Goal: Transaction & Acquisition: Purchase product/service

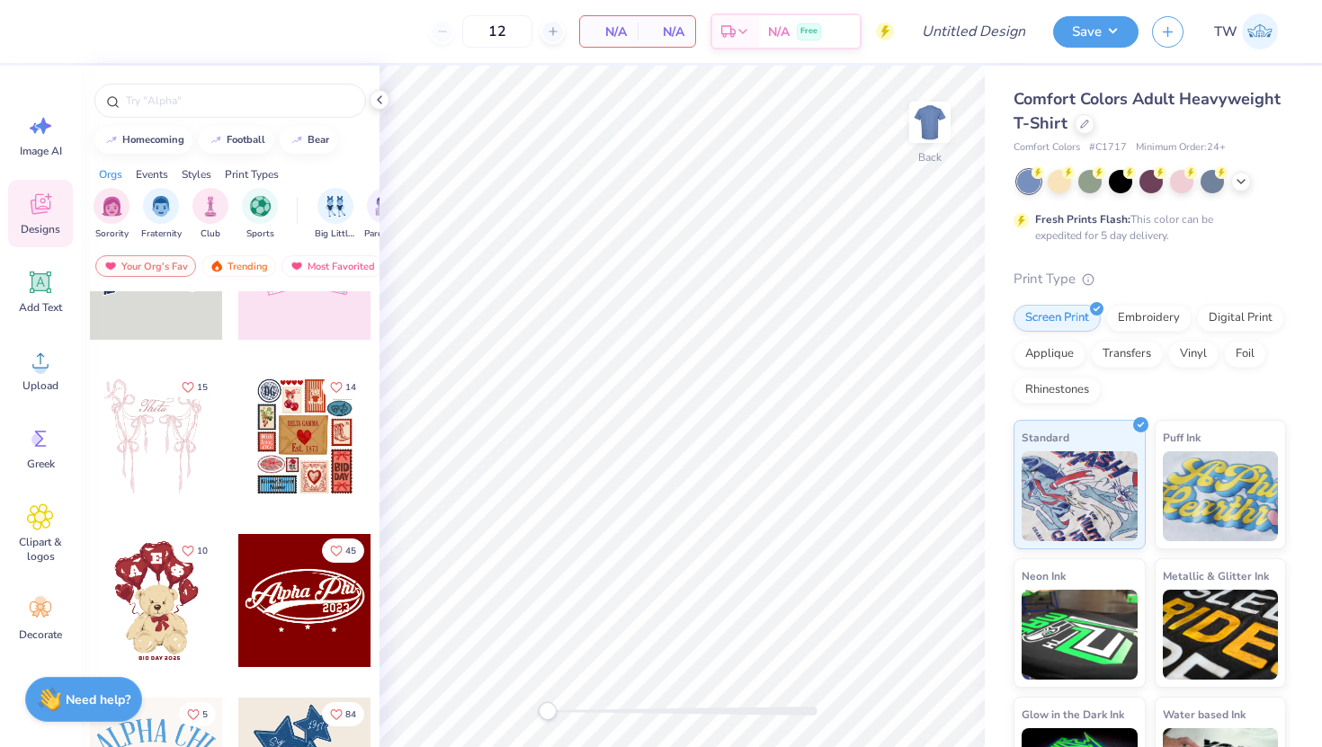
scroll to position [103, 0]
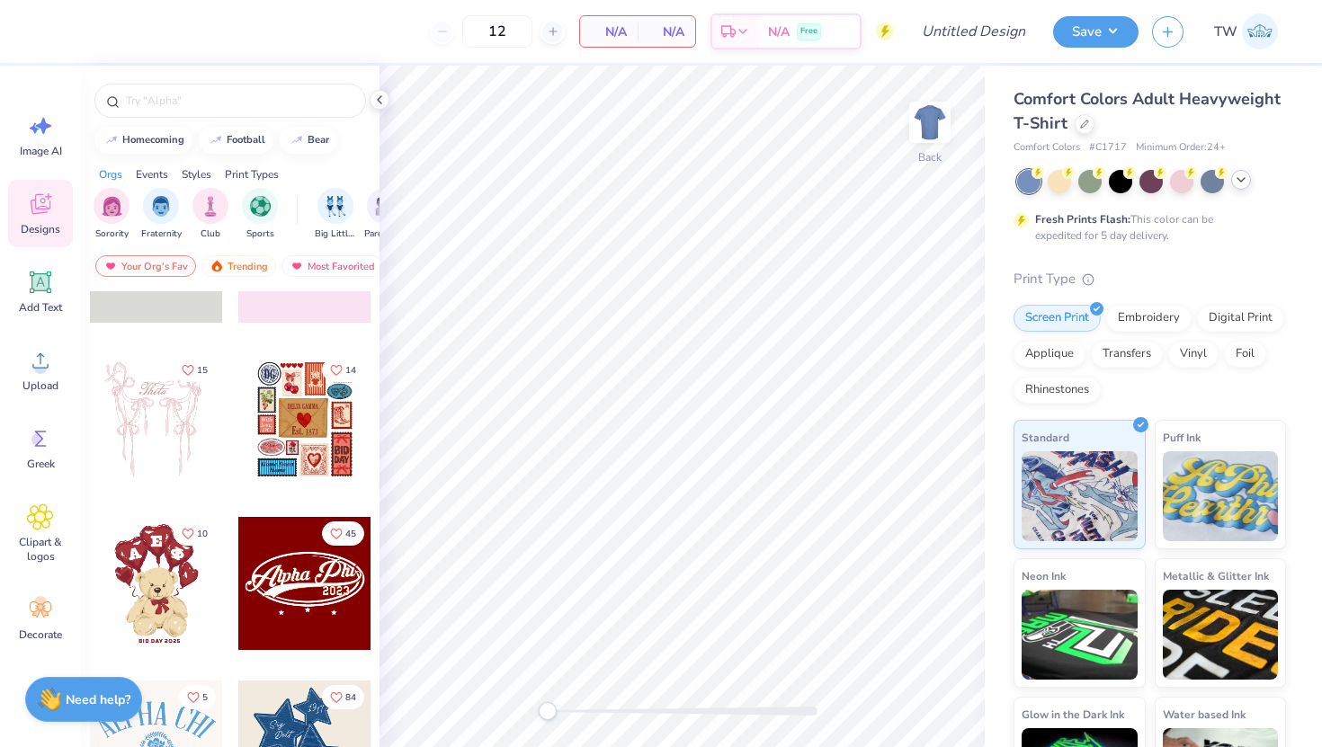
click at [1244, 187] on div at bounding box center [1241, 180] width 20 height 20
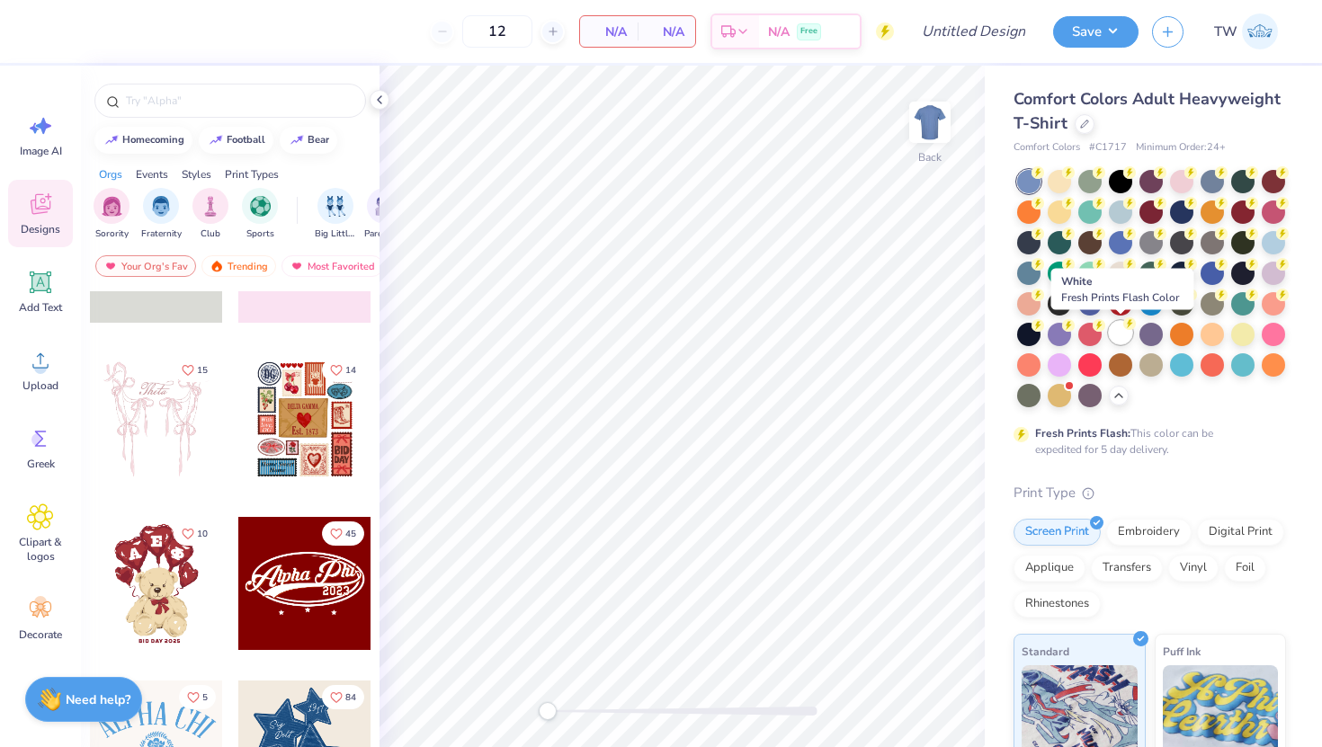
click at [1118, 340] on div at bounding box center [1120, 332] width 23 height 23
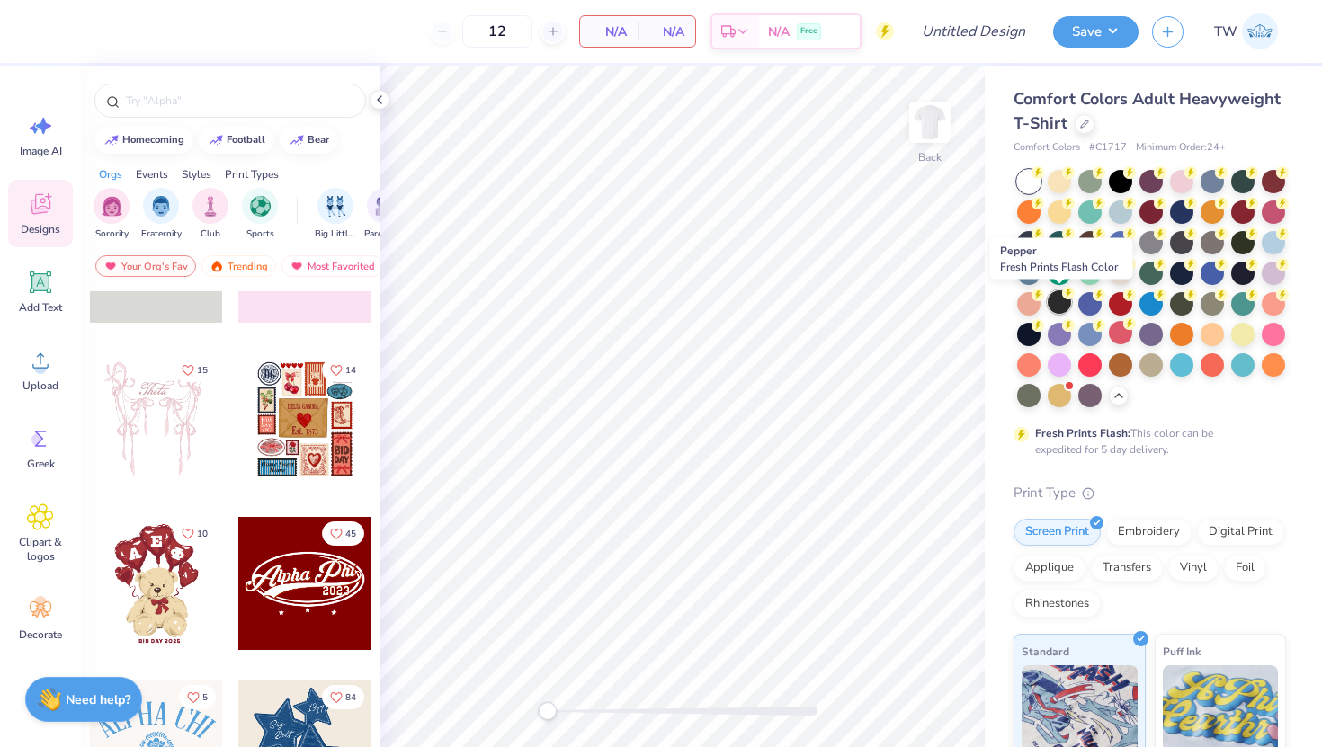
click at [1062, 309] on div at bounding box center [1059, 301] width 23 height 23
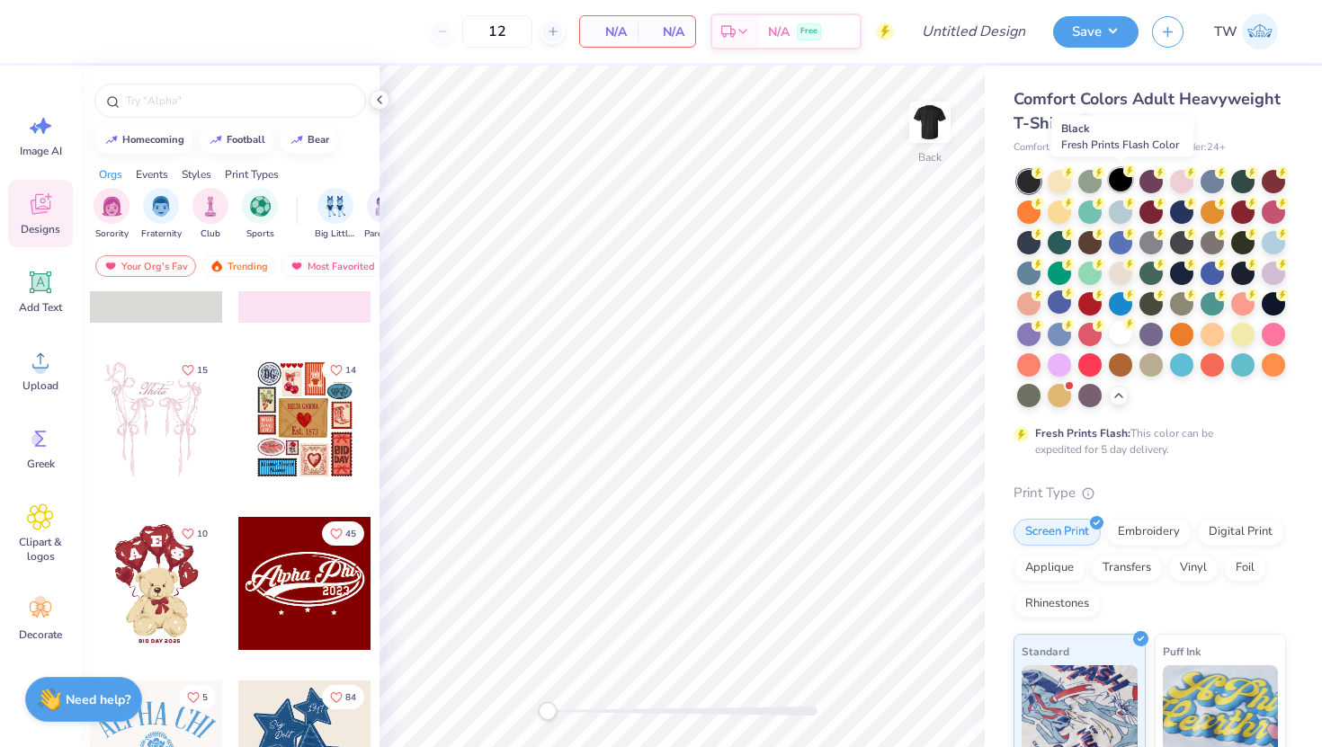
click at [1112, 188] on div at bounding box center [1120, 179] width 23 height 23
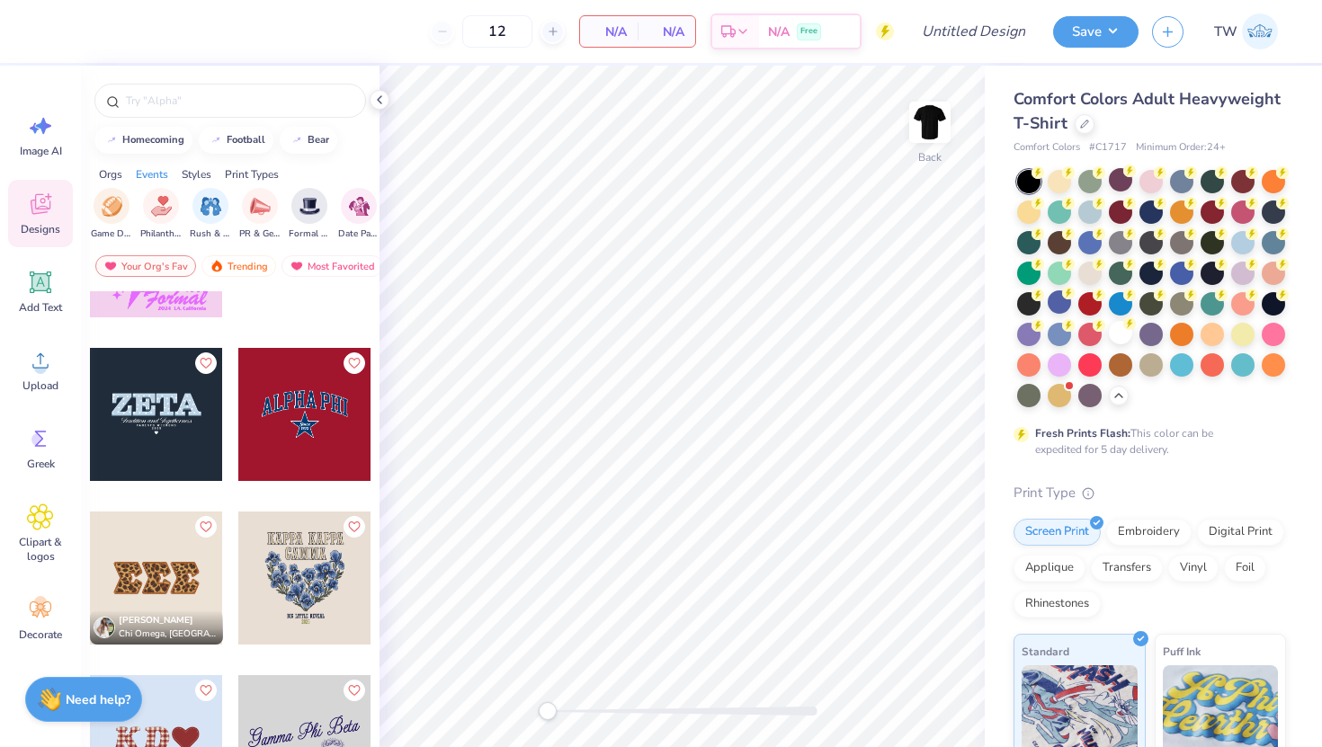
scroll to position [4063, 0]
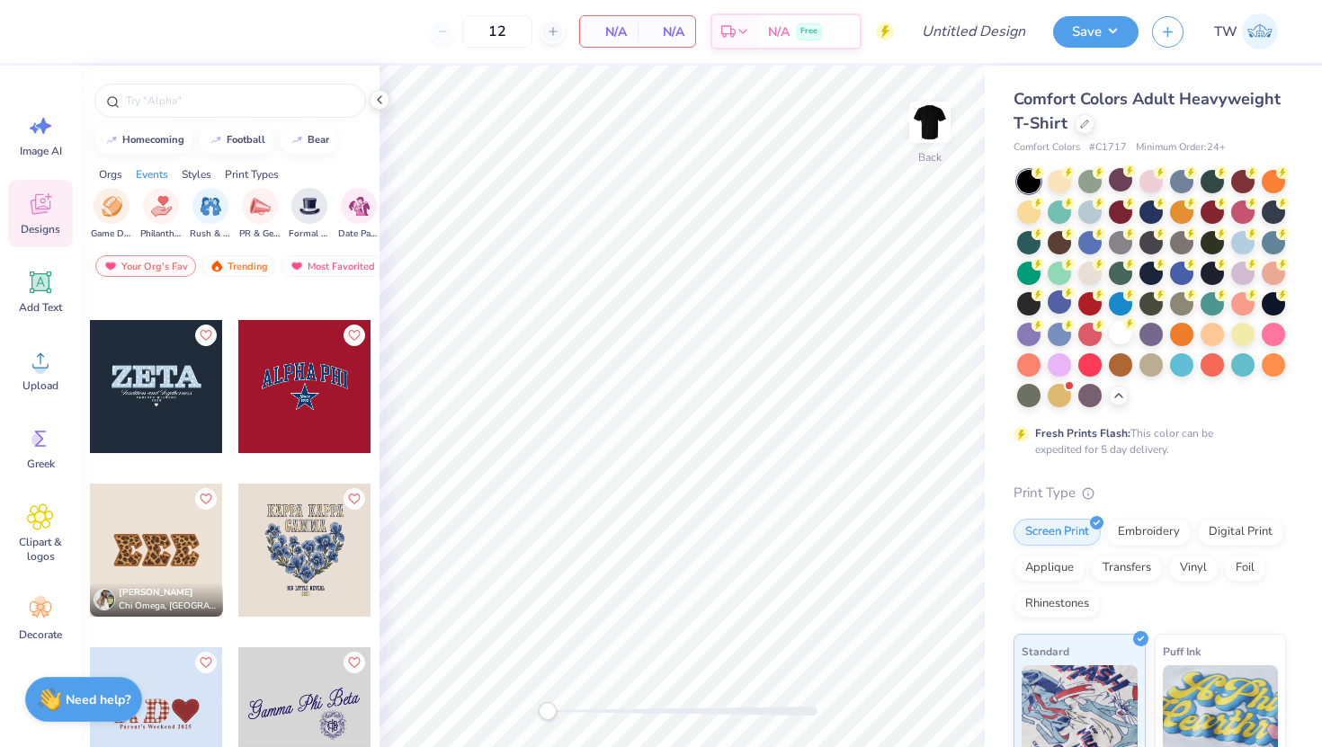
click at [292, 412] on div at bounding box center [304, 386] width 133 height 133
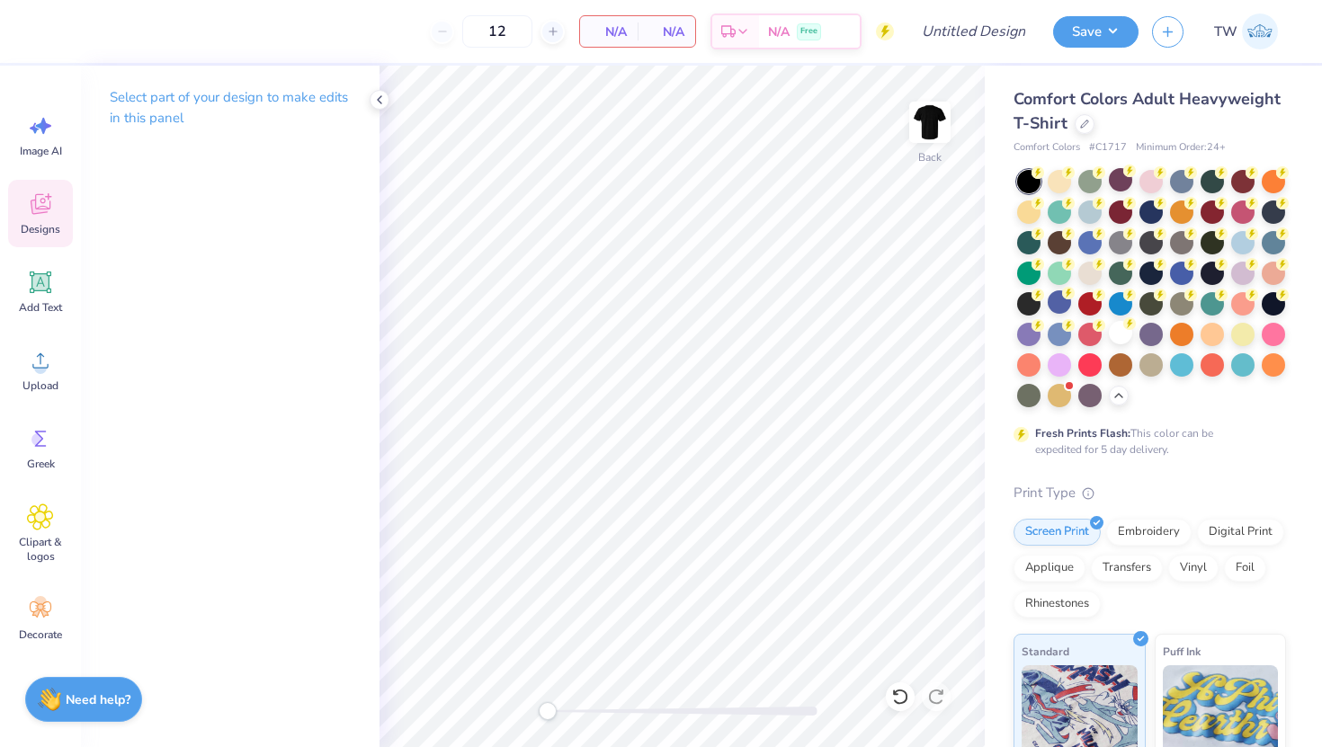
click at [36, 227] on span "Designs" at bounding box center [41, 229] width 40 height 14
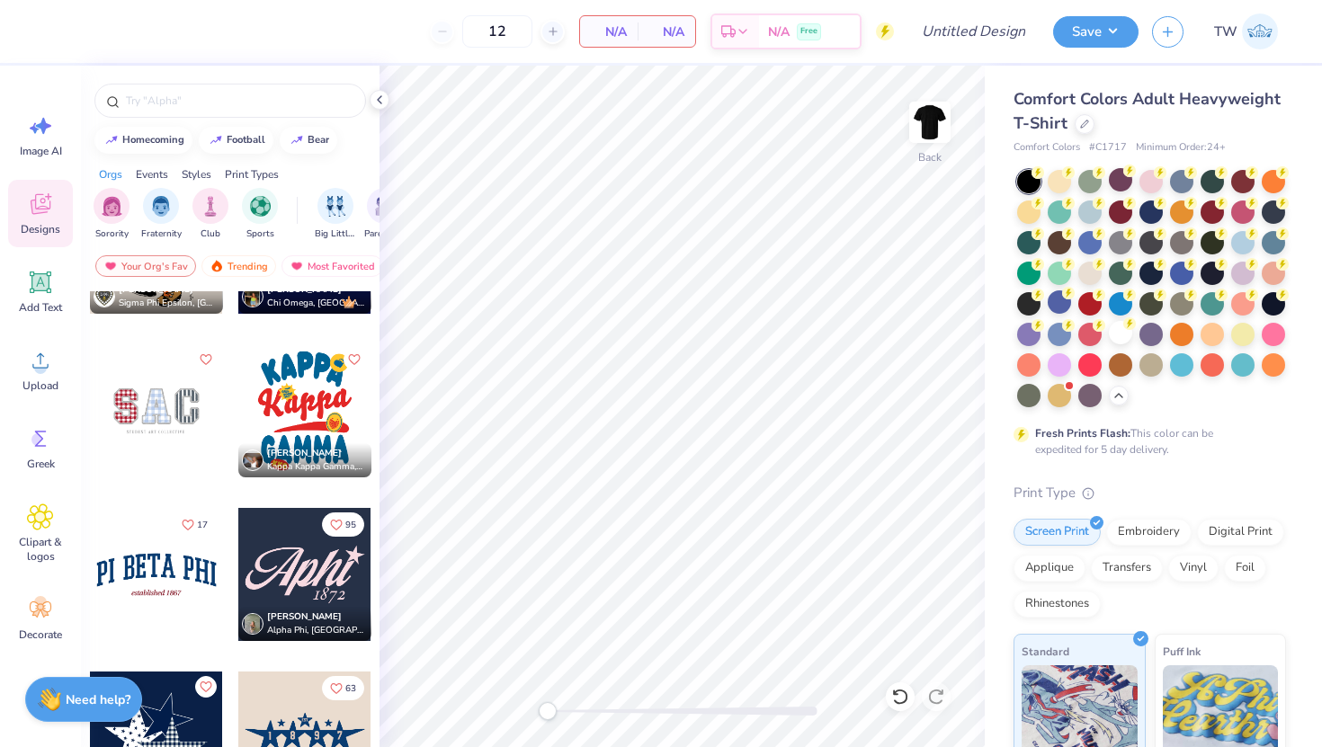
scroll to position [2260, 0]
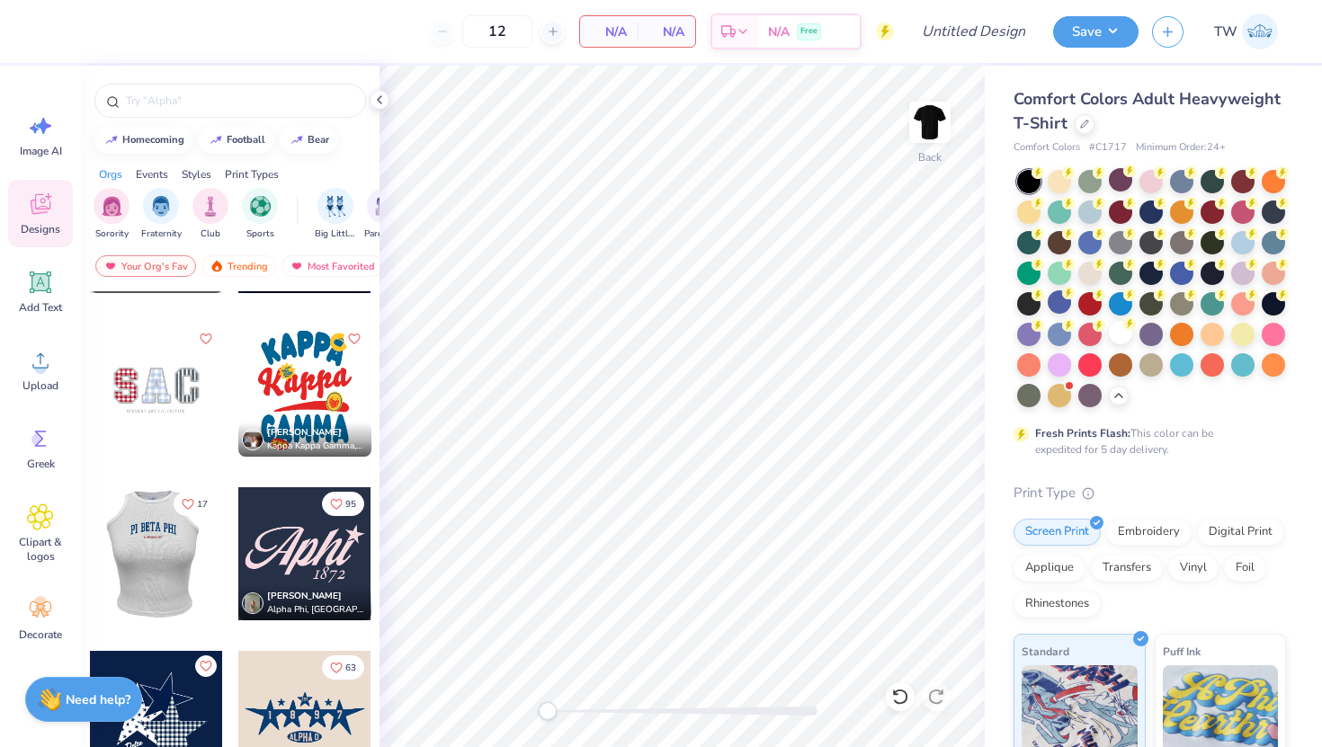
click at [182, 550] on div at bounding box center [155, 553] width 133 height 133
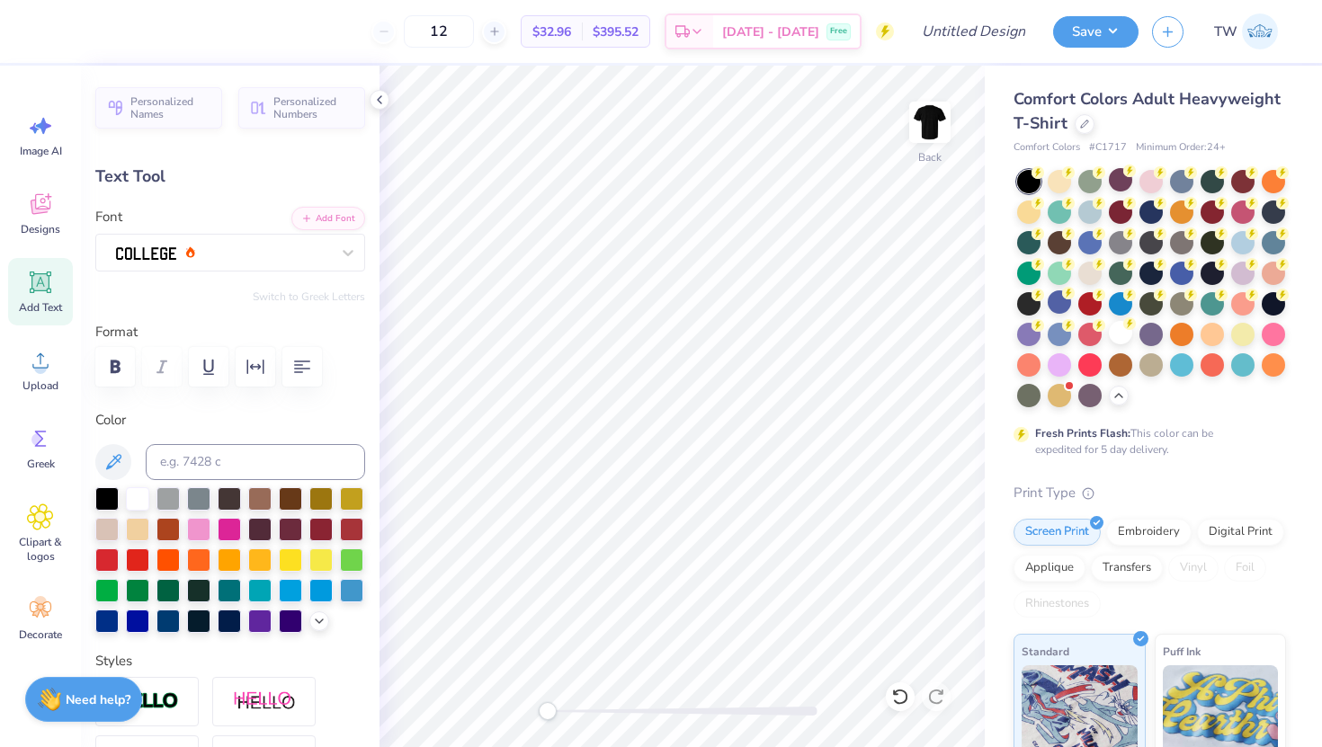
scroll to position [0, 0]
type textarea "P"
type textarea "ASPIRE"
type input "4.30"
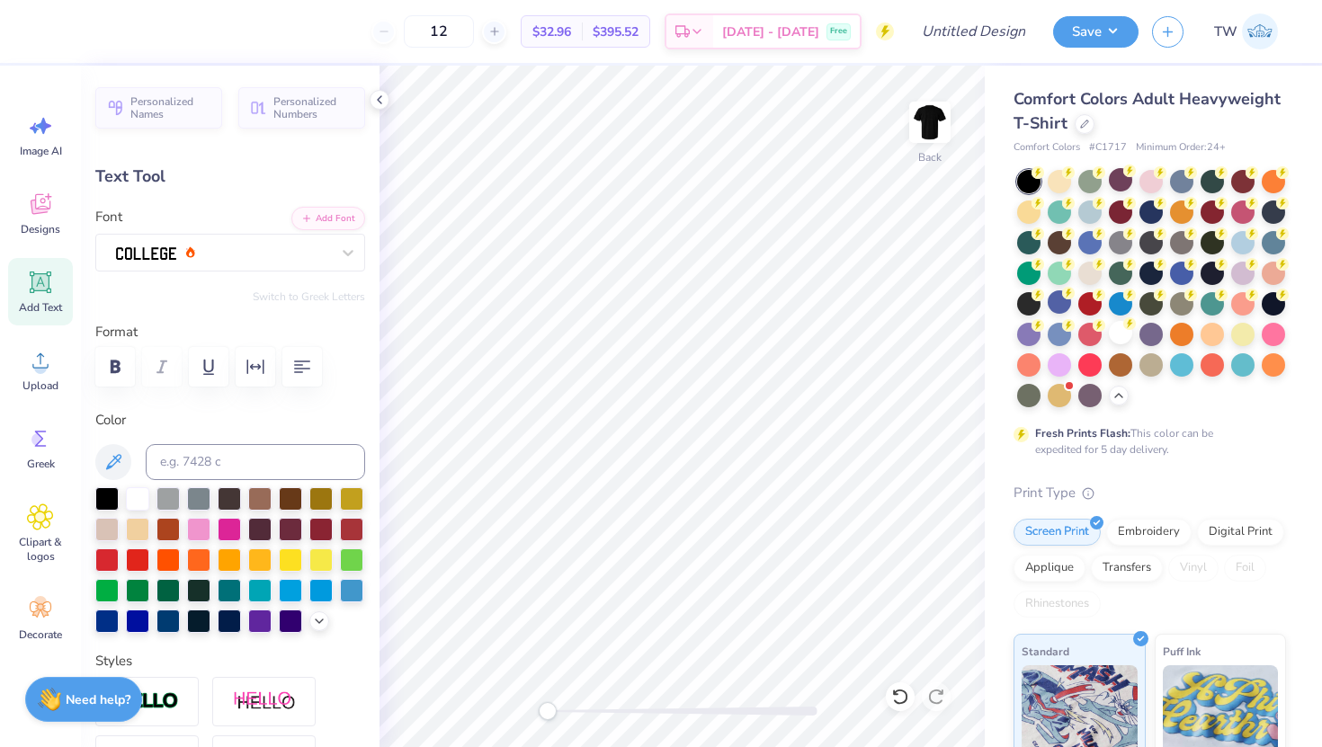
type input "0.50"
type input "5.82"
type textarea "1"
type textarea "[GEOGRAPHIC_DATA], [GEOGRAPHIC_DATA]"
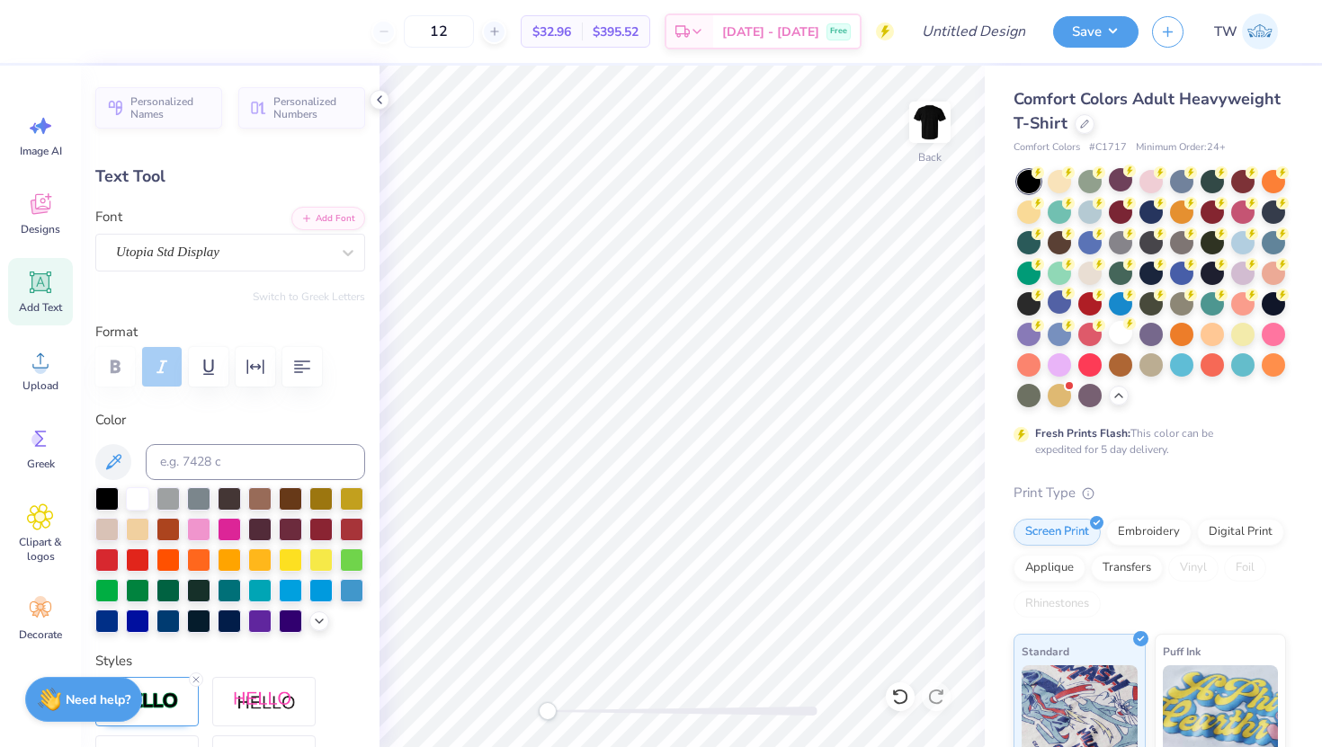
scroll to position [0, 5]
type input "4.97"
type input "0.65"
type input "5.74"
click at [624, 237] on div "Hold “Option ⌥” to see the space between elements." at bounding box center [714, 232] width 180 height 41
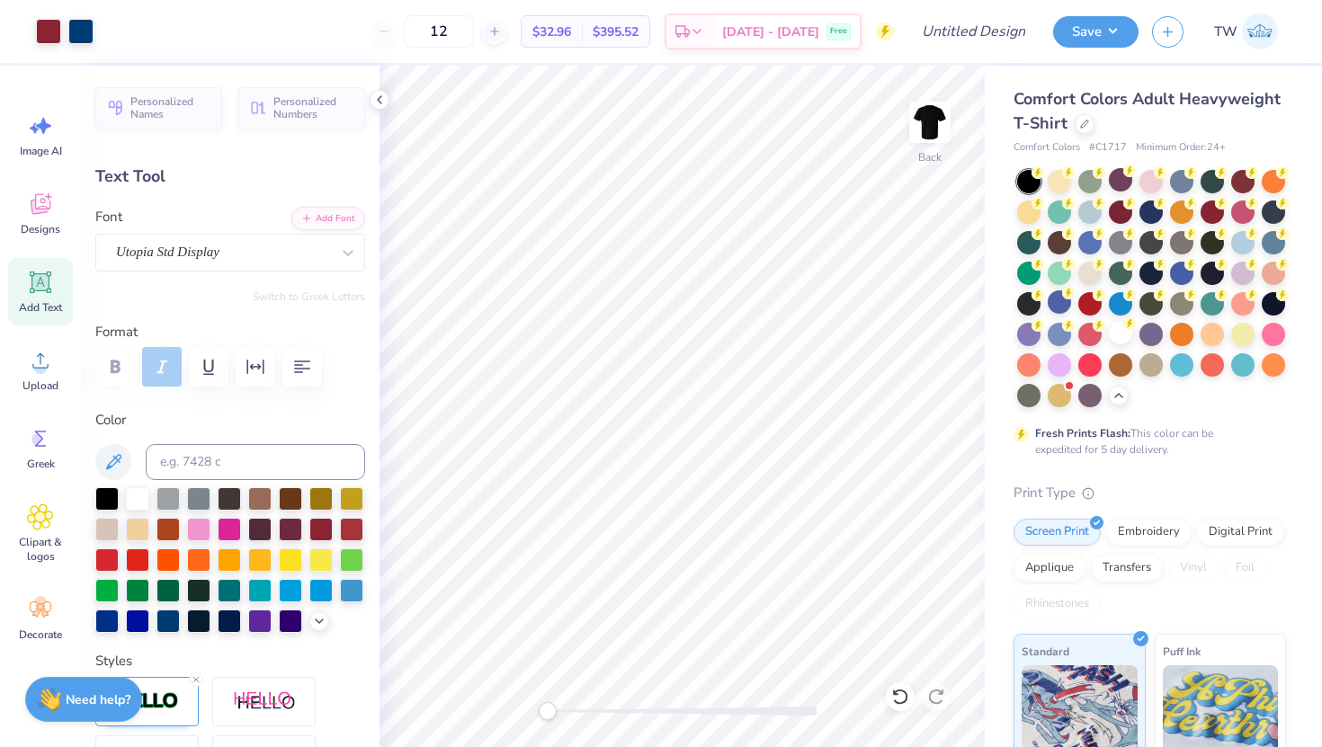
type input "6.09"
type input "1.78"
type input "3.00"
click at [134, 498] on div at bounding box center [137, 497] width 23 height 23
type input "4.97"
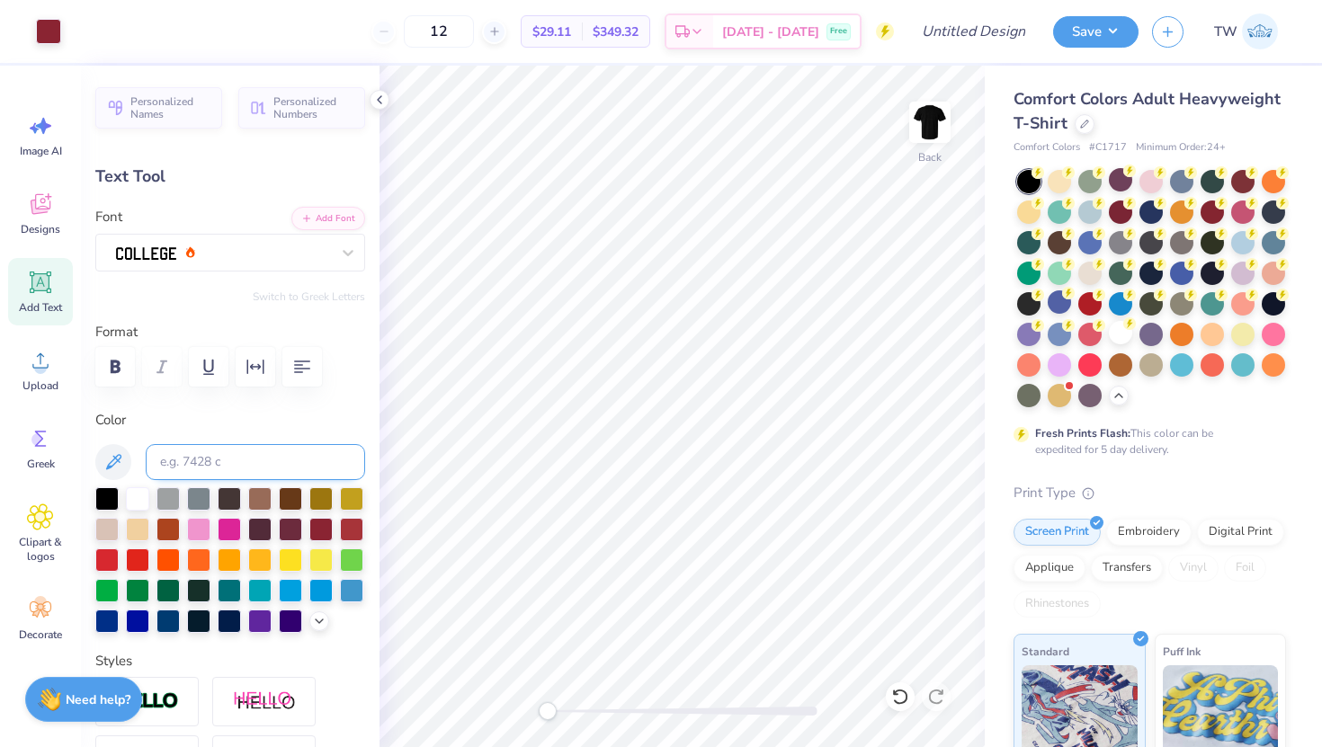
type input "0.65"
type input "5.63"
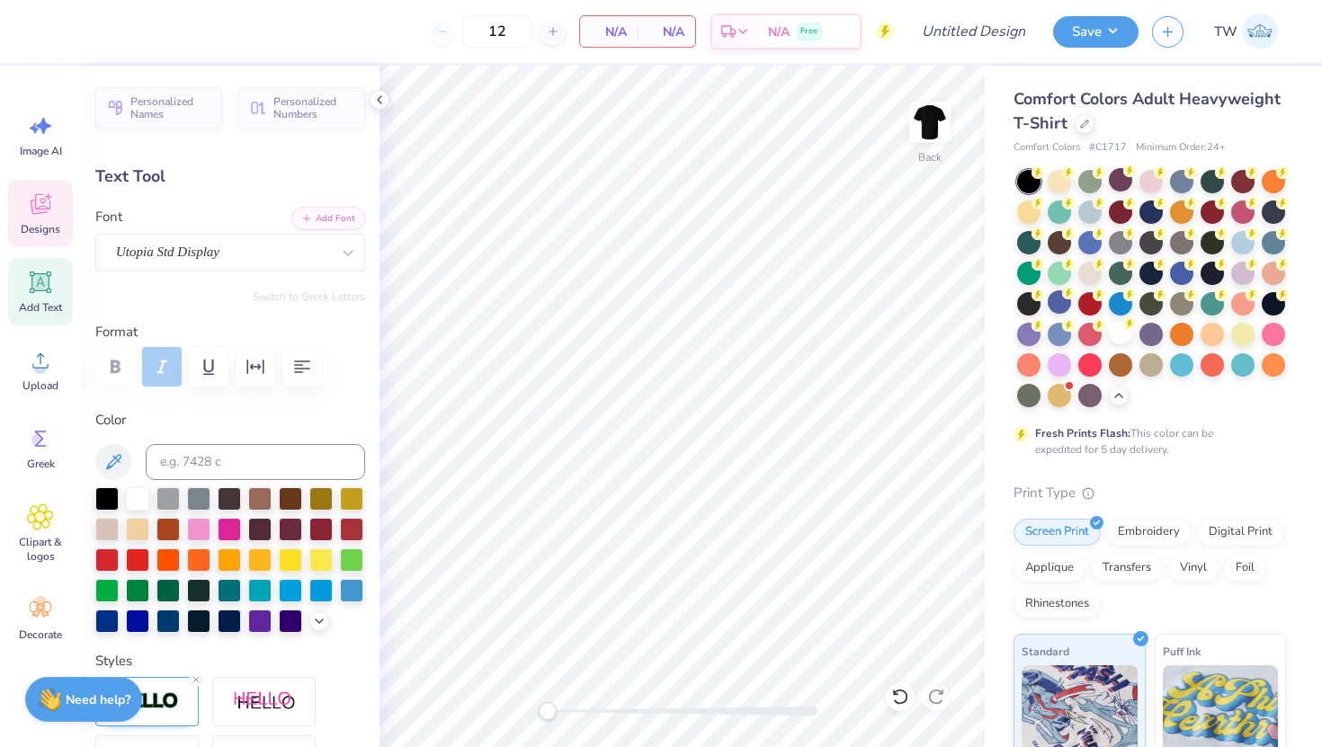
click at [39, 210] on icon at bounding box center [39, 207] width 17 height 14
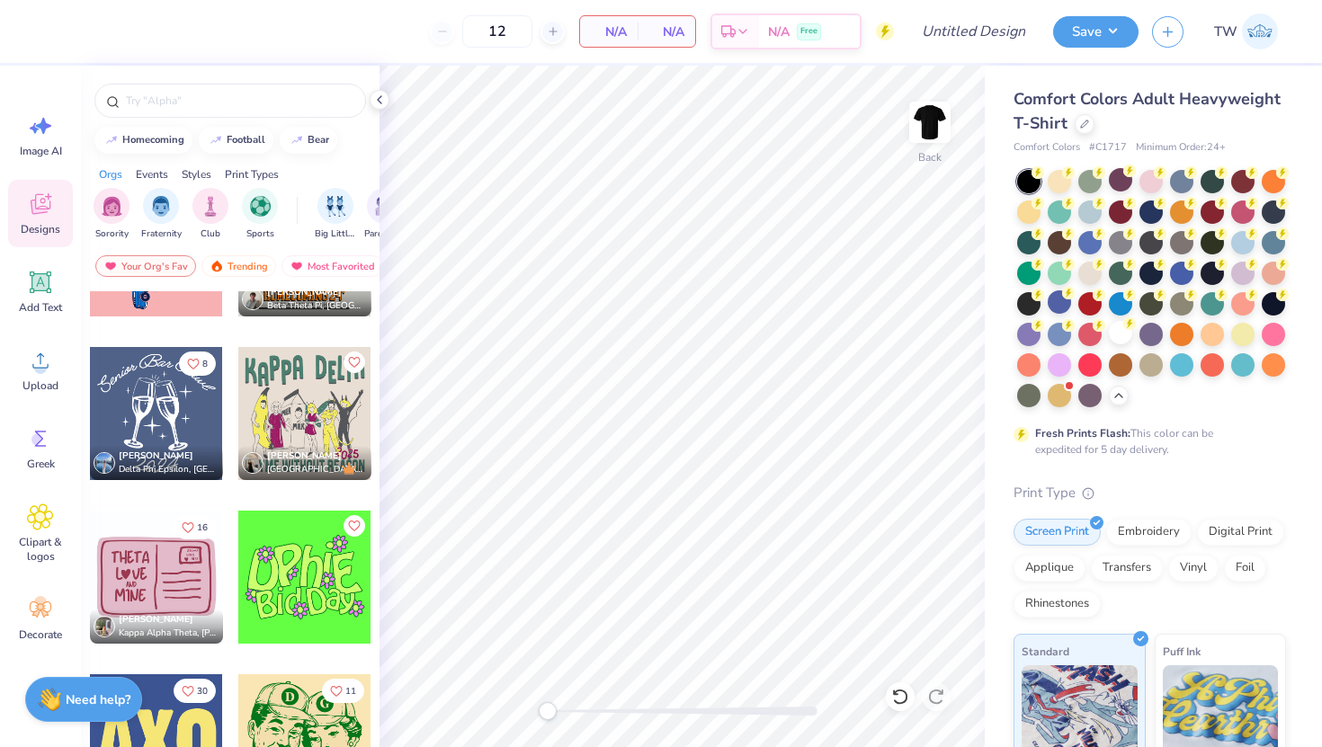
scroll to position [12385, 0]
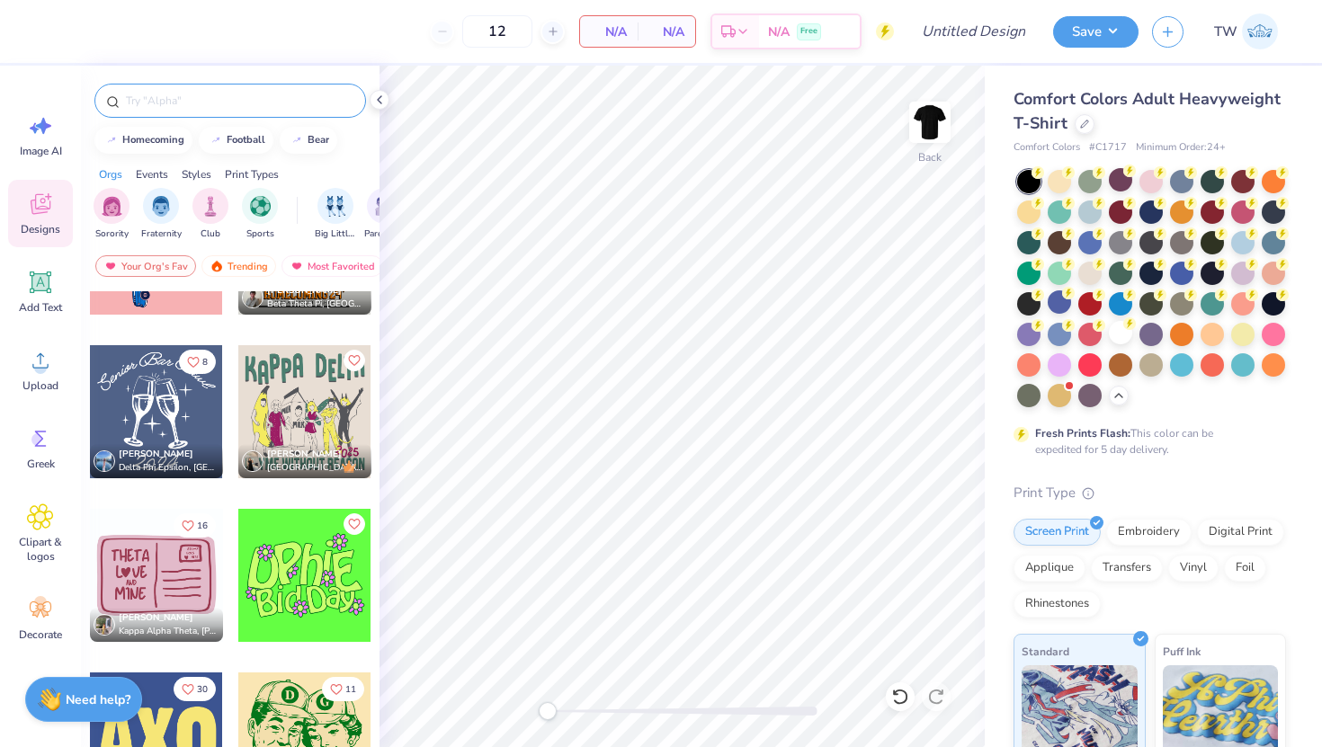
click at [231, 110] on div at bounding box center [230, 101] width 272 height 34
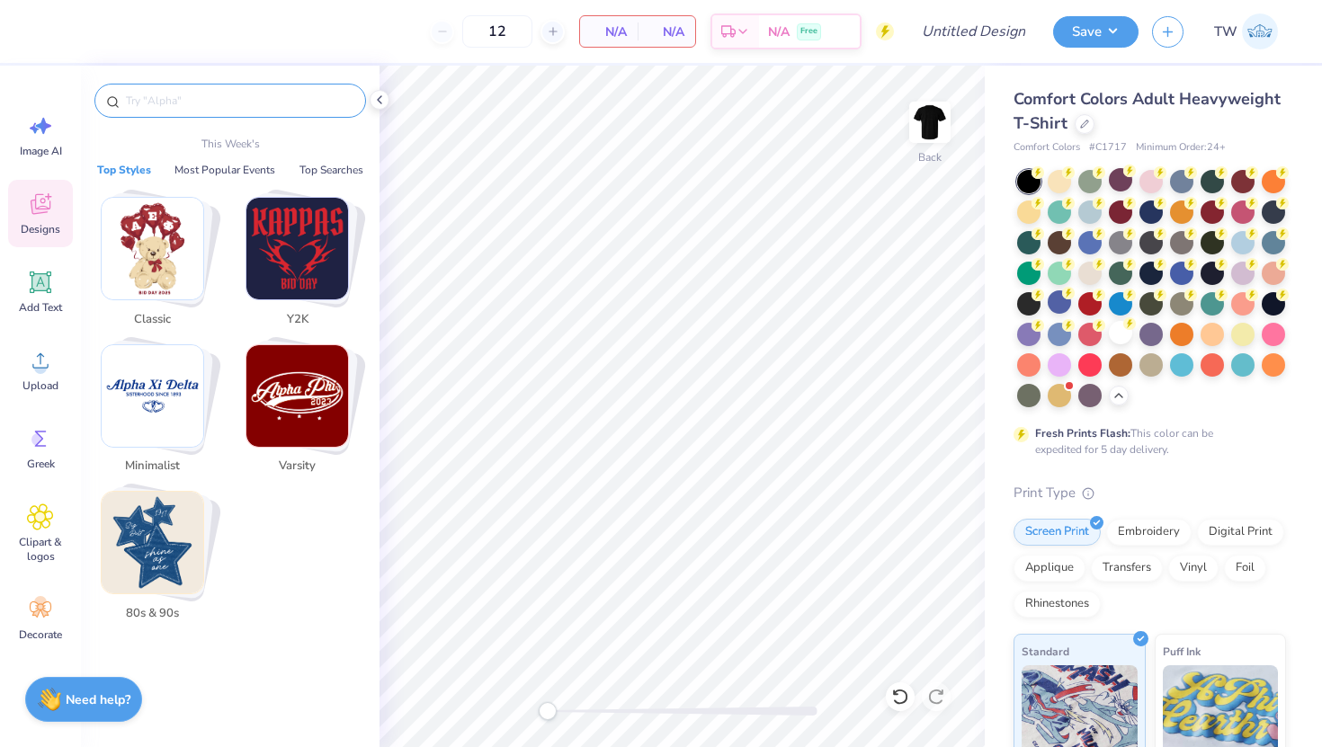
click at [227, 93] on input "text" at bounding box center [239, 101] width 230 height 18
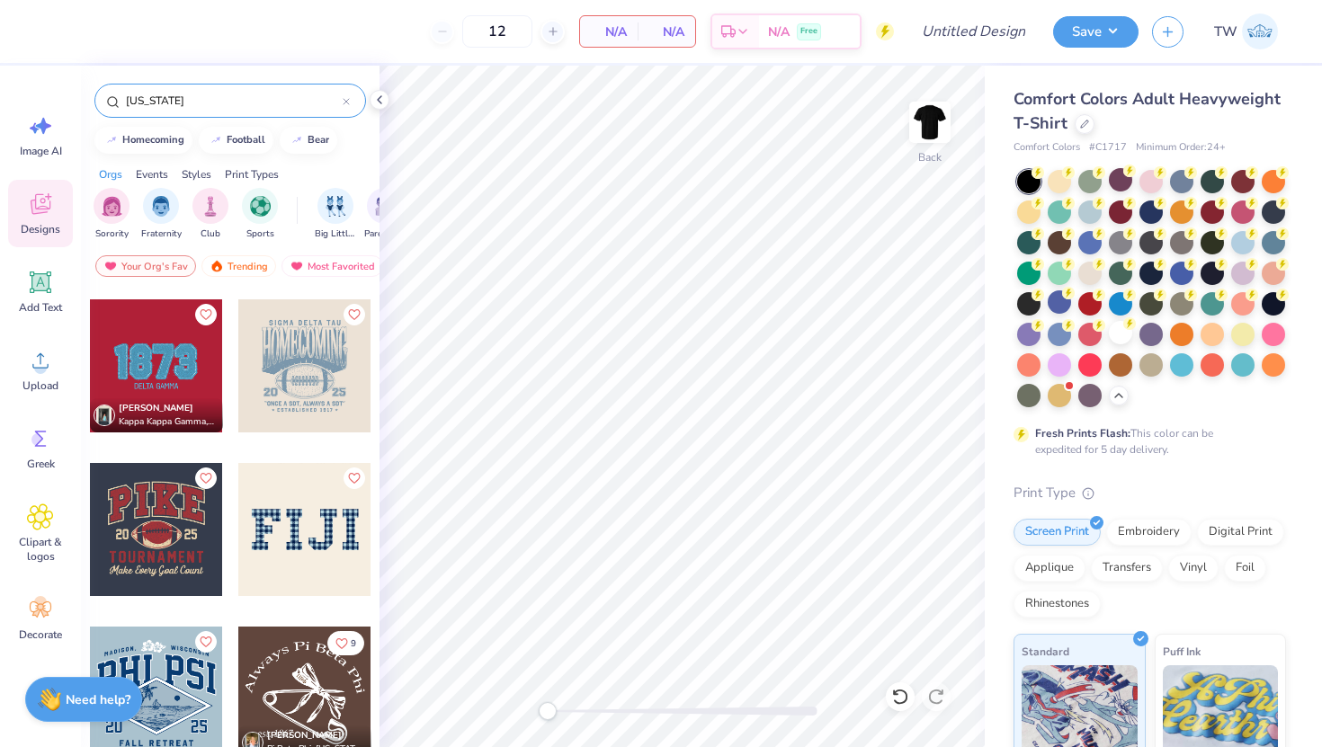
scroll to position [1765, 0]
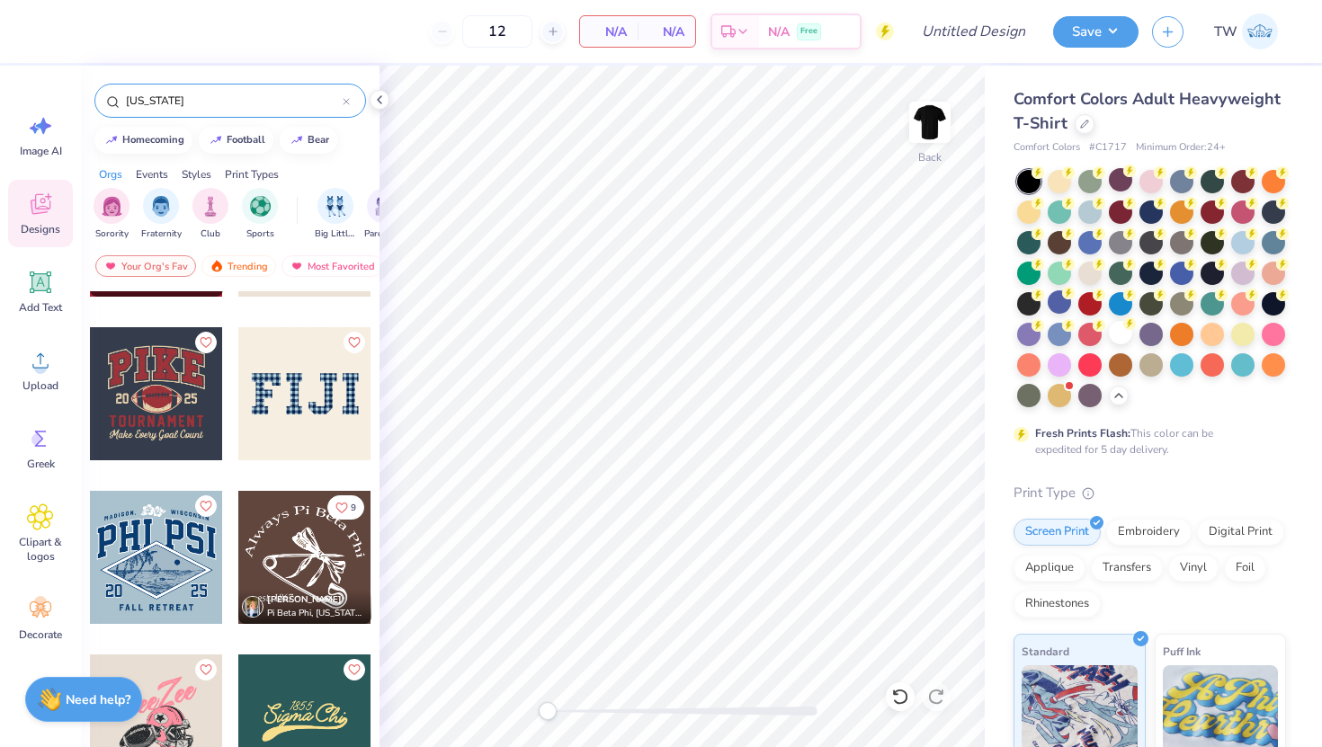
drag, startPoint x: 208, startPoint y: 95, endPoint x: 132, endPoint y: 101, distance: 75.7
click at [132, 101] on input "[US_STATE]" at bounding box center [233, 101] width 219 height 18
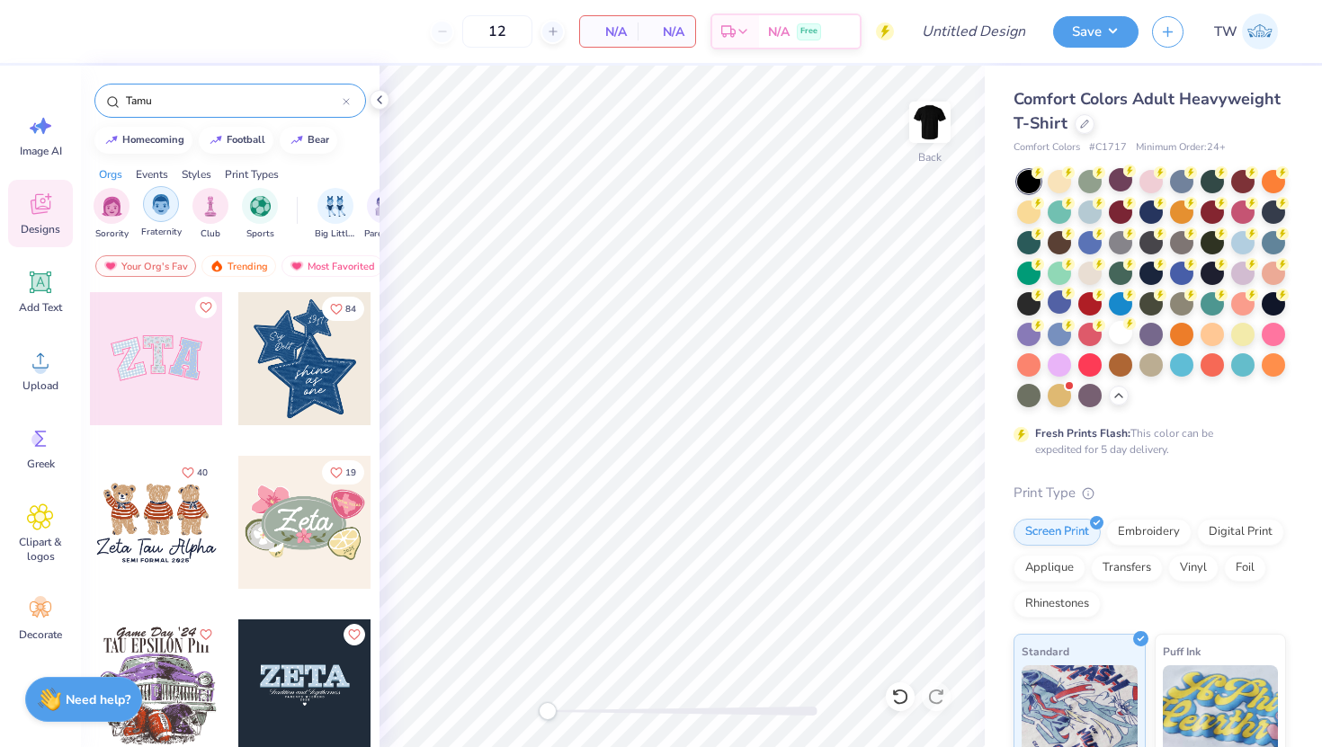
type input "Tamu"
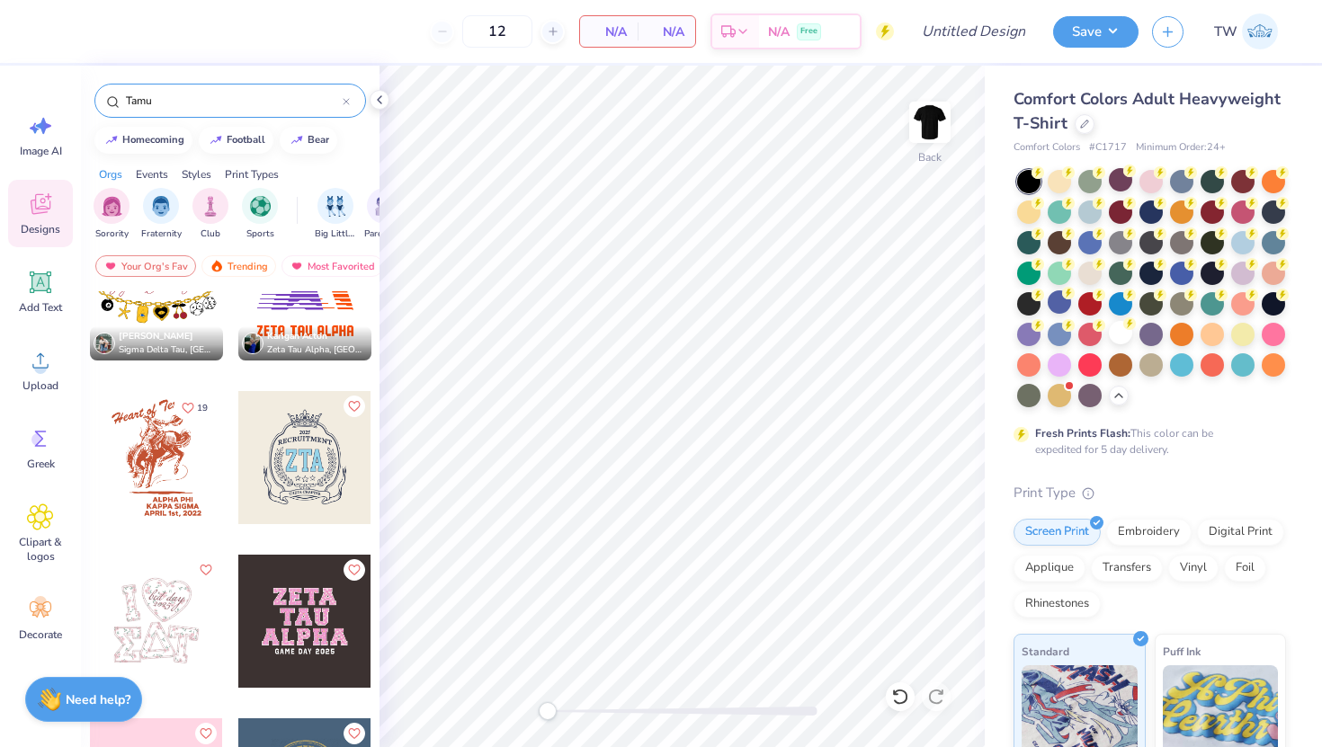
scroll to position [3653, 0]
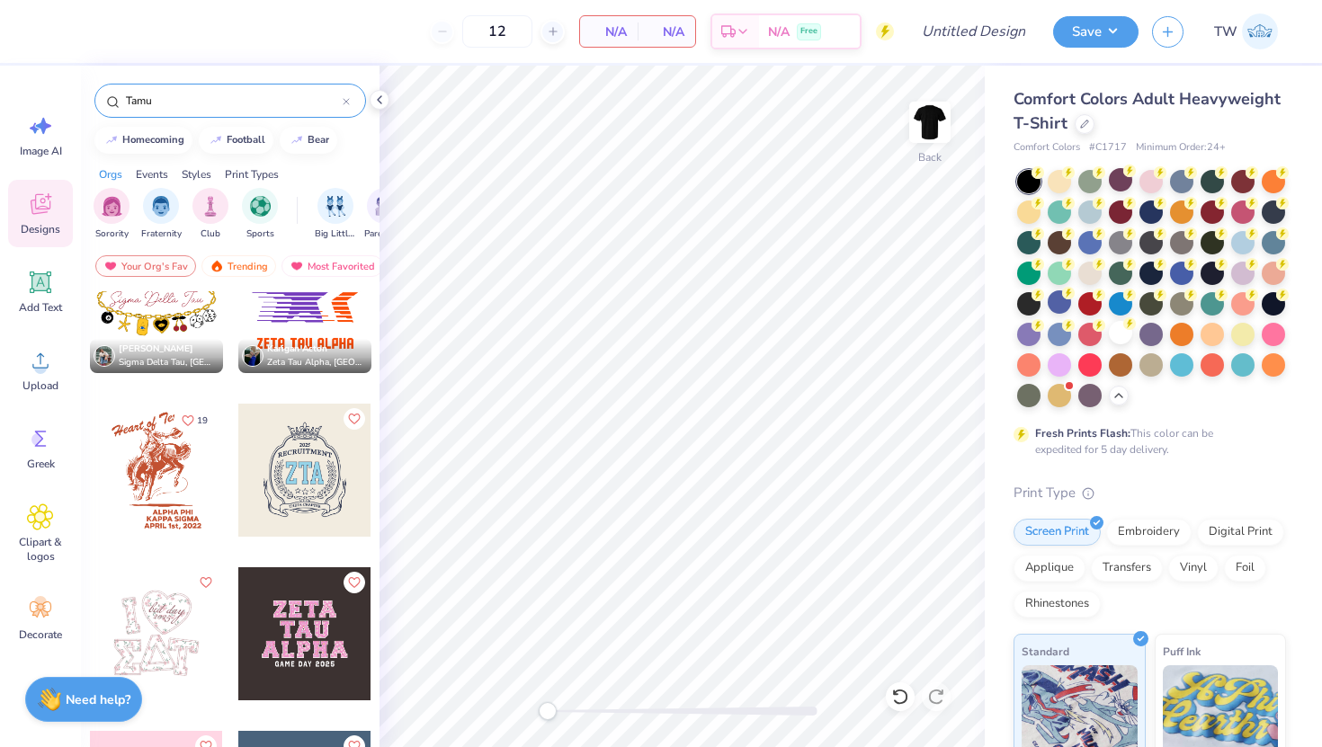
click at [344, 103] on icon at bounding box center [346, 101] width 7 height 7
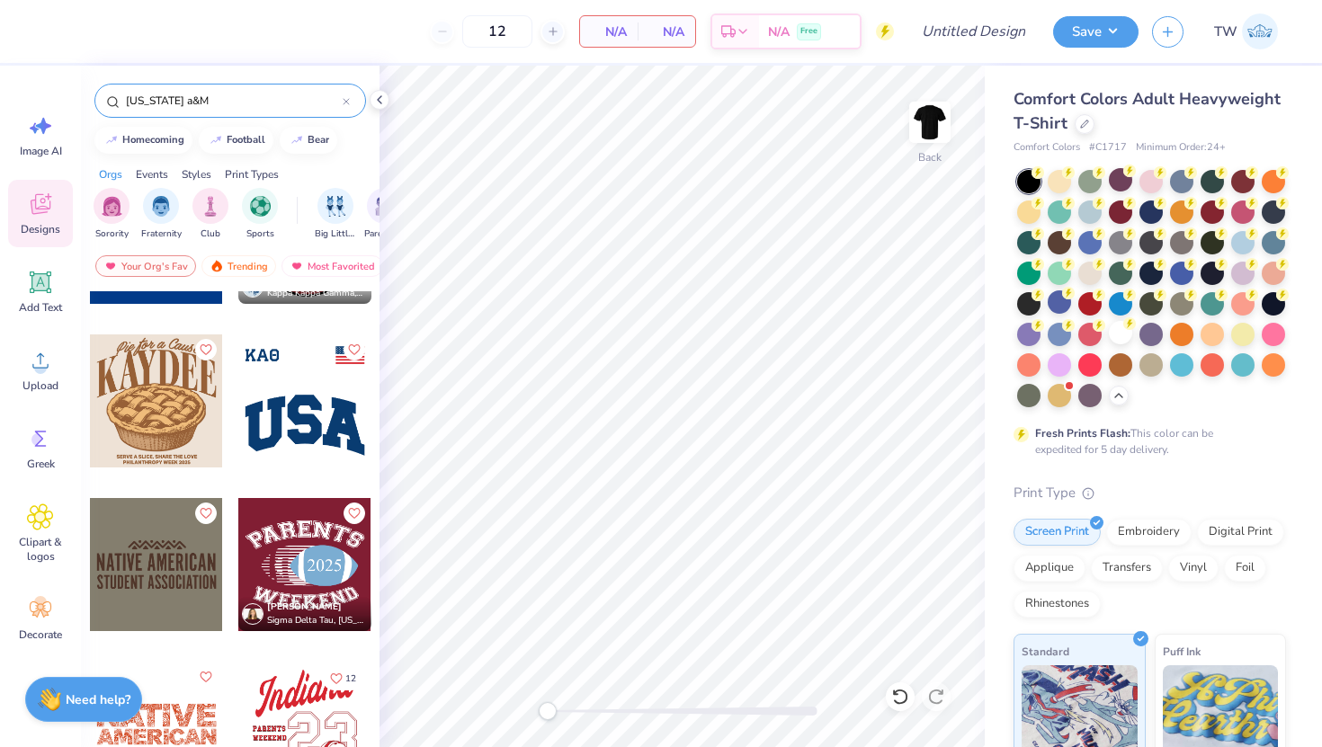
scroll to position [622, 0]
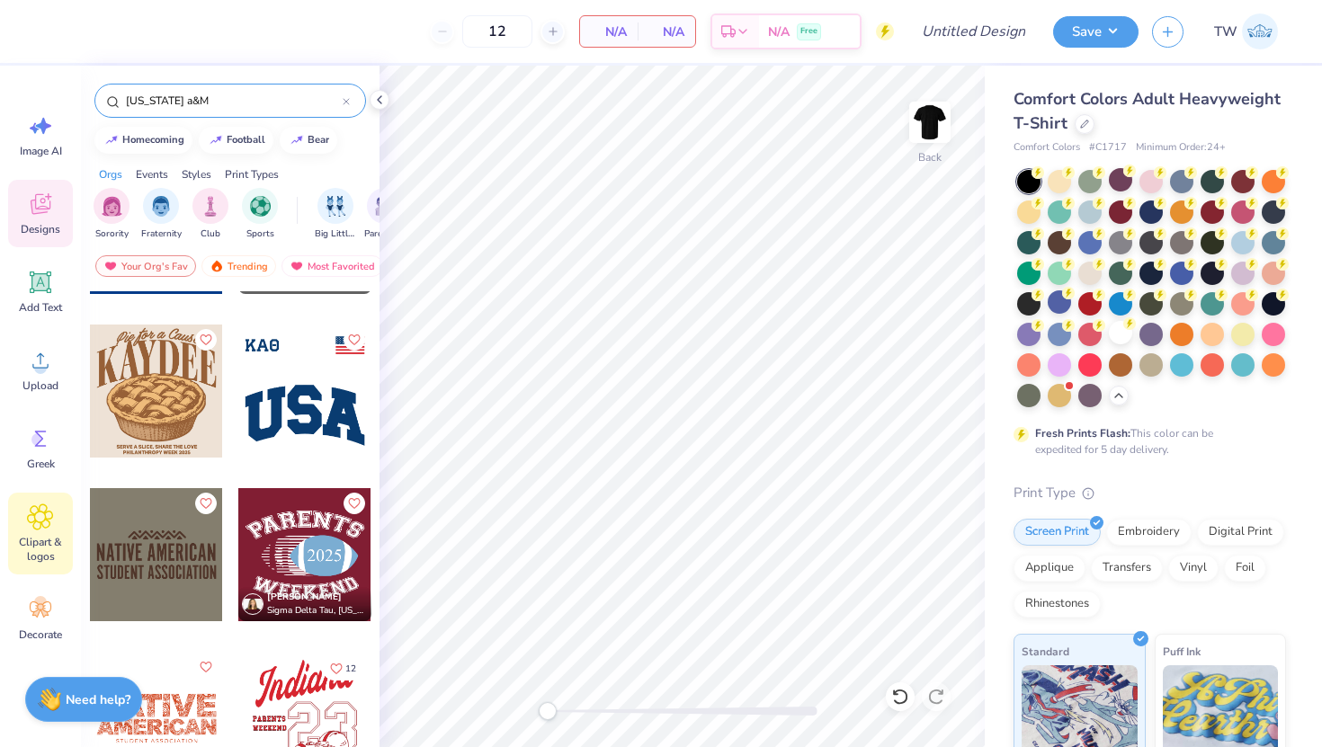
type input "[US_STATE] a&M"
click at [33, 526] on icon at bounding box center [40, 516] width 25 height 25
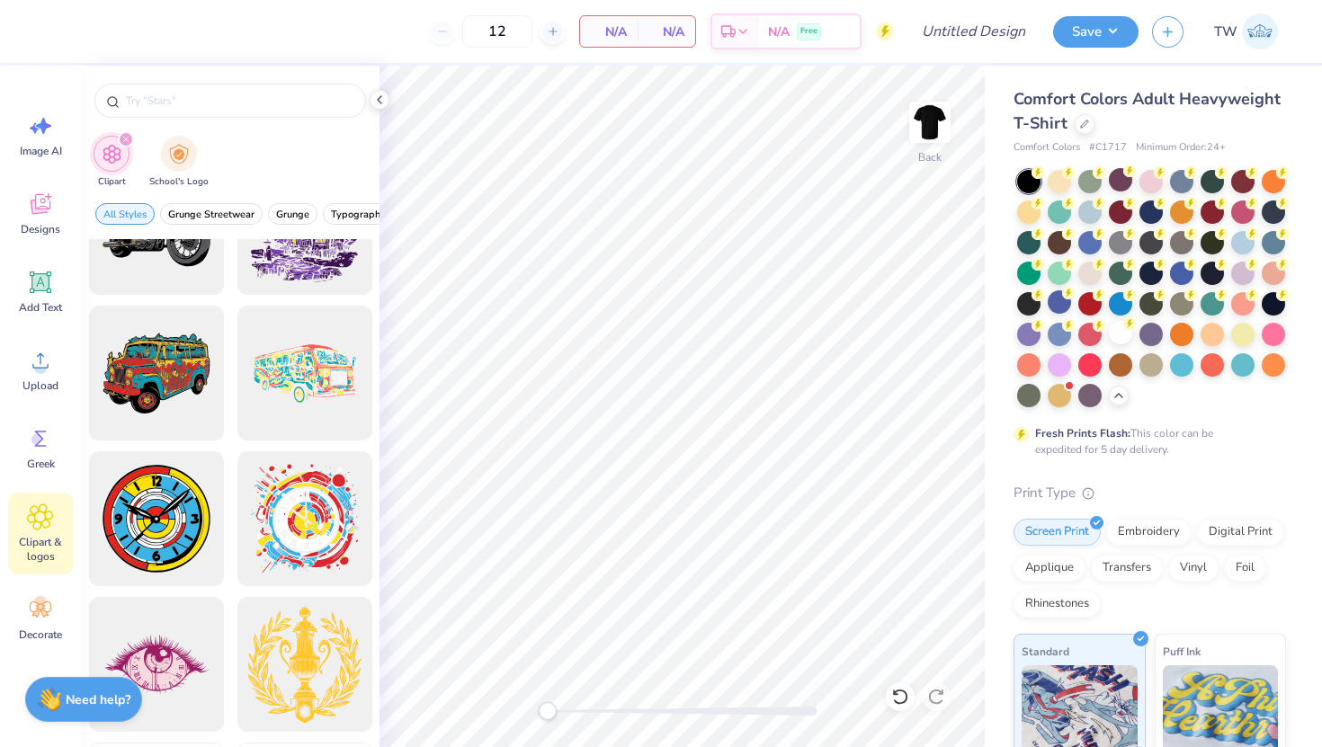
scroll to position [1167, 0]
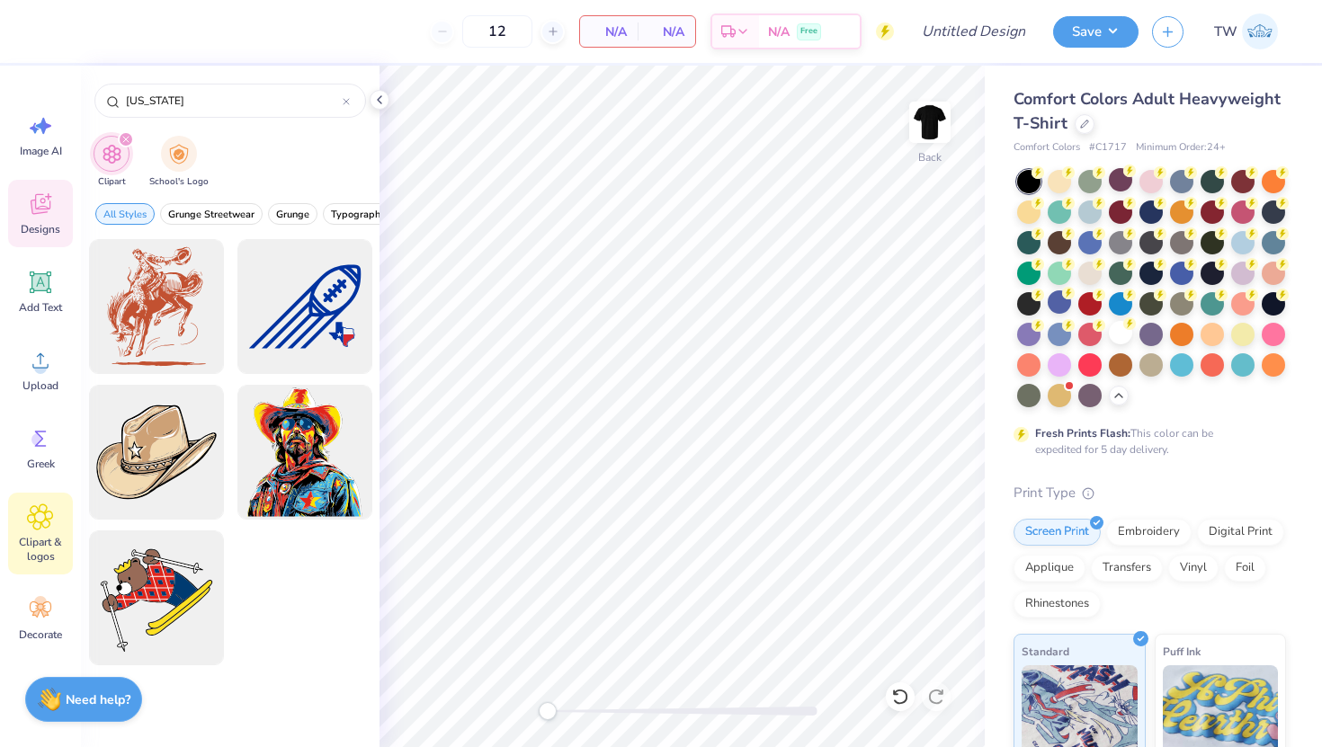
type input "[US_STATE]"
click at [48, 202] on icon at bounding box center [40, 204] width 27 height 27
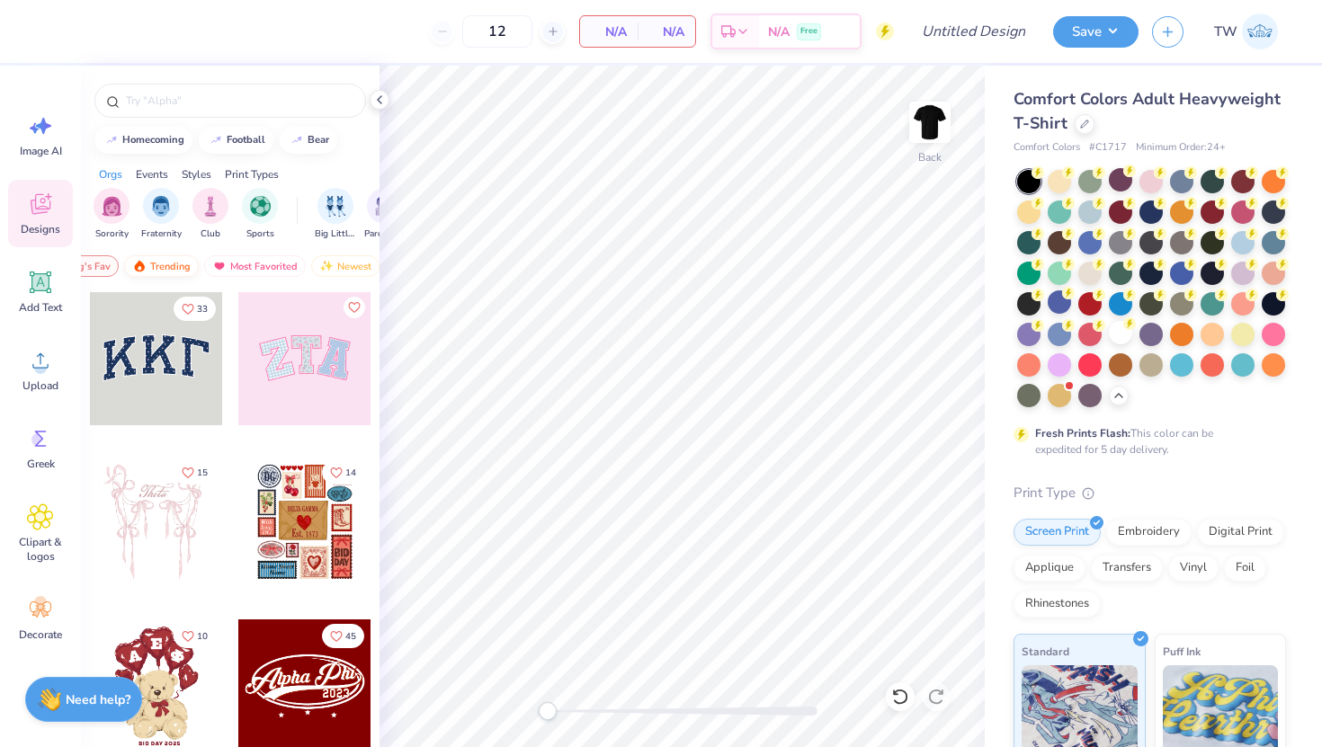
scroll to position [0, 104]
click at [309, 263] on div "Newest" at bounding box center [318, 266] width 68 height 22
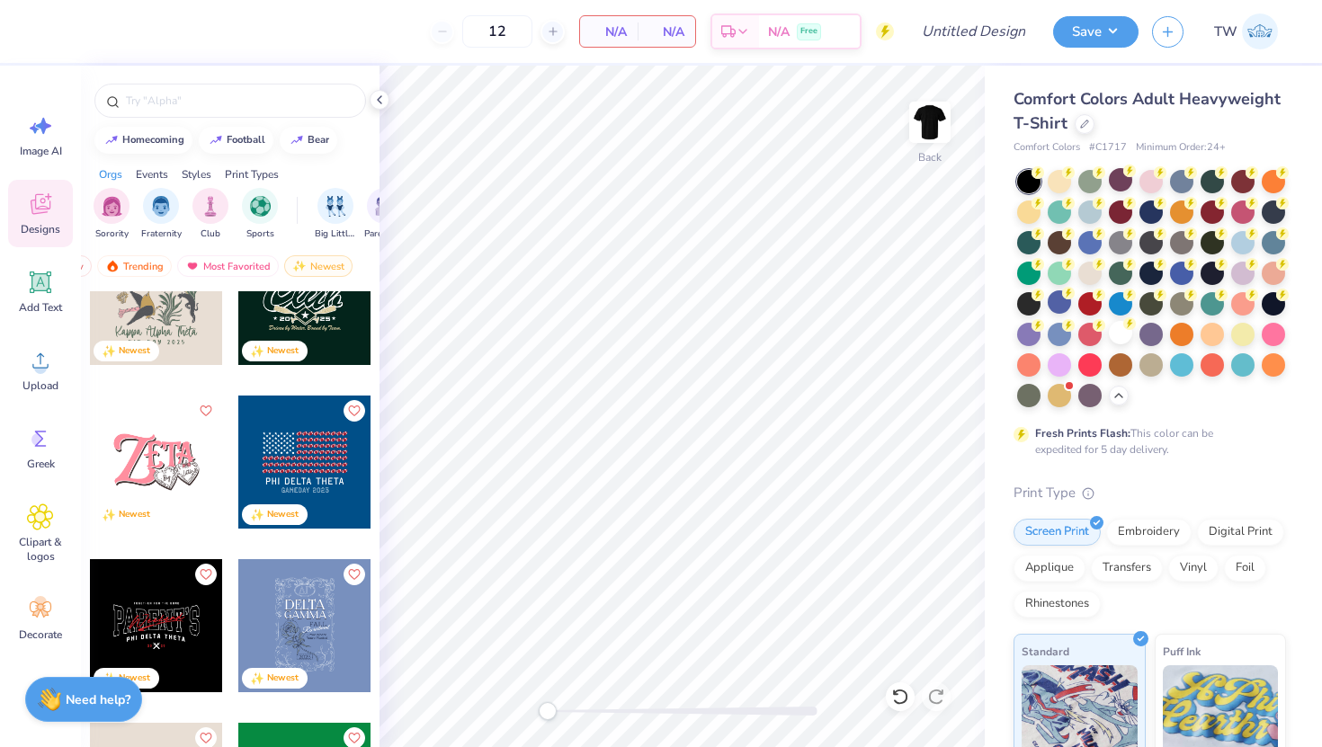
scroll to position [3564, 0]
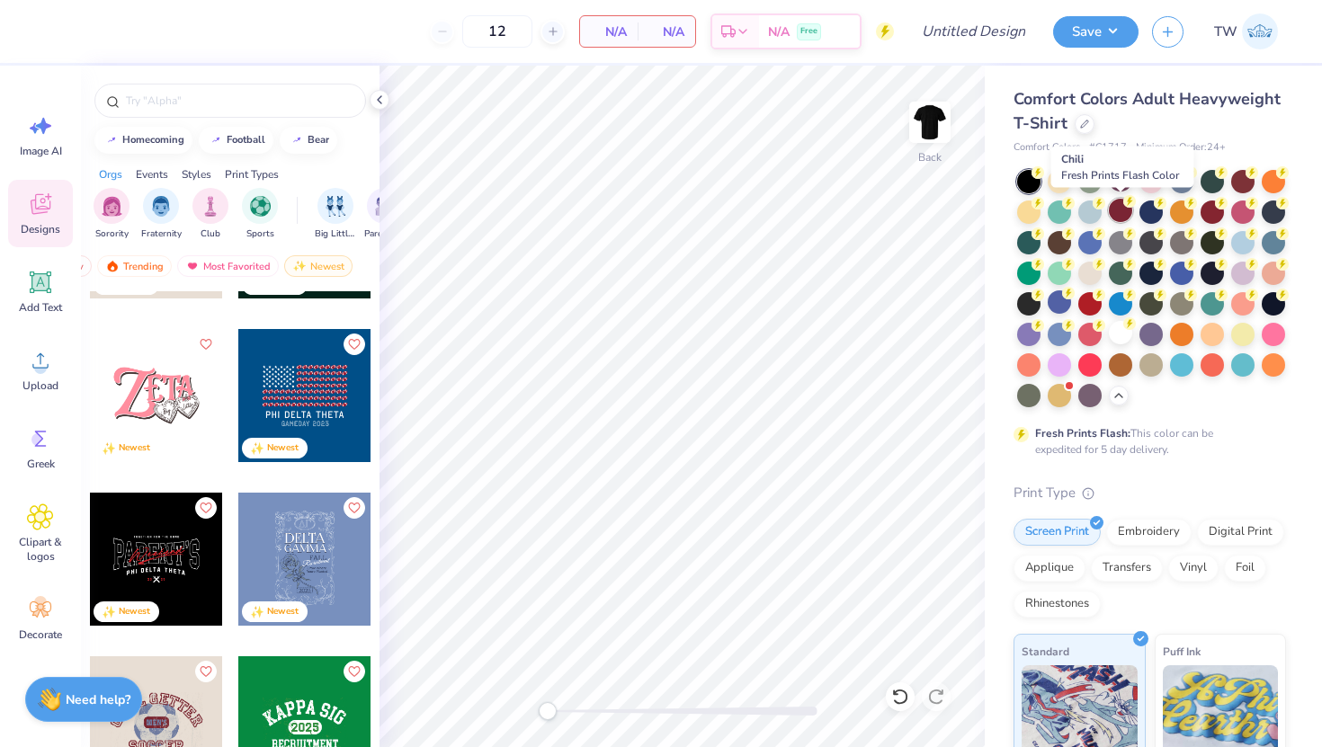
click at [1120, 204] on div at bounding box center [1120, 210] width 23 height 23
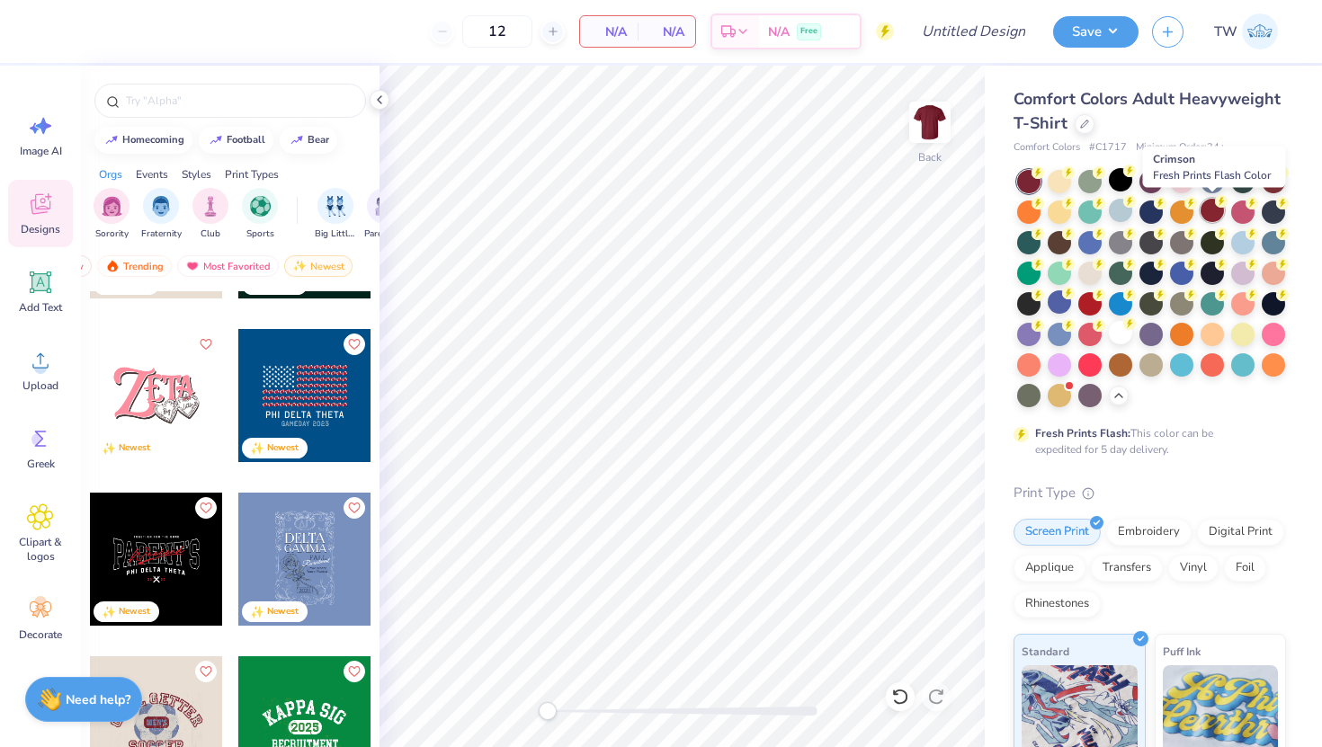
click at [1214, 209] on div at bounding box center [1211, 210] width 23 height 23
click at [1275, 183] on div at bounding box center [1273, 179] width 23 height 23
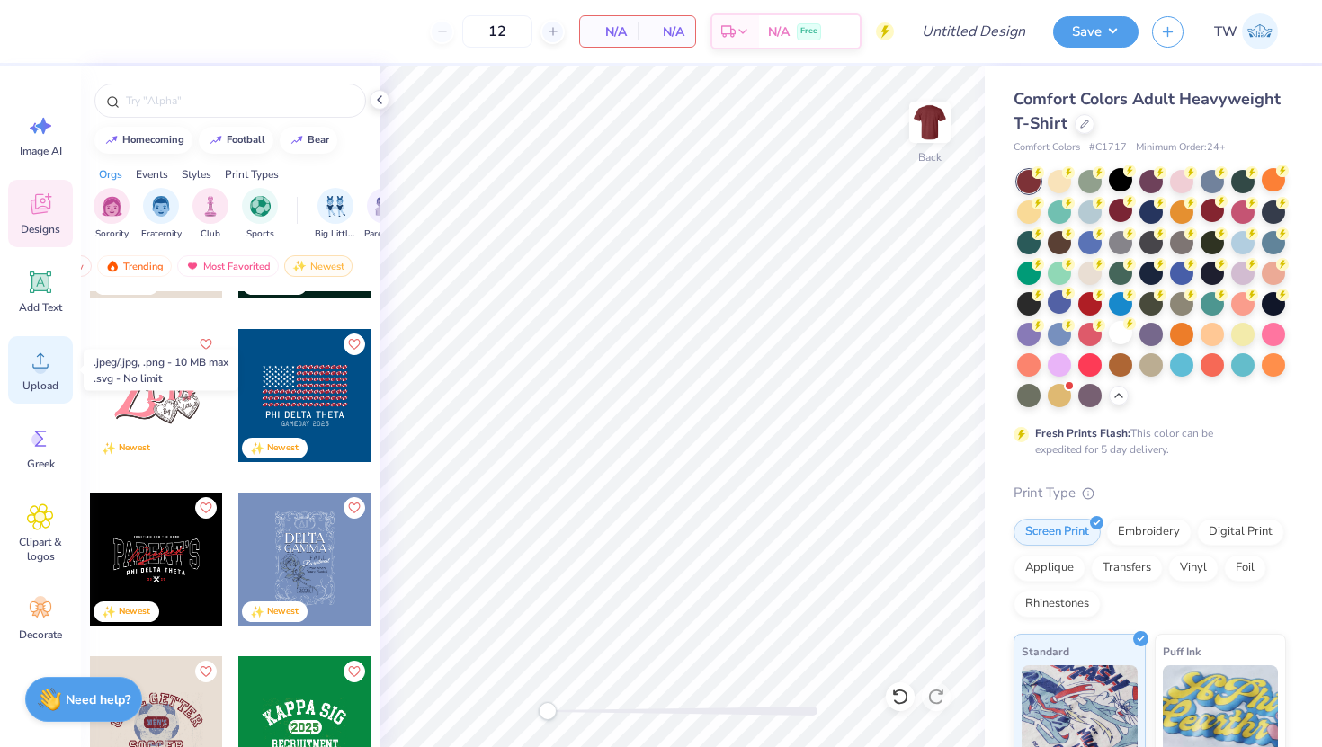
click at [36, 370] on circle at bounding box center [40, 367] width 13 height 13
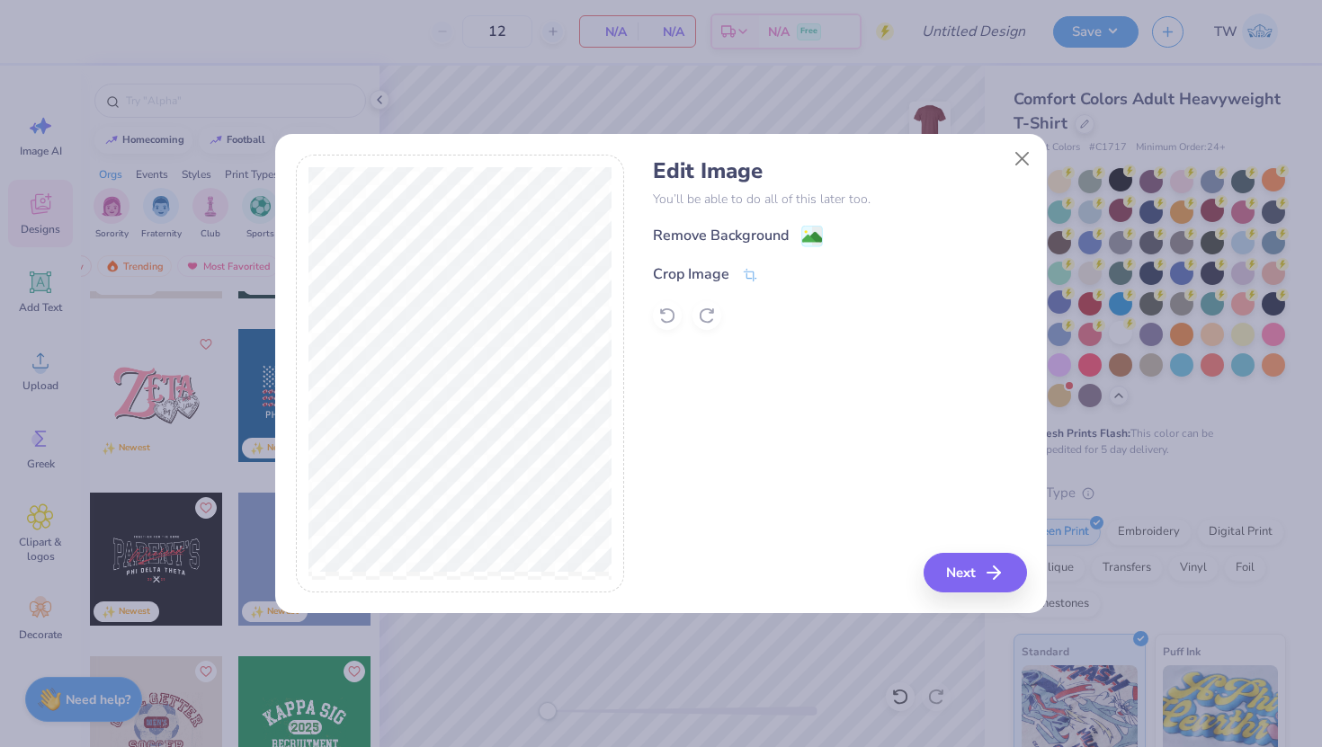
click at [780, 225] on div "Remove Background" at bounding box center [839, 236] width 373 height 22
click at [782, 233] on div "Remove Background" at bounding box center [721, 238] width 136 height 22
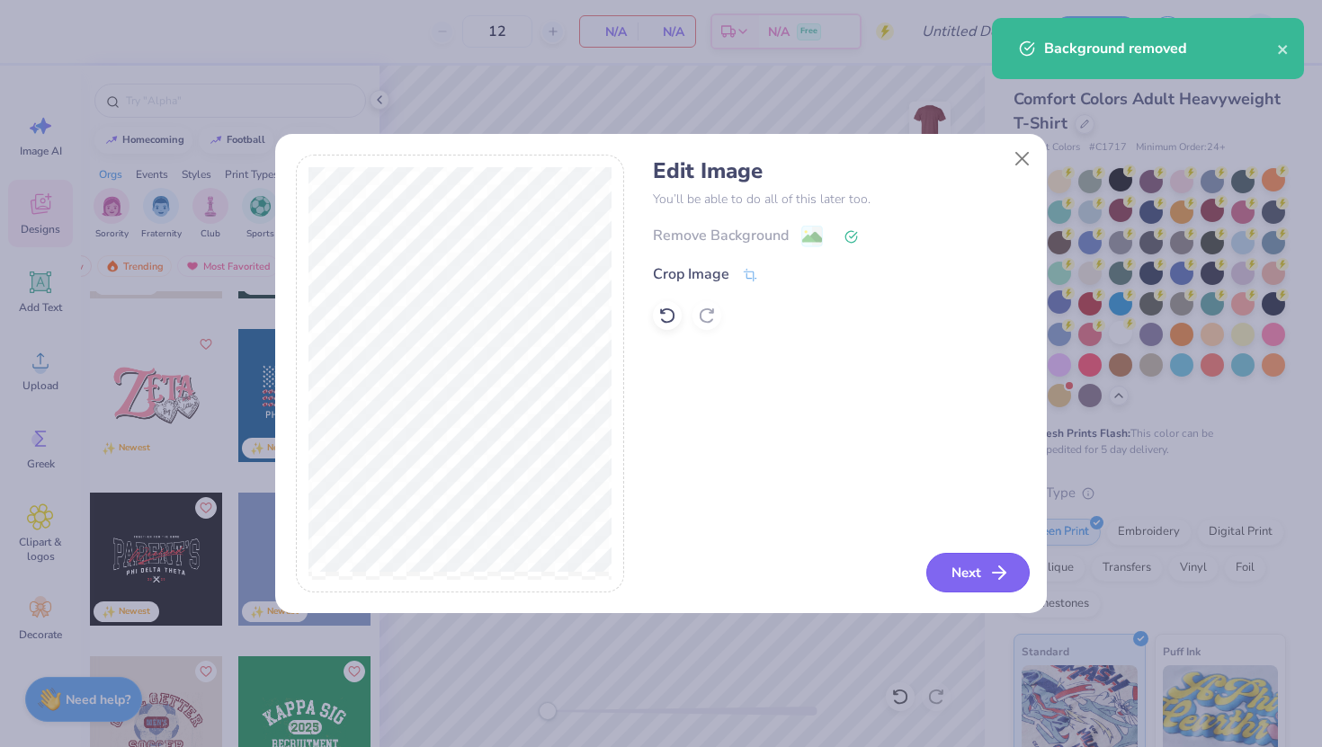
click at [953, 574] on button "Next" at bounding box center [977, 573] width 103 height 40
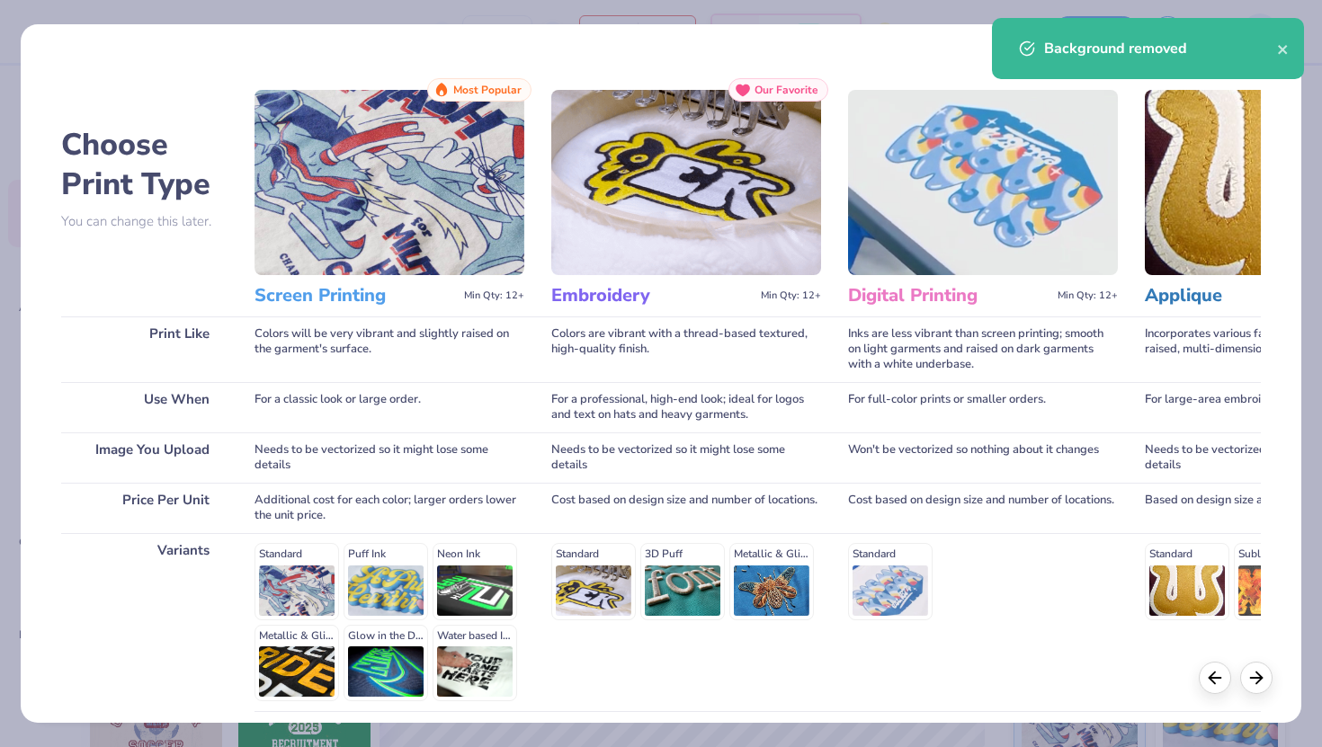
scroll to position [149, 0]
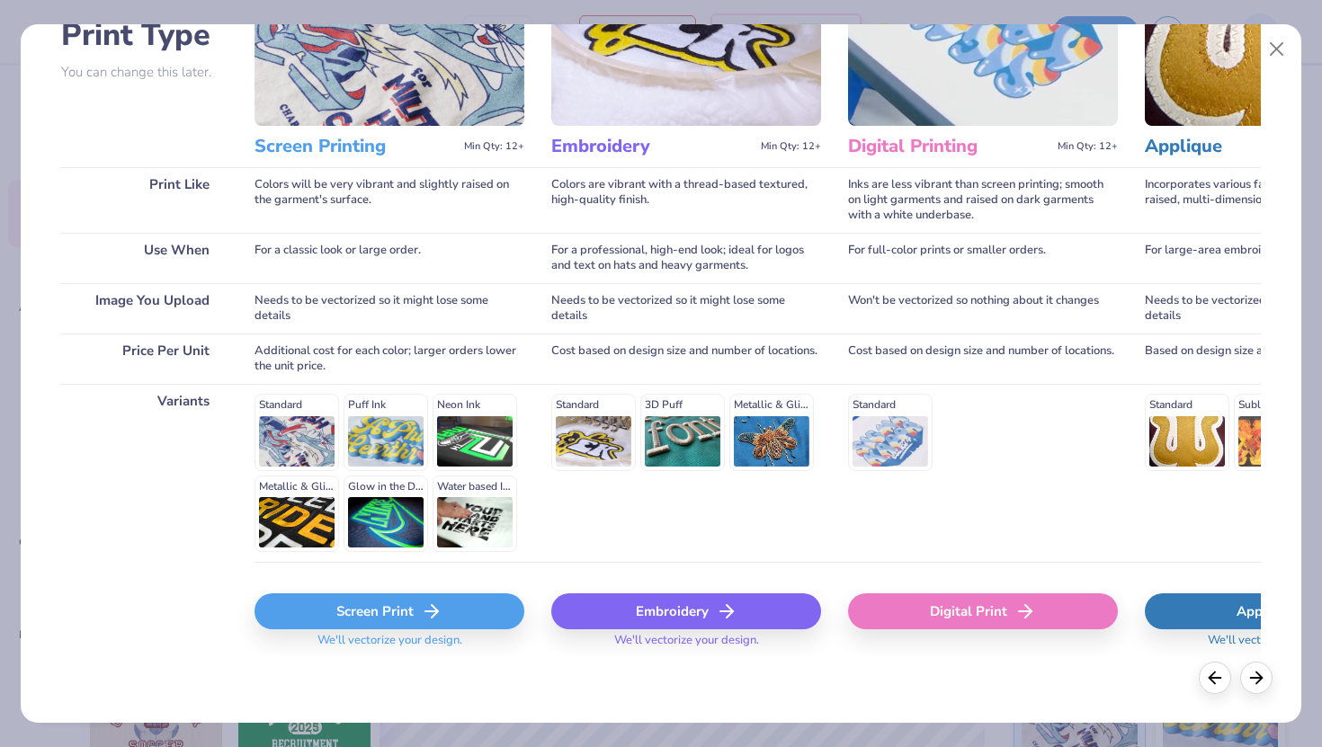
click at [437, 604] on icon at bounding box center [432, 612] width 22 height 22
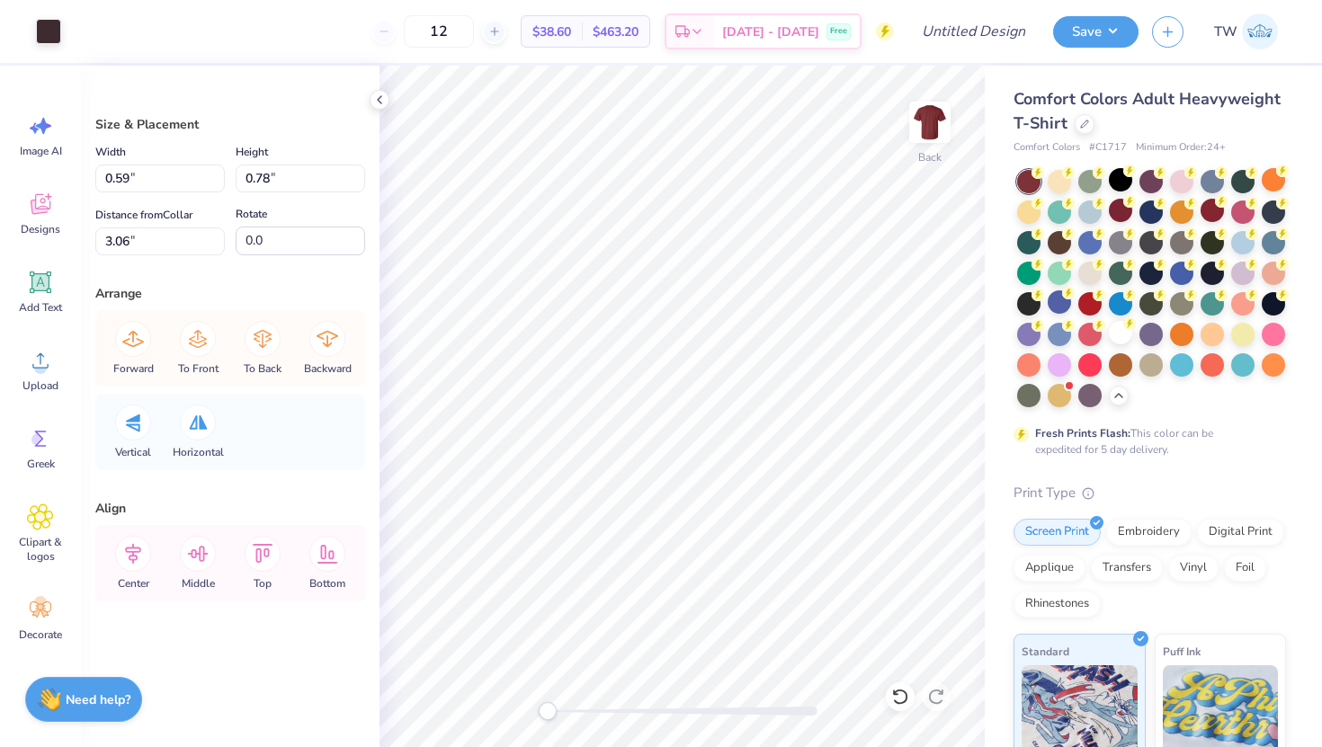
type input "0.48"
type input "0.79"
type input "3.07"
type input "0.30"
type input "0.48"
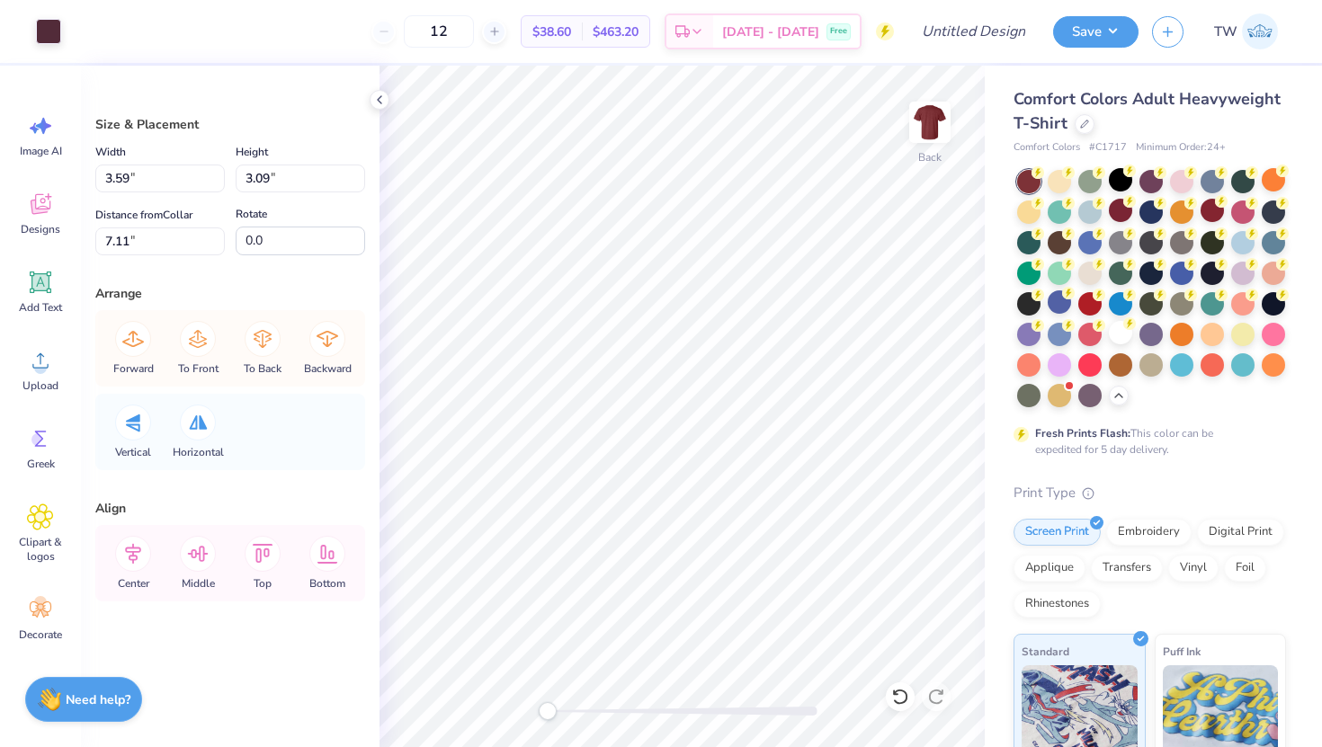
type input "5.20"
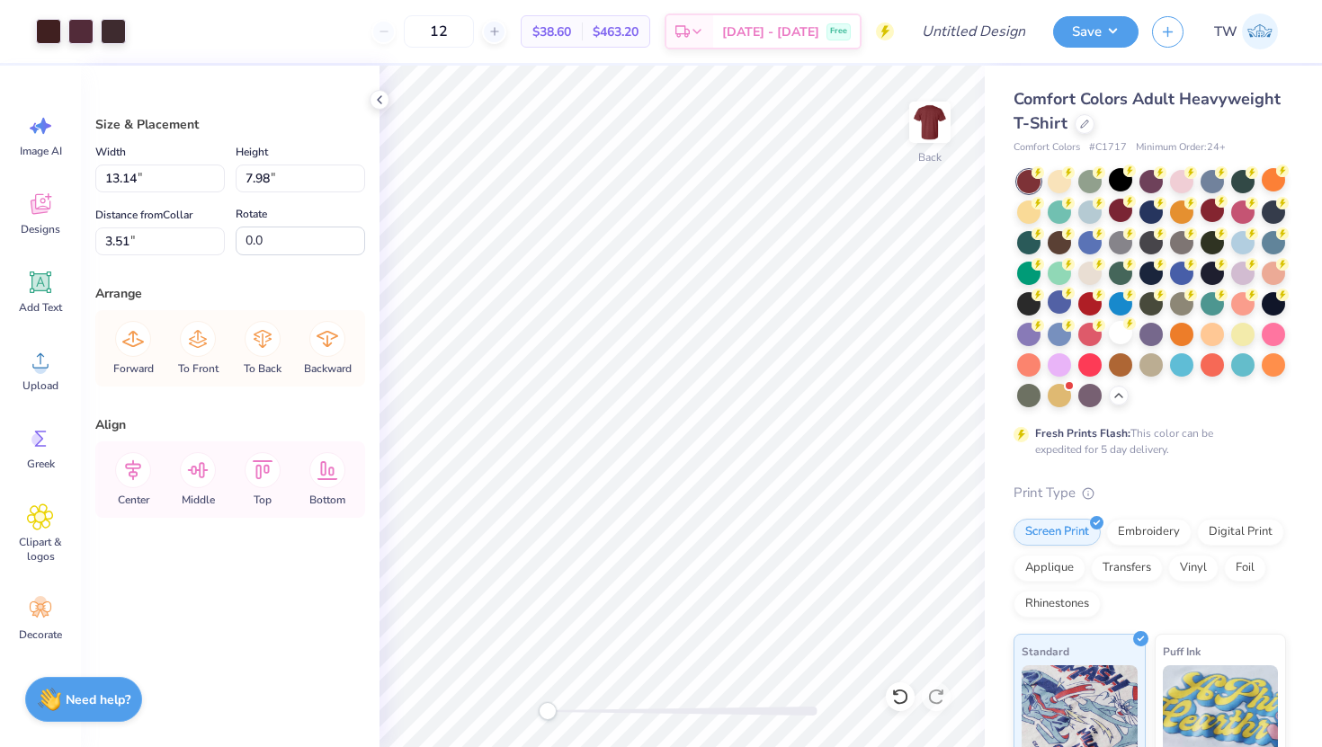
type input "13.14"
type input "7.98"
type input "3.51"
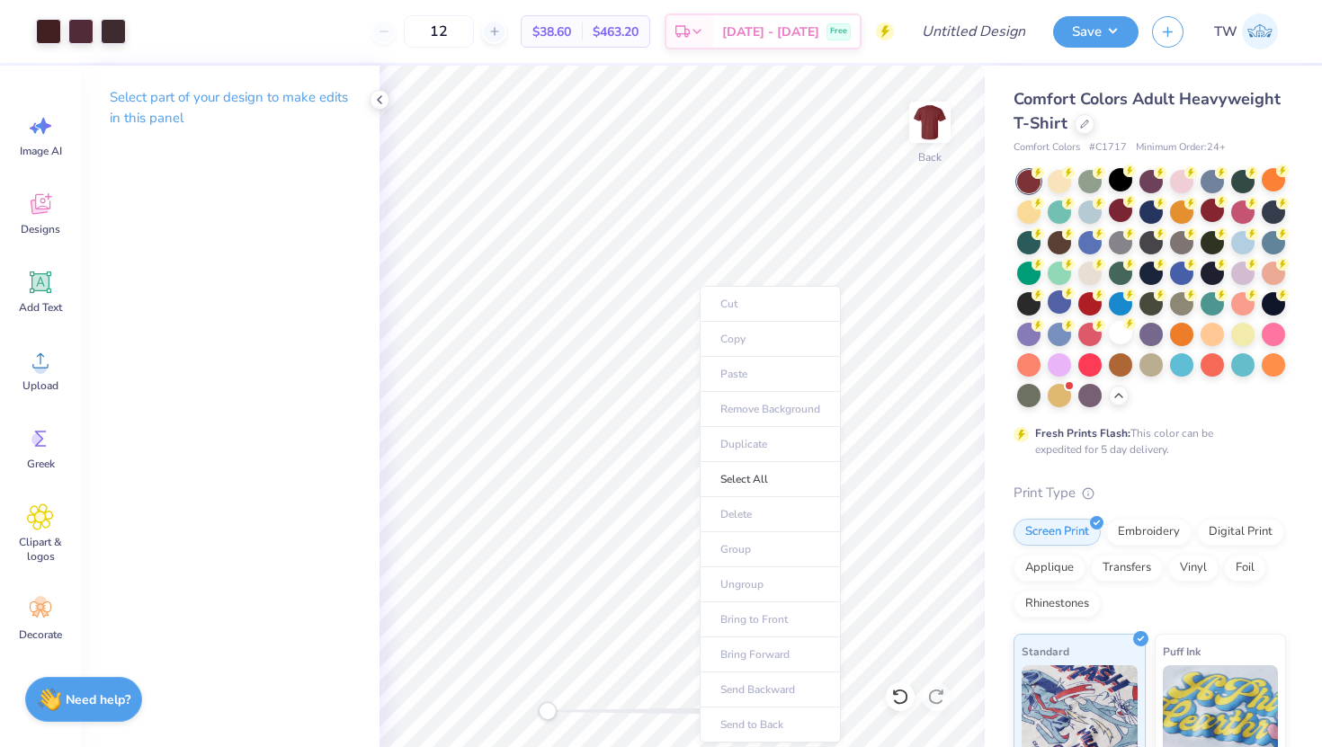
click at [731, 549] on ul "Cut Copy Paste Remove Background Duplicate Select All Delete Group Ungroup Brin…" at bounding box center [770, 514] width 141 height 457
click at [38, 306] on span "Add Text" at bounding box center [40, 307] width 43 height 14
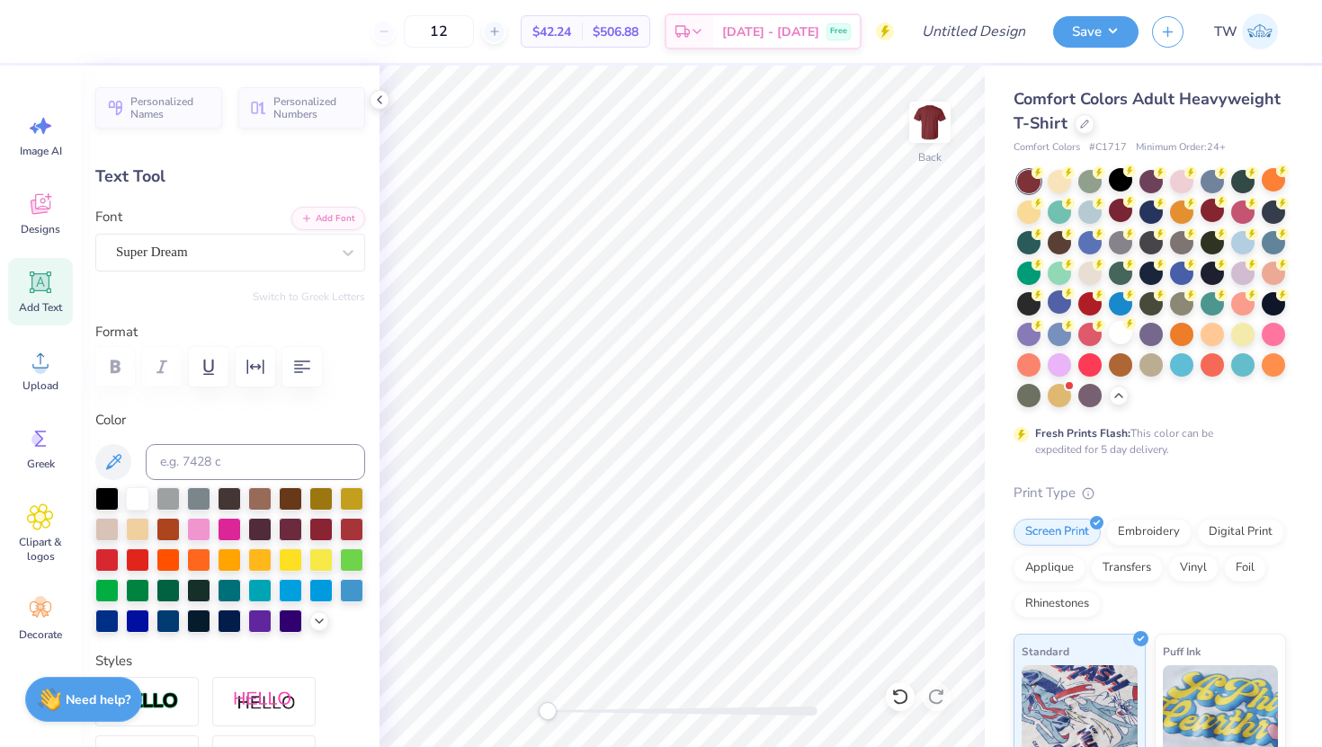
scroll to position [0, 1]
type textarea "Aspire"
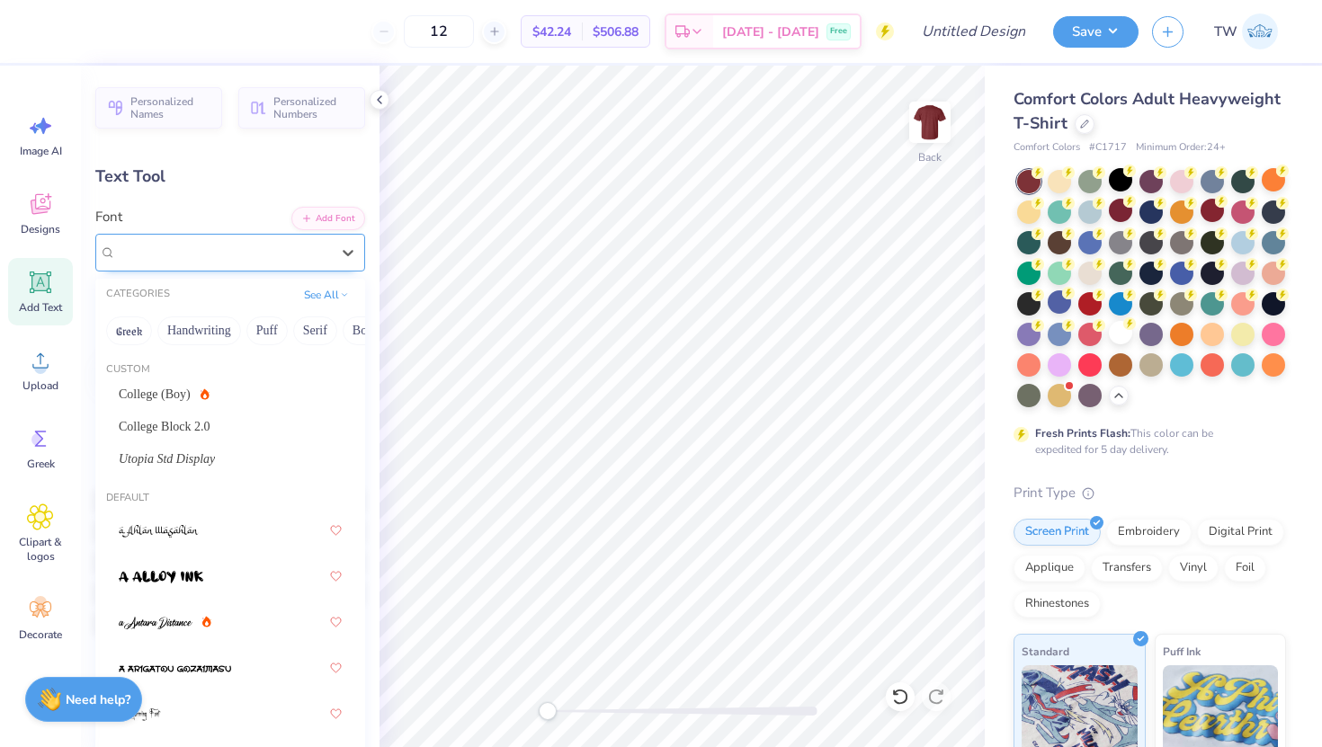
click at [305, 255] on div "Super Dream" at bounding box center [223, 252] width 218 height 28
click at [236, 433] on div "College Block 2.0" at bounding box center [230, 426] width 223 height 19
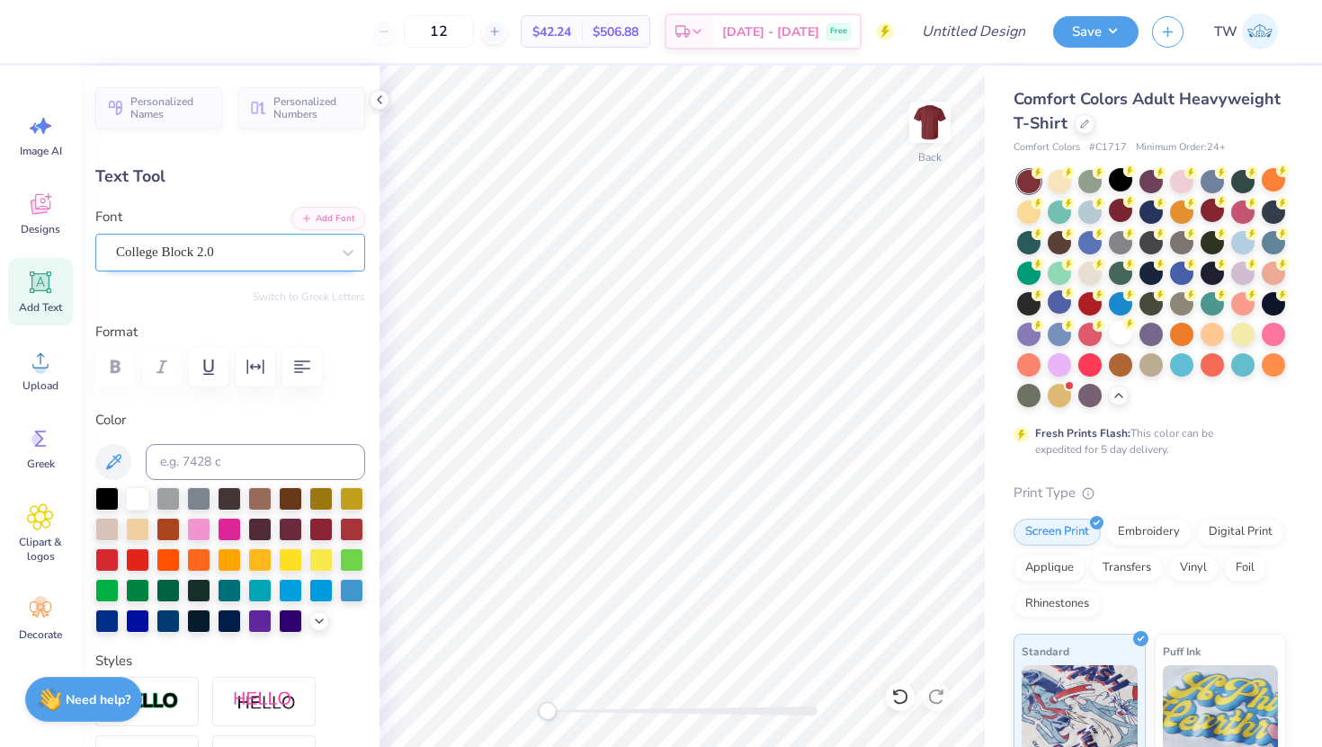
click at [229, 256] on div "College Block 2.0" at bounding box center [223, 252] width 218 height 28
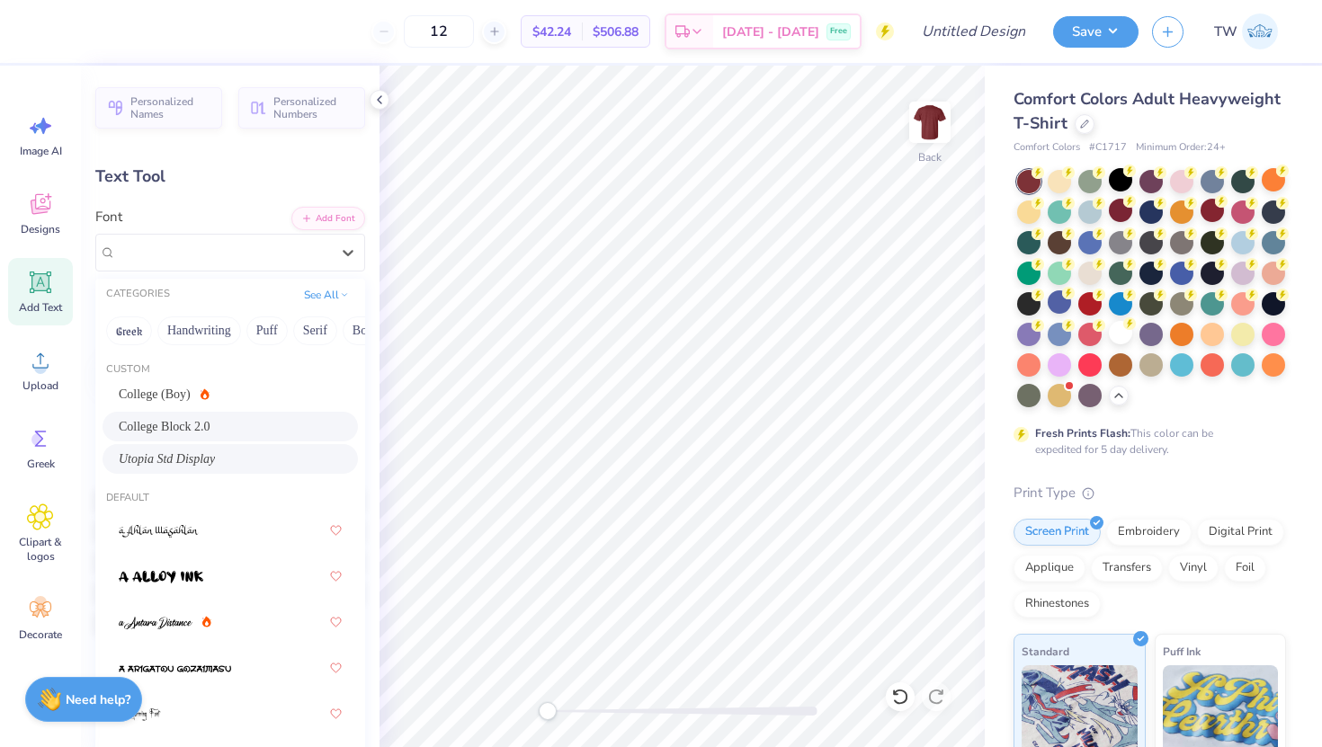
click at [214, 447] on div "Utopia Std Display" at bounding box center [230, 459] width 255 height 30
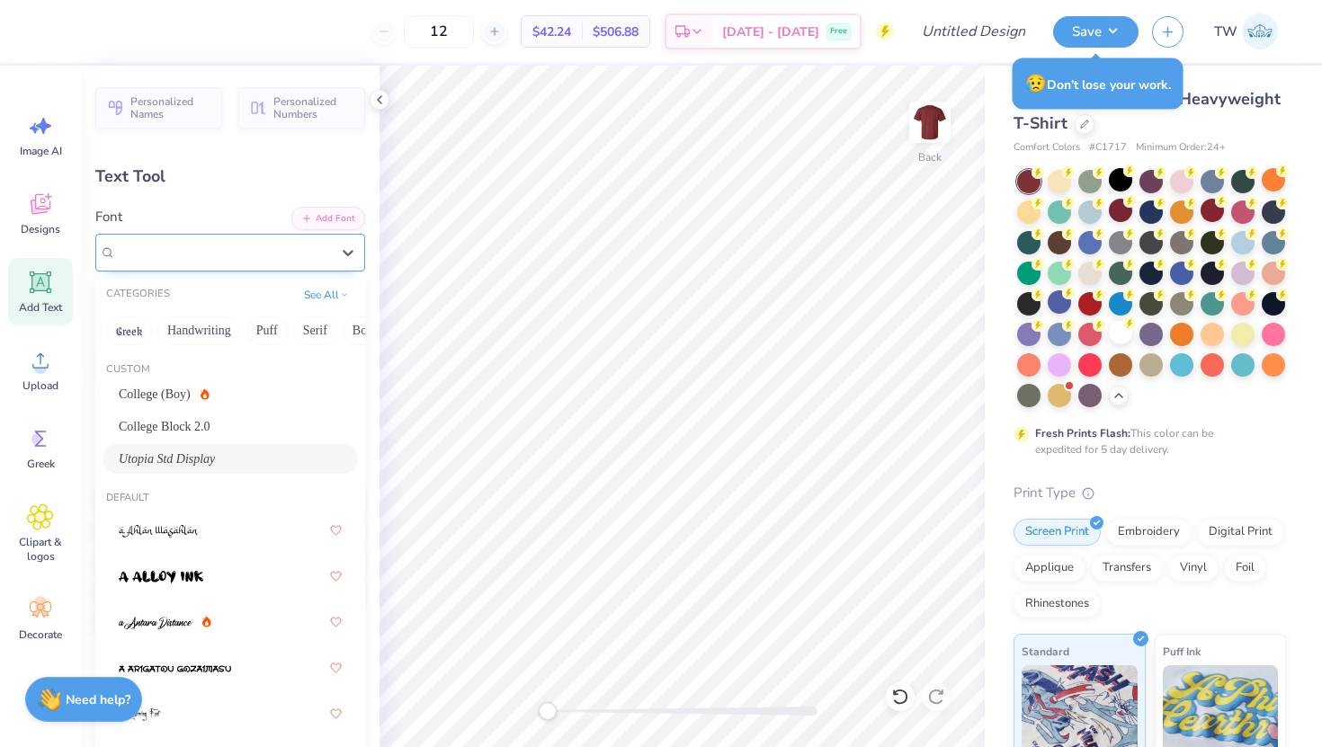
click at [219, 246] on div "Utopia Std Display" at bounding box center [223, 252] width 218 height 28
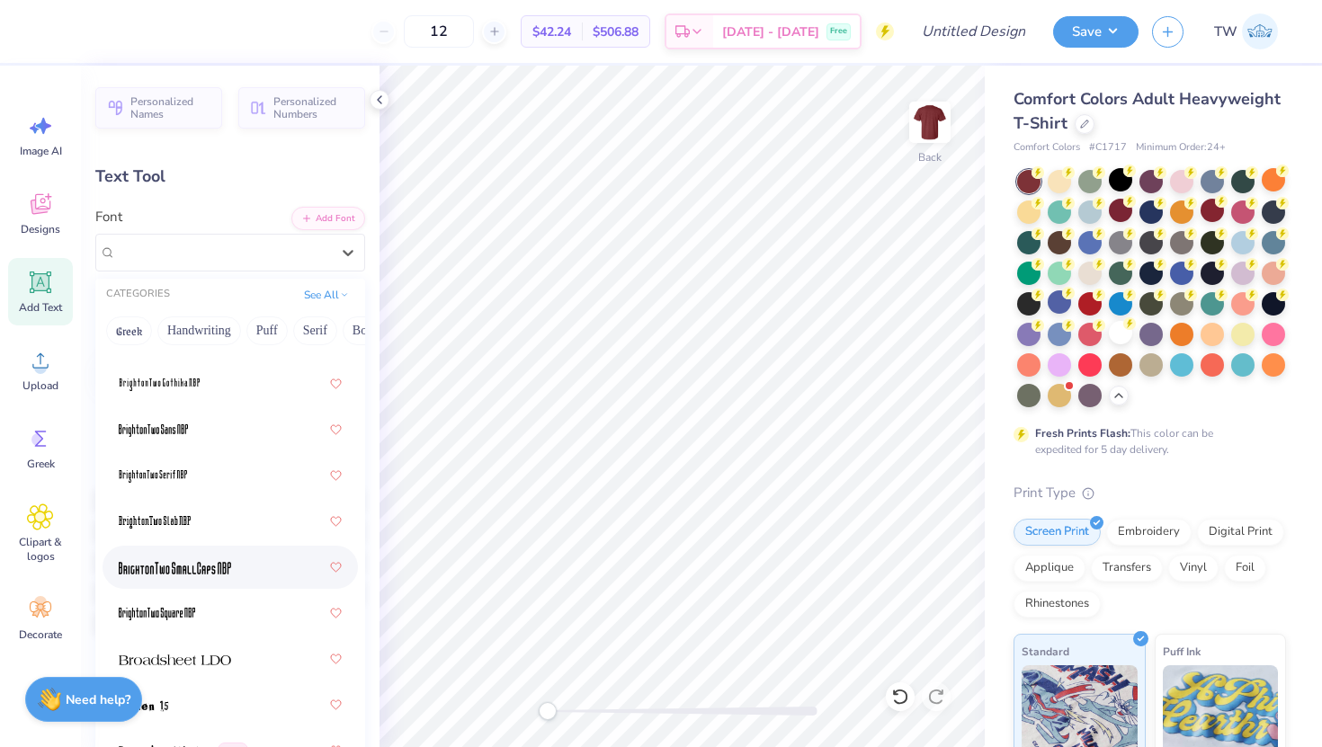
scroll to position [2128, 0]
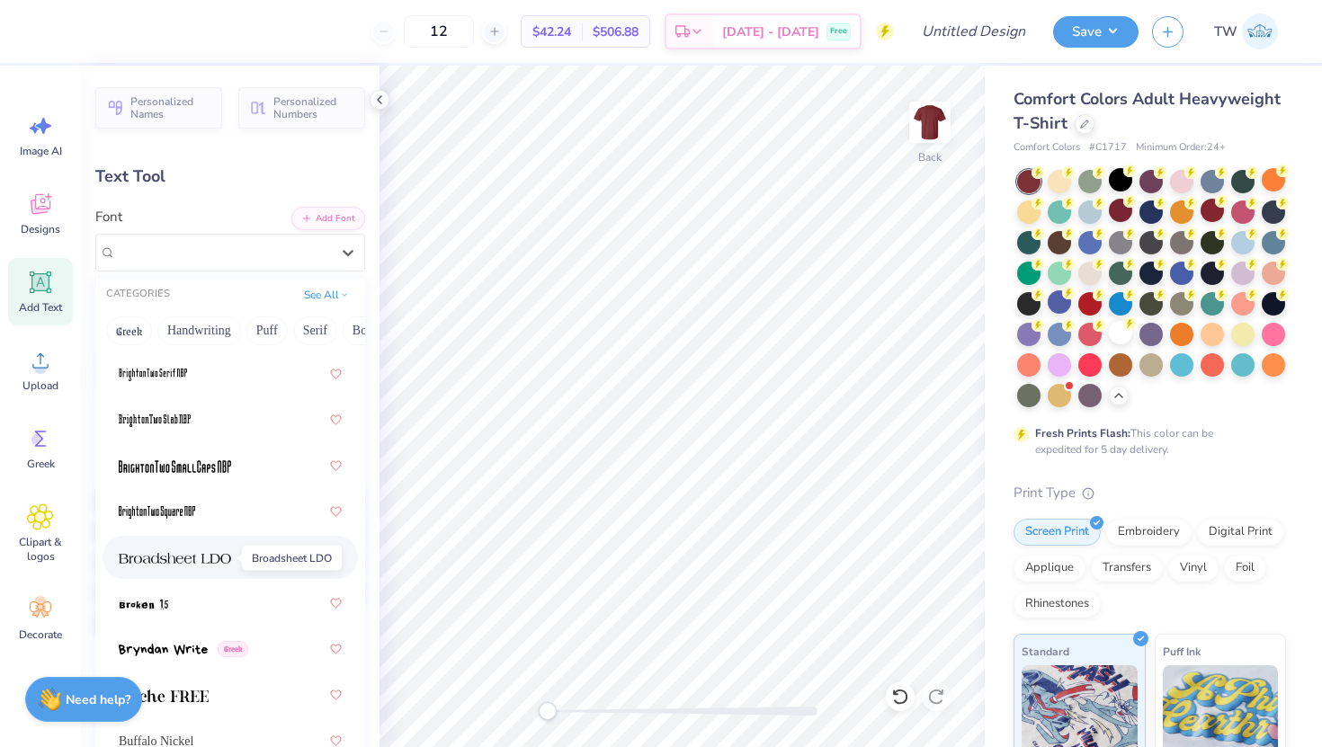
click at [185, 554] on img at bounding box center [175, 558] width 112 height 13
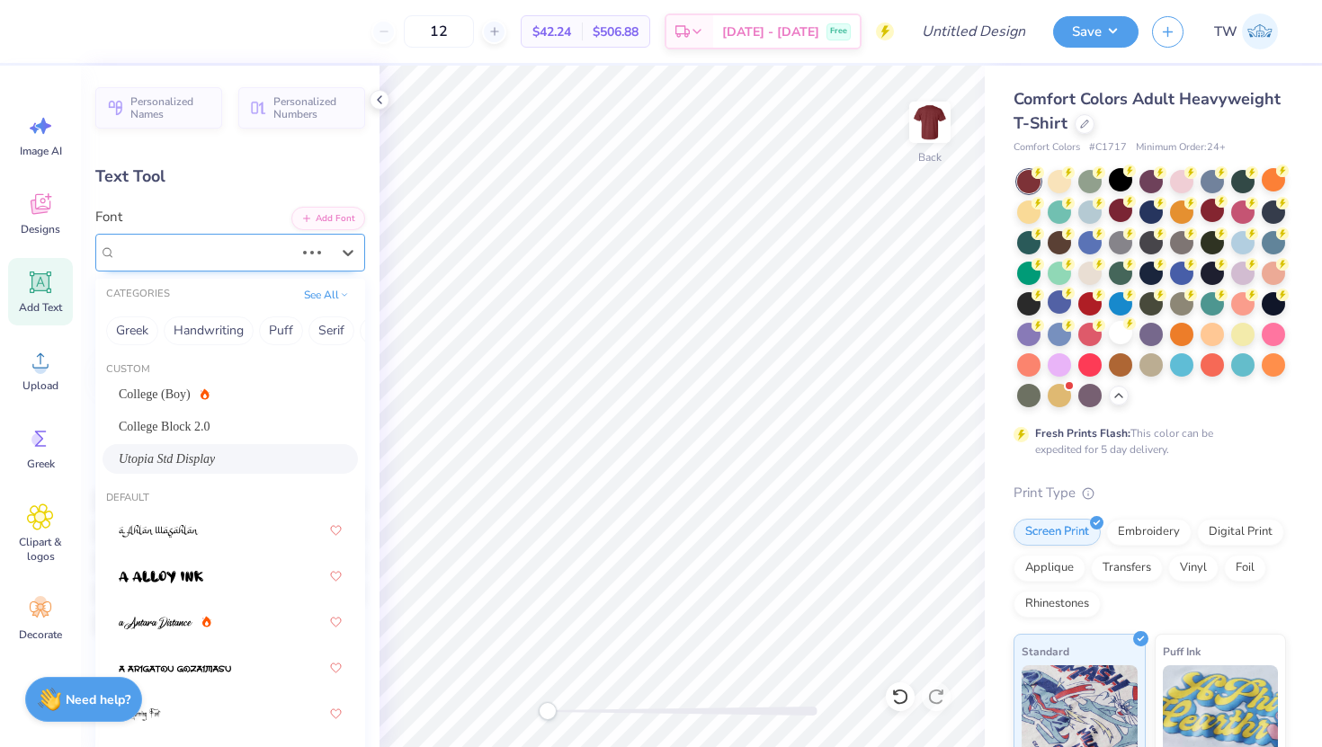
click at [221, 244] on div "Utopia Std Display" at bounding box center [205, 252] width 182 height 28
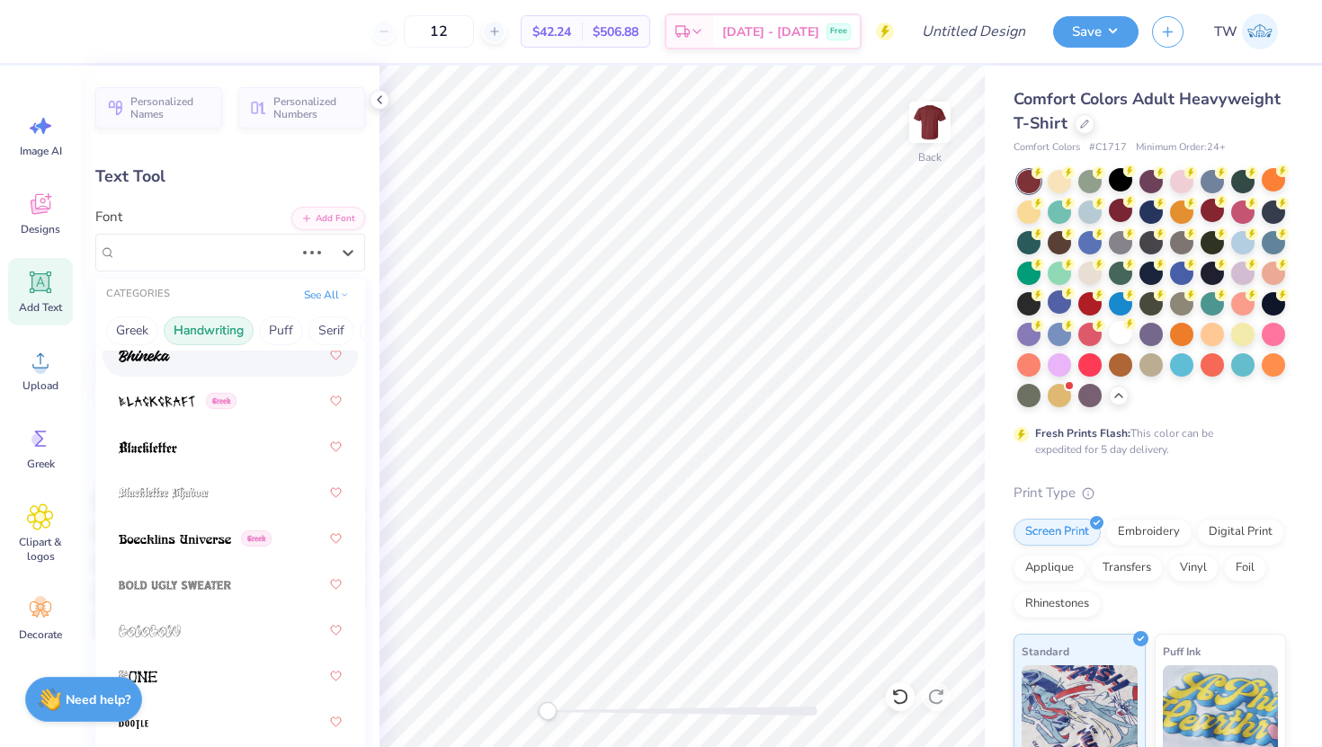
click at [217, 329] on button "Handwriting" at bounding box center [209, 331] width 90 height 29
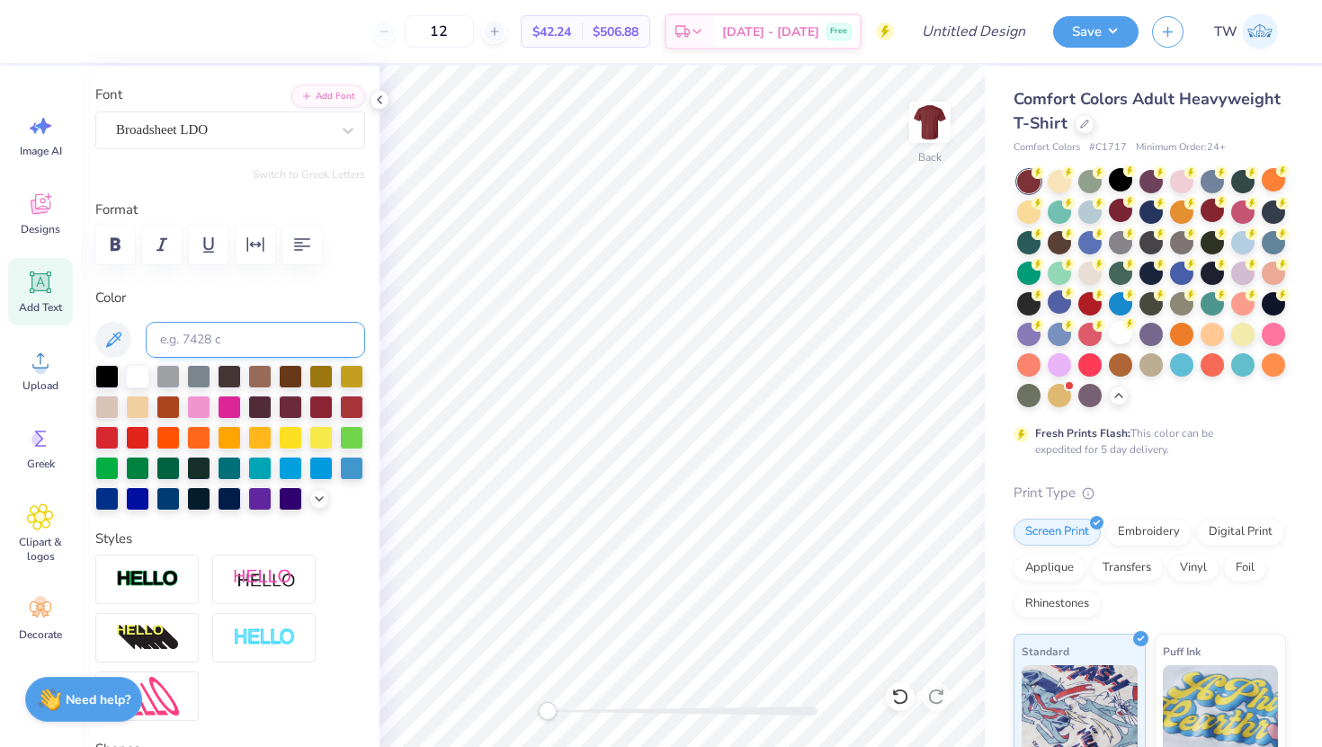
scroll to position [0, 0]
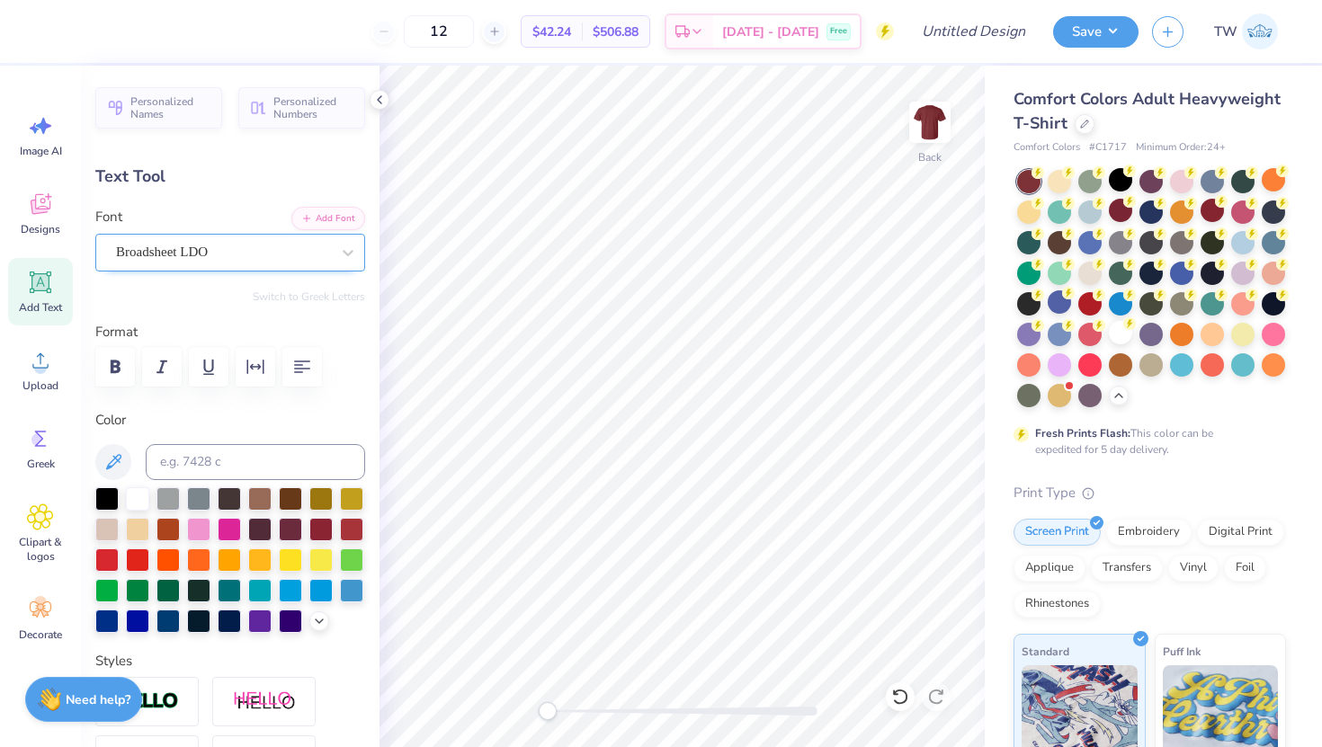
click at [219, 244] on div "Broadsheet LDO" at bounding box center [223, 252] width 218 height 28
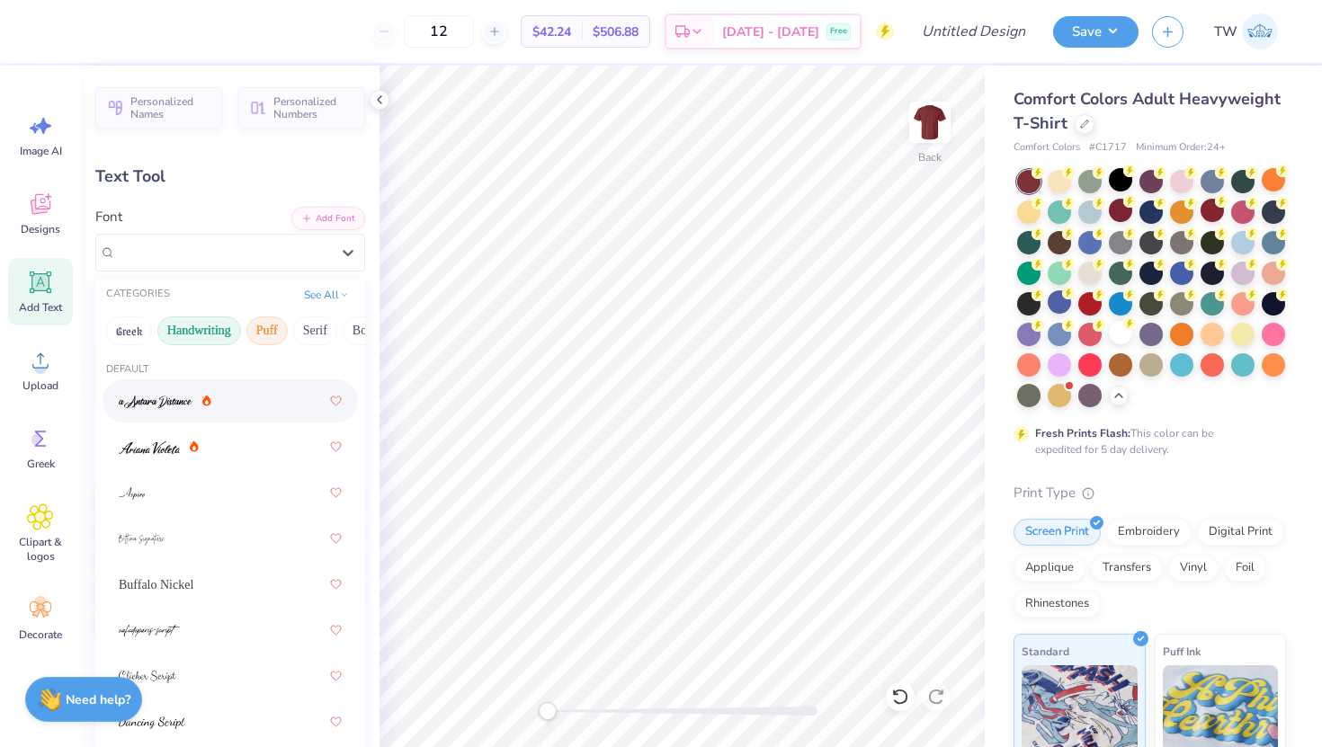
click at [263, 332] on button "Puff" at bounding box center [266, 331] width 41 height 29
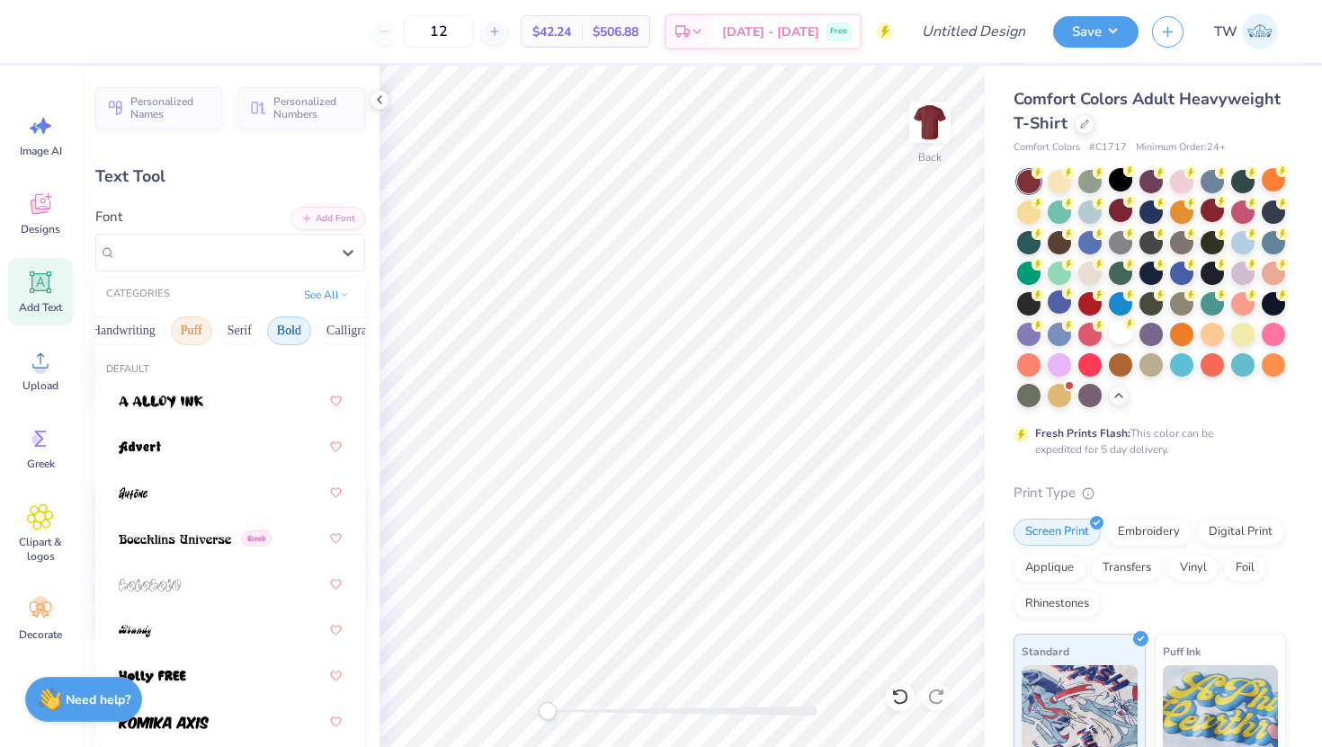
click at [281, 334] on button "Bold" at bounding box center [289, 331] width 44 height 29
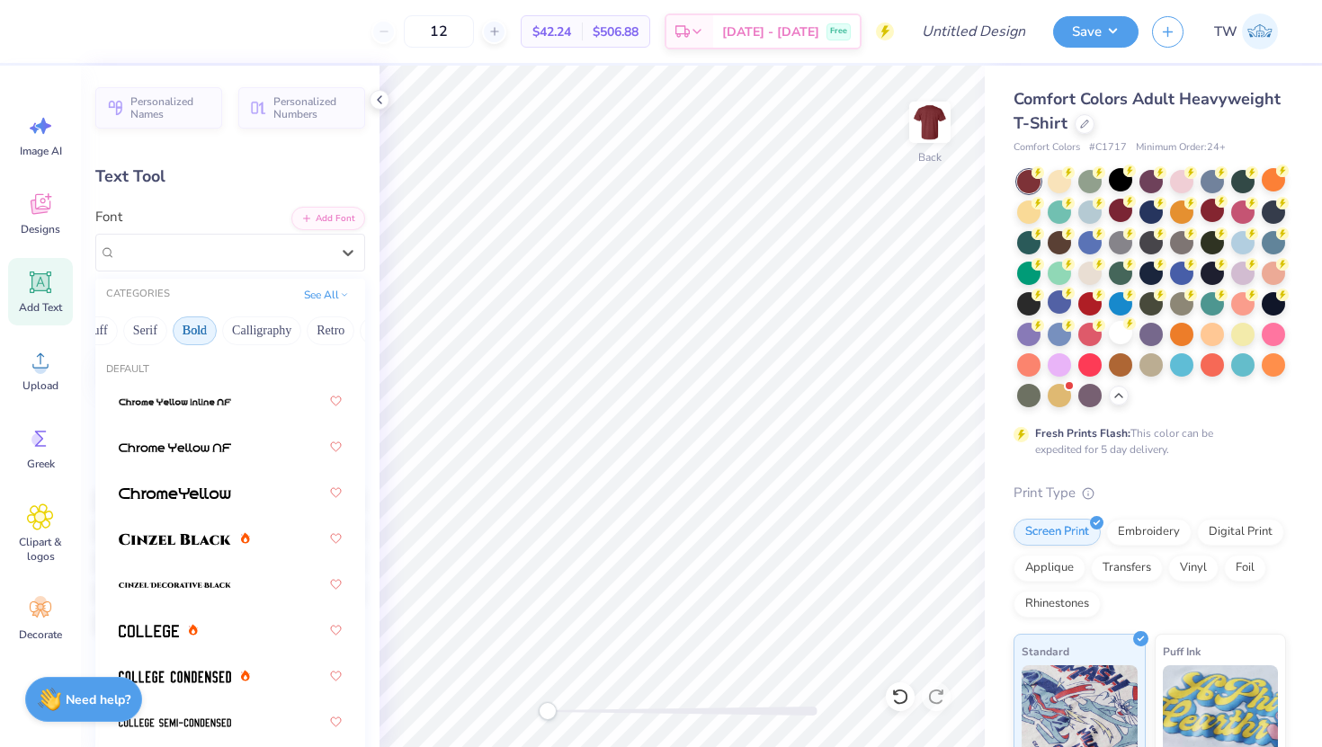
scroll to position [0, 178]
click at [281, 334] on button "Calligraphy" at bounding box center [253, 331] width 79 height 29
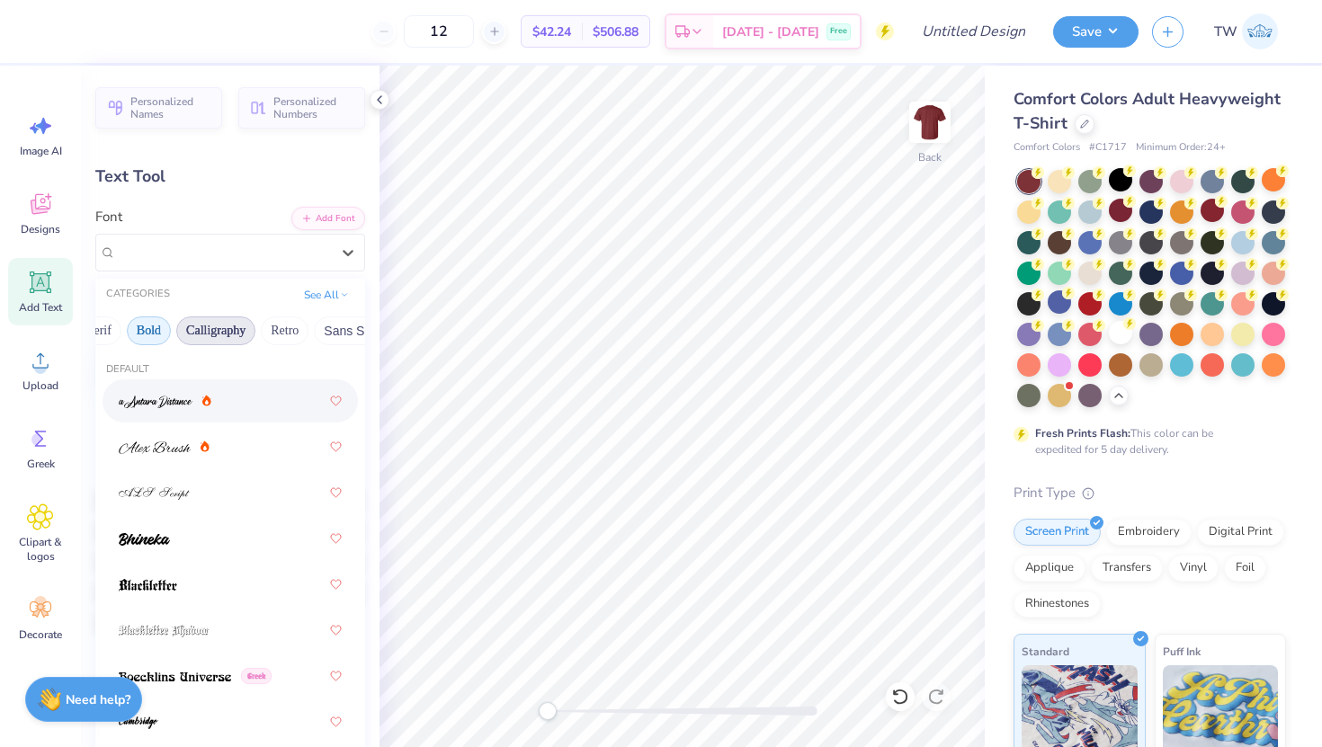
click at [281, 334] on button "Retro" at bounding box center [285, 331] width 48 height 29
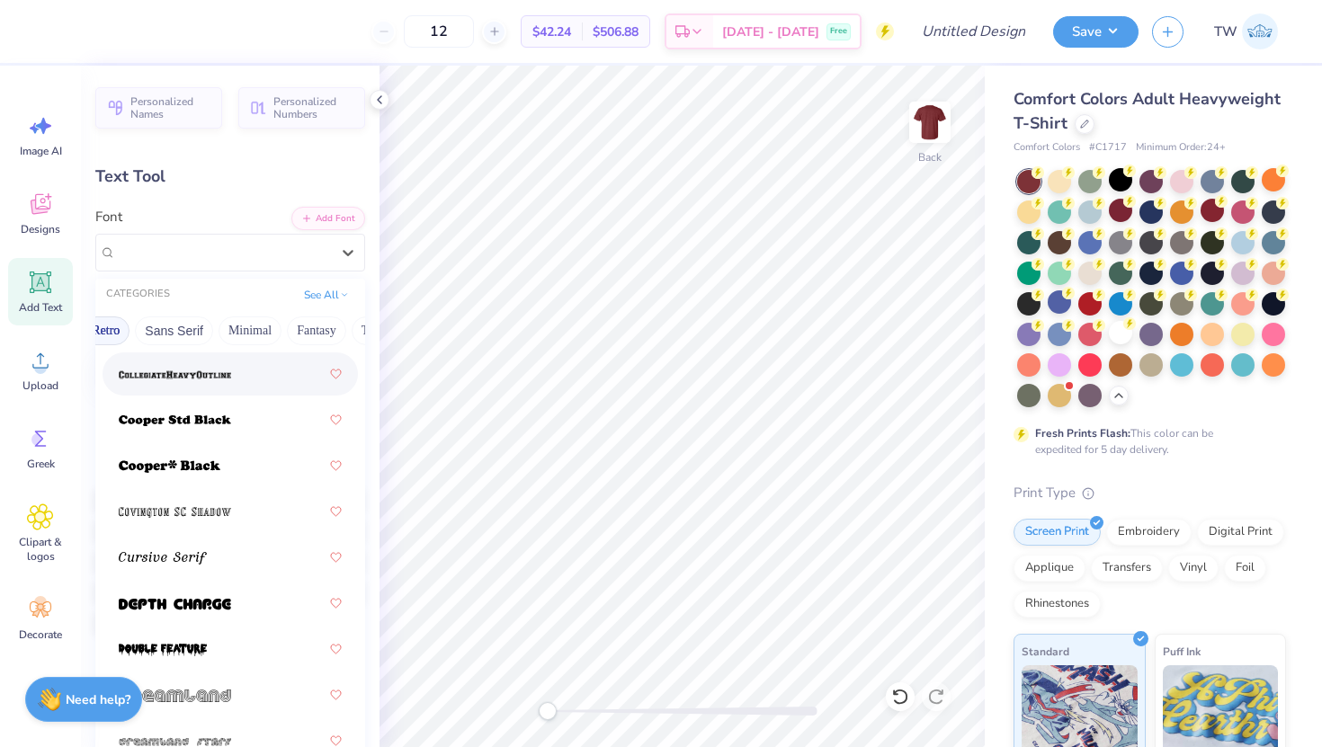
scroll to position [0, 432]
click at [219, 325] on button "Minimal" at bounding box center [213, 331] width 63 height 29
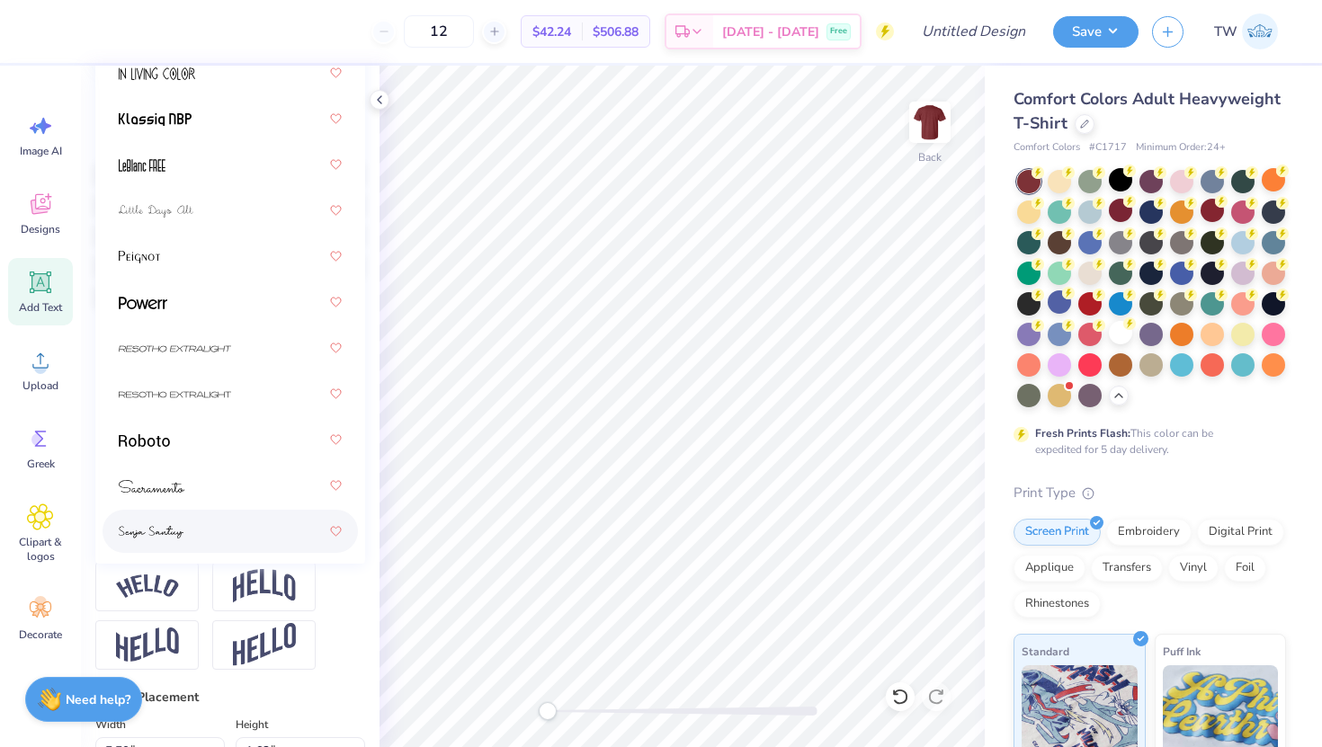
scroll to position [459, 0]
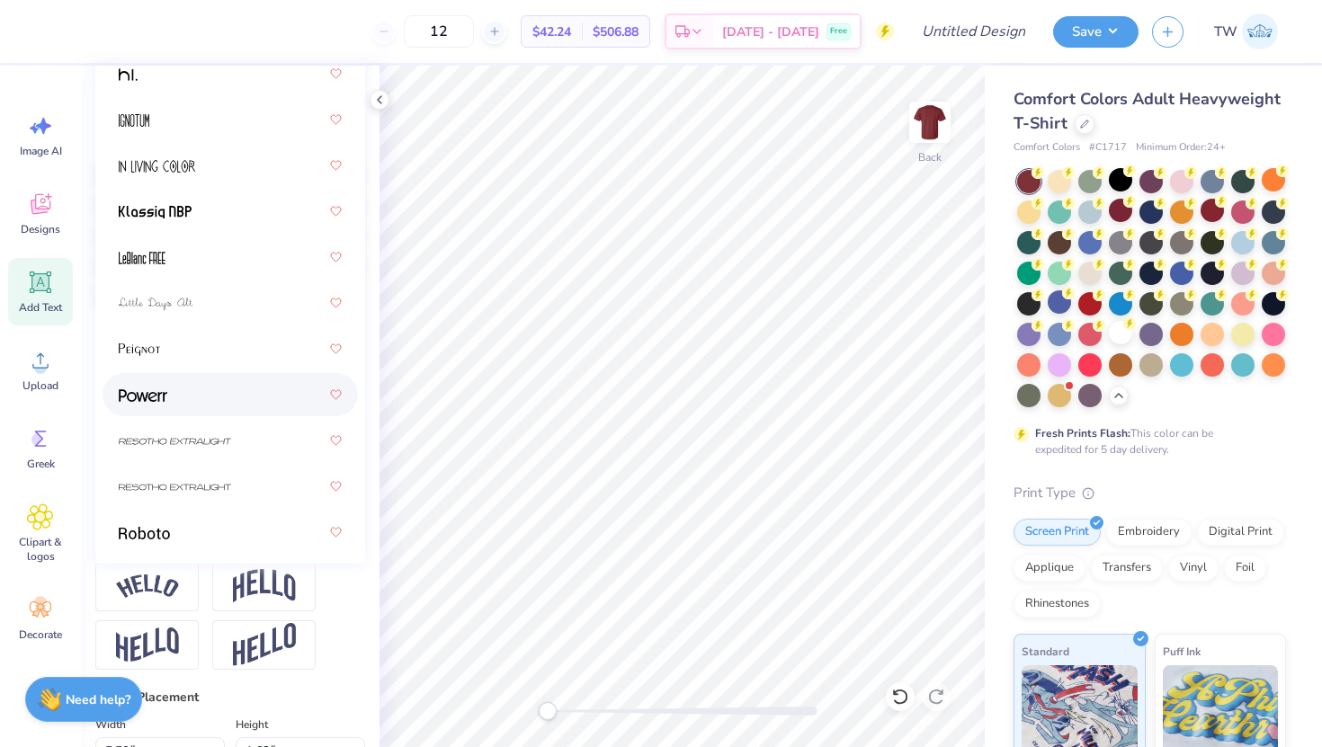
click at [224, 383] on div at bounding box center [230, 395] width 223 height 32
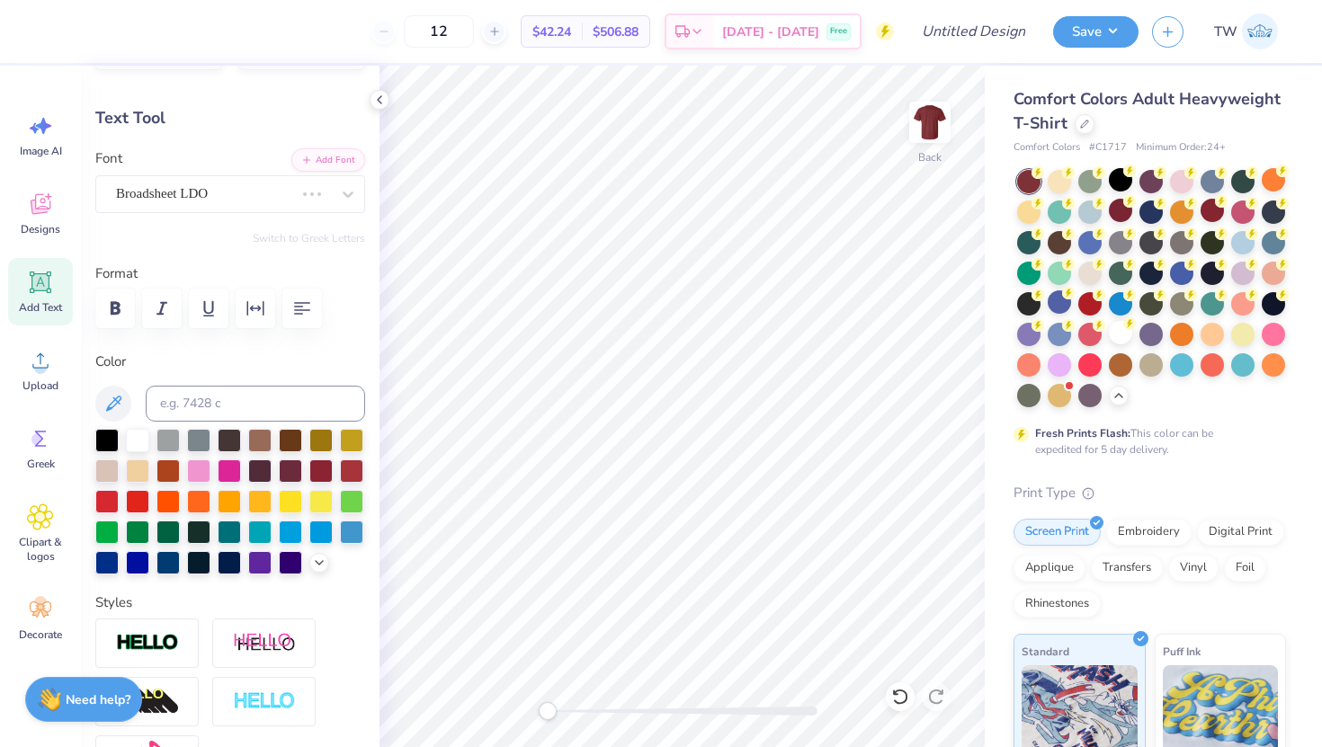
scroll to position [0, 0]
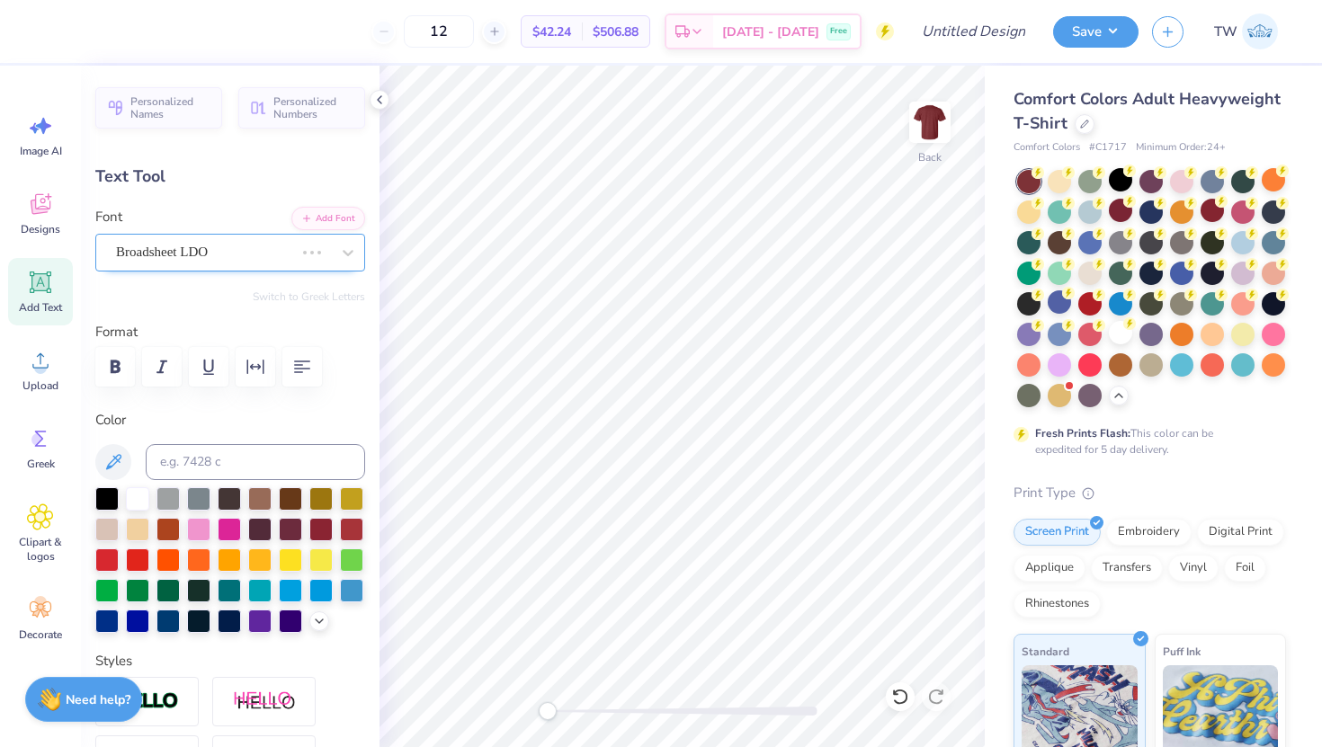
click at [244, 248] on div "Broadsheet LDO" at bounding box center [205, 252] width 182 height 28
click at [218, 504] on div at bounding box center [229, 498] width 23 height 23
click at [250, 260] on div "Powerr" at bounding box center [223, 252] width 218 height 28
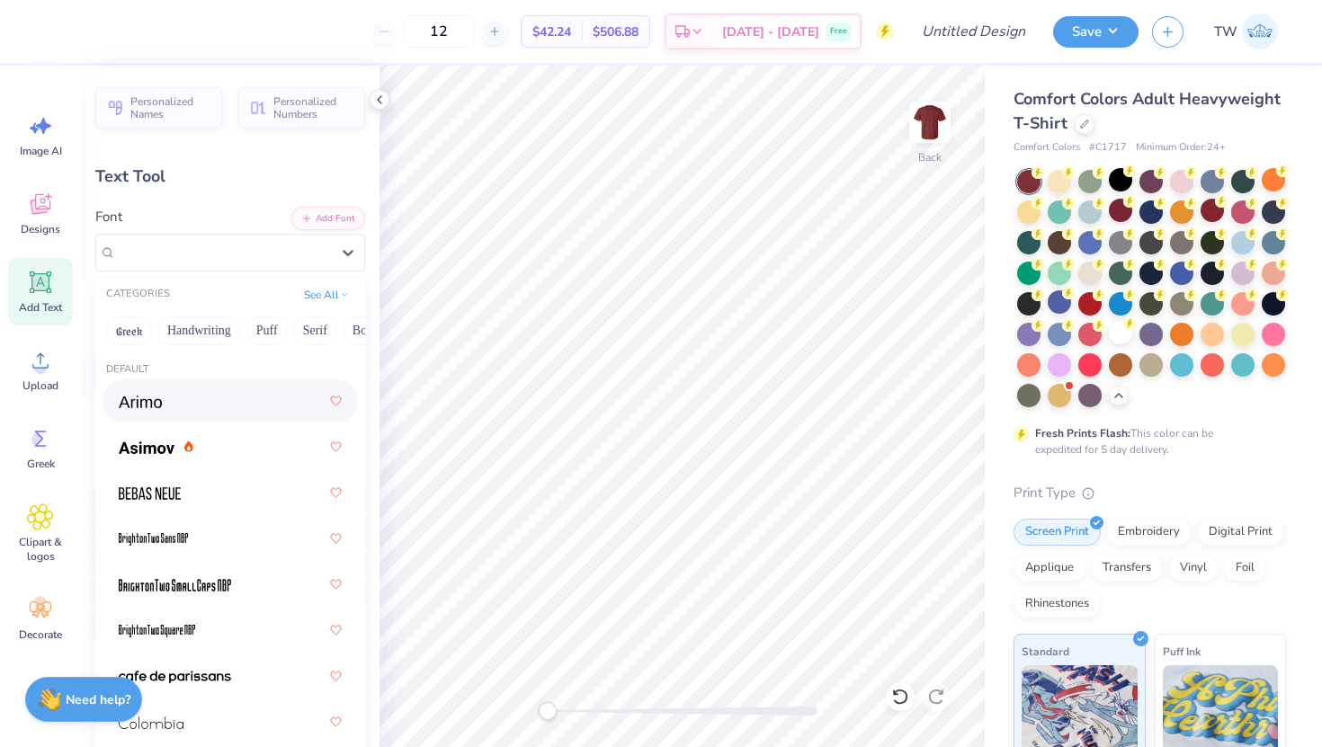
click at [244, 399] on div at bounding box center [230, 401] width 223 height 32
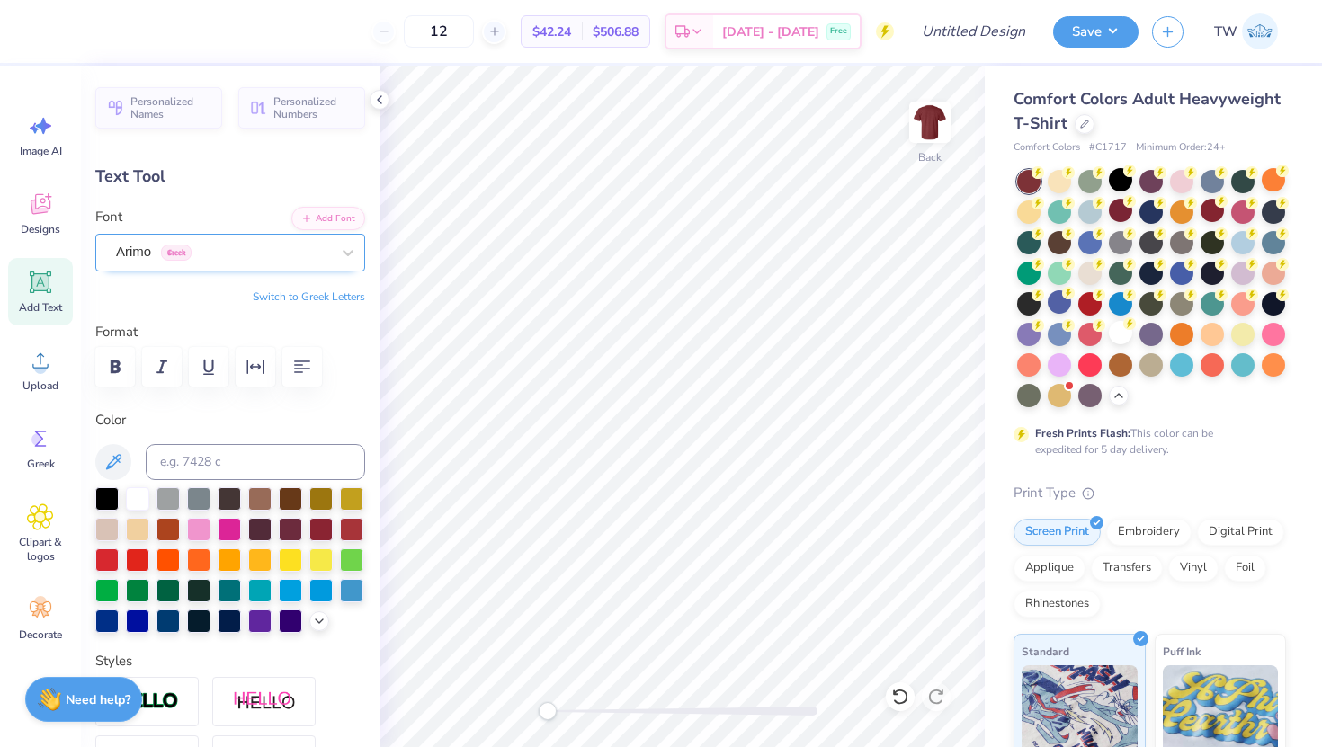
click at [244, 250] on div "Arimo Greek" at bounding box center [223, 252] width 218 height 28
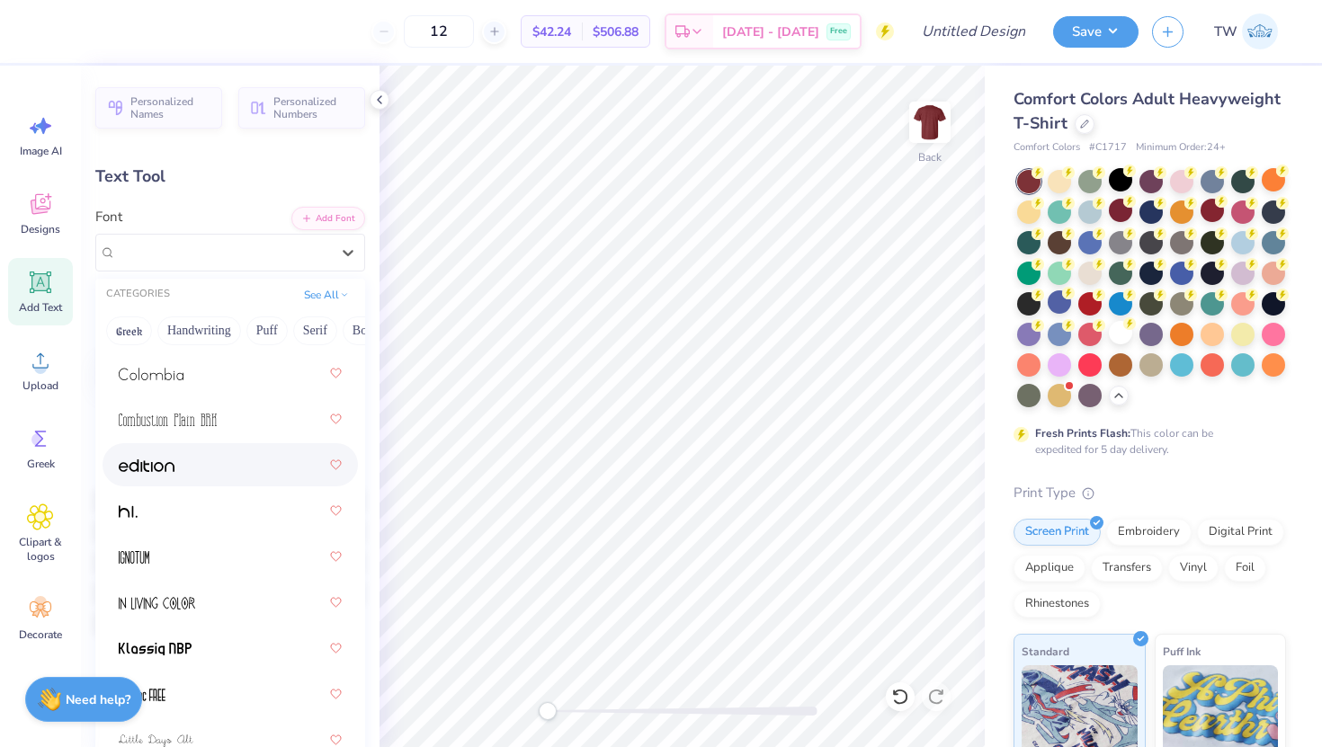
scroll to position [282, 0]
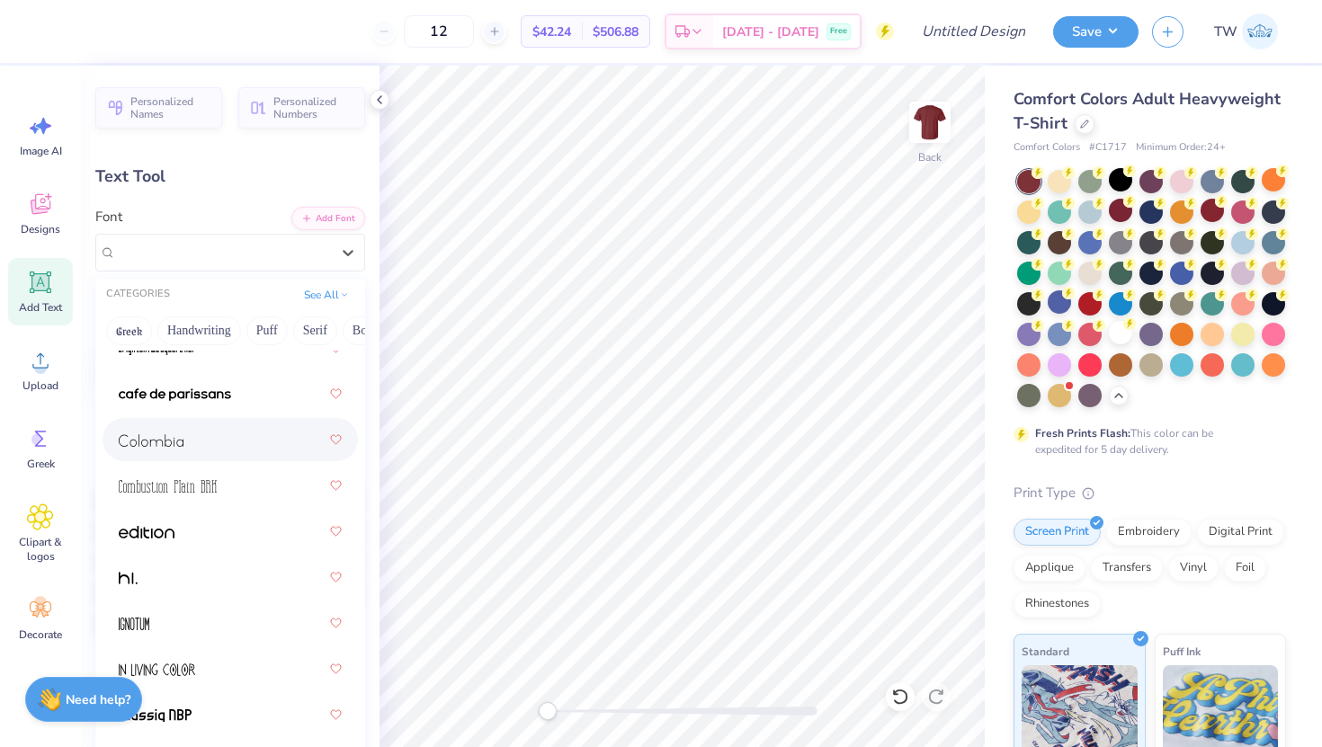
click at [213, 446] on div at bounding box center [230, 440] width 223 height 32
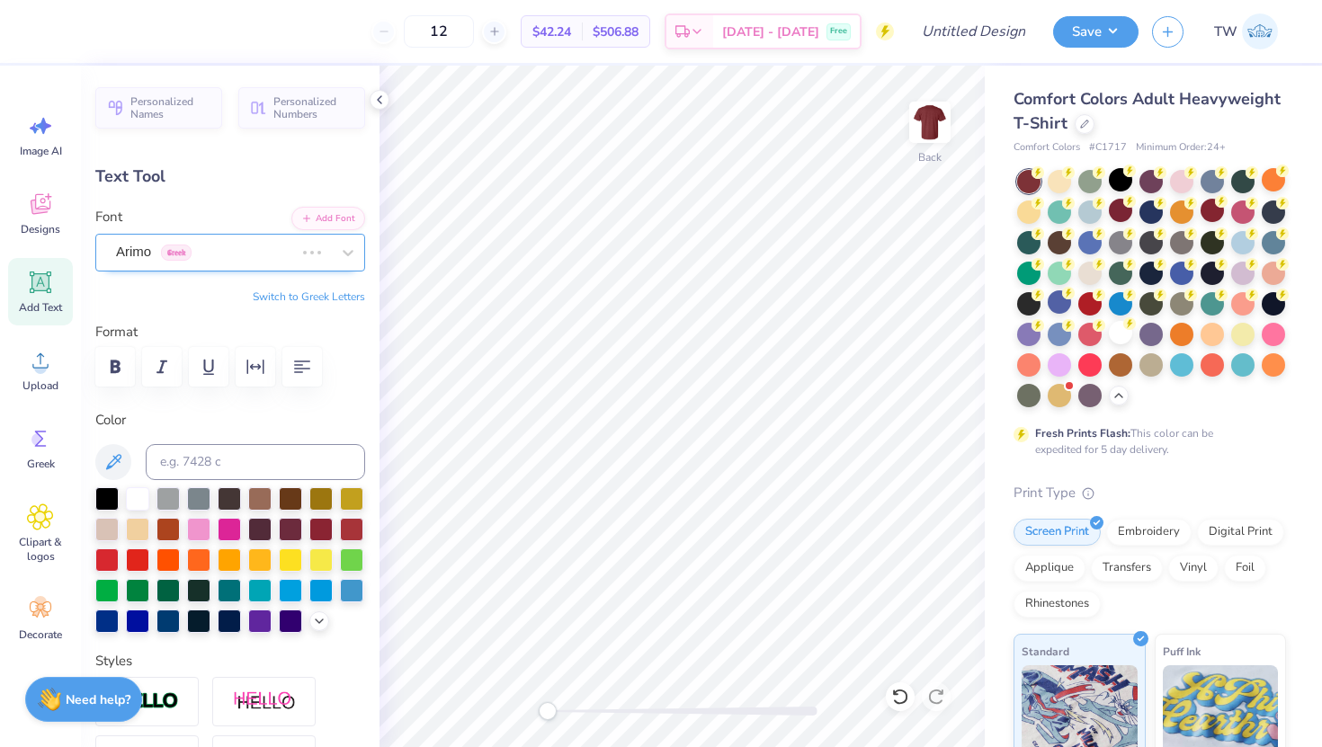
click at [235, 253] on div "Arimo Greek" at bounding box center [205, 252] width 182 height 28
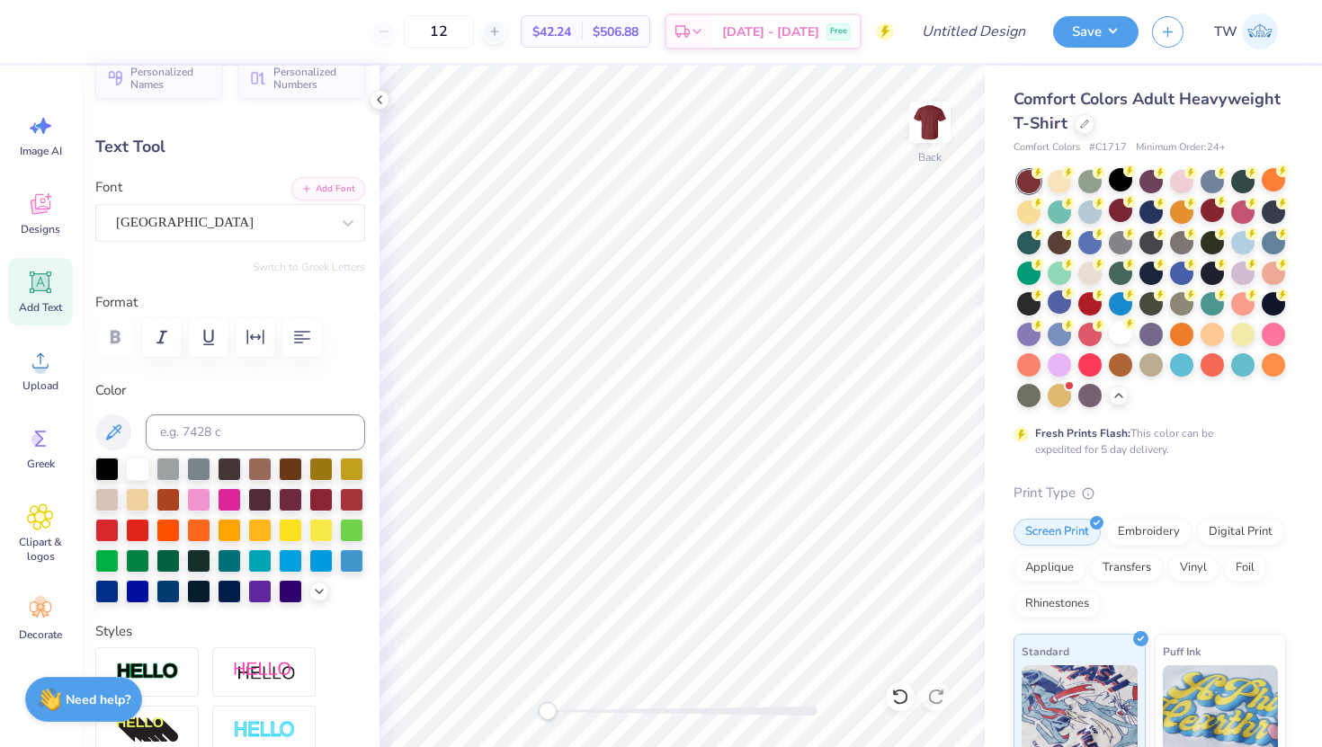
scroll to position [32, 0]
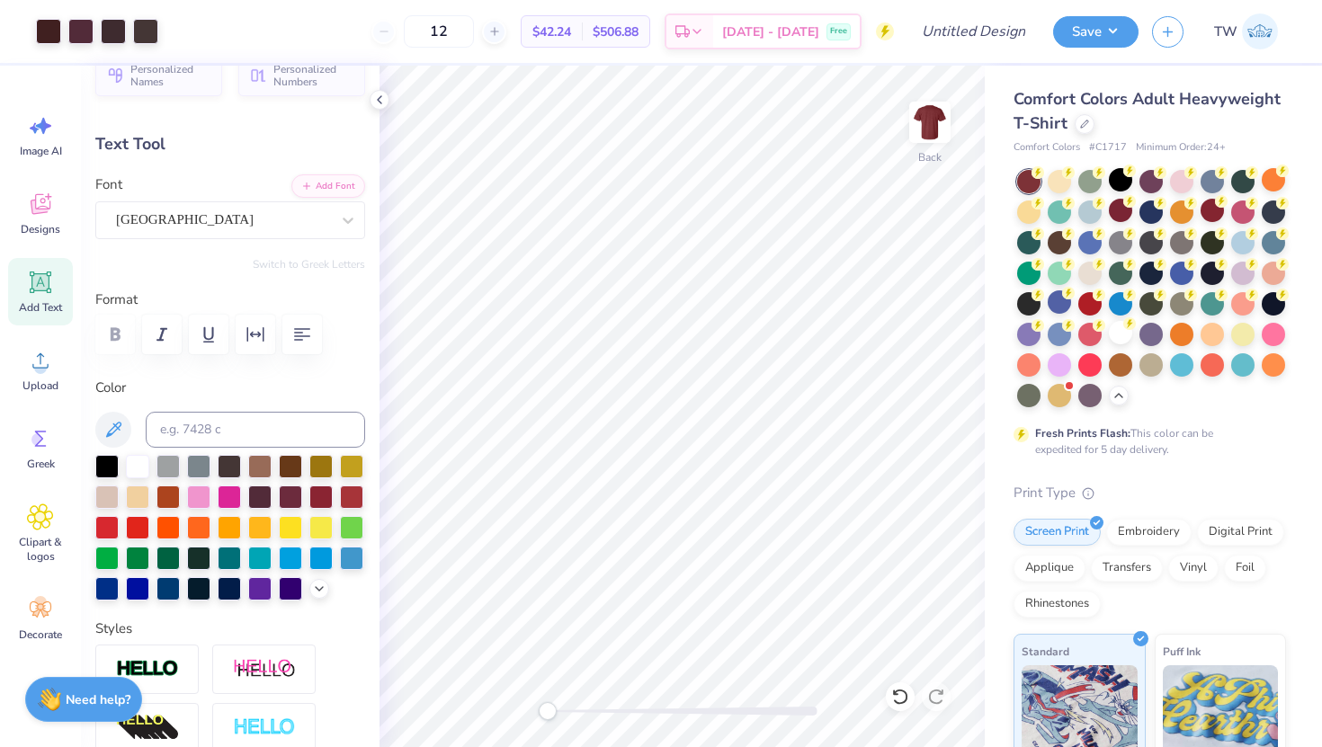
type input "3.94"
type input "1.74"
type input "11.63"
type input "5.46"
type input "2.41"
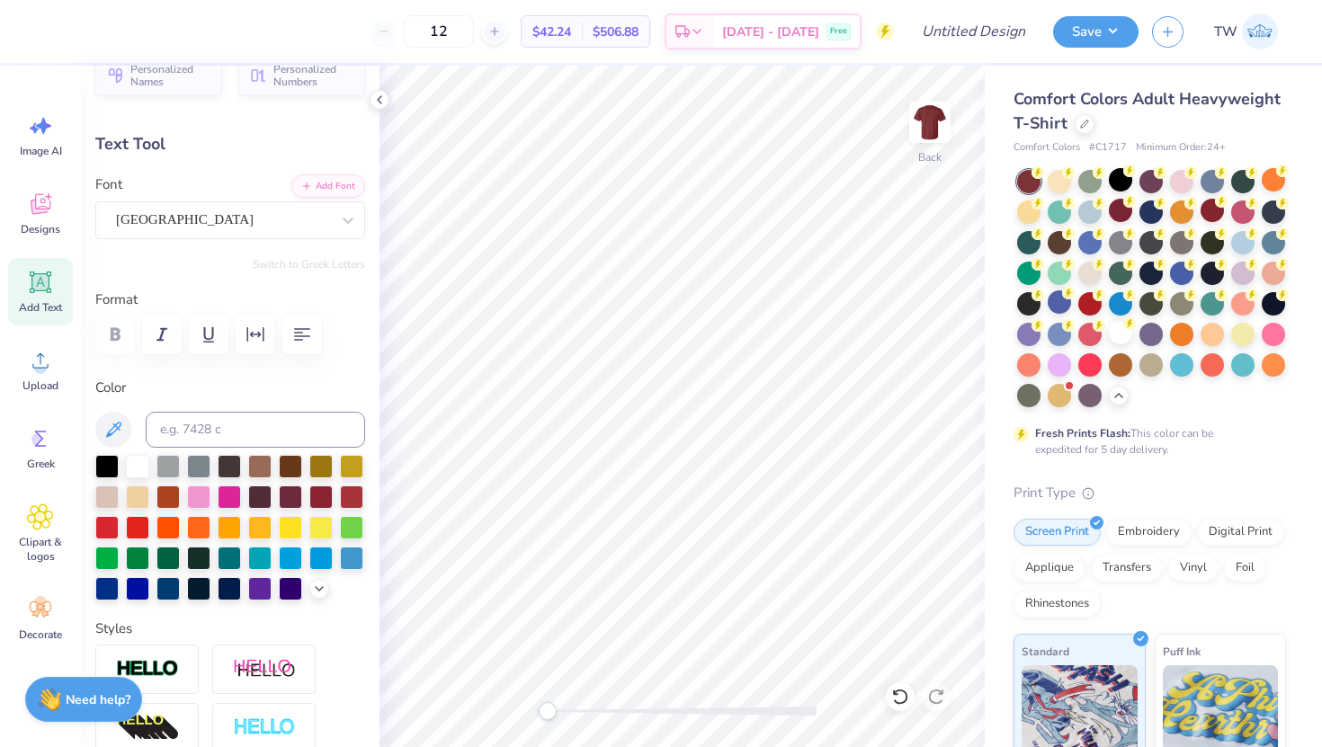
type input "10.96"
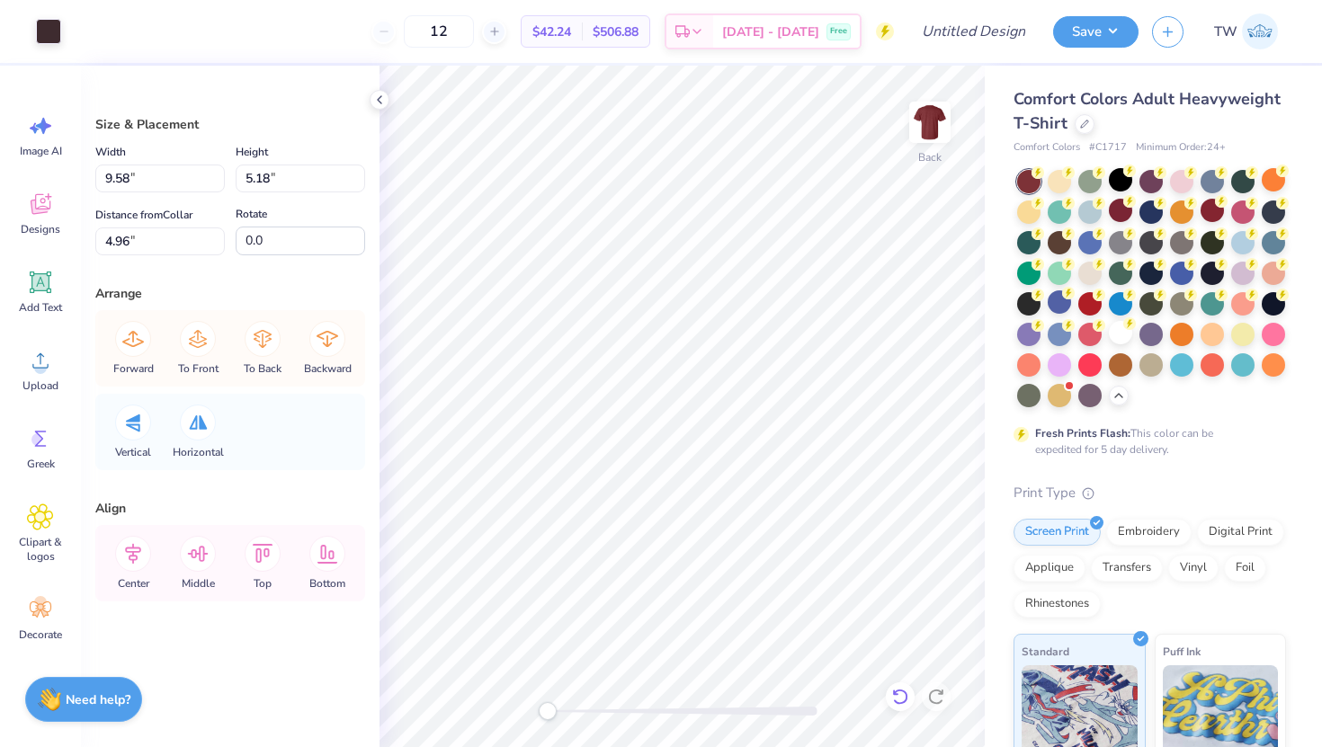
click at [897, 699] on icon at bounding box center [900, 697] width 18 height 18
click at [901, 698] on icon at bounding box center [900, 697] width 18 height 18
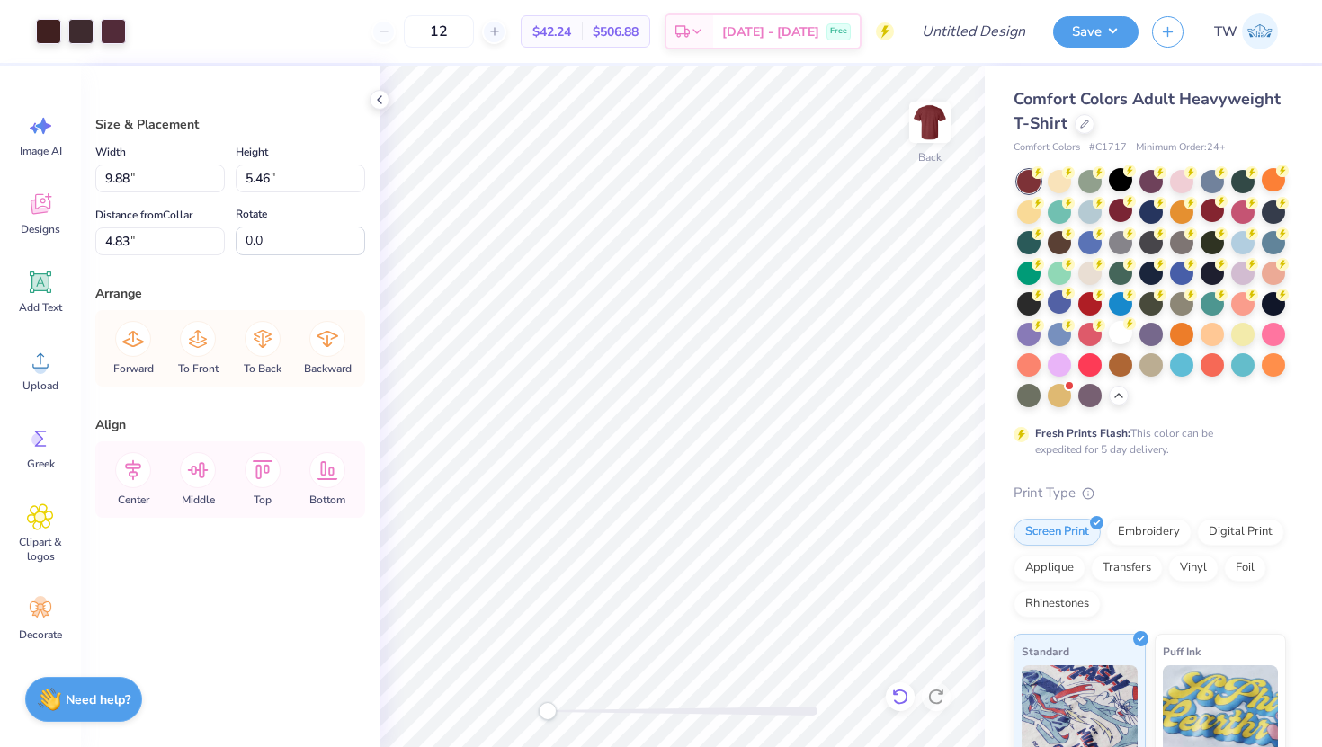
click at [899, 688] on icon at bounding box center [900, 697] width 18 height 18
type input "4.96"
click at [899, 688] on icon at bounding box center [900, 697] width 18 height 18
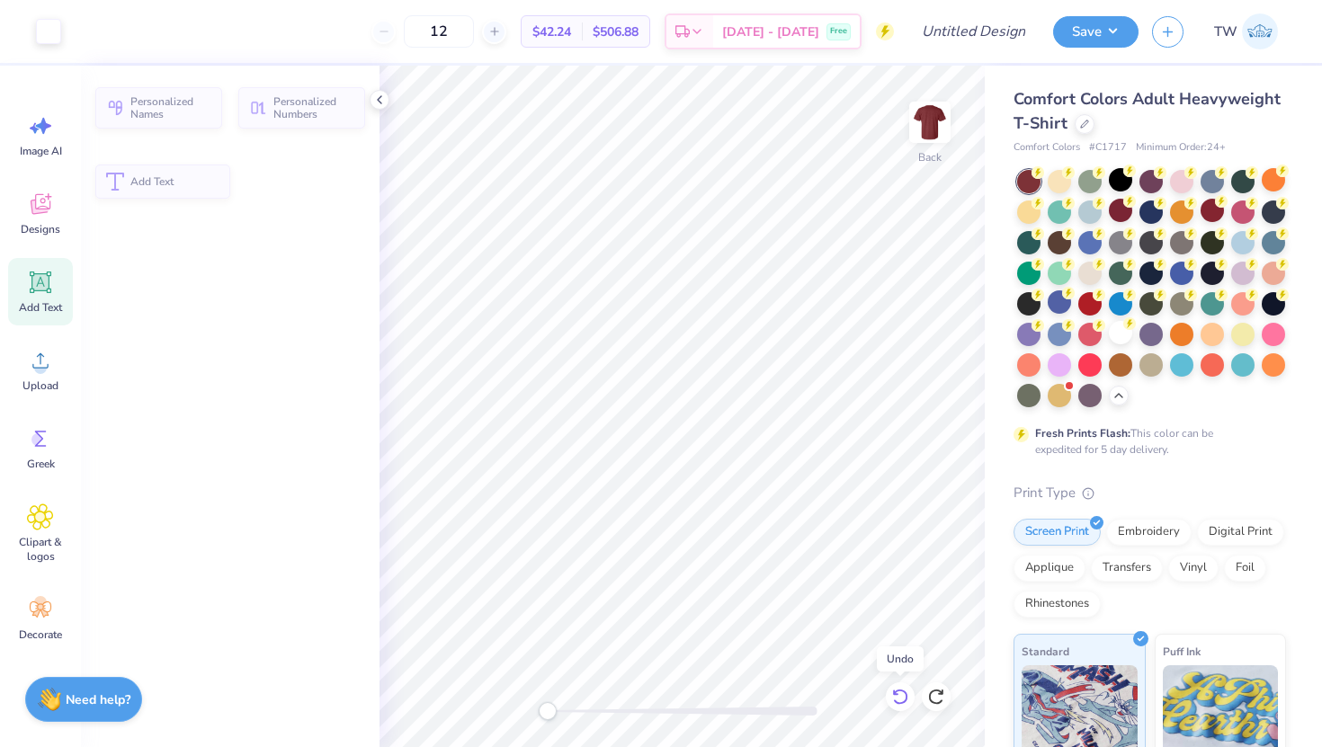
click at [899, 688] on icon at bounding box center [900, 697] width 18 height 18
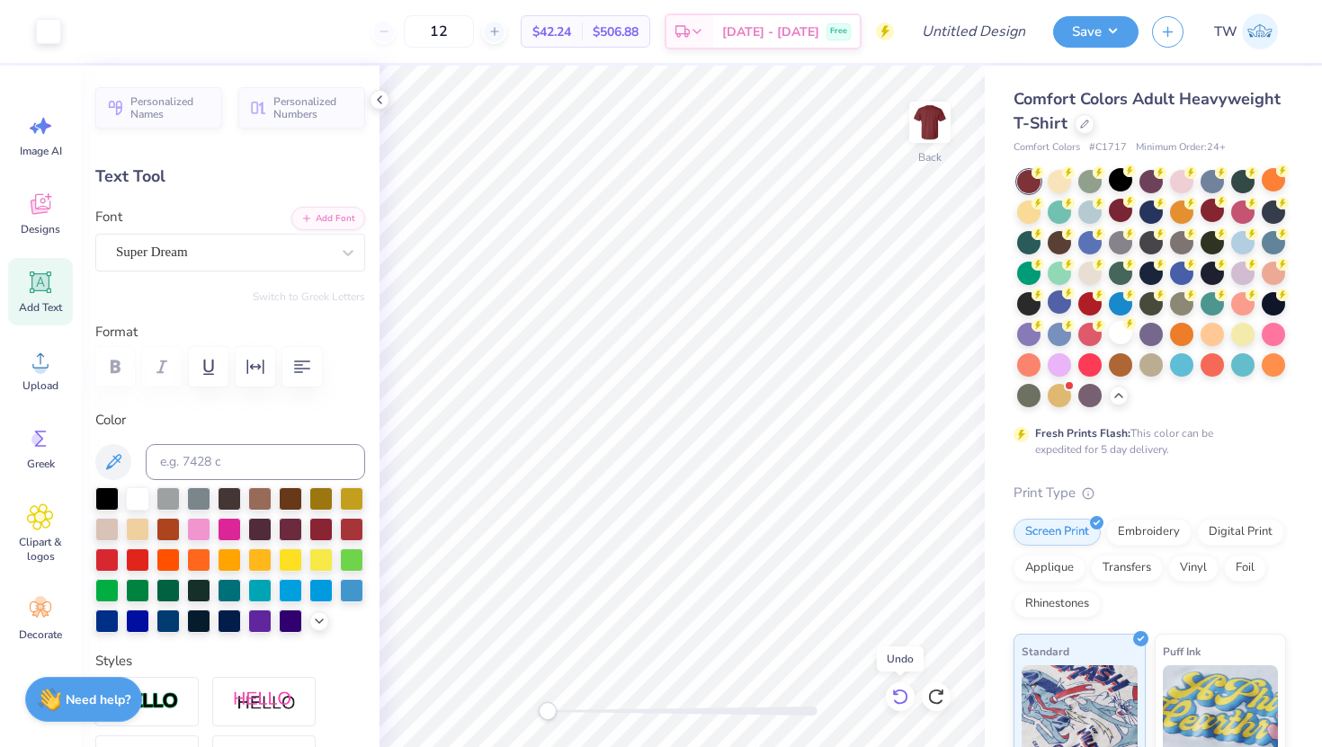
click at [899, 688] on icon at bounding box center [900, 697] width 18 height 18
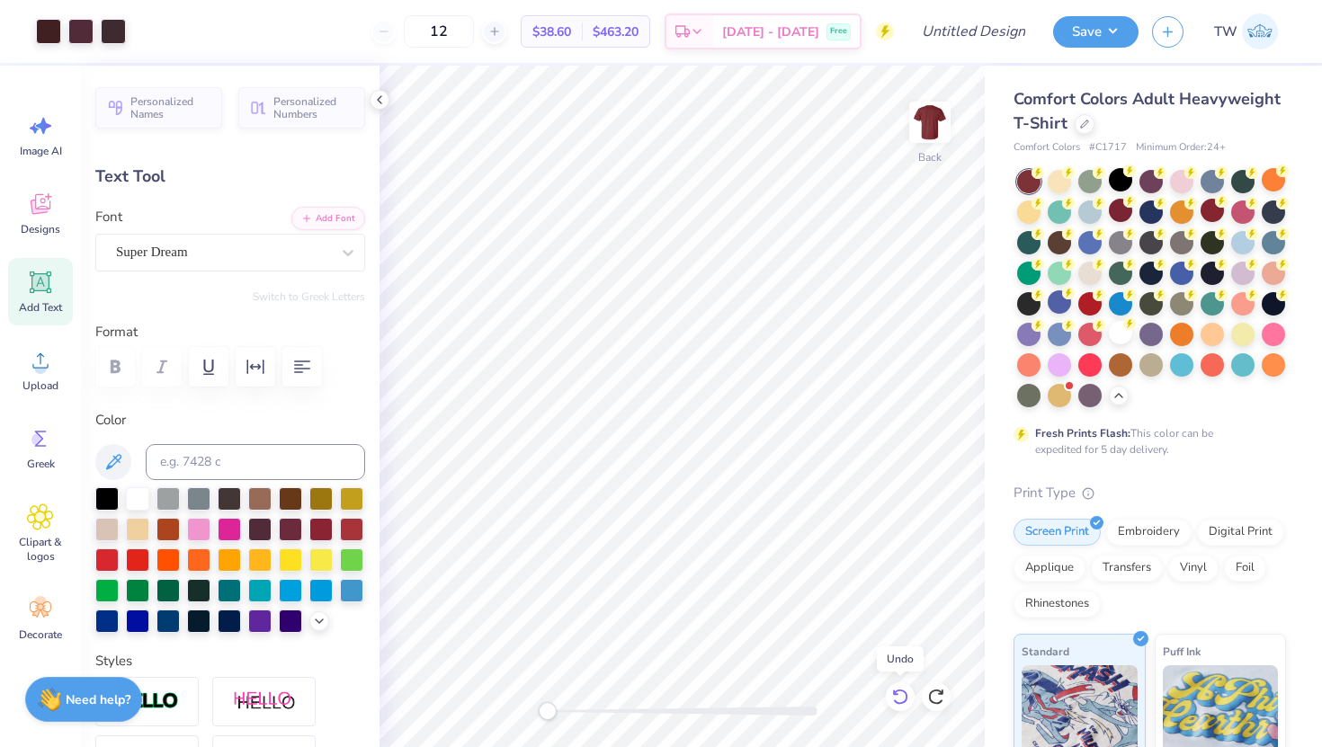
click at [899, 688] on icon at bounding box center [900, 697] width 18 height 18
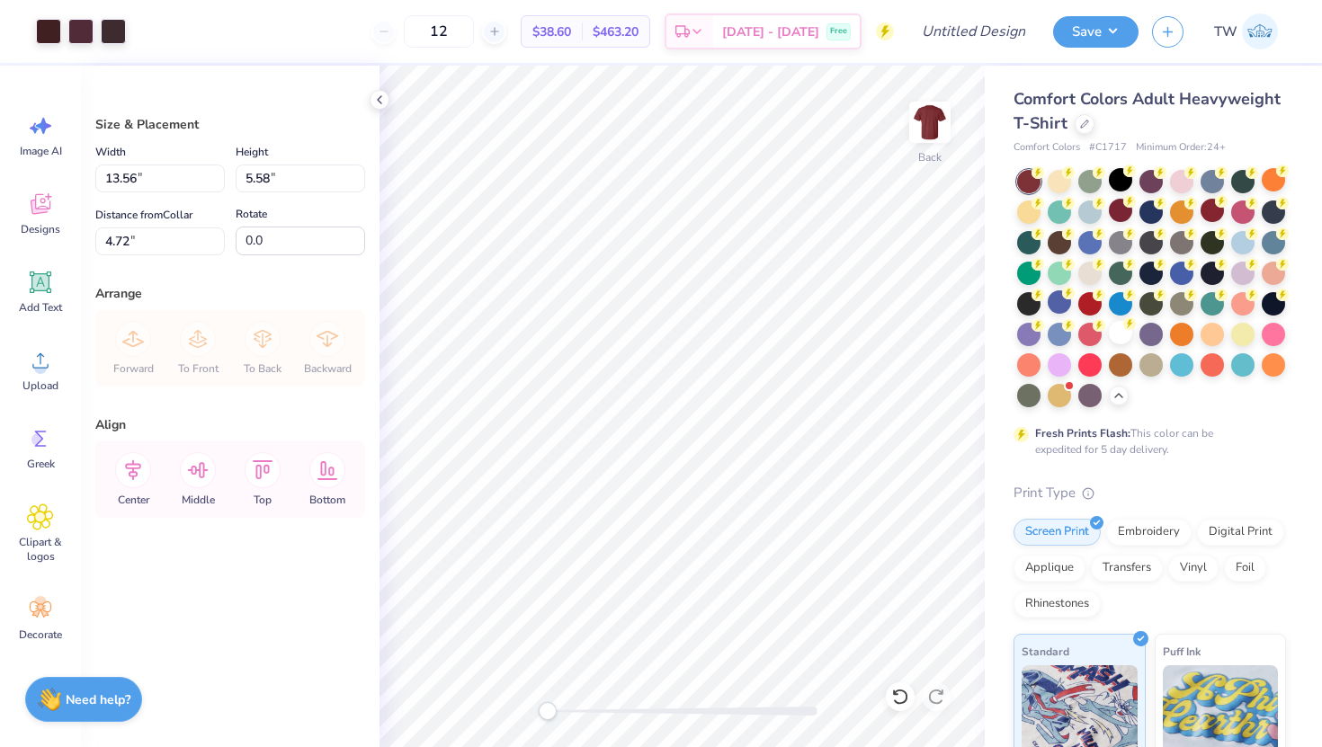
type input "4.75"
type input "13.27"
type input "5.46"
type input "4.87"
type input "5.72"
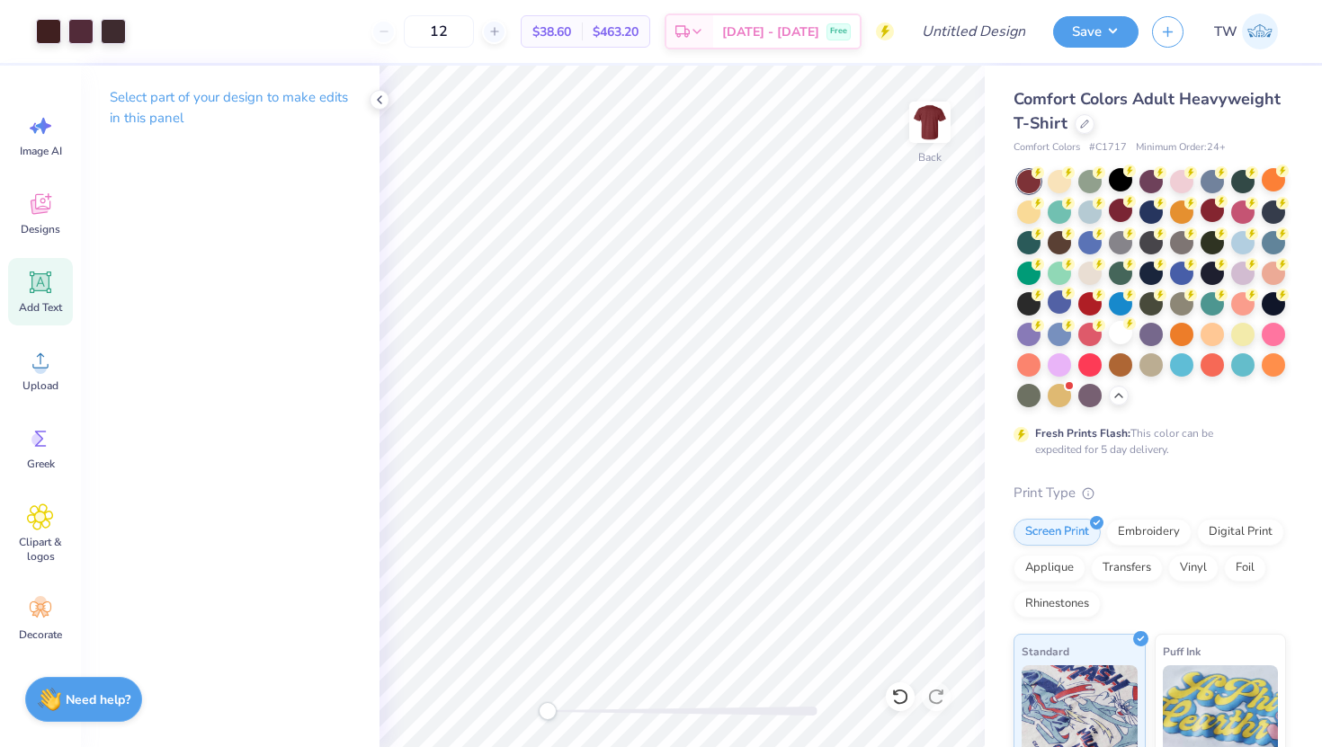
click at [37, 279] on icon at bounding box center [40, 282] width 17 height 17
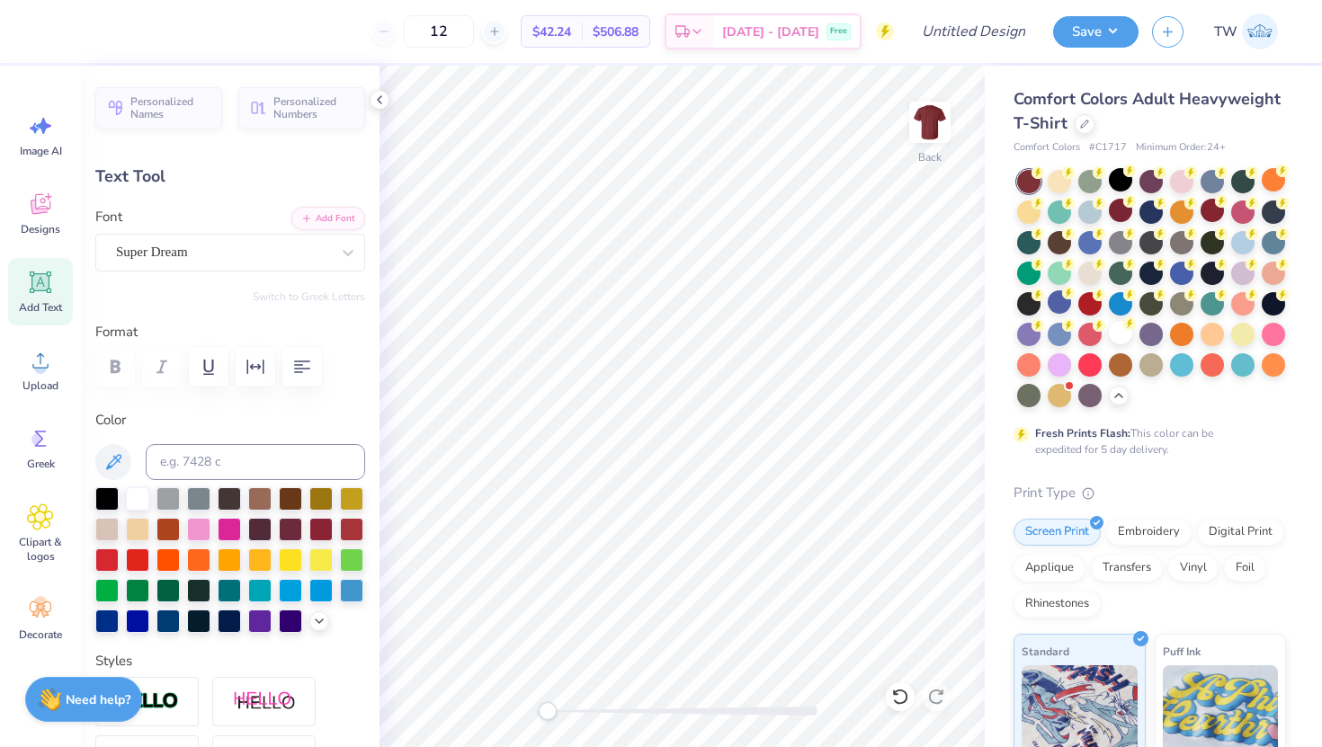
scroll to position [0, 1]
type textarea "ASPIRE"
click at [284, 263] on div at bounding box center [223, 252] width 214 height 24
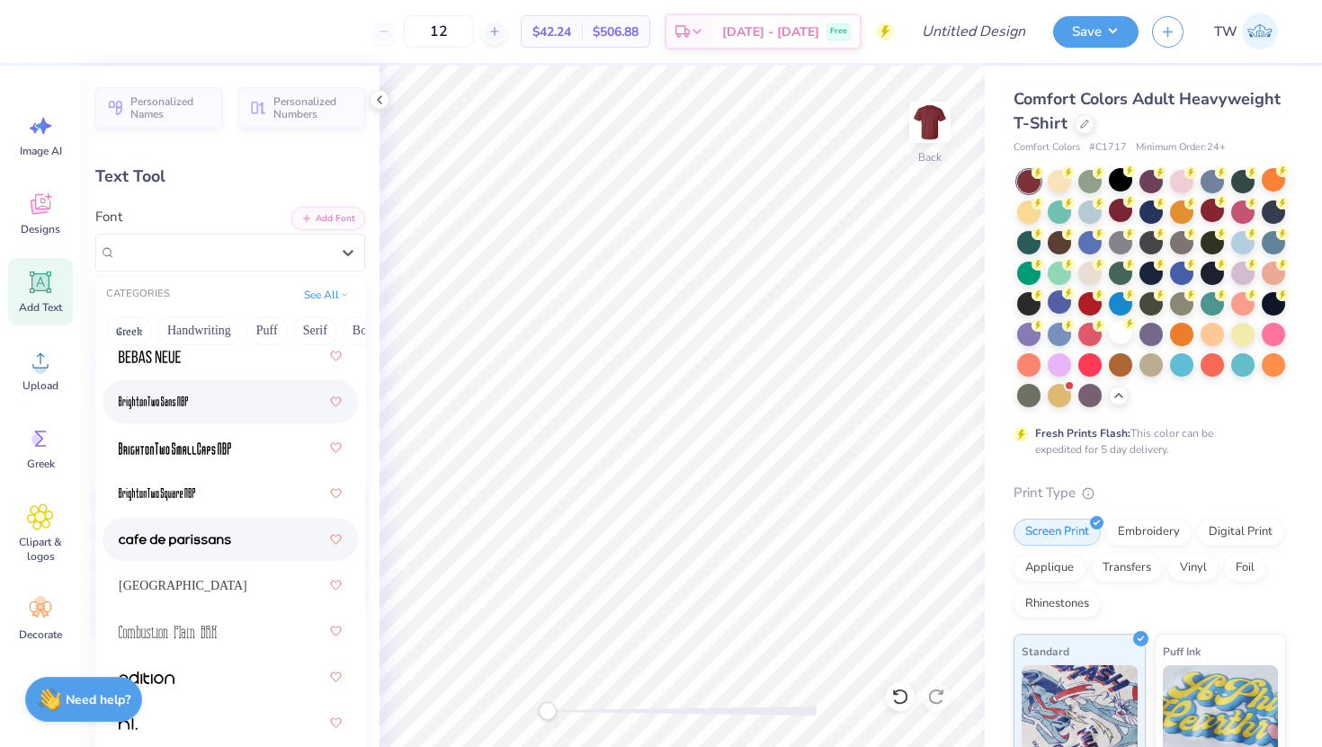
scroll to position [199, 0]
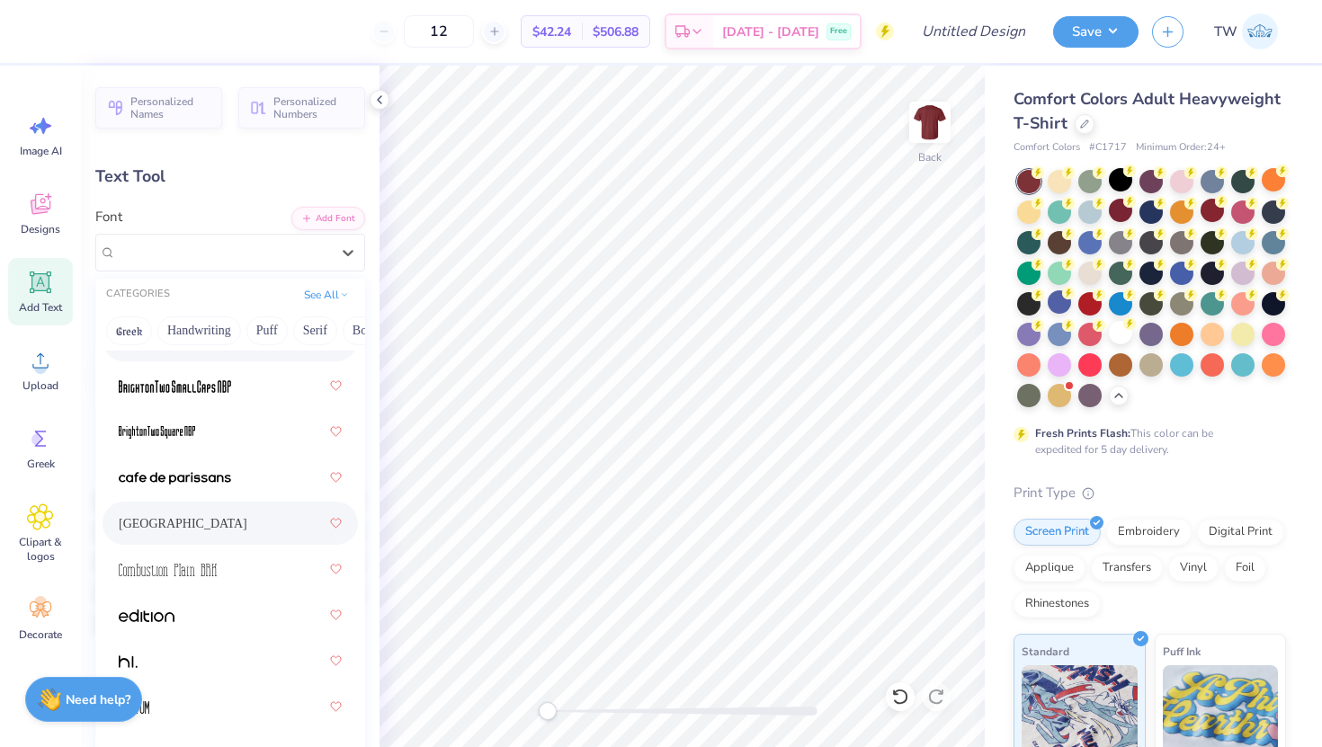
click at [266, 520] on div "[GEOGRAPHIC_DATA]" at bounding box center [230, 523] width 223 height 32
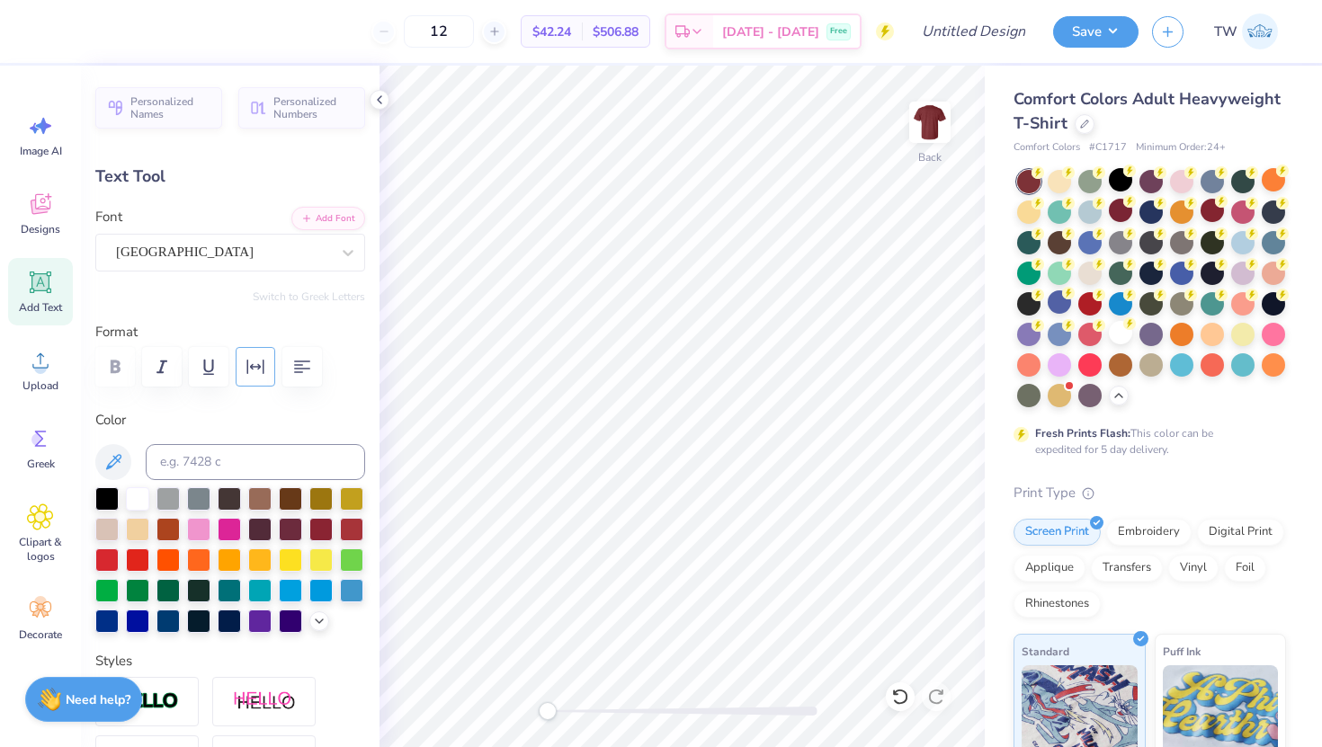
click at [249, 372] on icon "button" at bounding box center [256, 367] width 22 height 22
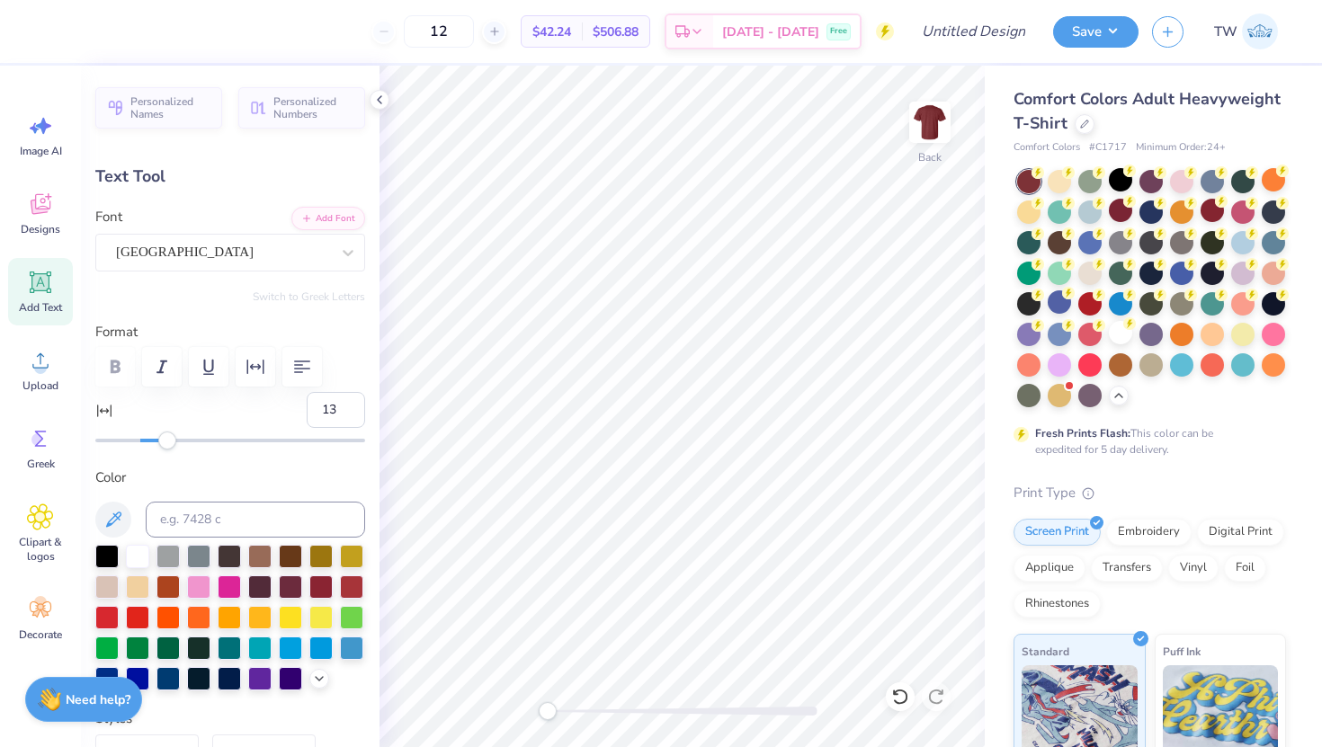
type input "14"
drag, startPoint x: 148, startPoint y: 436, endPoint x: 173, endPoint y: 442, distance: 24.9
click at [173, 442] on div "Accessibility label" at bounding box center [167, 441] width 18 height 18
type input "26"
click at [198, 442] on div at bounding box center [230, 441] width 270 height 4
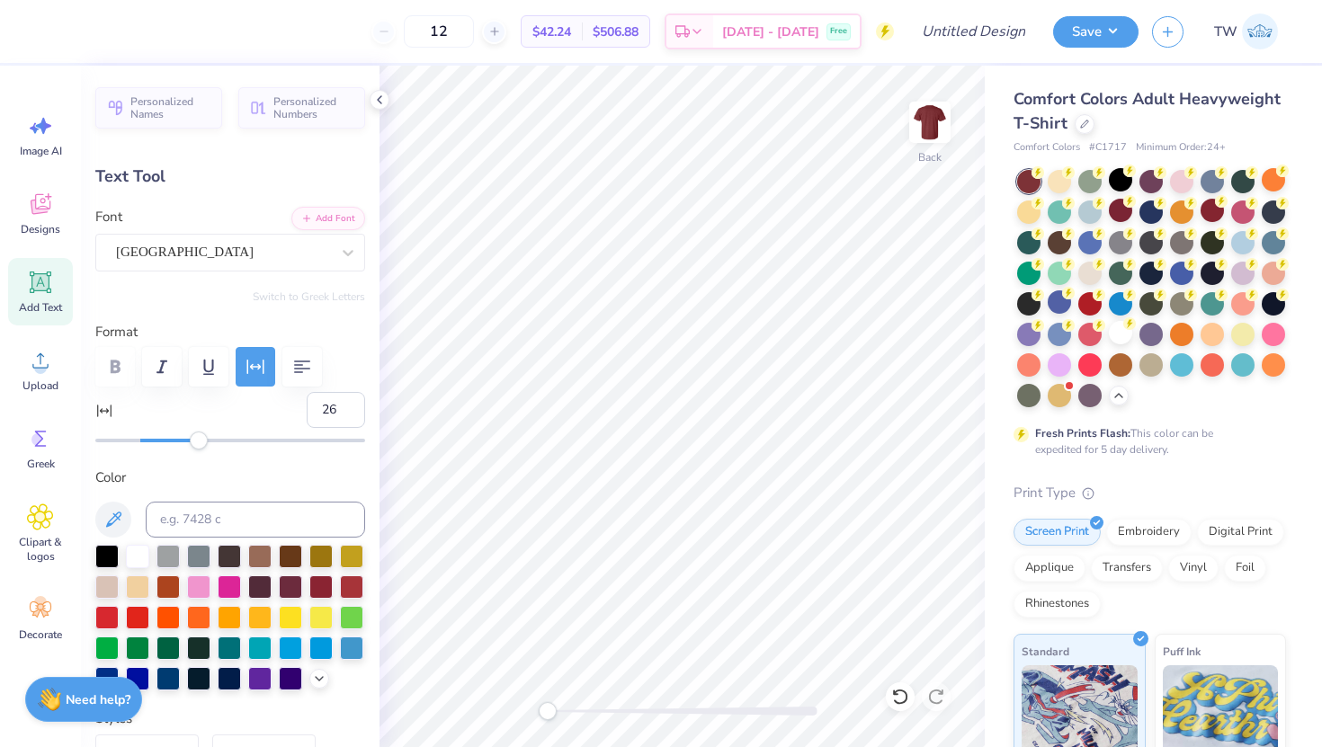
type input "36"
click at [220, 440] on div at bounding box center [230, 441] width 270 height 4
type input "28"
click at [204, 437] on div at bounding box center [230, 441] width 270 height 18
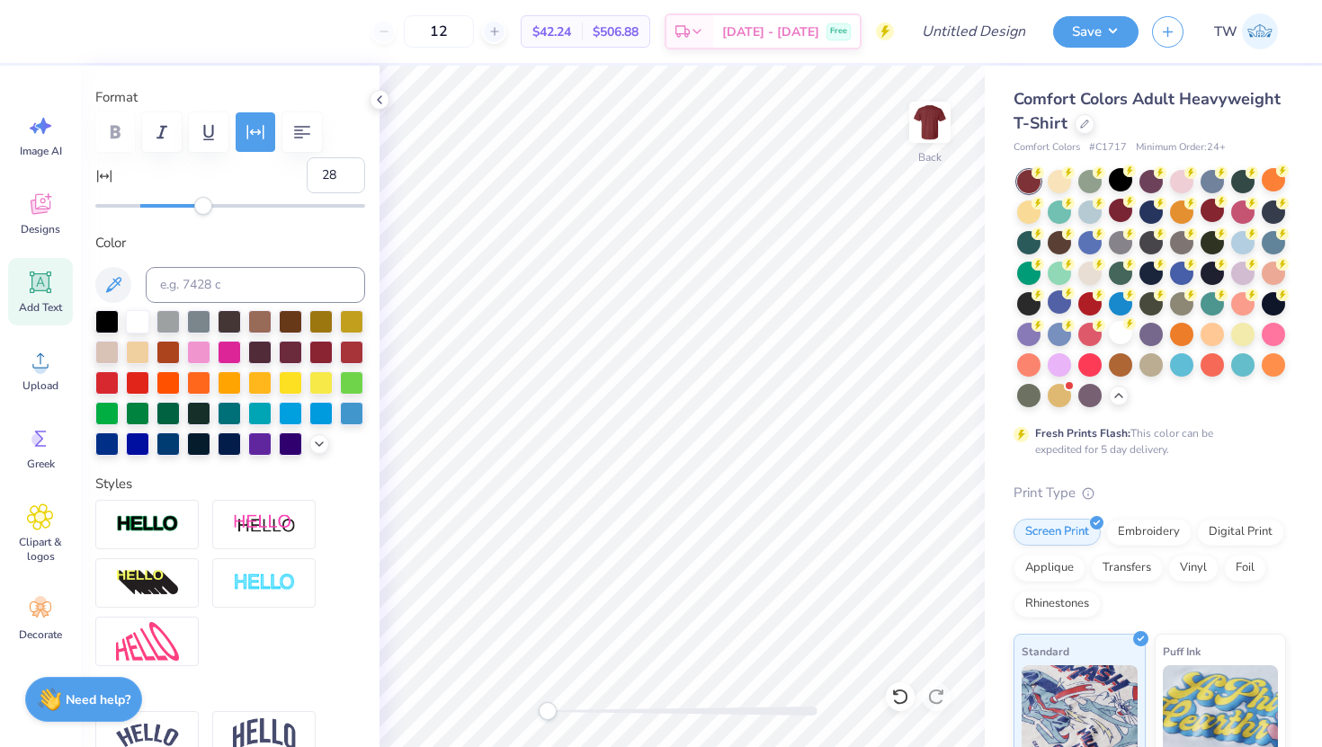
scroll to position [410, 0]
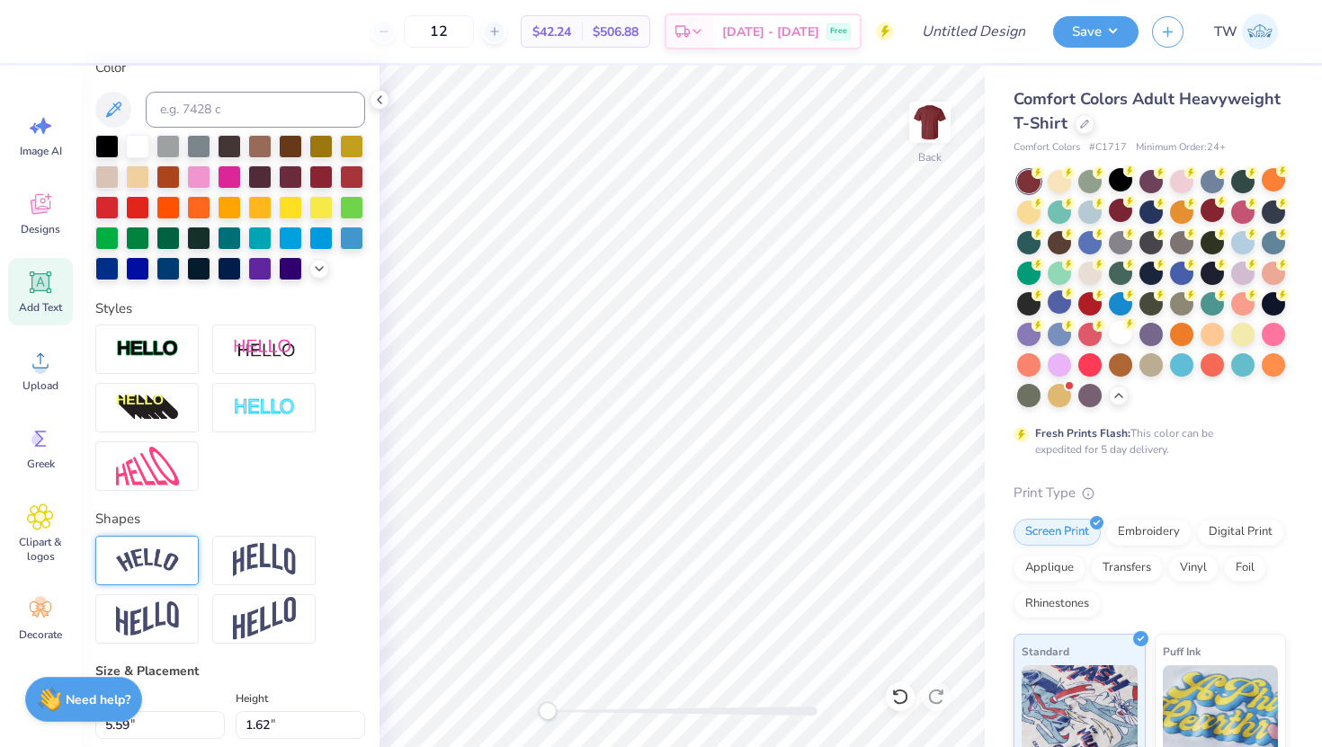
click at [179, 546] on div at bounding box center [146, 560] width 103 height 49
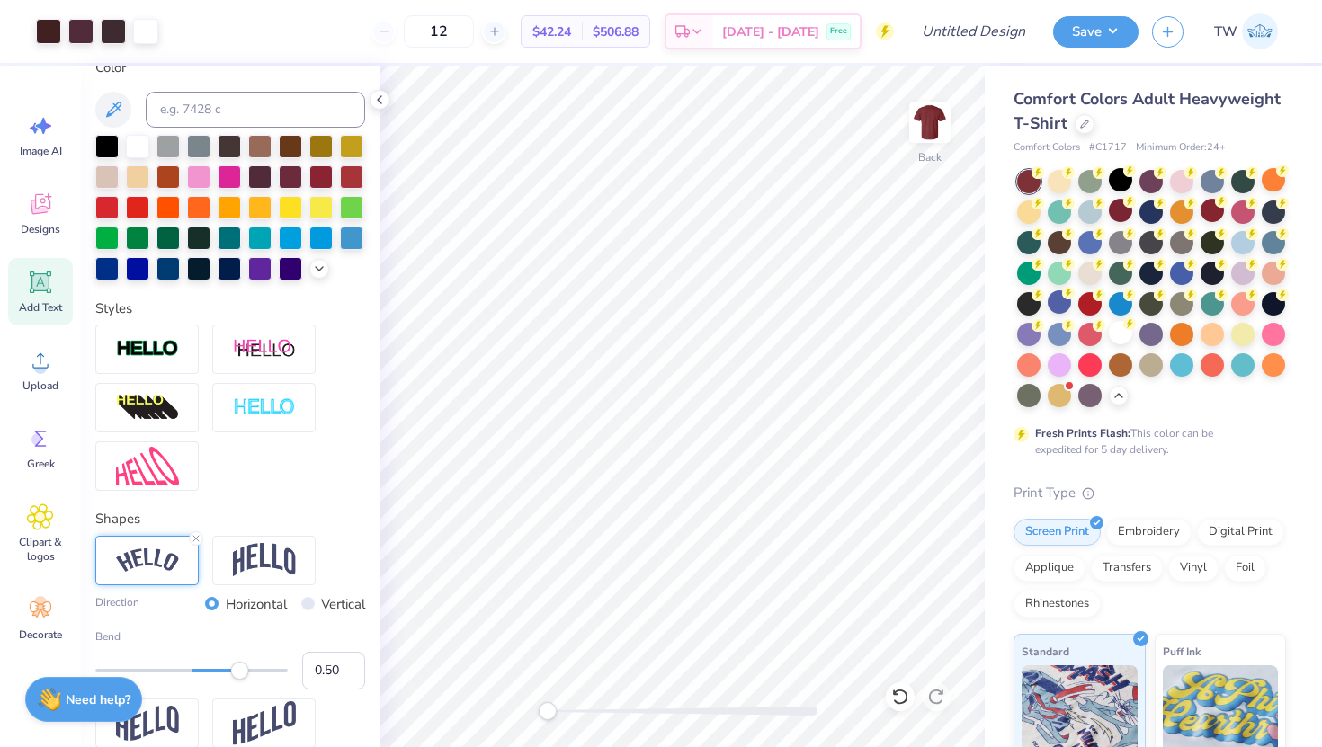
type input "8.93"
type input "2.30"
type input "11.35"
type input "0.36"
drag, startPoint x: 239, startPoint y: 676, endPoint x: 226, endPoint y: 675, distance: 13.5
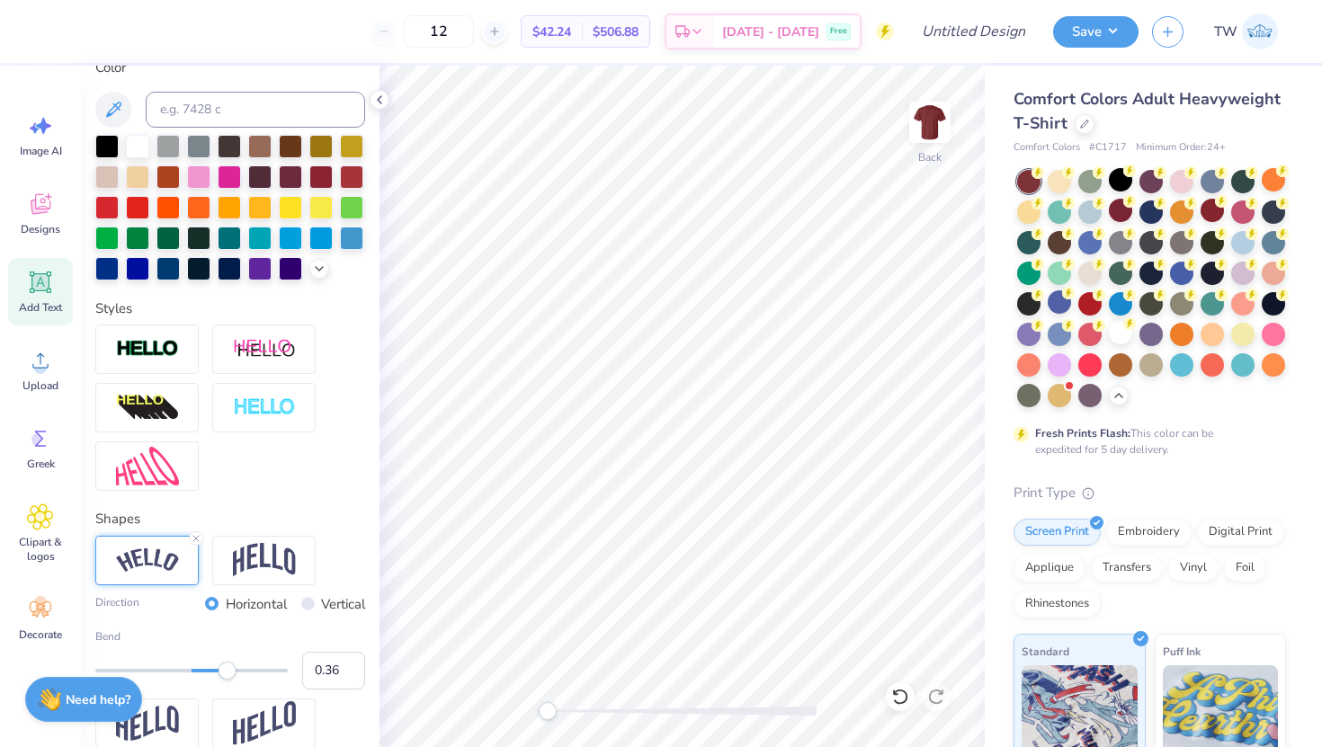
click at [226, 675] on div "Accessibility label" at bounding box center [228, 671] width 18 height 18
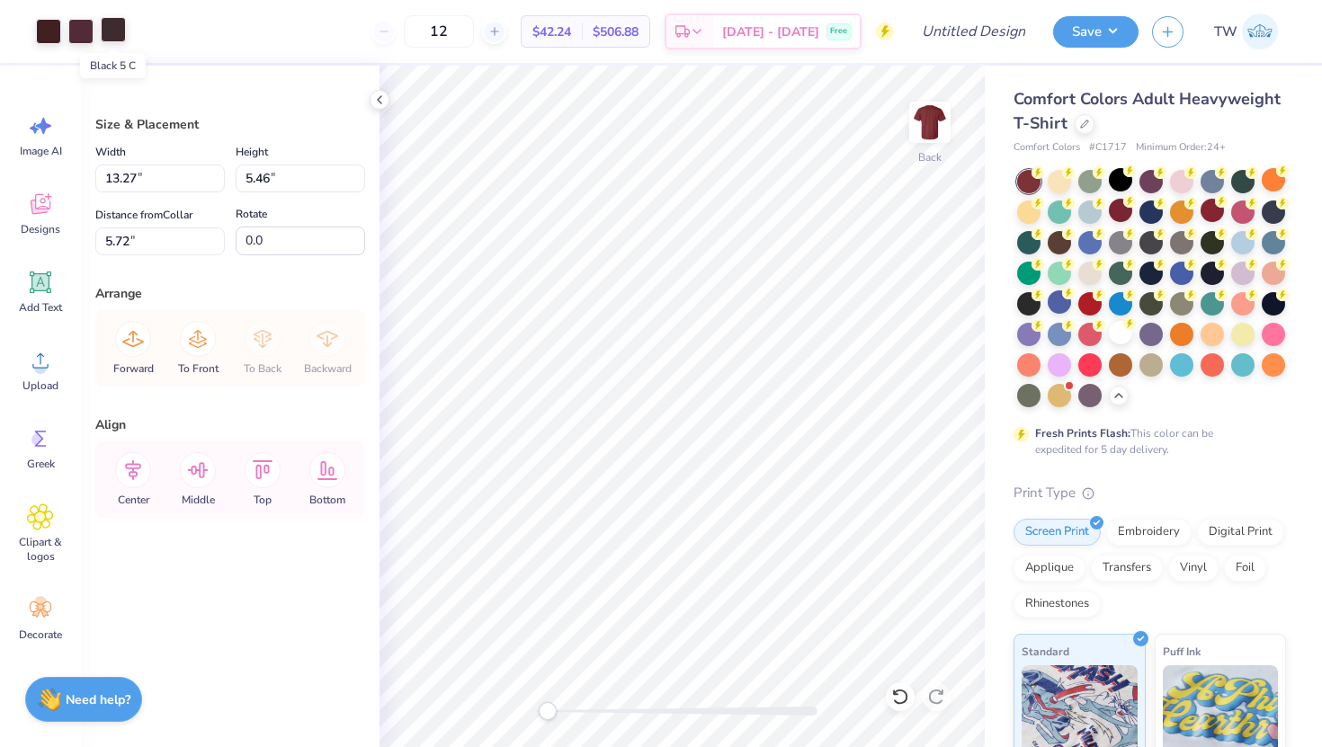
click at [114, 29] on div at bounding box center [113, 29] width 25 height 25
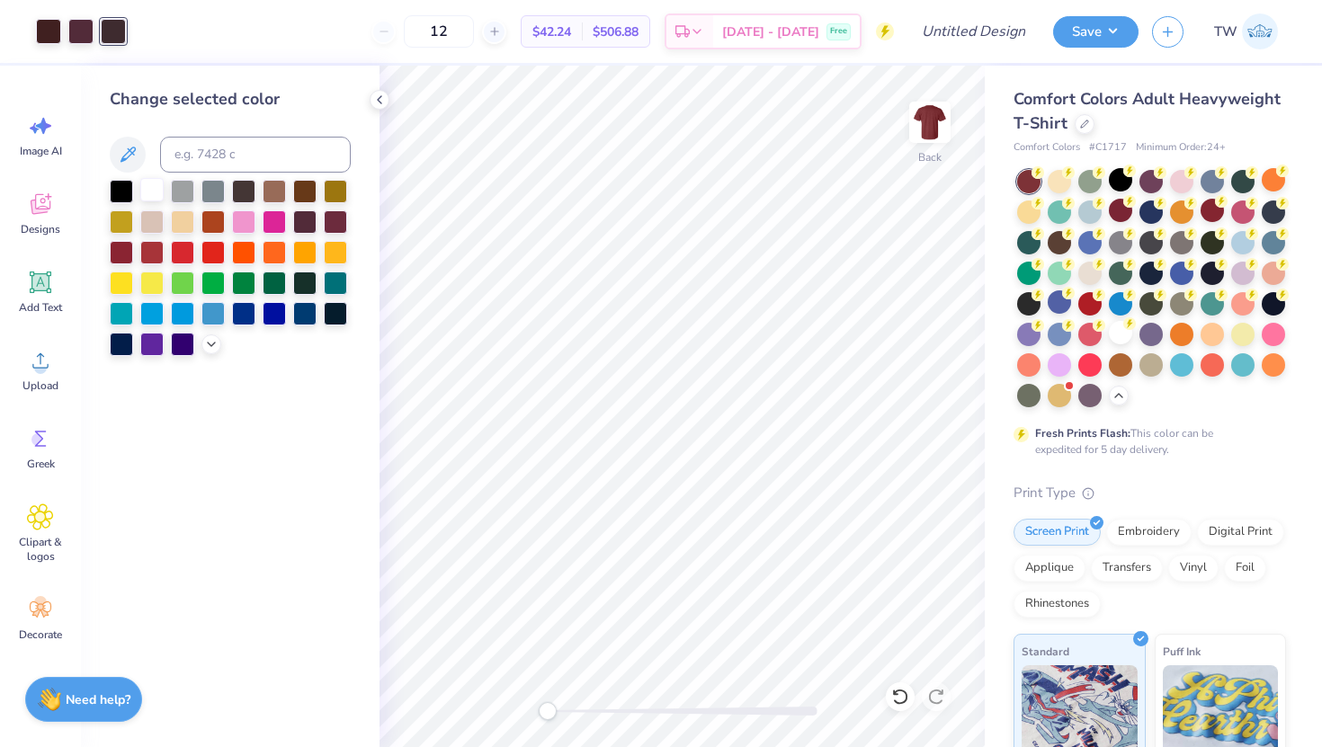
click at [145, 192] on div at bounding box center [151, 189] width 23 height 23
click at [85, 35] on div at bounding box center [80, 29] width 25 height 25
click at [149, 192] on div at bounding box center [151, 189] width 23 height 23
click at [49, 33] on div at bounding box center [48, 29] width 25 height 25
click at [148, 198] on div at bounding box center [151, 189] width 23 height 23
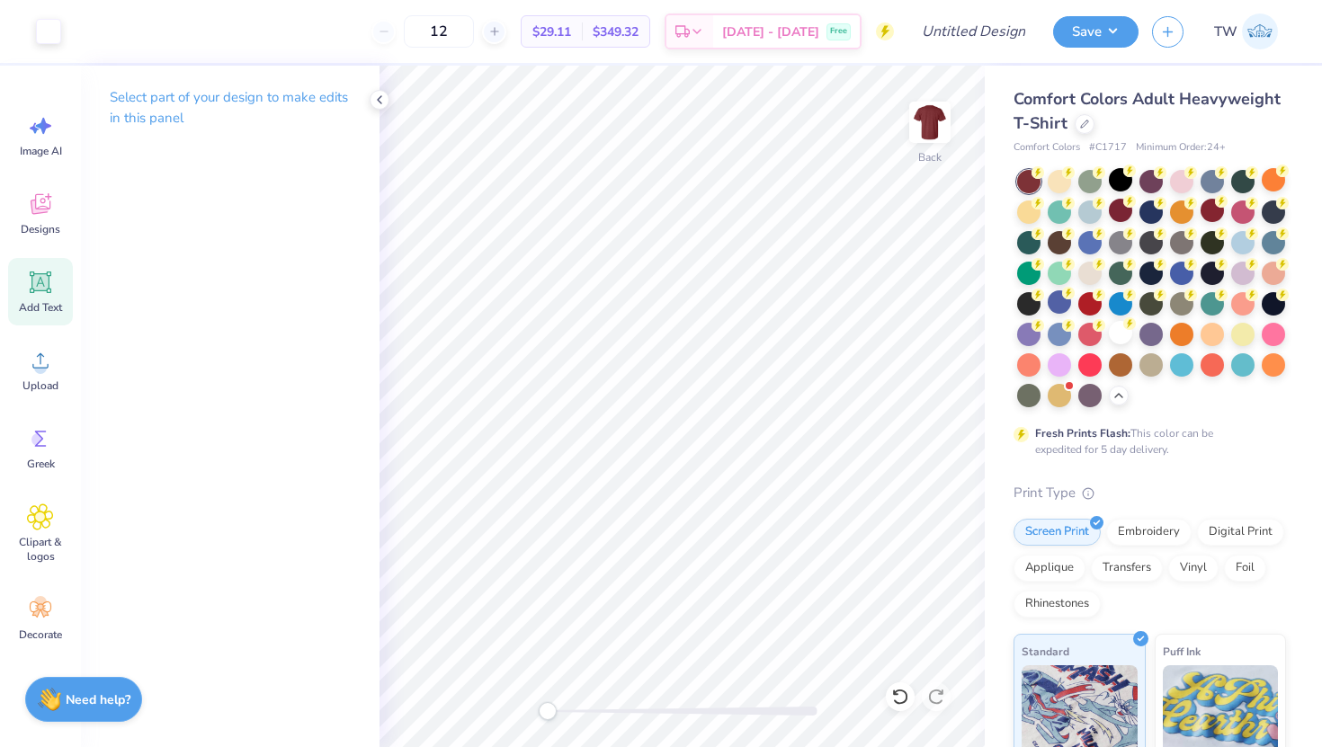
click at [43, 283] on icon at bounding box center [40, 282] width 17 height 17
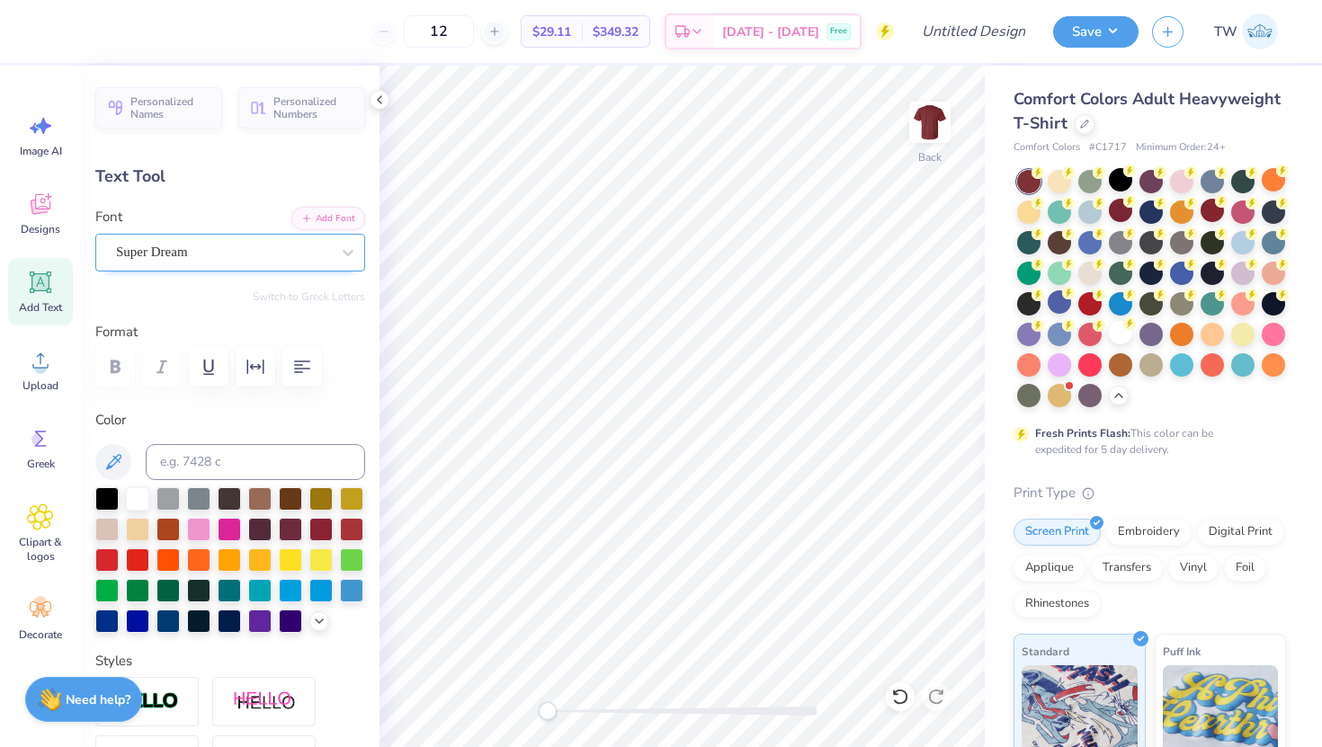
scroll to position [0, 5]
type textarea "[GEOGRAPHIC_DATA], [GEOGRAPHIC_DATA]"
type input "14.17"
type input "1.42"
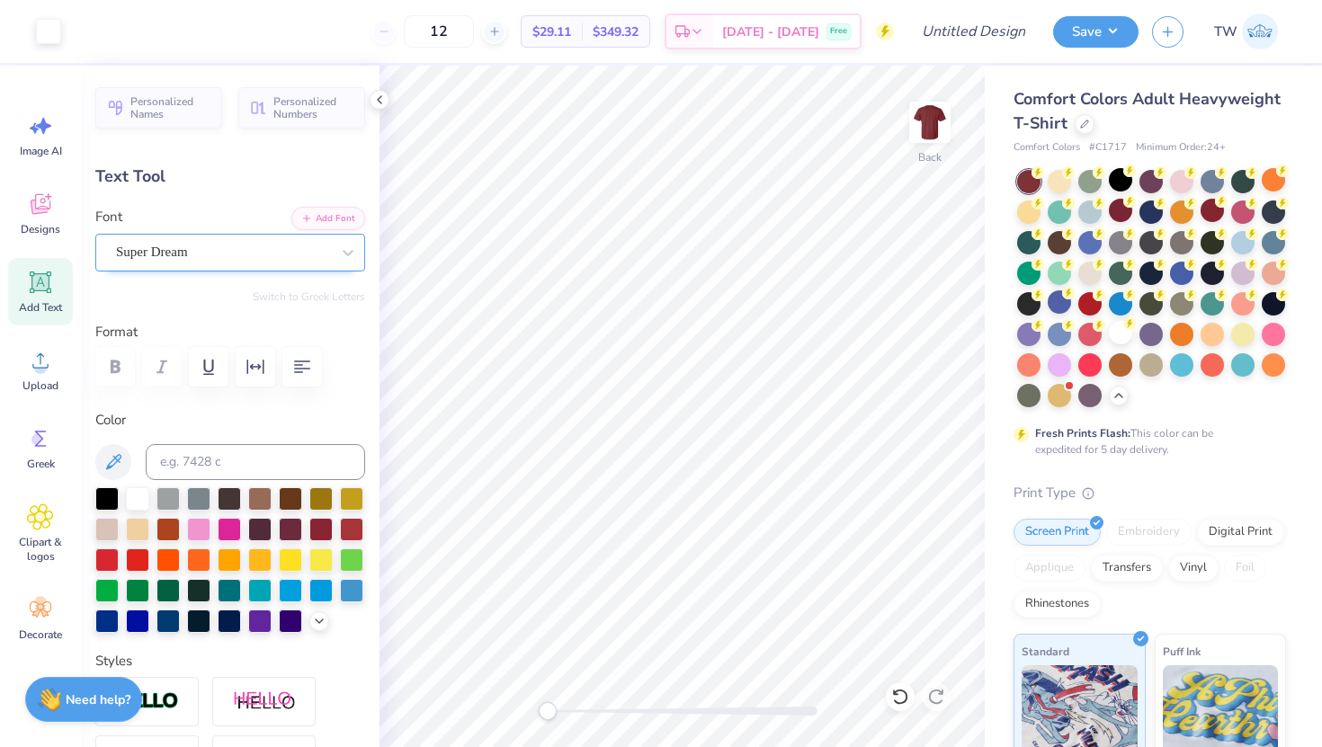
type input "11.79"
click at [268, 279] on div "Personalized Names Personalized Numbers Text Tool Add Font Font Super Dream Swi…" at bounding box center [230, 407] width 299 height 682
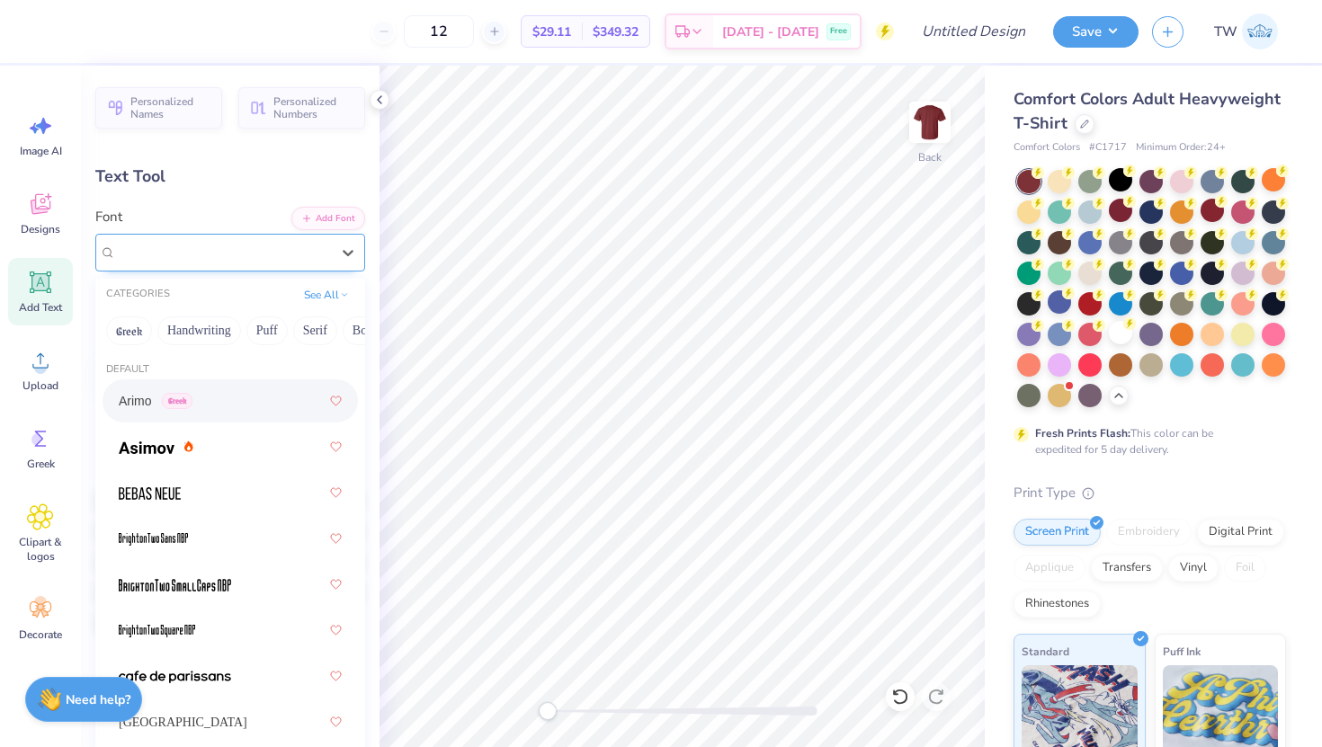
click at [254, 242] on div "Super Dream" at bounding box center [223, 252] width 218 height 28
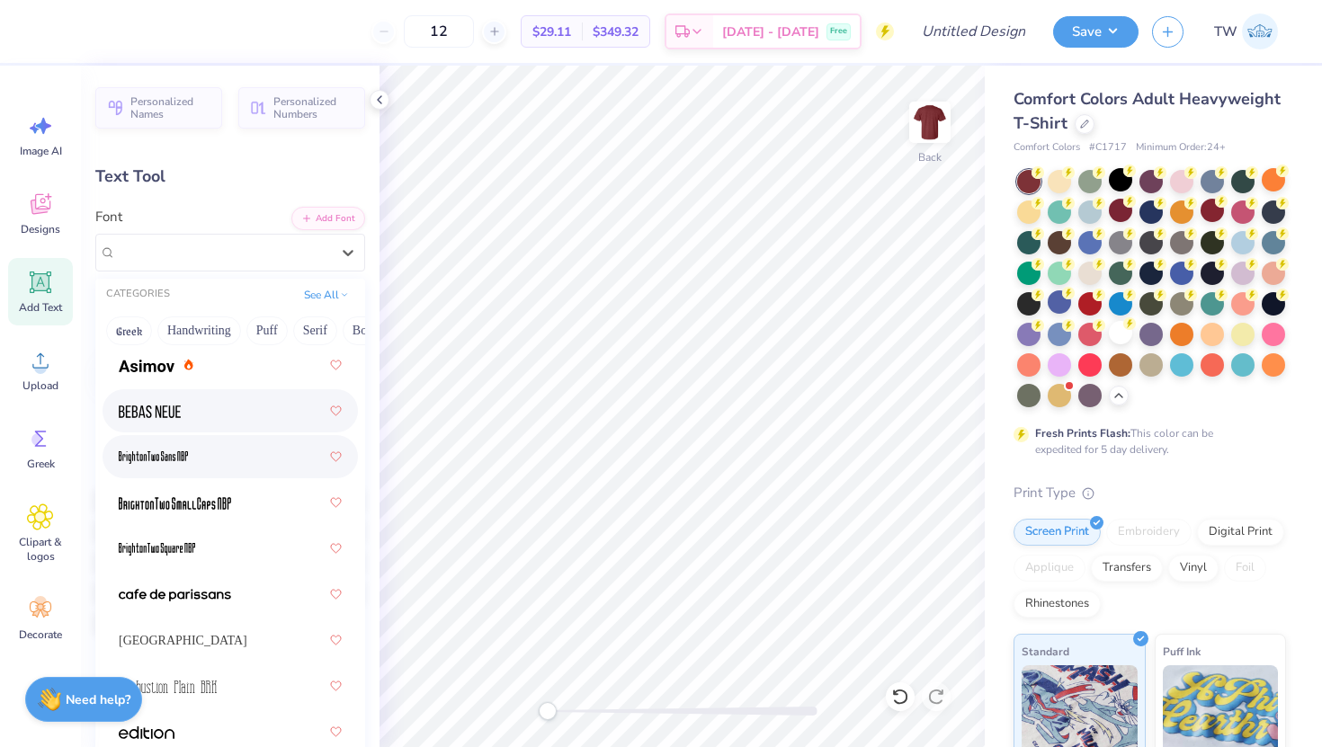
scroll to position [190, 0]
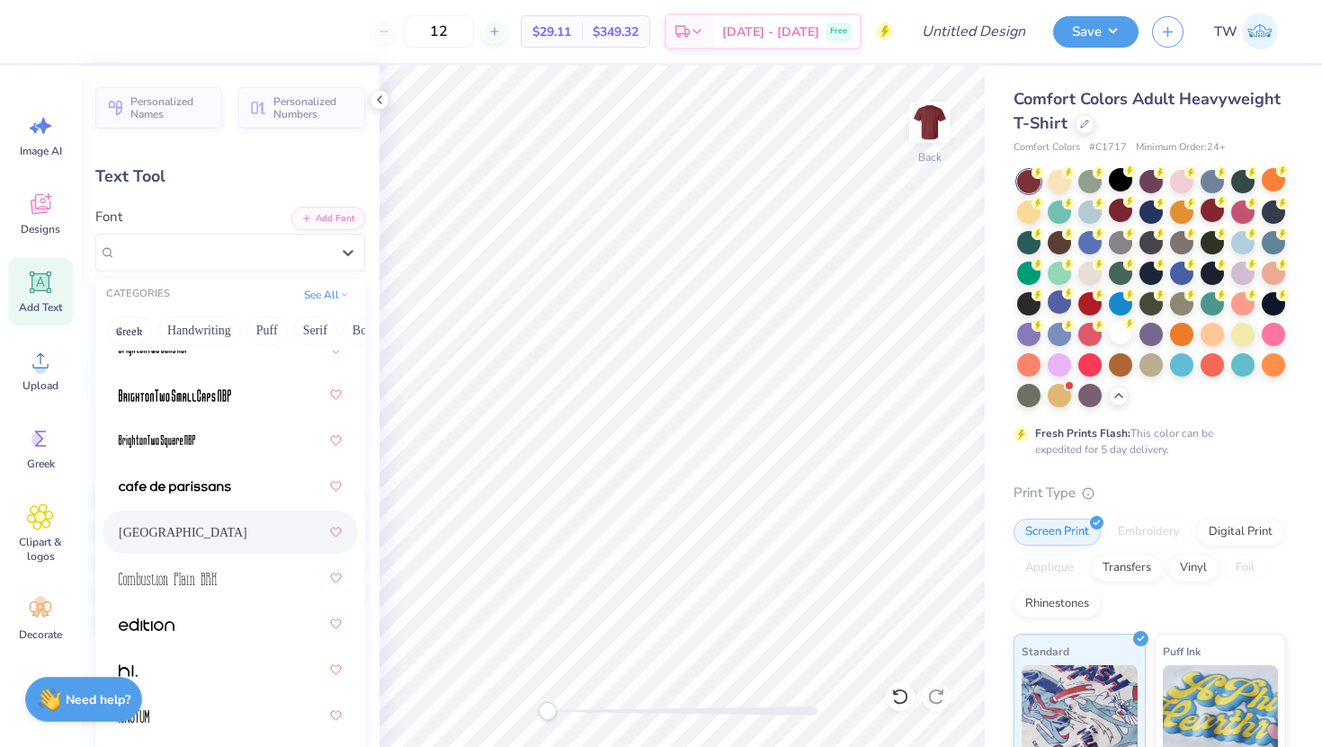
click at [157, 532] on div "[GEOGRAPHIC_DATA]" at bounding box center [230, 532] width 223 height 32
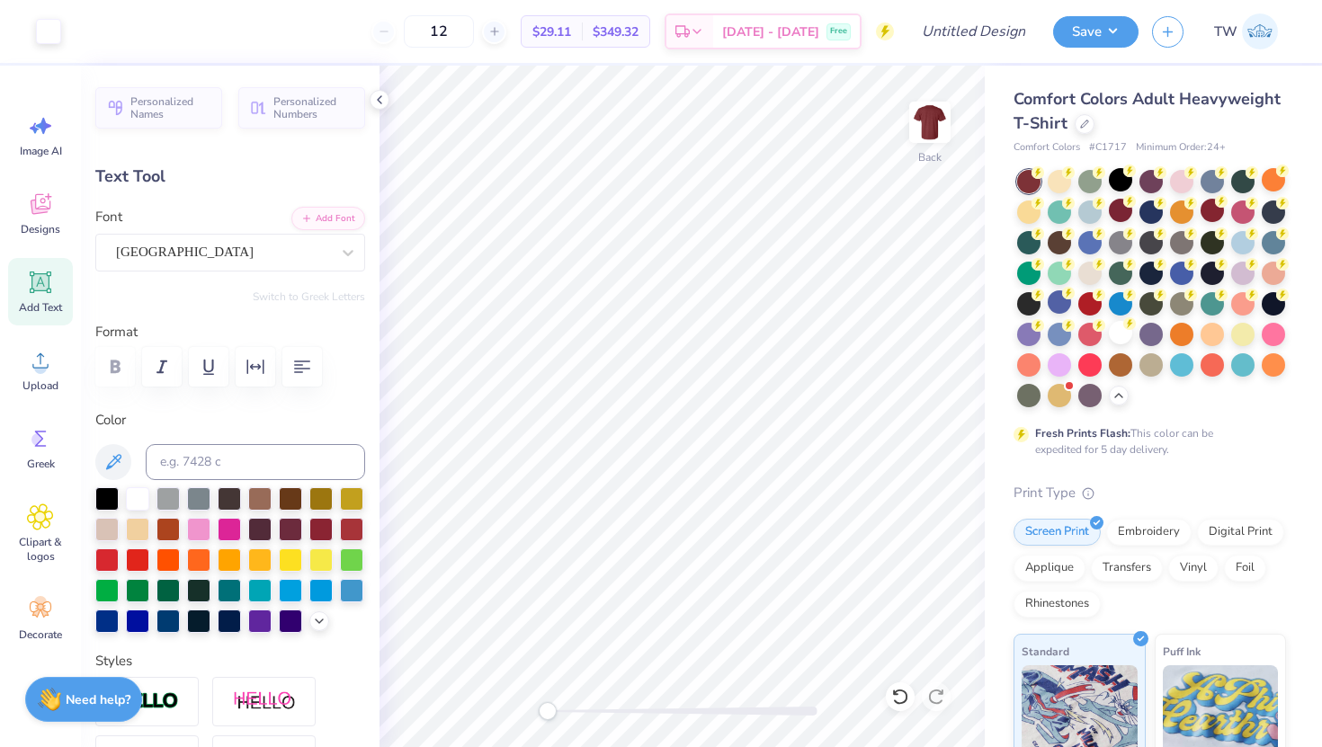
type input "9.12"
type input "1.17"
type input "11.91"
type input "6.25"
type input "0.80"
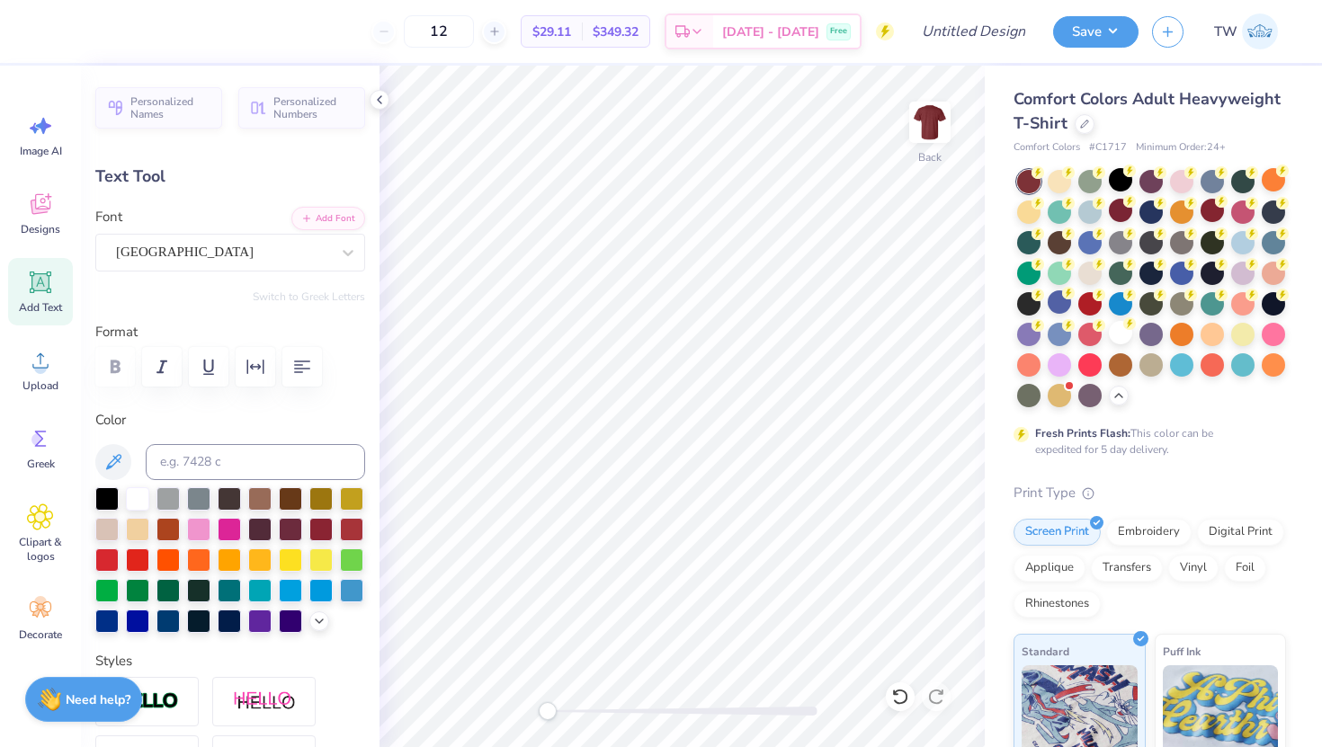
type input "12.28"
click at [1084, 120] on icon at bounding box center [1084, 122] width 7 height 7
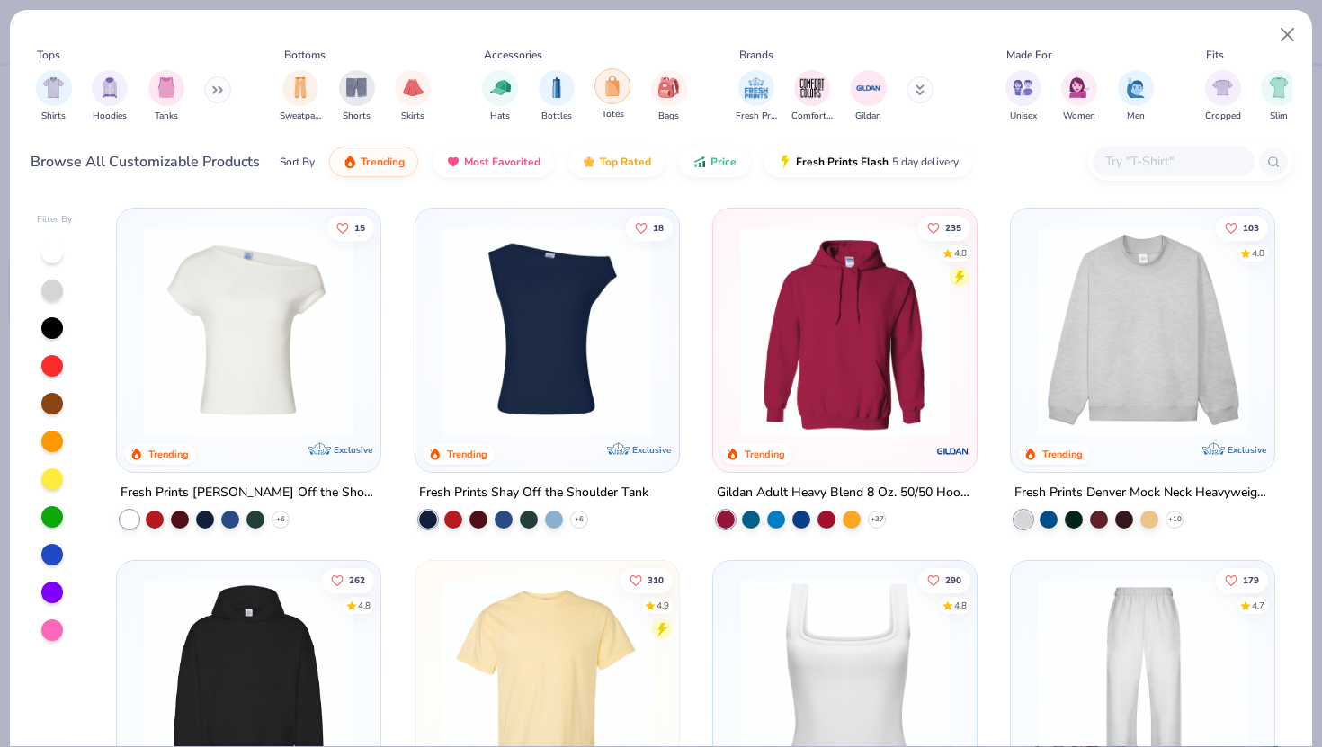
click at [602, 94] on img "filter for Totes" at bounding box center [612, 86] width 20 height 21
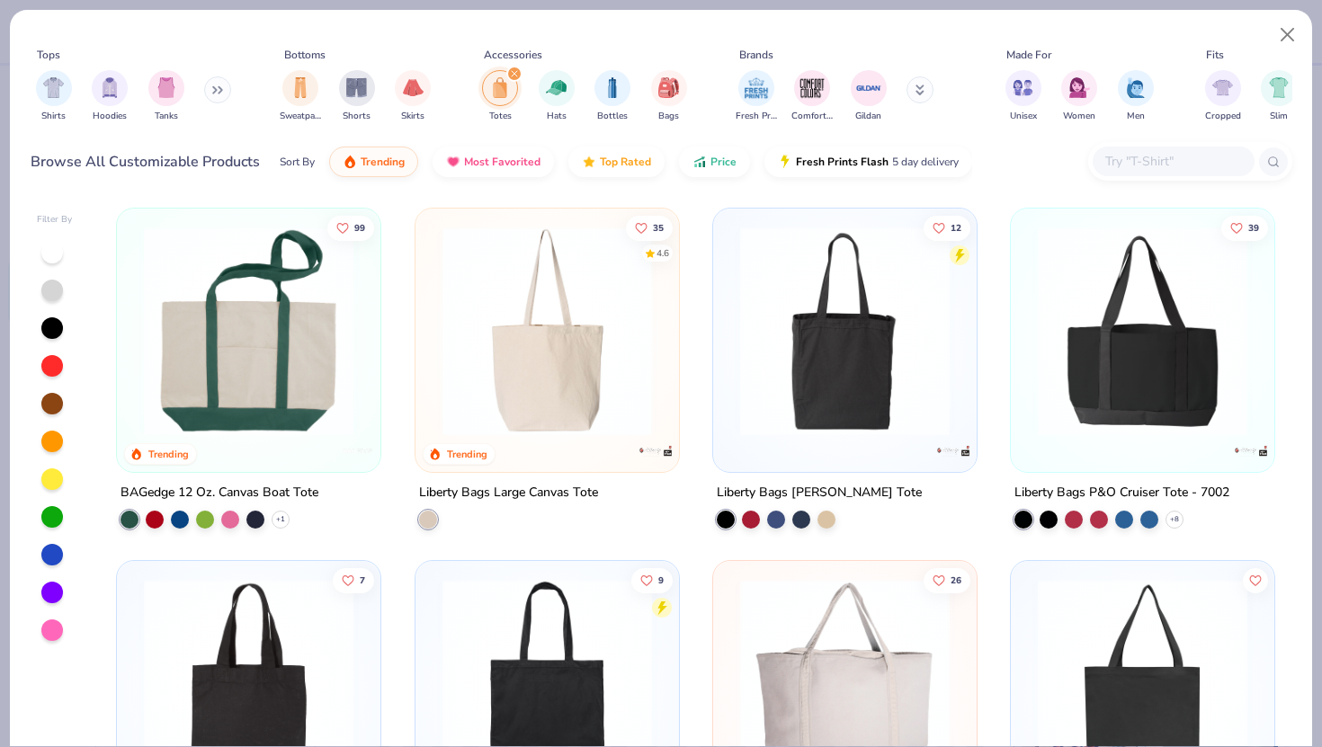
click at [636, 356] on img at bounding box center [546, 332] width 227 height 210
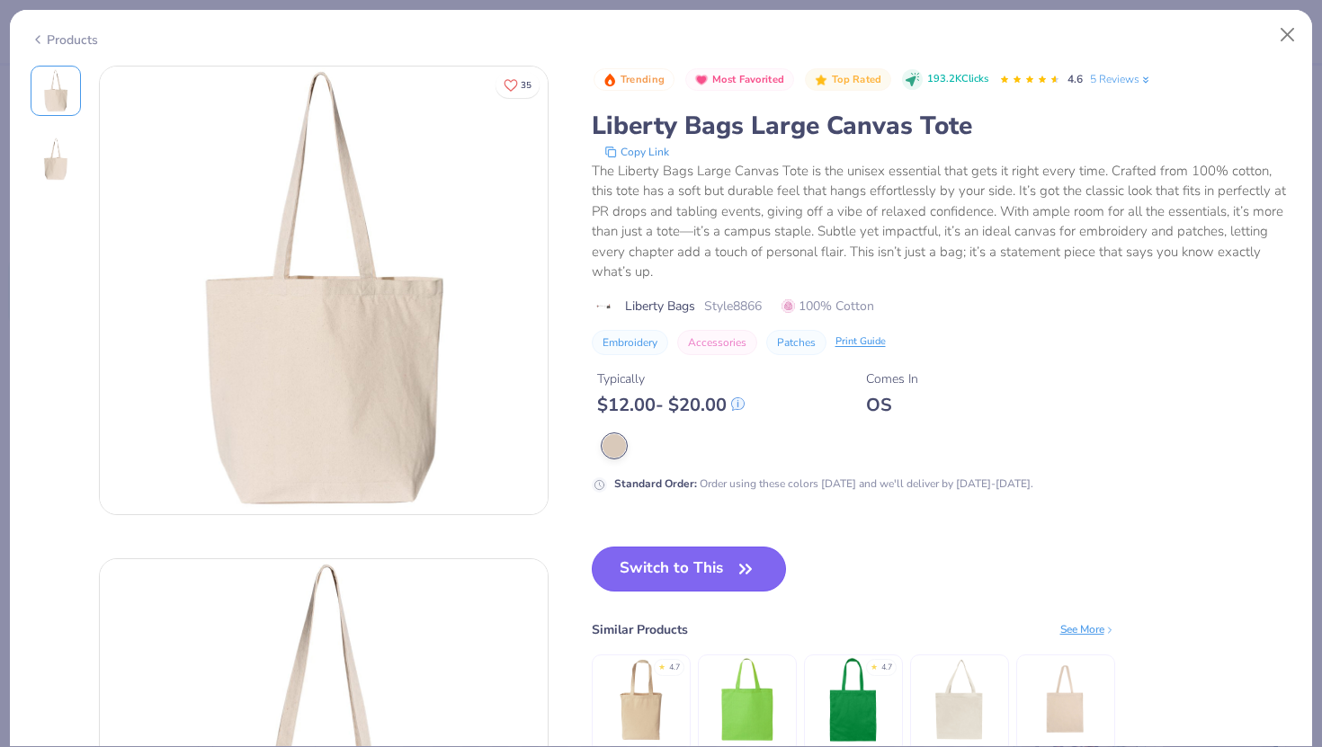
click at [665, 564] on button "Switch to This" at bounding box center [689, 569] width 195 height 45
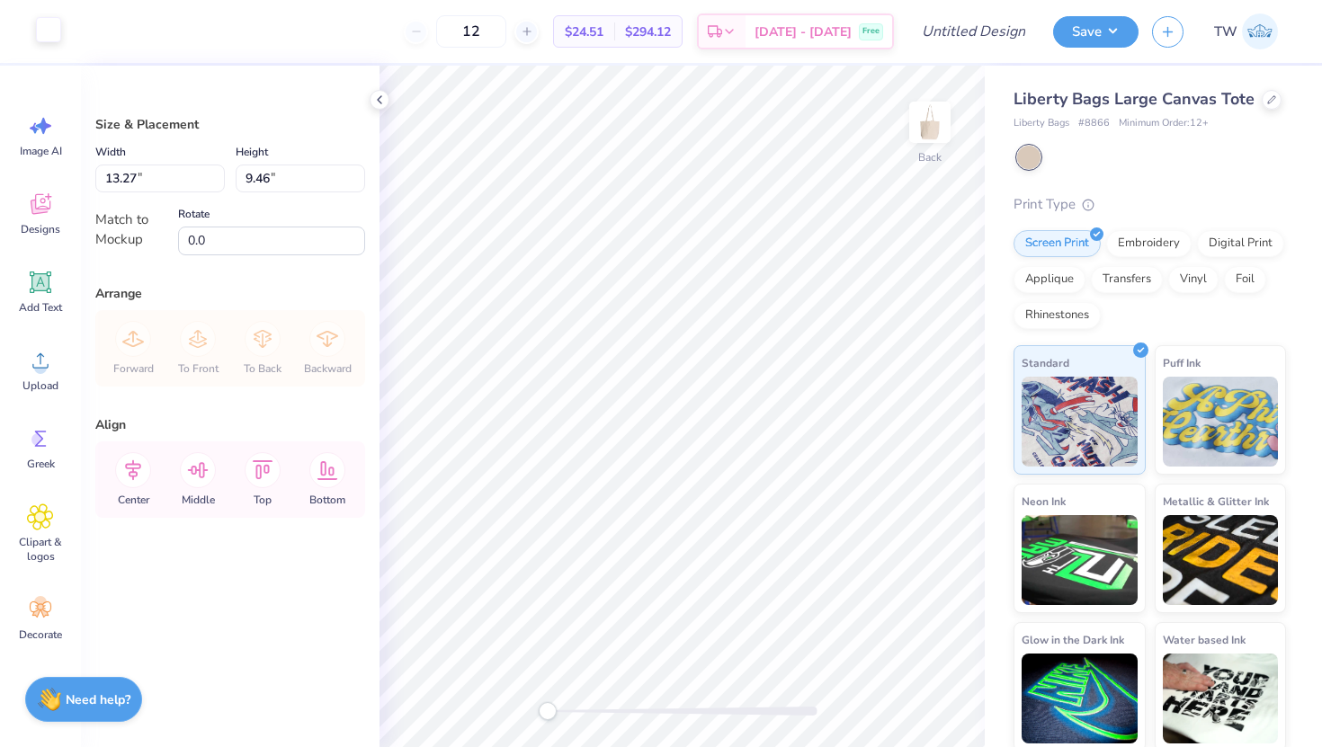
click at [47, 29] on div at bounding box center [48, 29] width 25 height 25
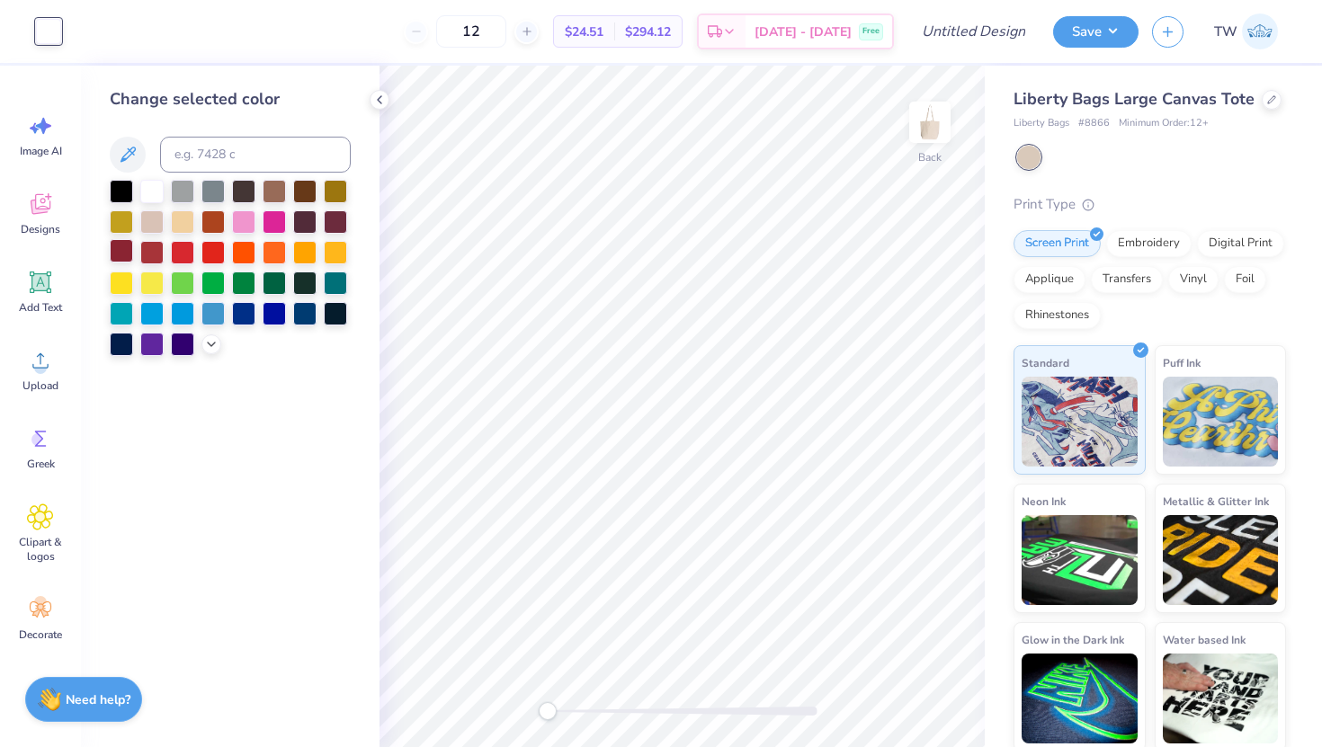
click at [126, 248] on div at bounding box center [121, 250] width 23 height 23
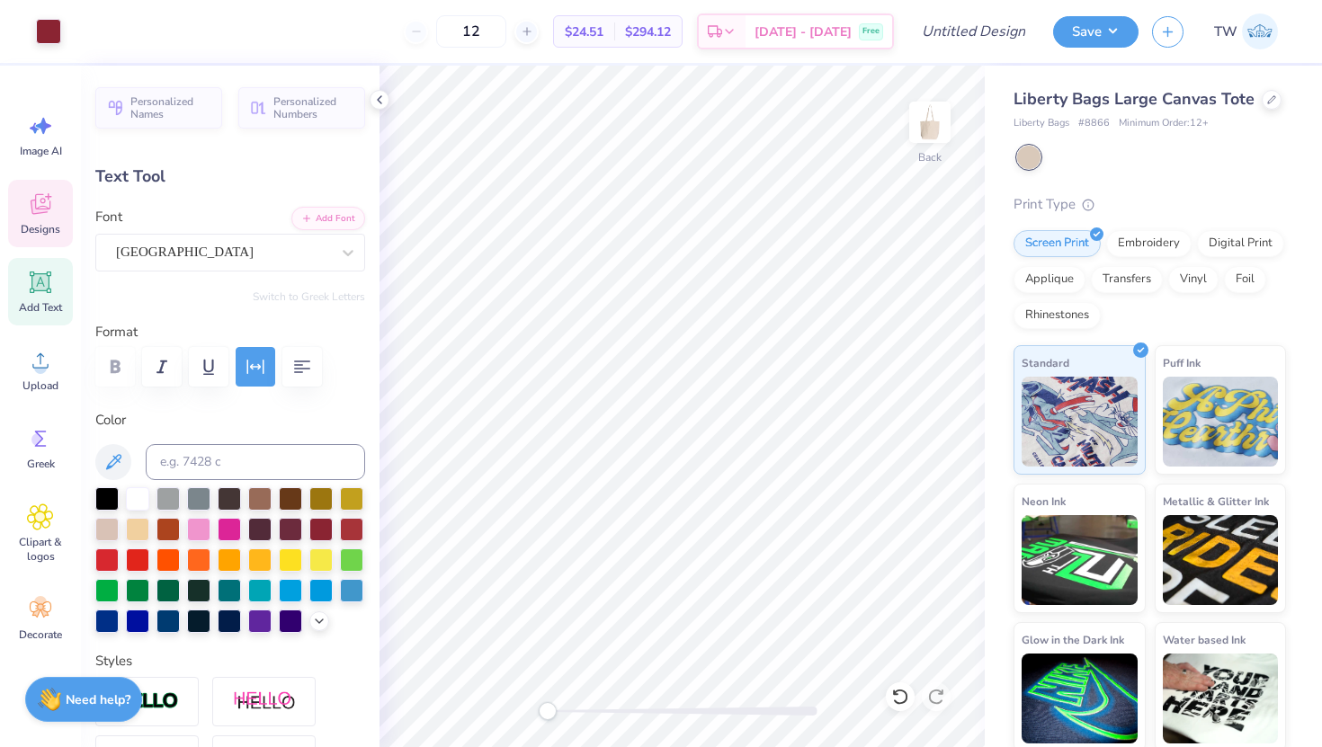
click at [29, 218] on div "Designs" at bounding box center [40, 213] width 65 height 67
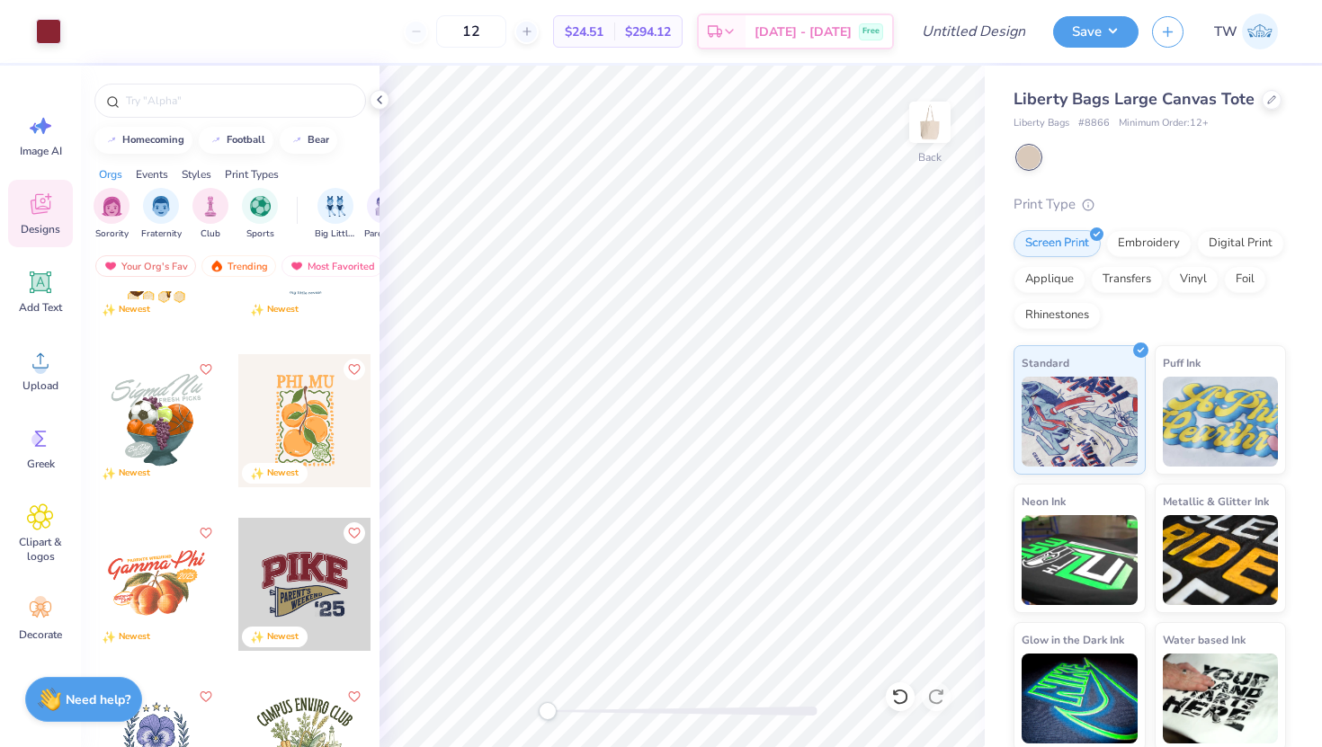
scroll to position [1659, 0]
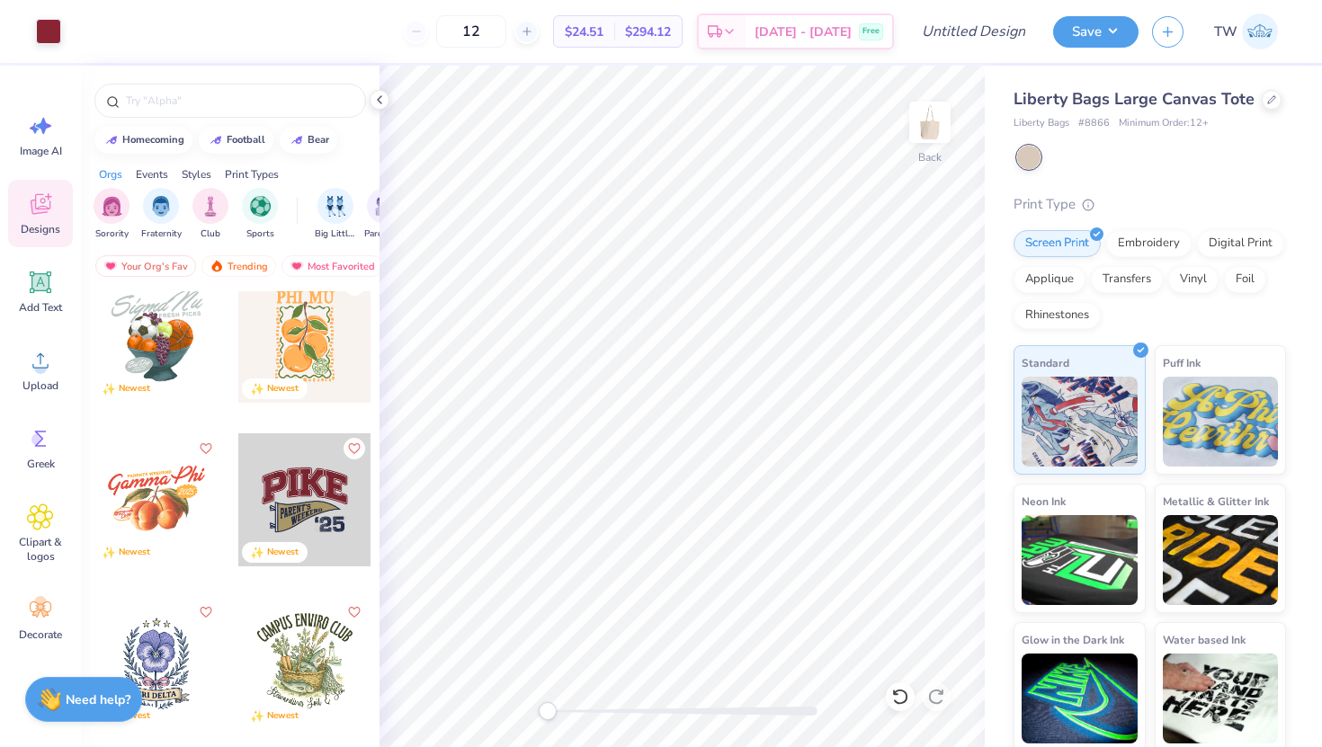
click at [283, 524] on div at bounding box center [304, 499] width 133 height 133
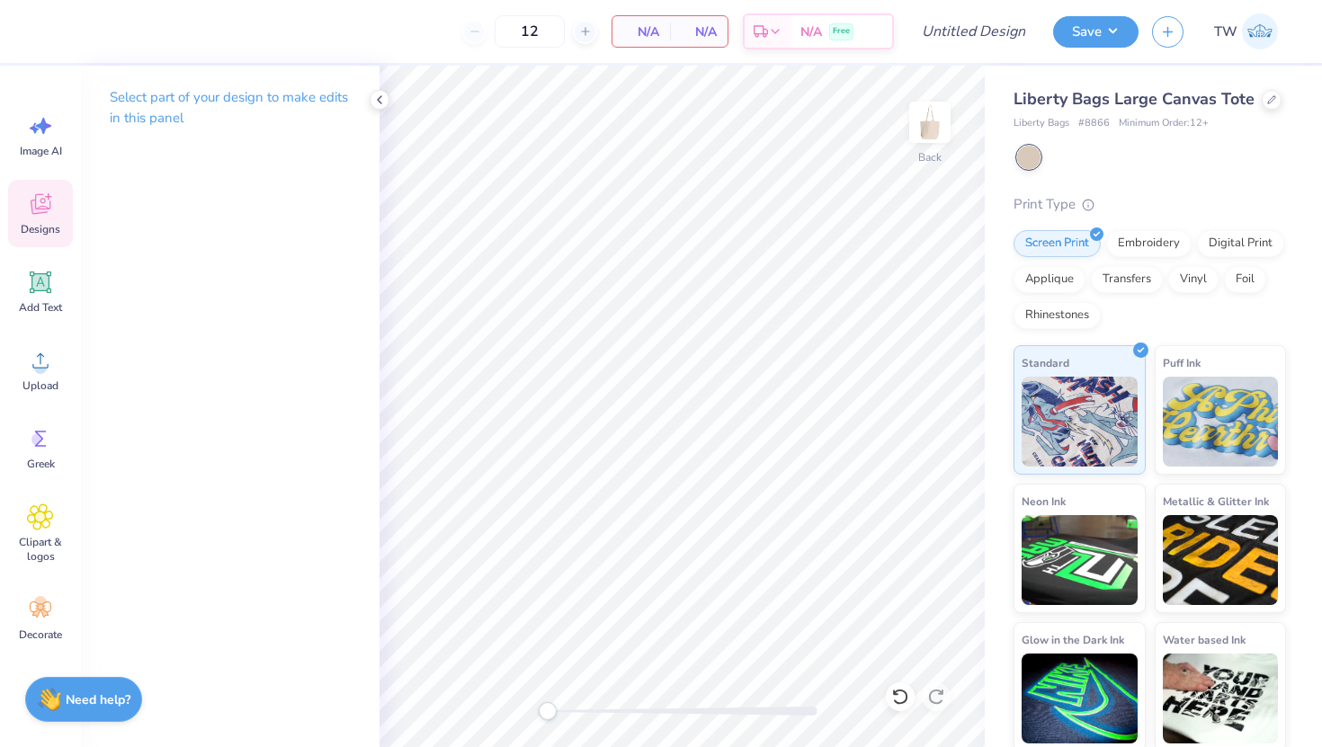
click at [40, 223] on span "Designs" at bounding box center [41, 229] width 40 height 14
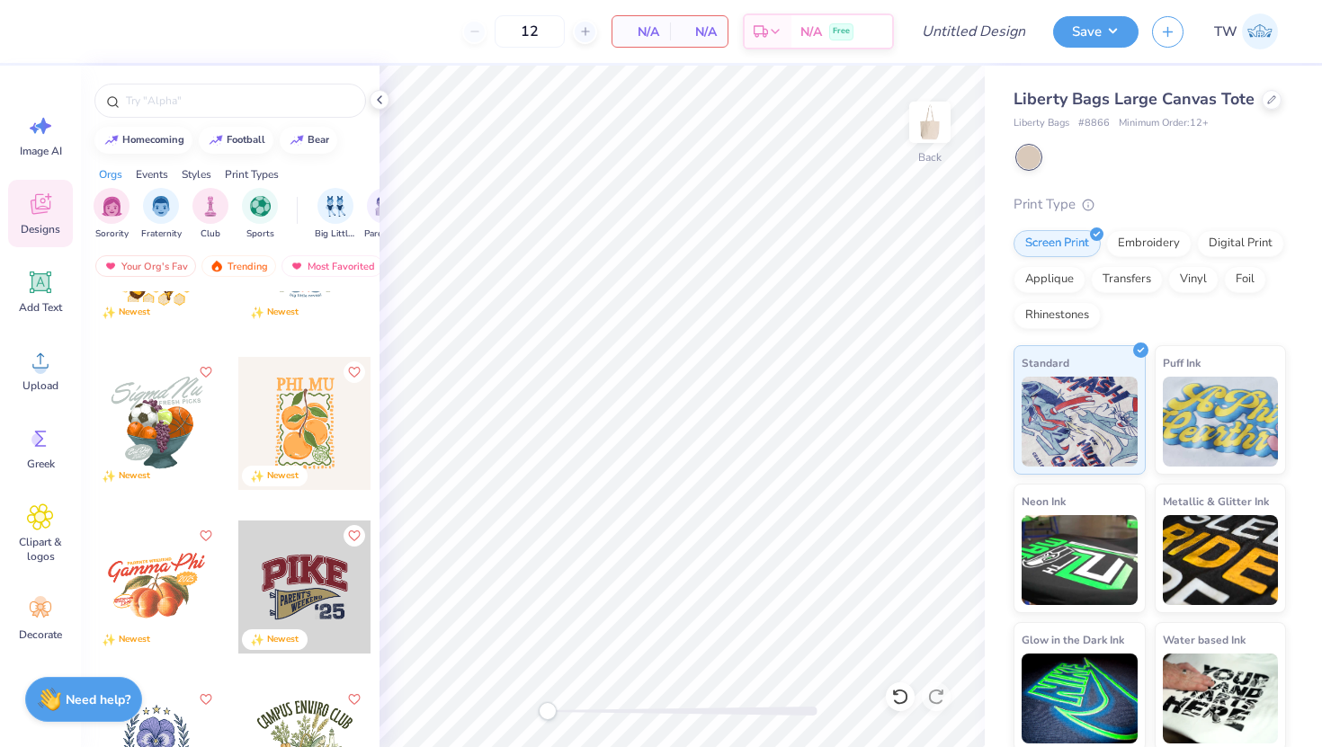
scroll to position [1585, 0]
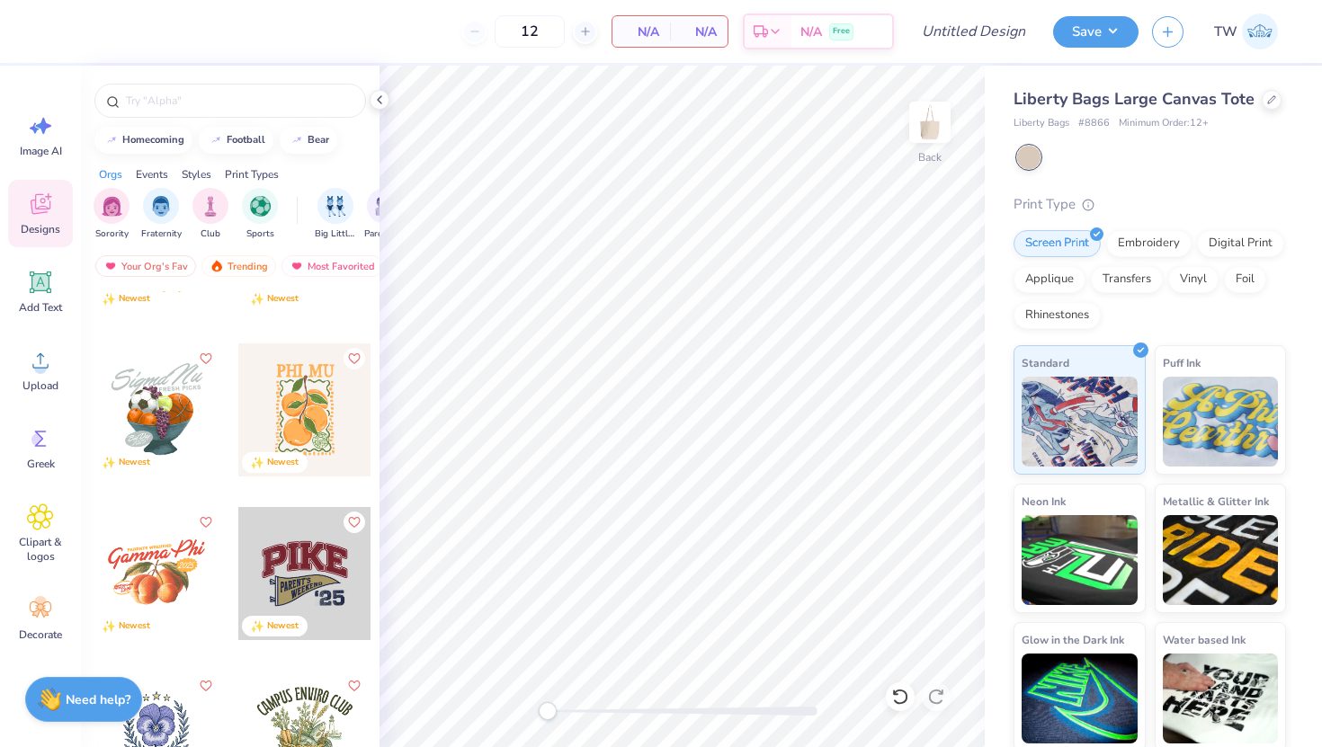
click at [296, 562] on div at bounding box center [304, 573] width 133 height 133
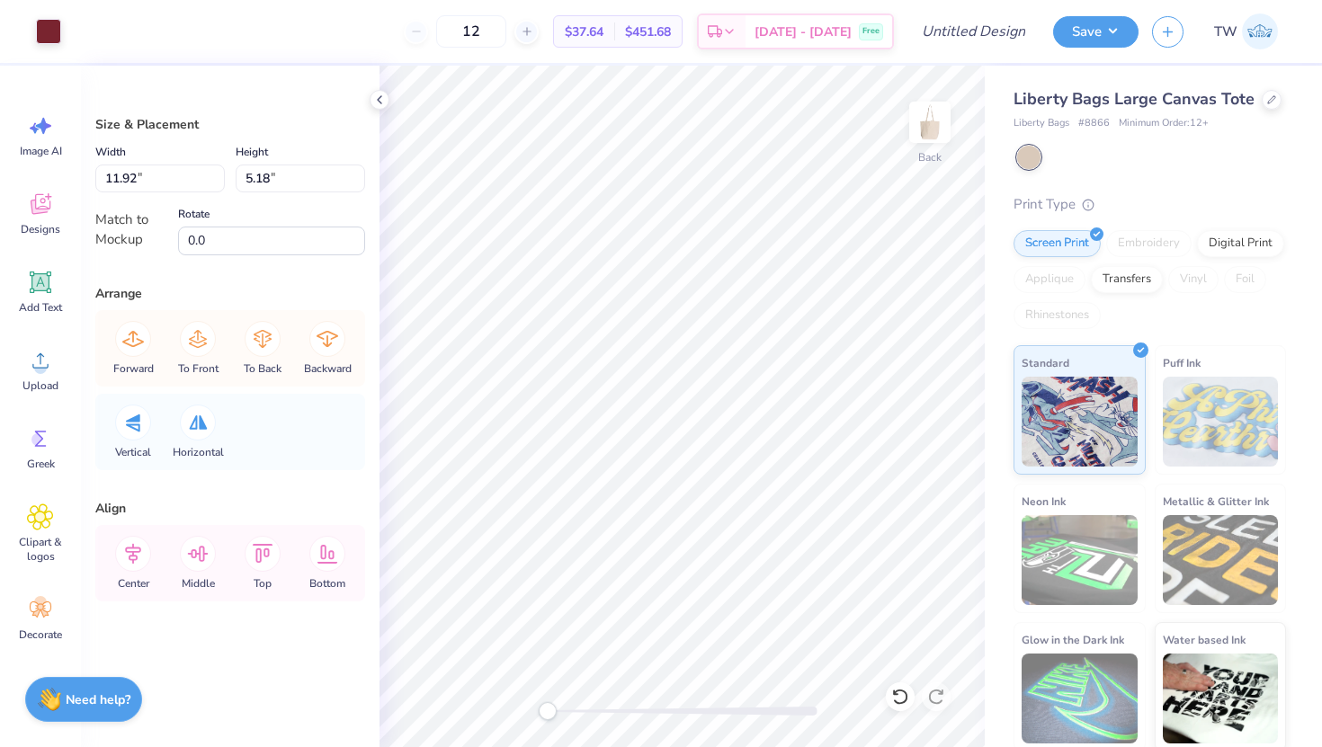
type input "5.82"
type input "2.94"
type input "9.96"
type input "4.40"
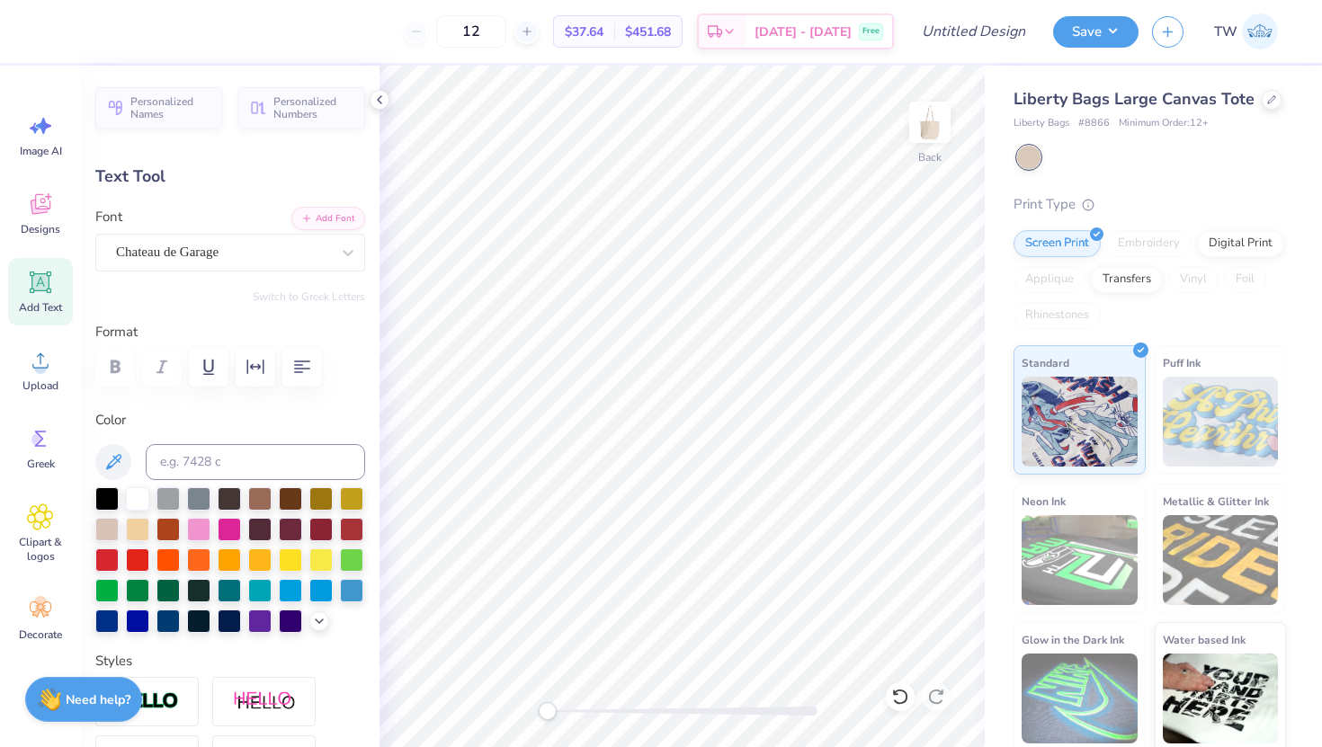
scroll to position [1, 0]
type textarea "‘26"
type input "0.0"
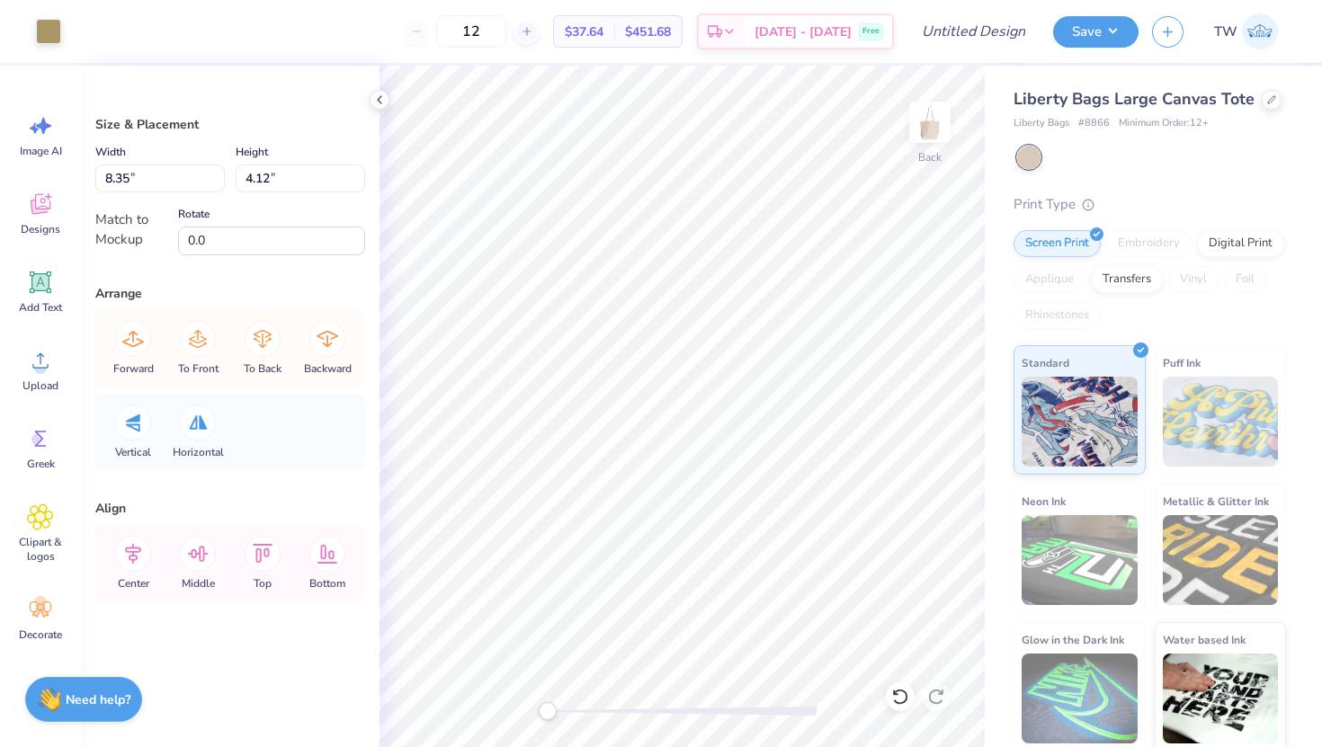
type input "5.82"
type input "2.94"
type input "8.35"
type input "4.12"
type input "5.82"
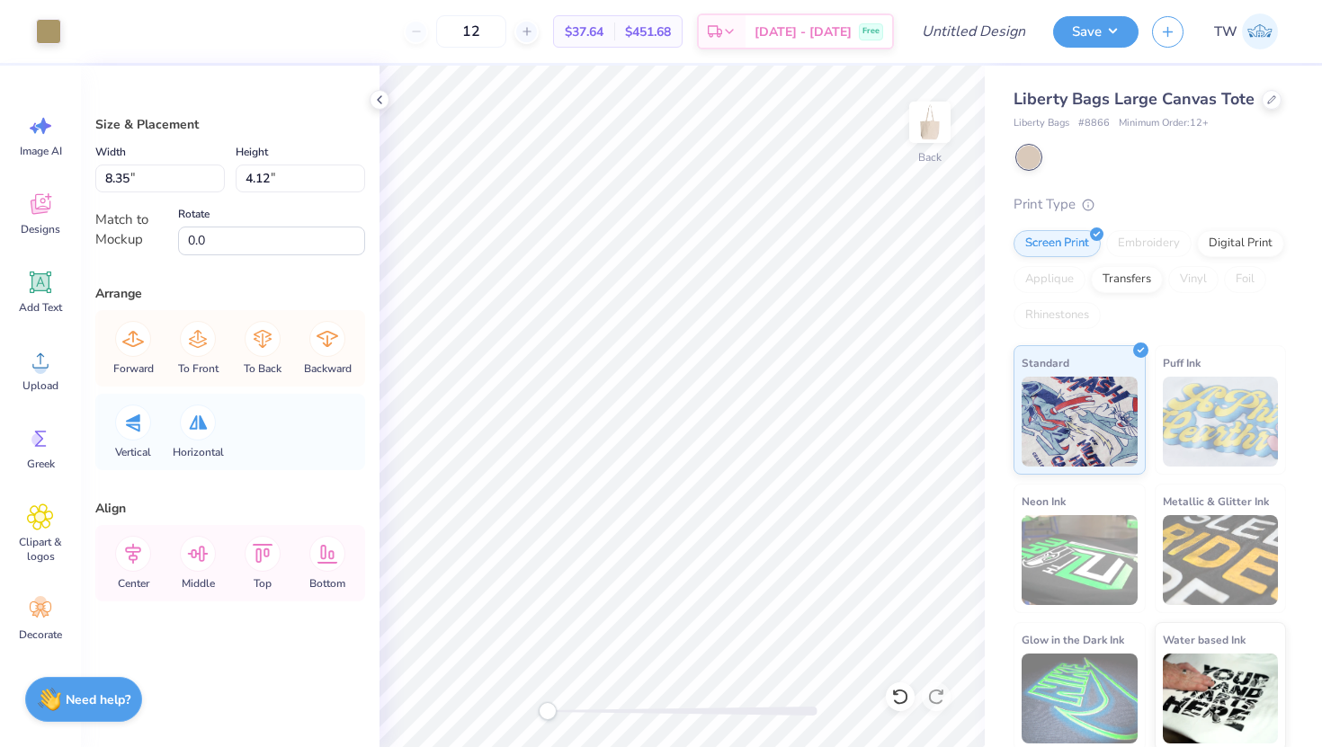
type input "2.94"
type input "8.35"
type input "4.12"
type input "5.82"
type input "2.94"
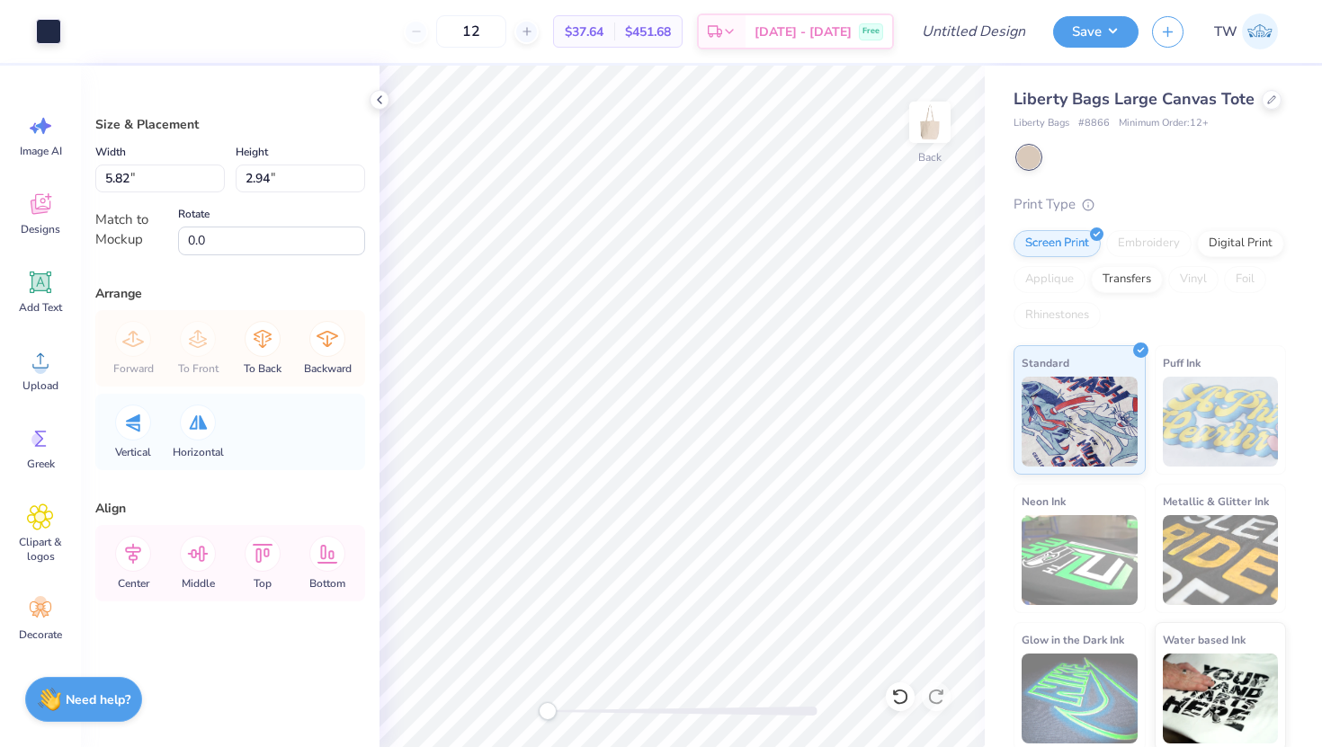
type input "8.35"
type input "4.12"
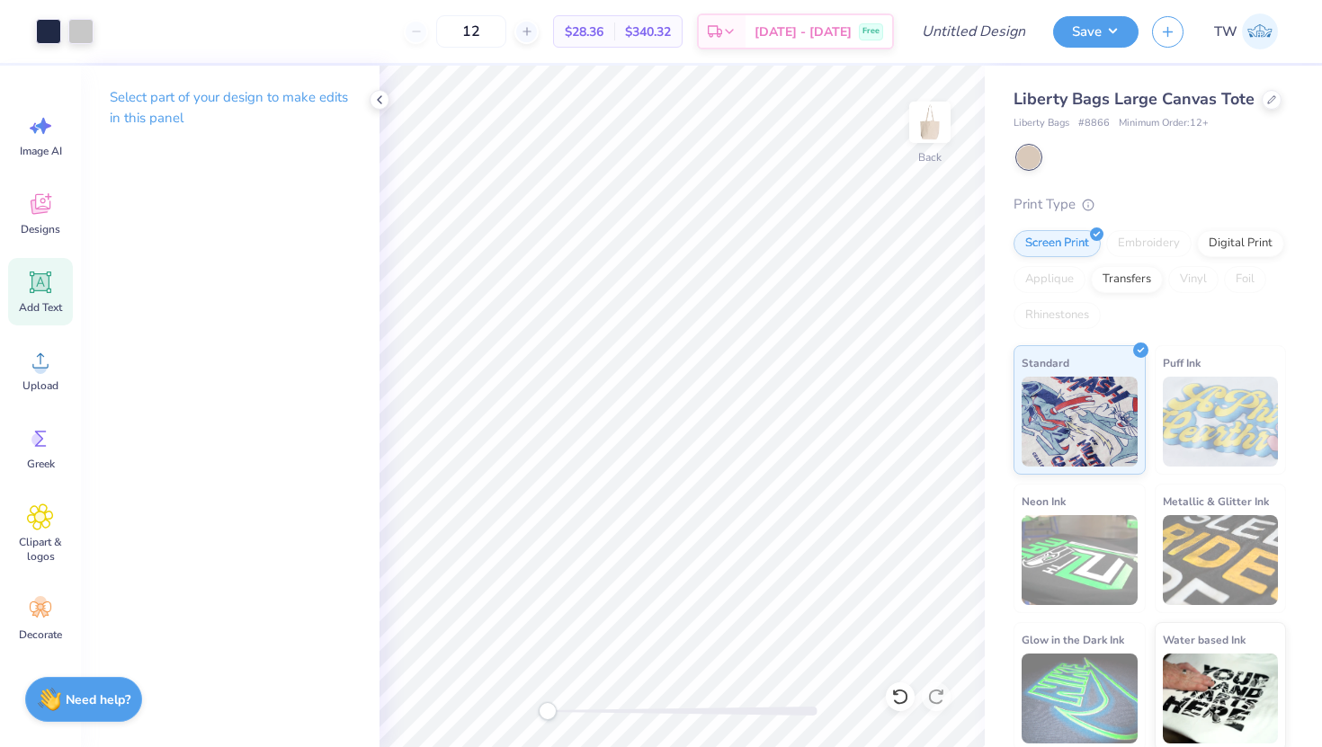
click at [39, 299] on div "Add Text" at bounding box center [40, 291] width 65 height 67
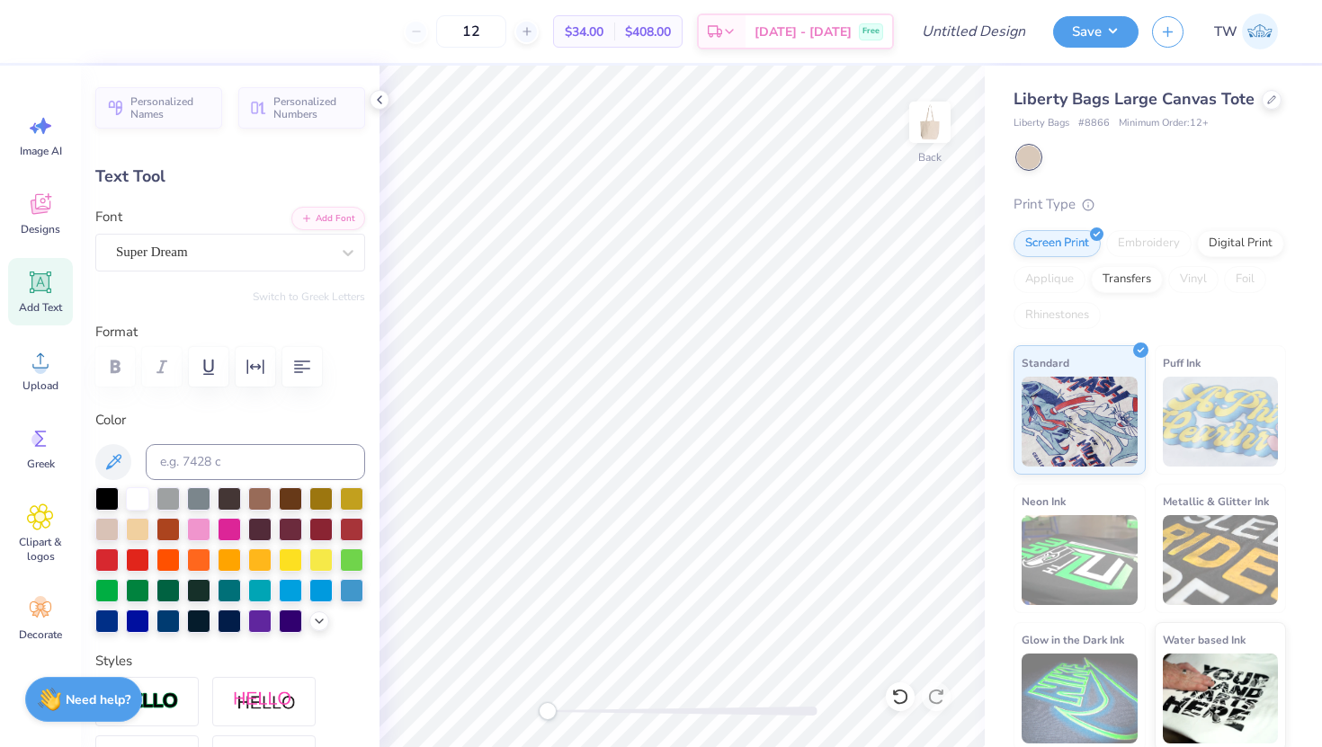
scroll to position [0, 0]
type textarea "[PERSON_NAME]"
click at [246, 368] on icon "button" at bounding box center [256, 367] width 22 height 22
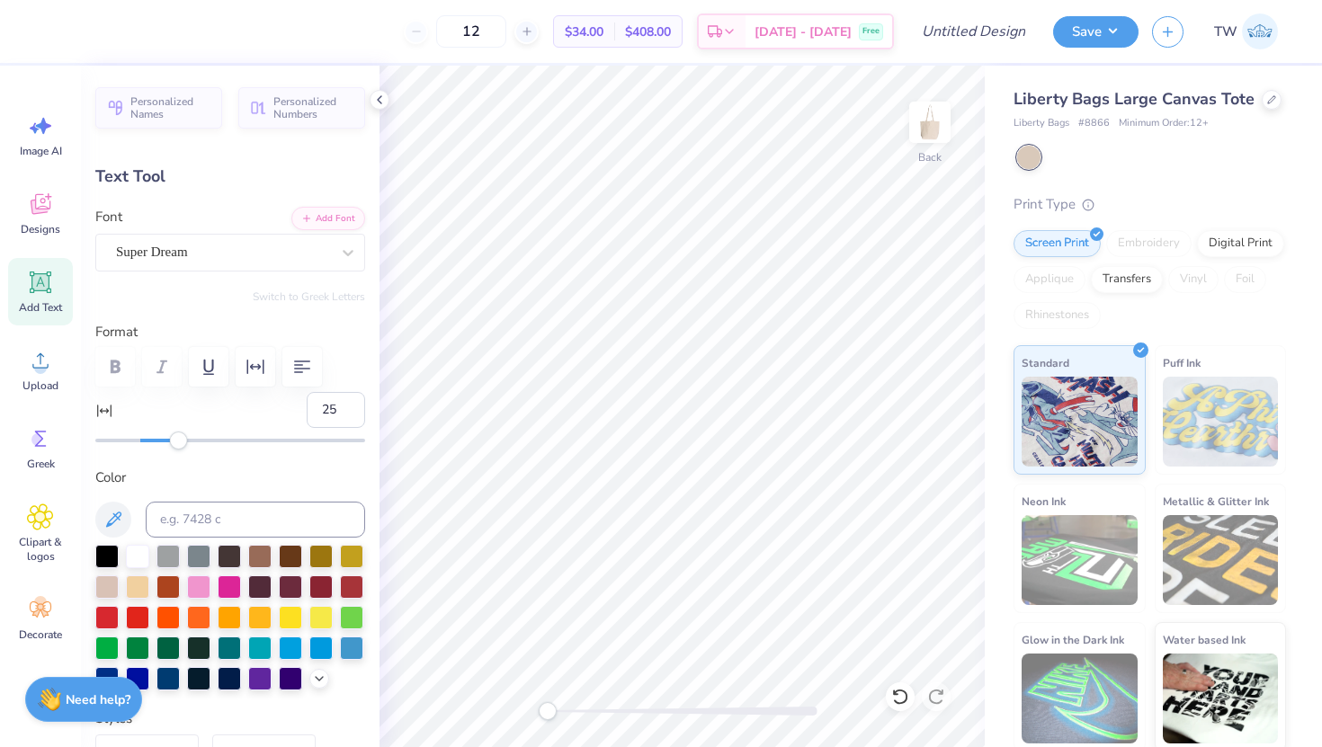
type input "26"
drag, startPoint x: 145, startPoint y: 438, endPoint x: 200, endPoint y: 451, distance: 56.5
click at [200, 451] on div "Personalized Names Personalized Numbers Text Tool Add Font Font Super Dream Swi…" at bounding box center [230, 407] width 299 height 682
click at [210, 254] on div "Super Dream" at bounding box center [223, 252] width 218 height 28
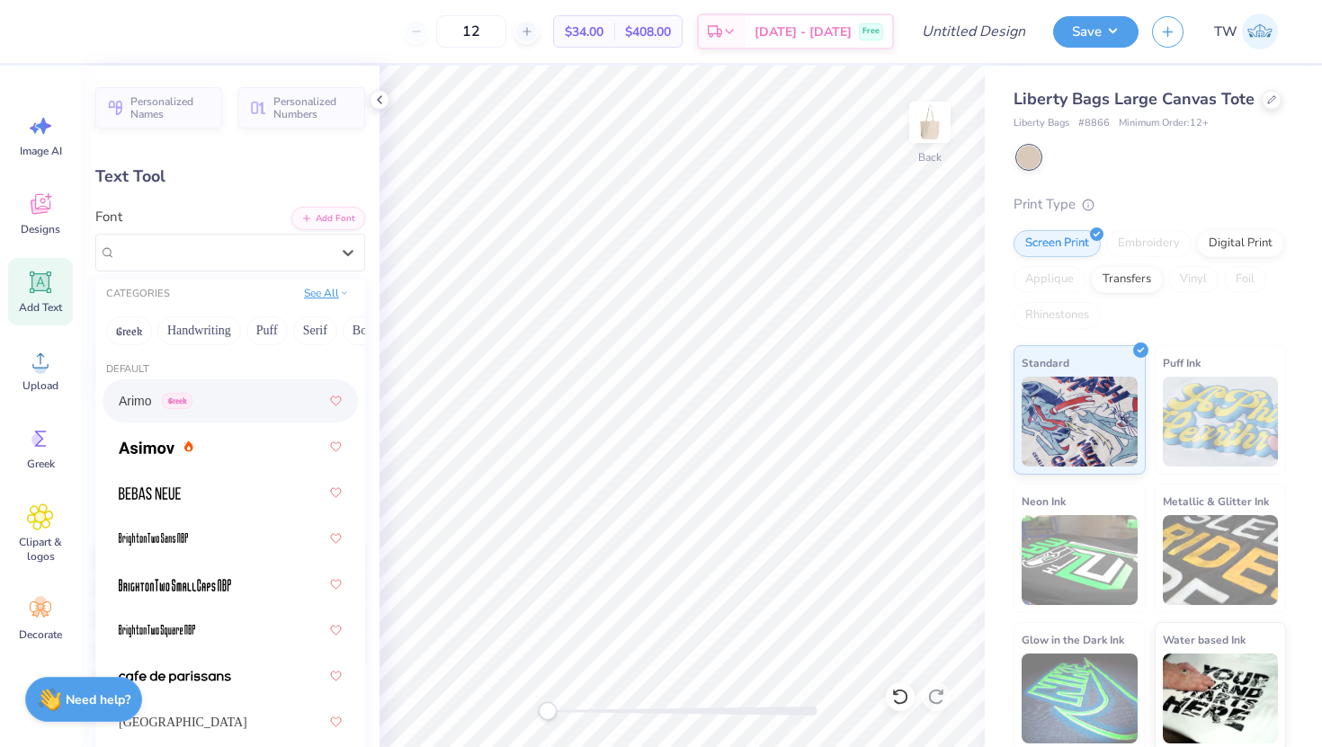
click at [317, 293] on button "See All" at bounding box center [327, 293] width 56 height 18
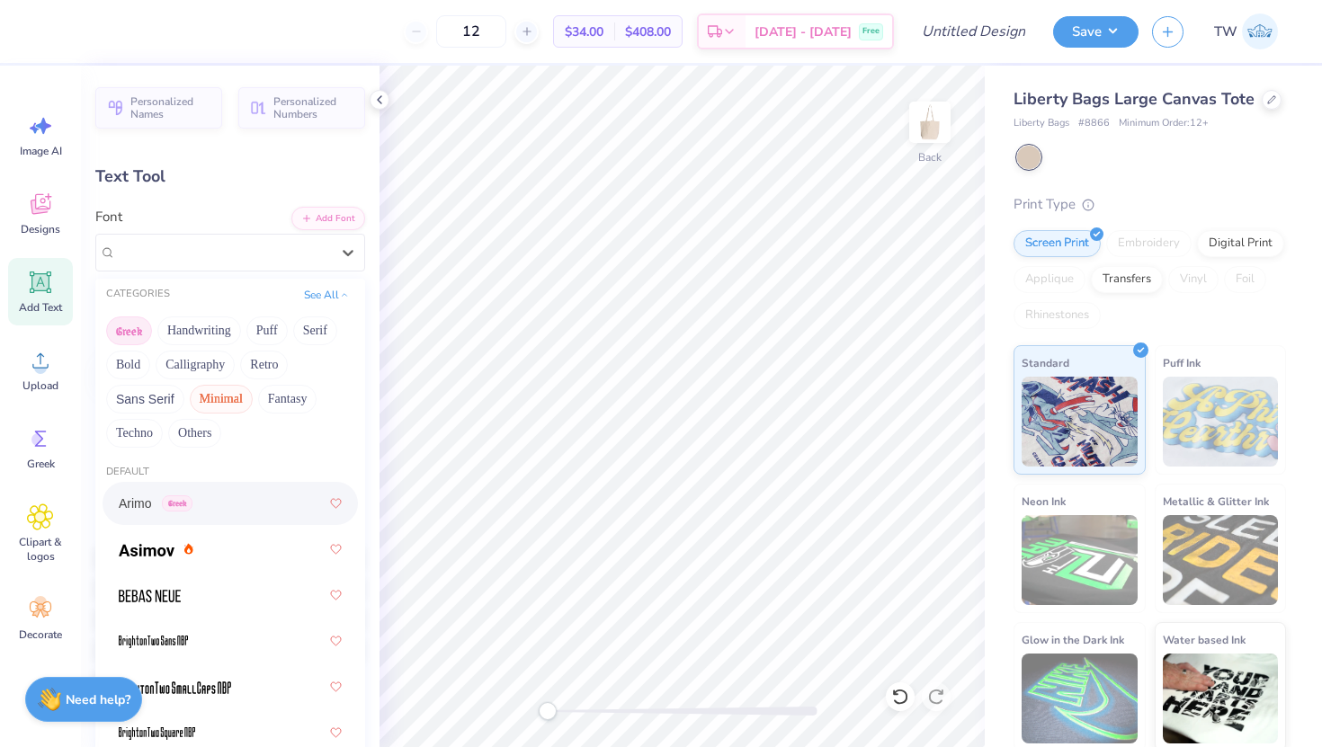
click at [136, 329] on button "Greek" at bounding box center [129, 331] width 46 height 29
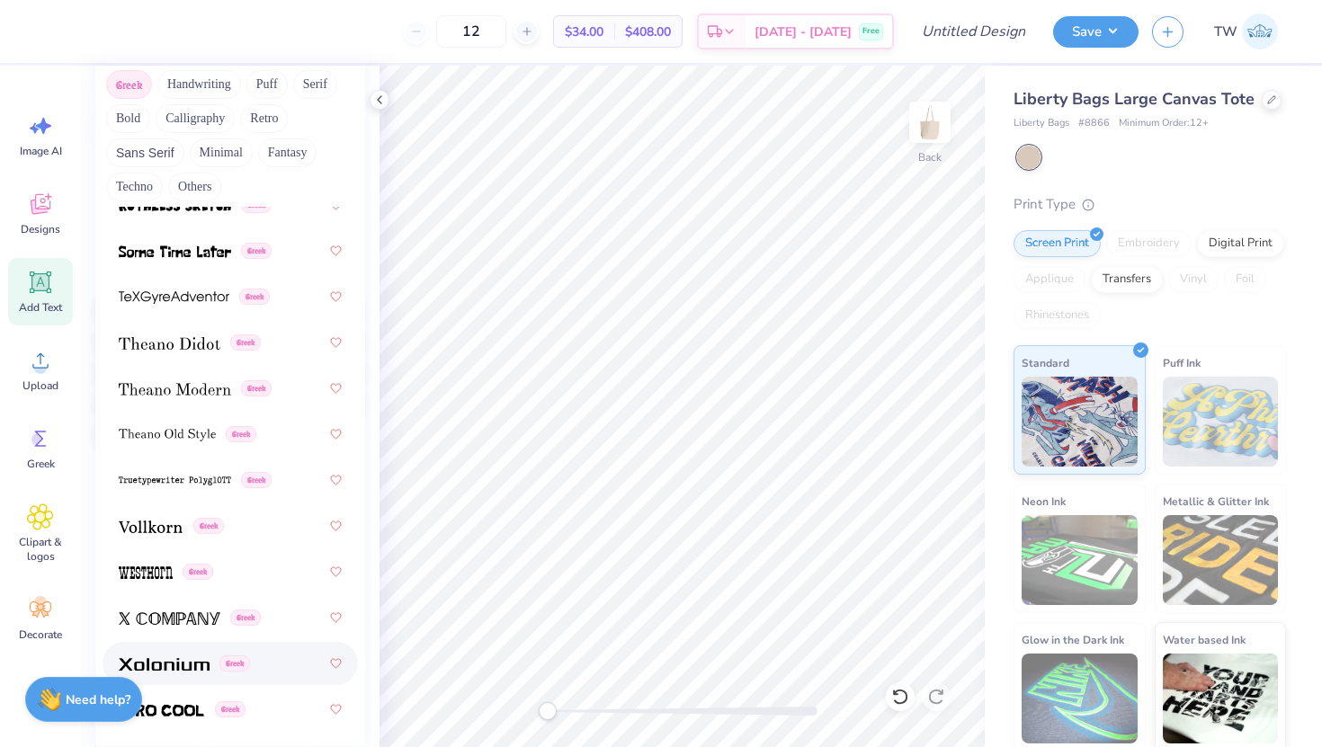
scroll to position [293, 0]
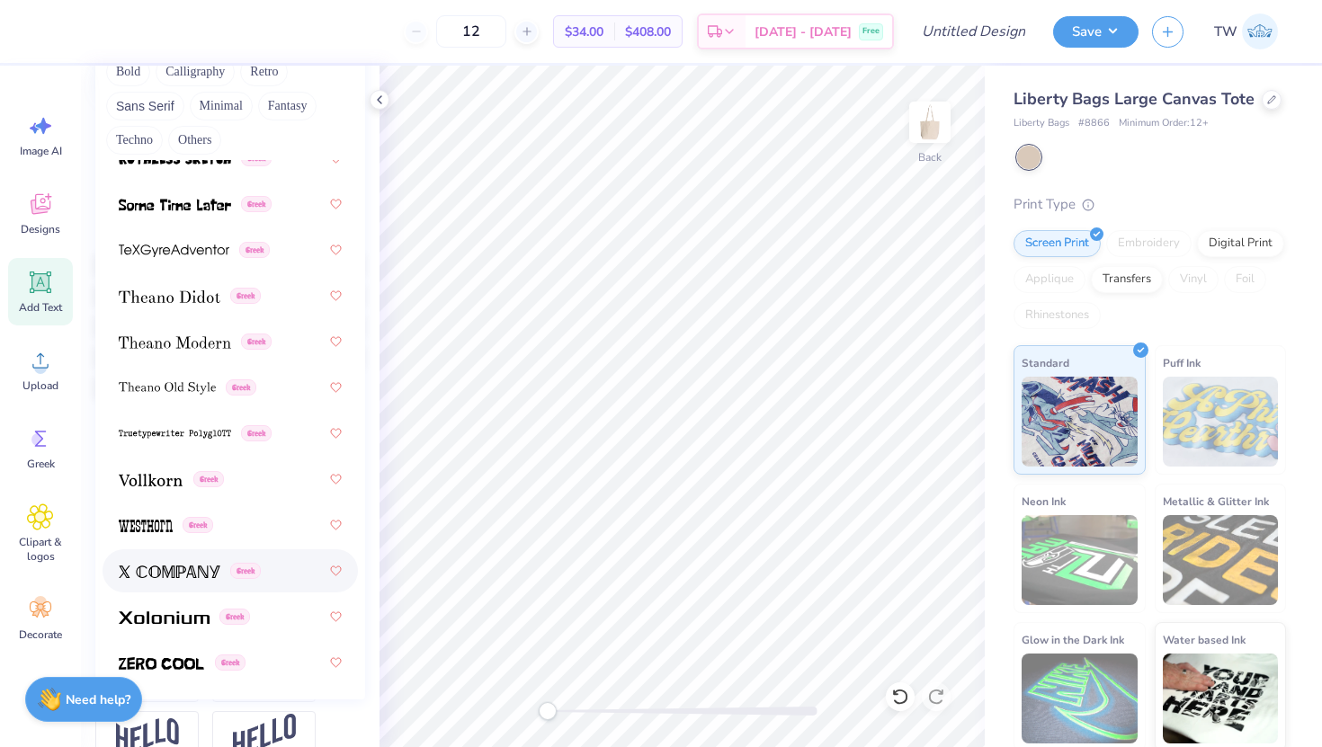
click at [198, 574] on img at bounding box center [170, 572] width 102 height 13
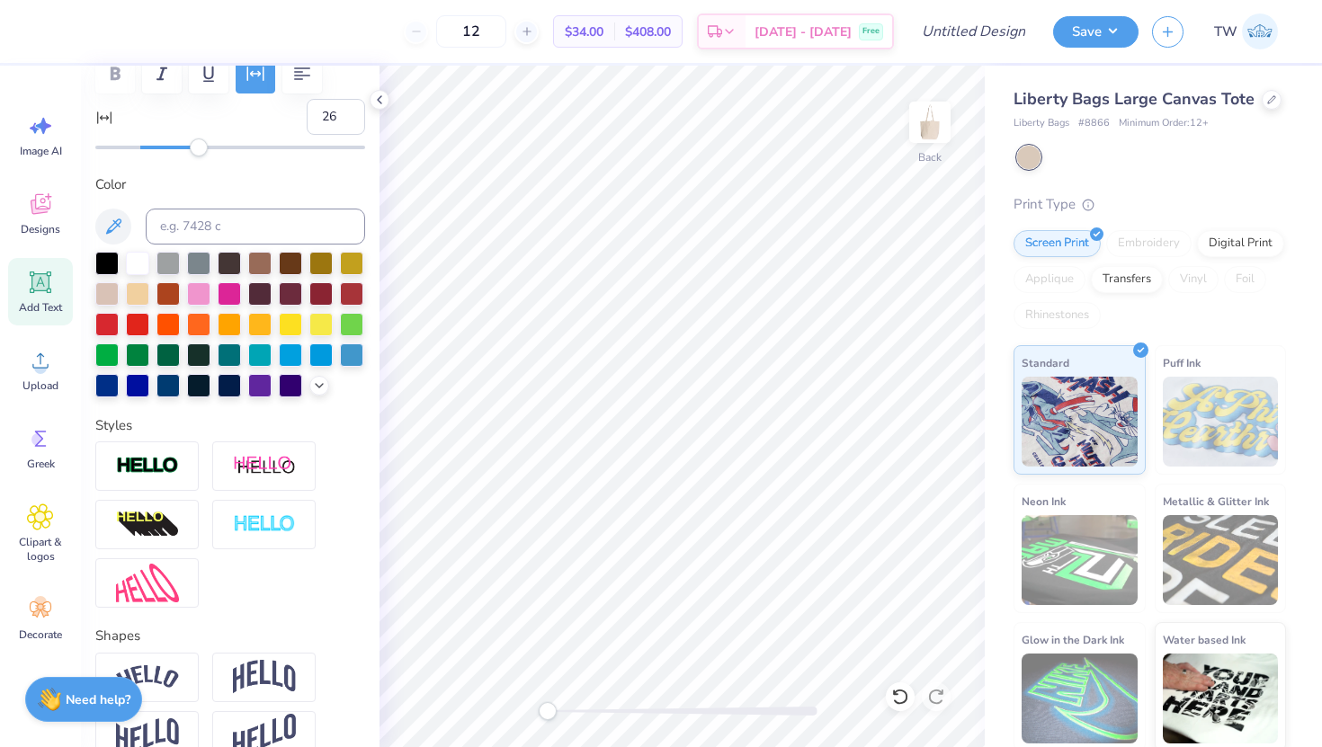
type input "8.17"
type input "1.63"
click at [150, 472] on img at bounding box center [147, 466] width 63 height 21
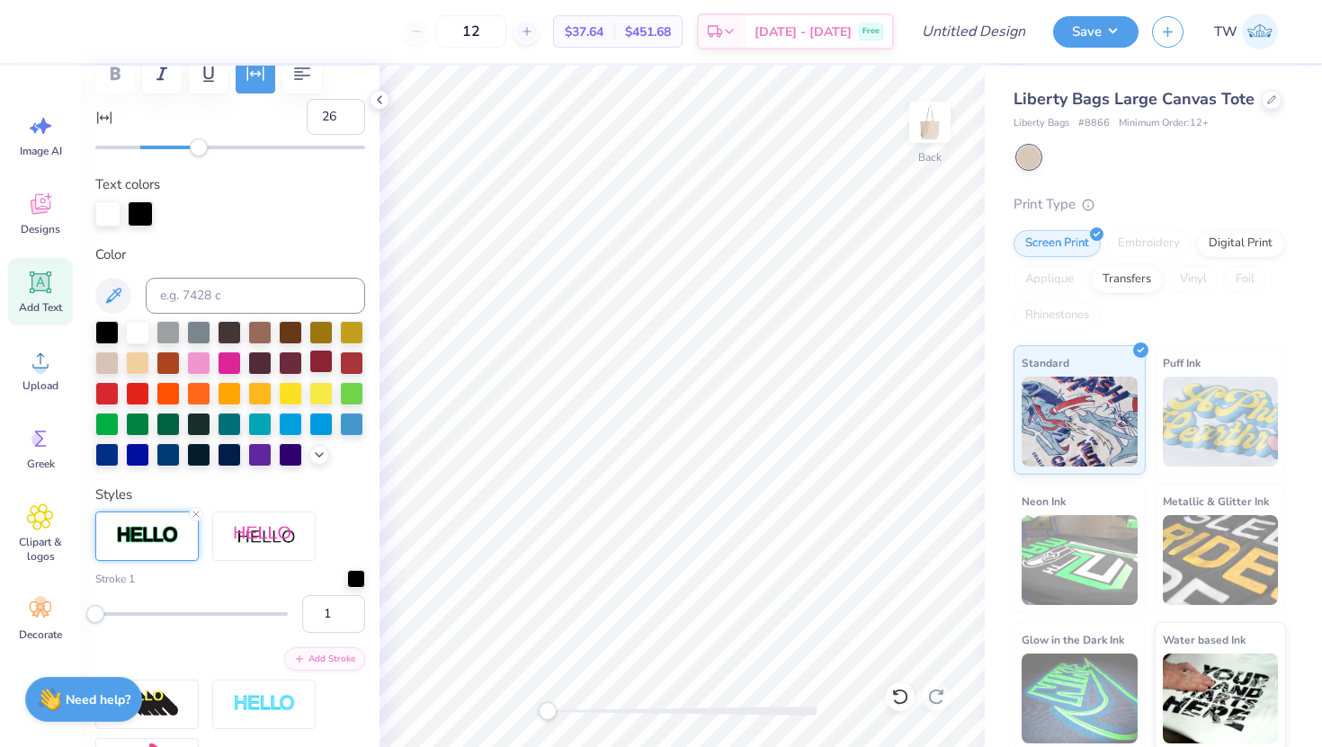
click at [327, 362] on div at bounding box center [320, 361] width 23 height 23
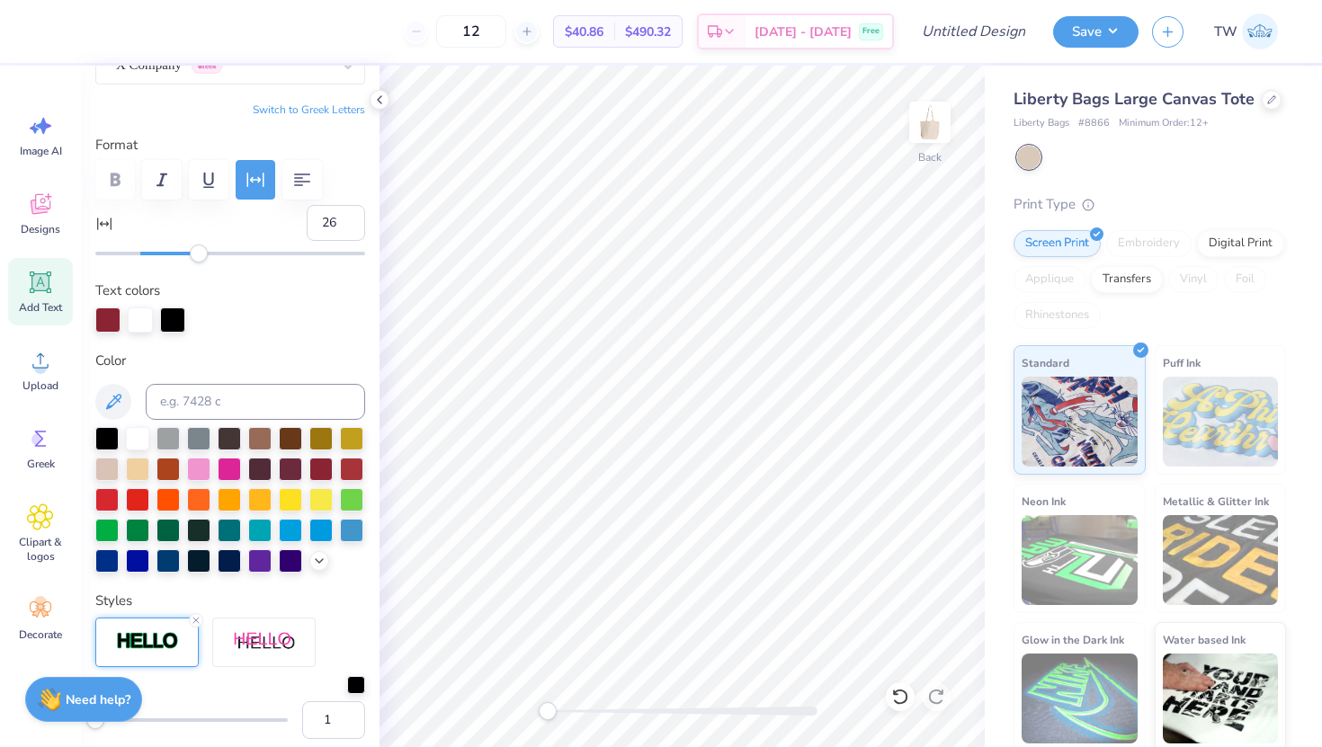
scroll to position [68, 0]
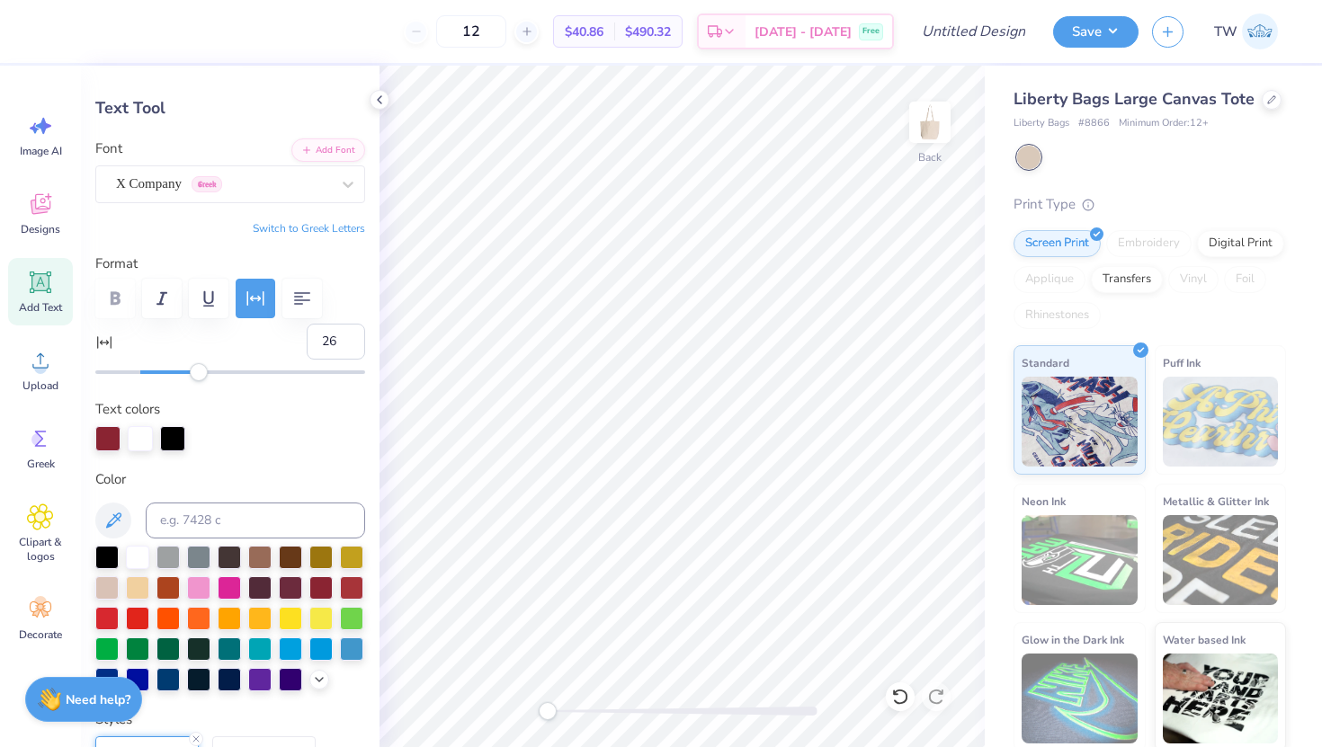
click at [105, 303] on div at bounding box center [230, 299] width 270 height 40
type input "8.21"
type input "1.66"
type input "10.88"
type input "2.21"
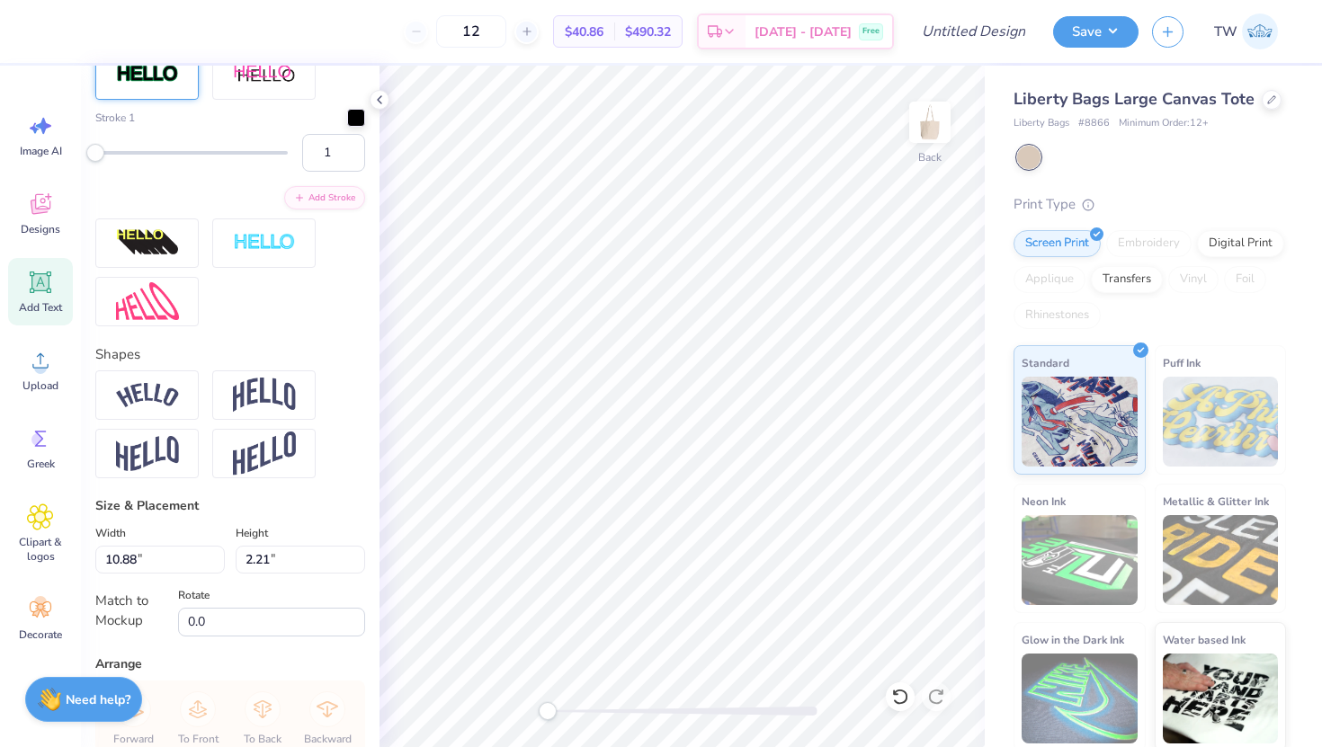
scroll to position [754, 0]
click at [165, 397] on img at bounding box center [147, 396] width 63 height 24
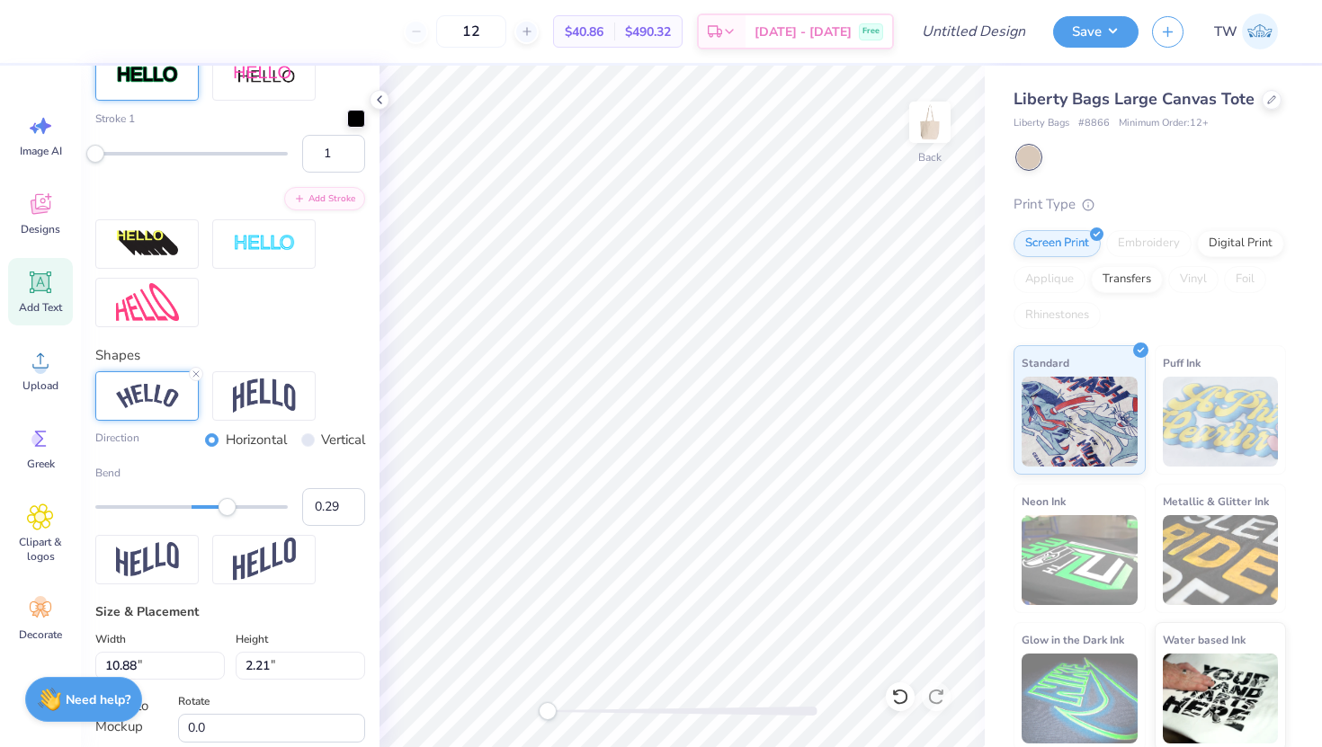
type input "0.28"
drag, startPoint x: 238, startPoint y: 505, endPoint x: 219, endPoint y: 505, distance: 19.8
click at [219, 505] on div "Accessibility label" at bounding box center [219, 507] width 18 height 18
type input "11.98"
type input "2.55"
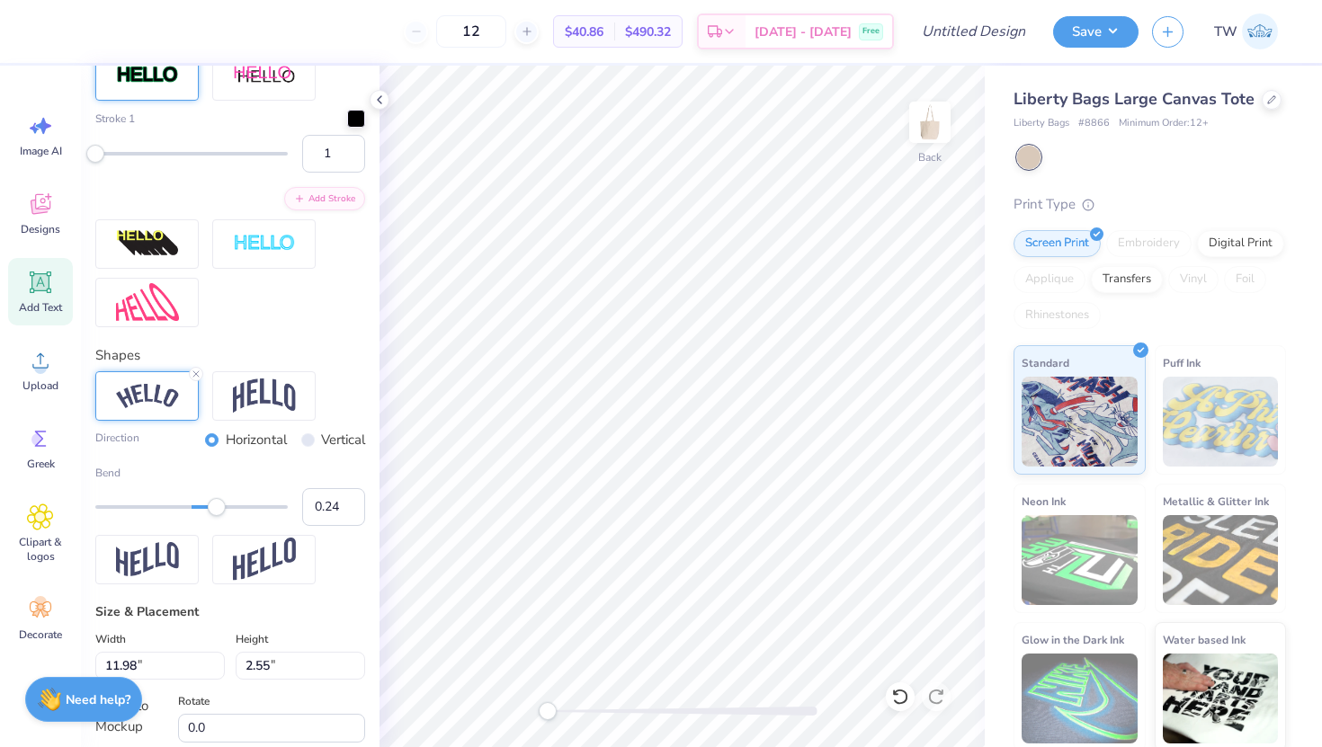
type input "0.23"
click at [214, 510] on div "Accessibility label" at bounding box center [214, 507] width 18 height 18
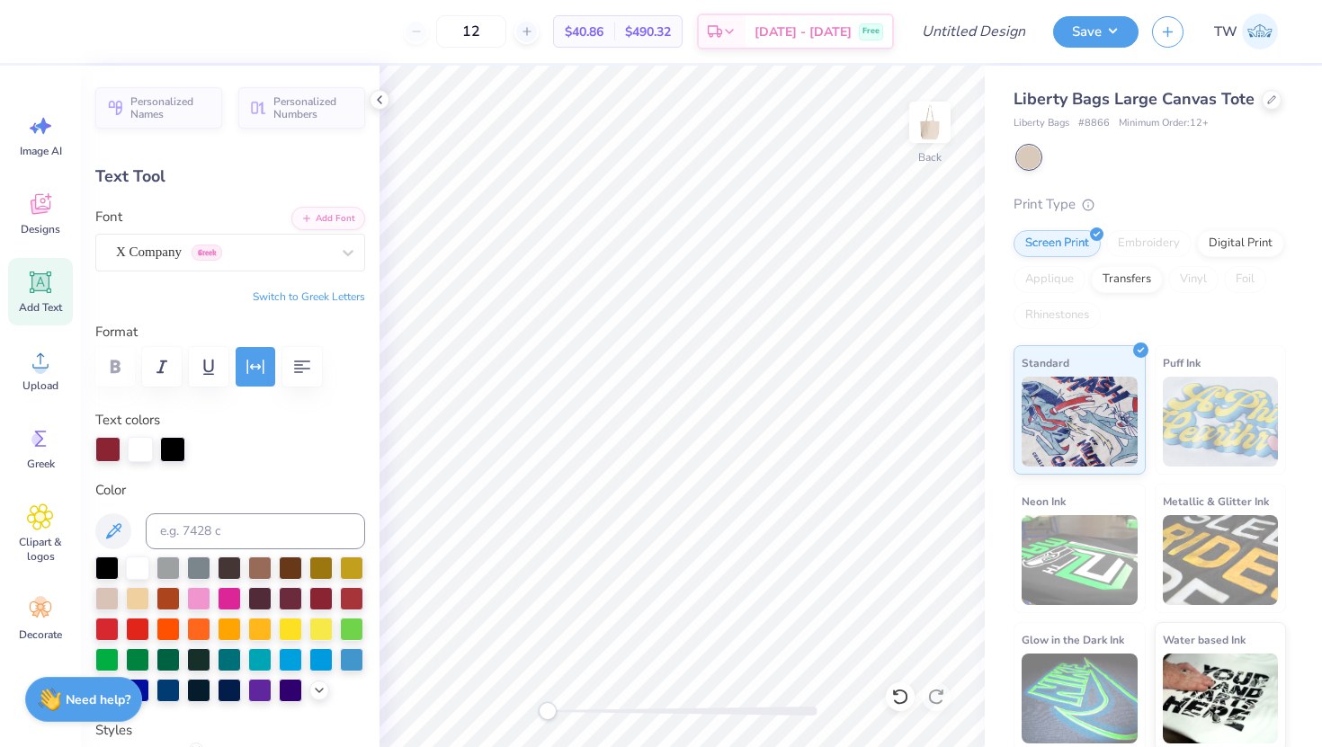
type input "12.62"
type input "2.61"
click at [264, 254] on div "X Company Greek" at bounding box center [223, 252] width 218 height 28
click at [350, 254] on icon at bounding box center [348, 253] width 18 height 18
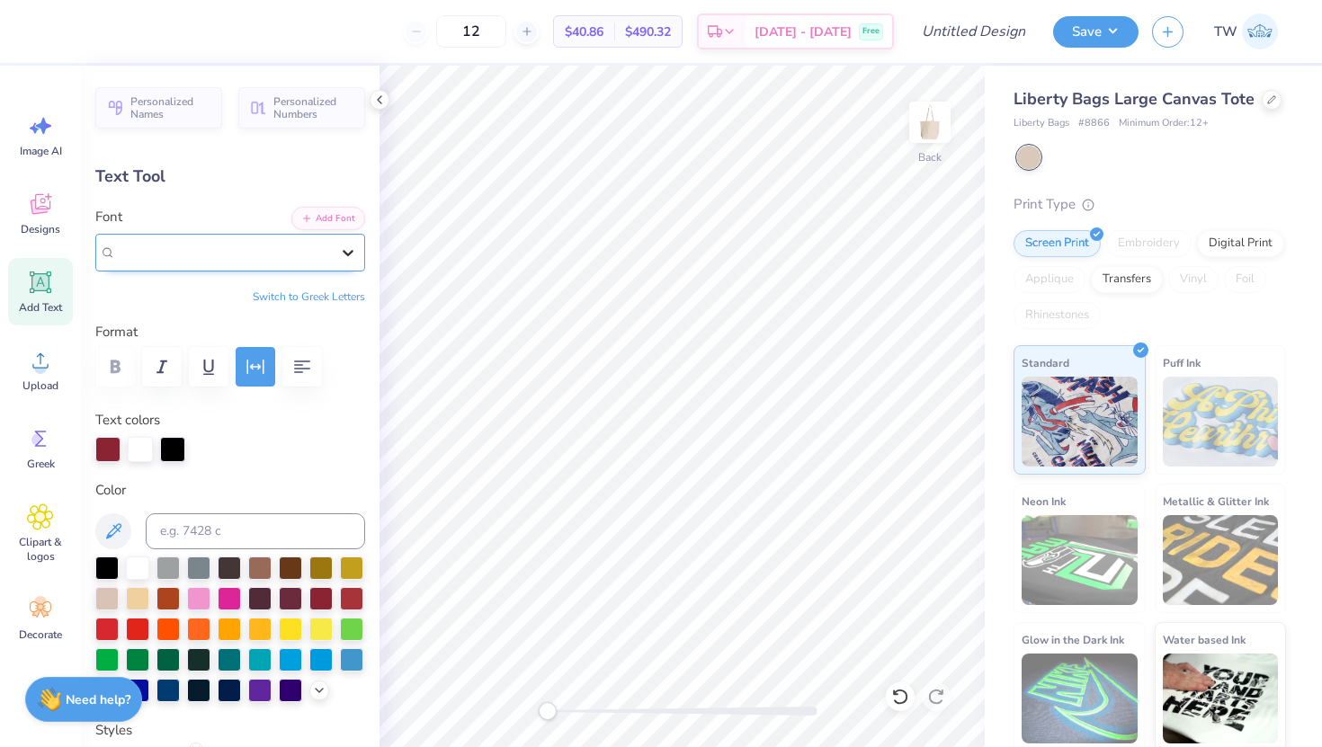
click at [350, 254] on icon at bounding box center [348, 253] width 18 height 18
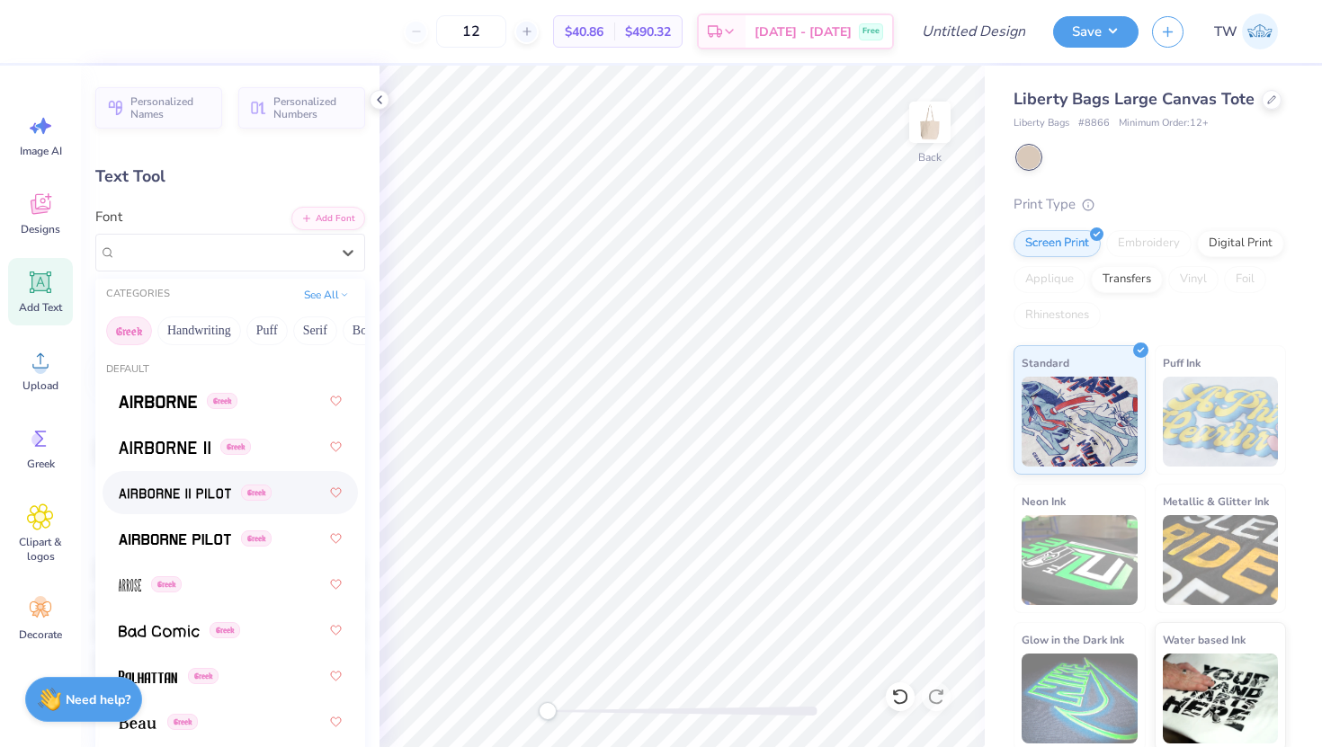
click at [179, 497] on img at bounding box center [175, 493] width 112 height 13
click at [346, 256] on icon at bounding box center [348, 253] width 18 height 18
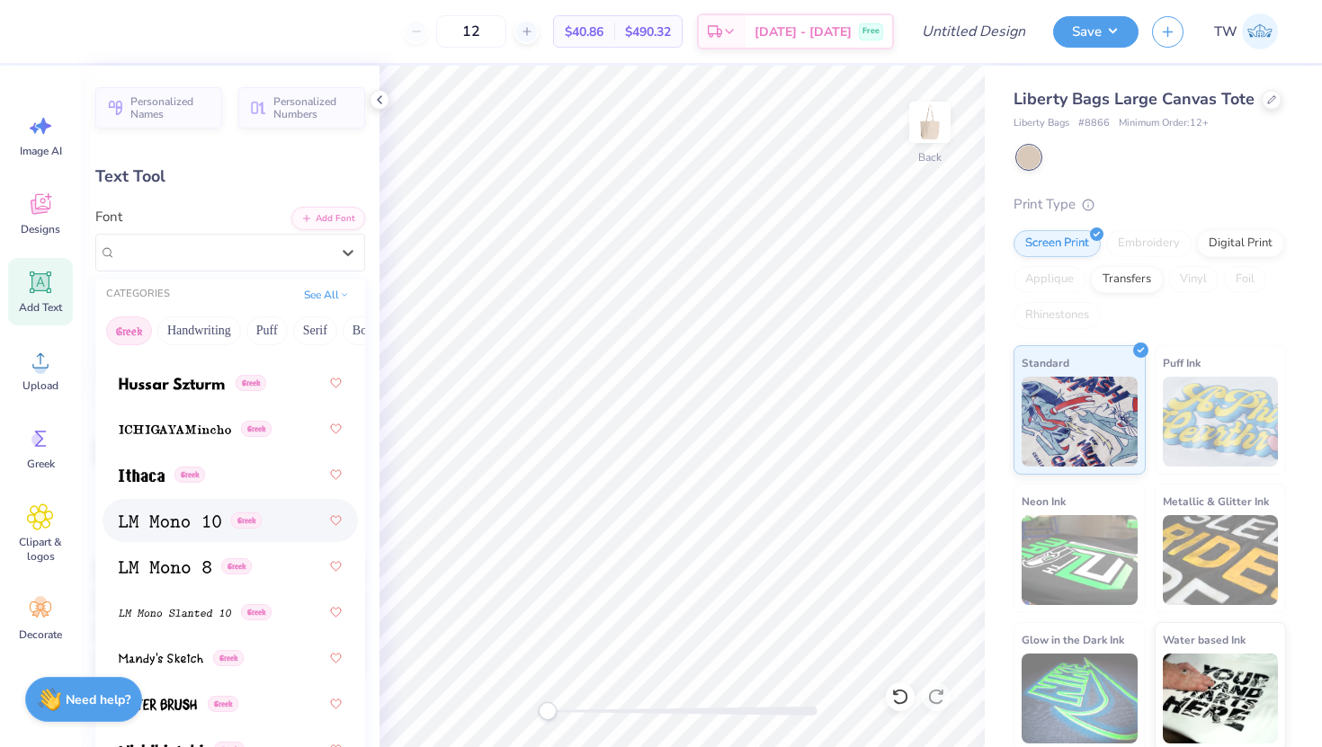
scroll to position [807, 0]
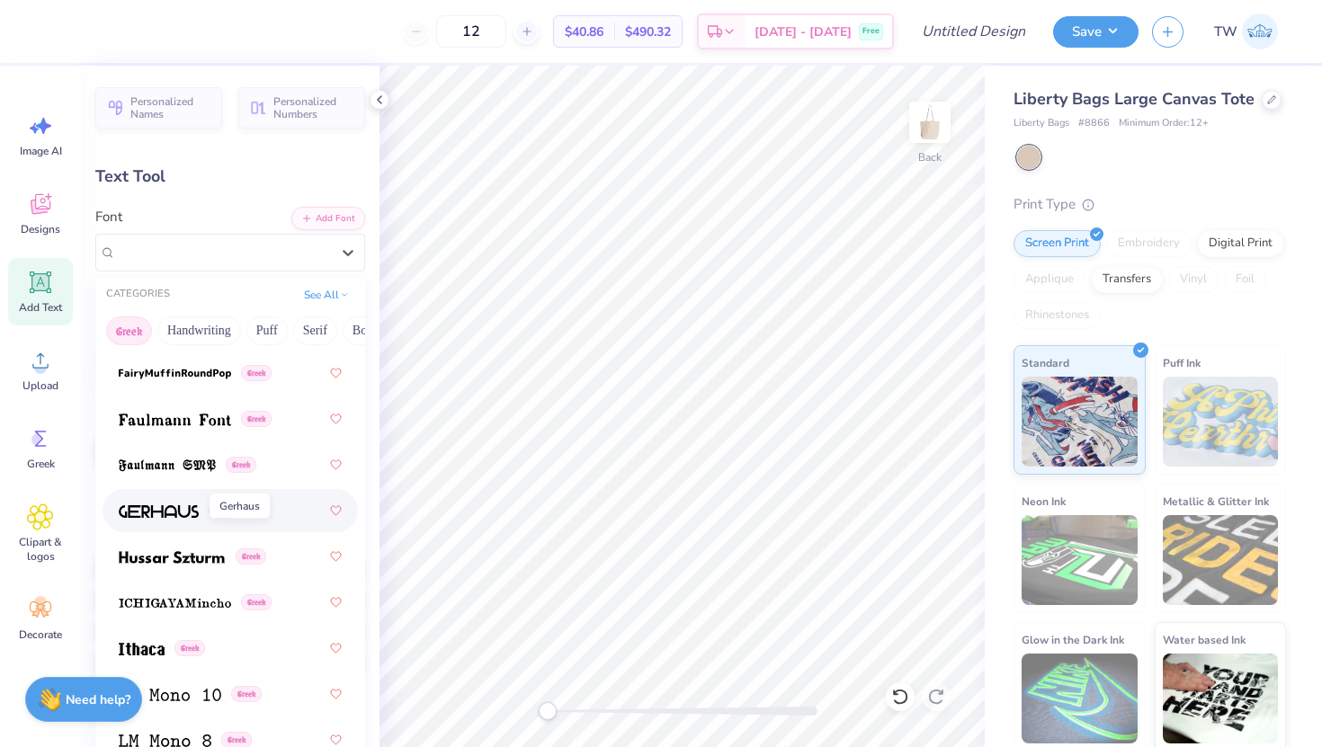
click at [168, 506] on img at bounding box center [159, 511] width 80 height 13
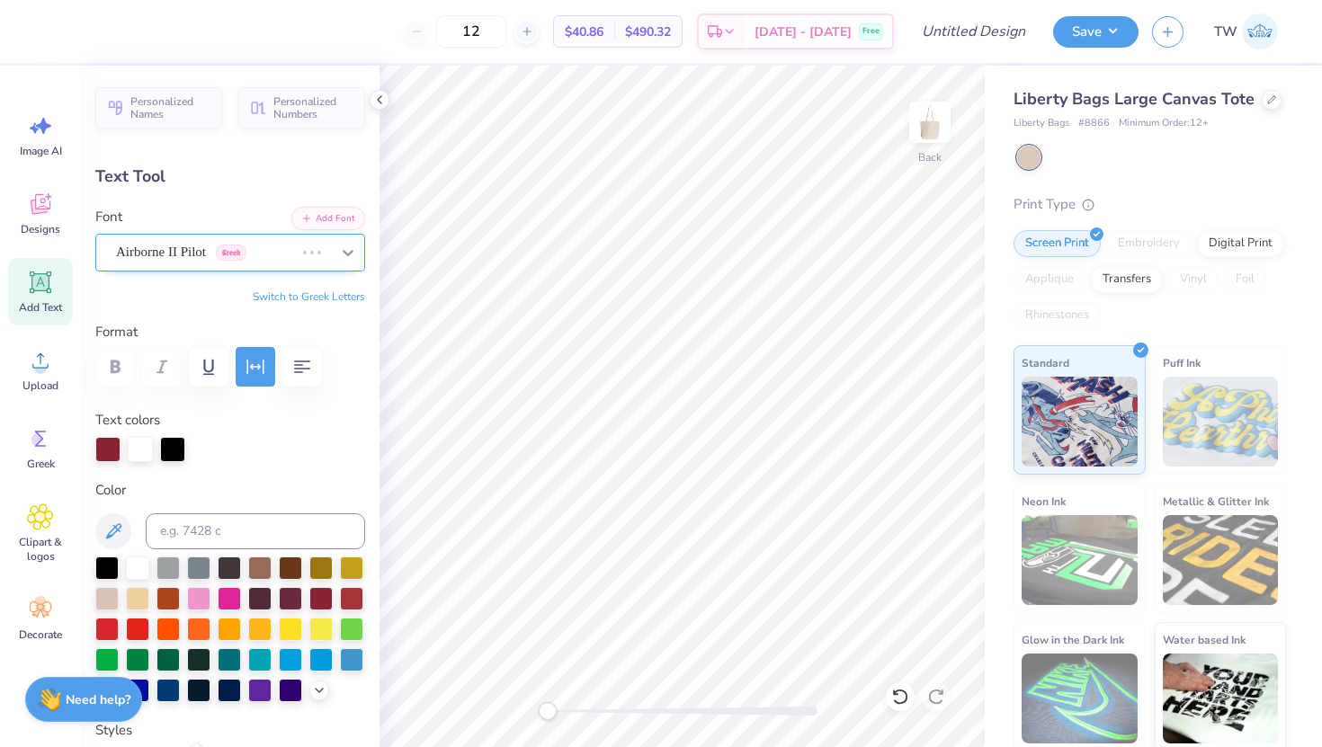
click at [349, 251] on icon at bounding box center [348, 253] width 18 height 18
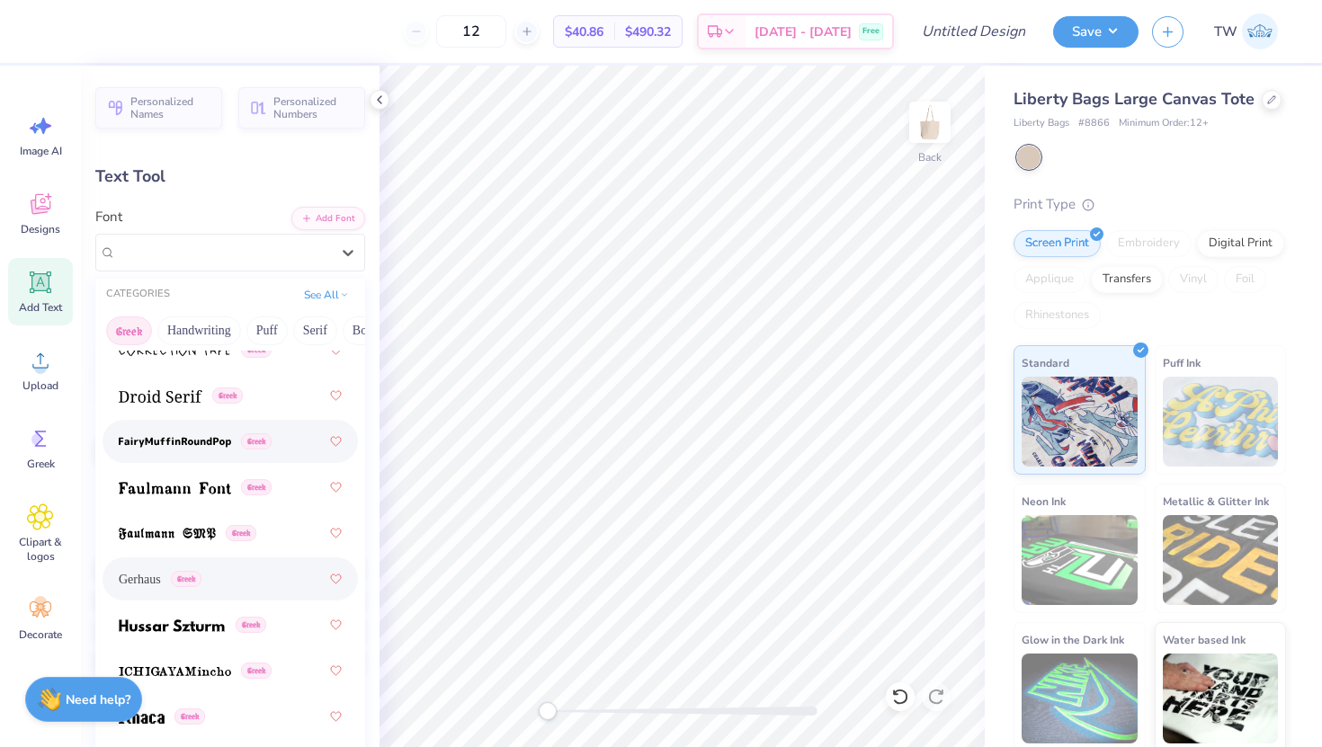
scroll to position [816, 0]
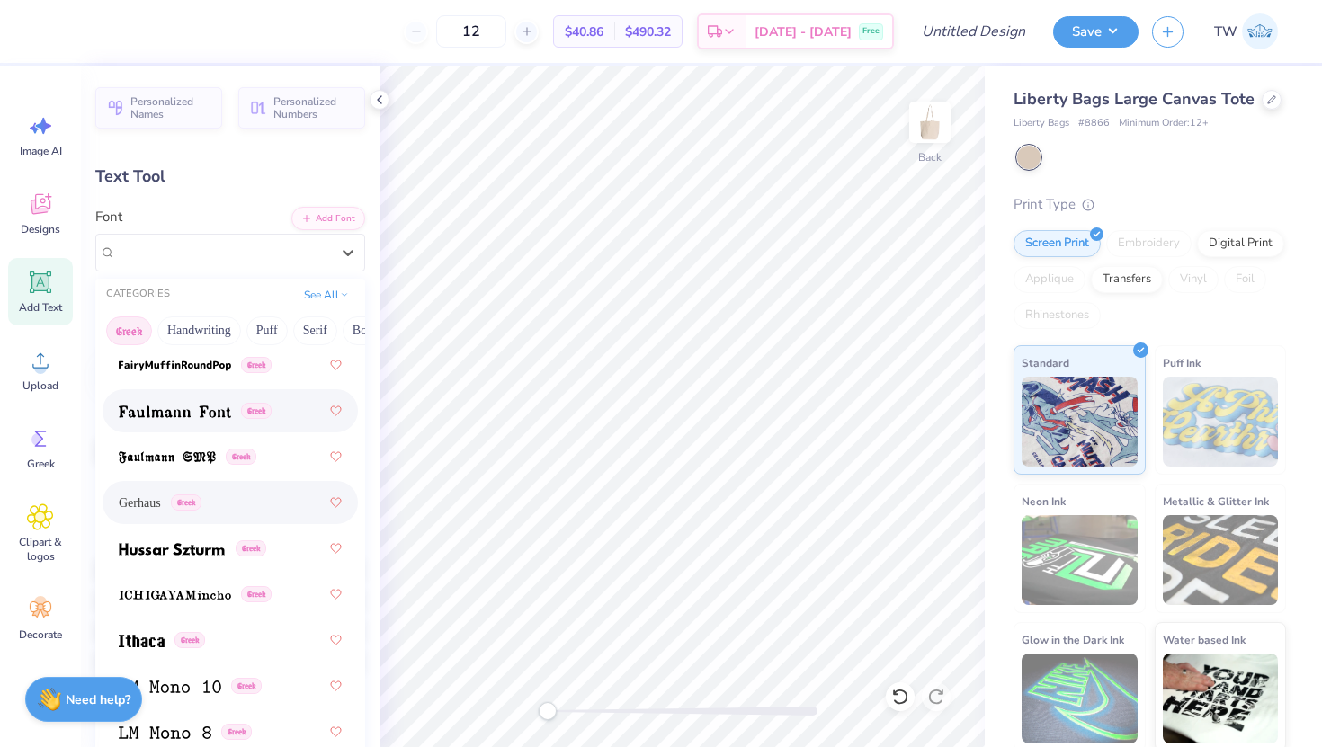
click at [200, 424] on div "Greek" at bounding box center [230, 411] width 223 height 32
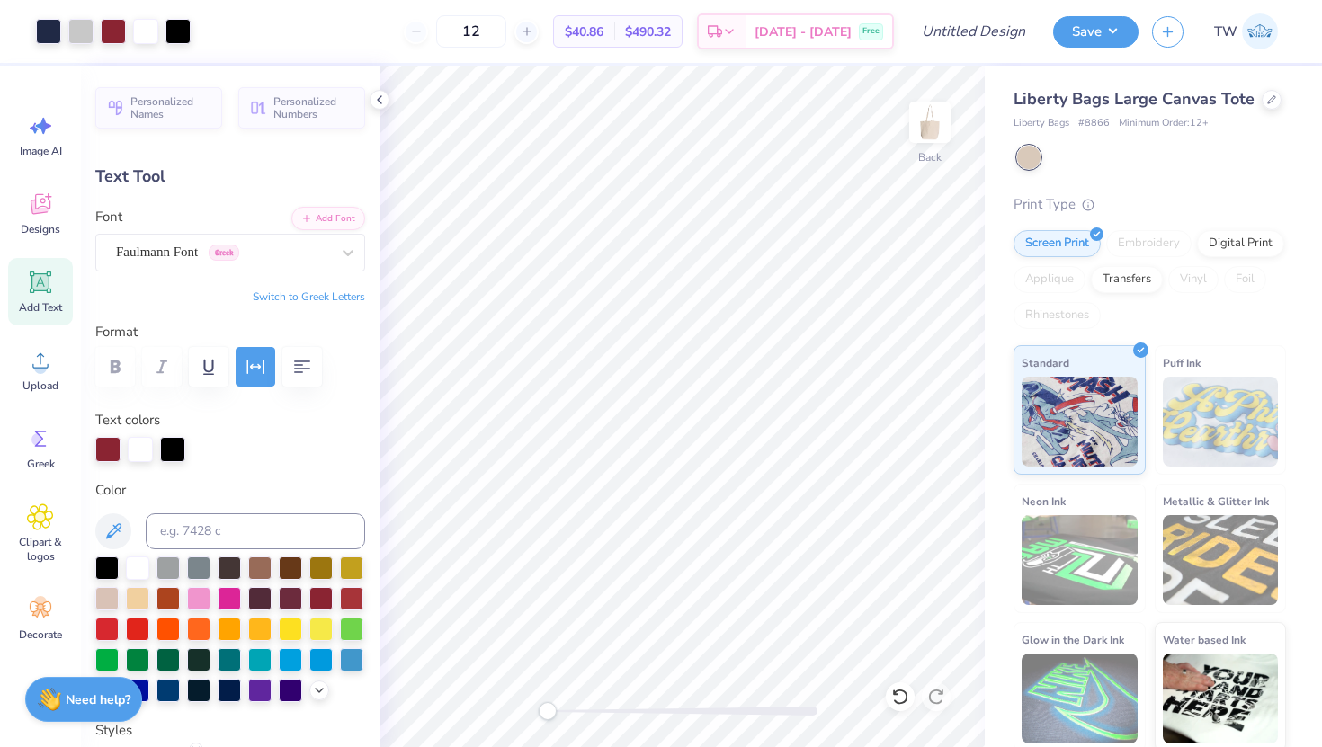
type input "12.88"
type input "2.88"
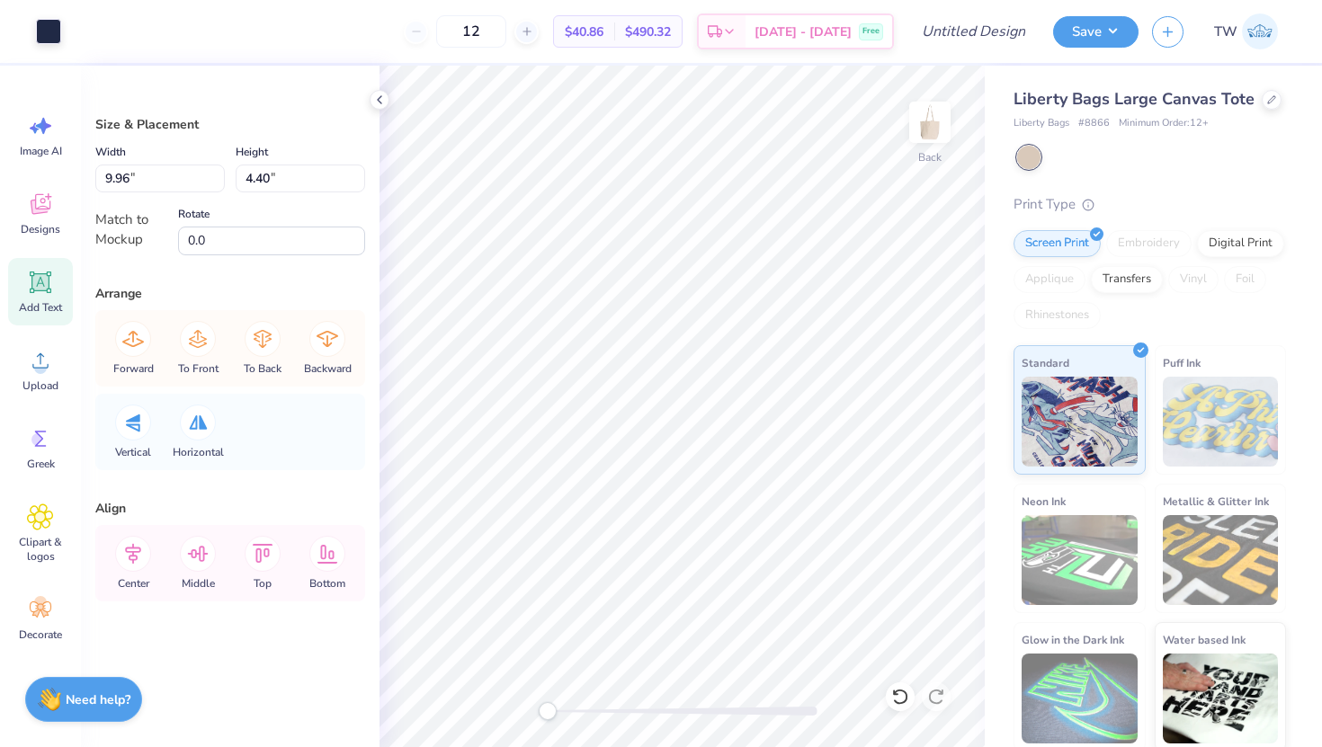
click at [35, 290] on icon at bounding box center [41, 283] width 22 height 22
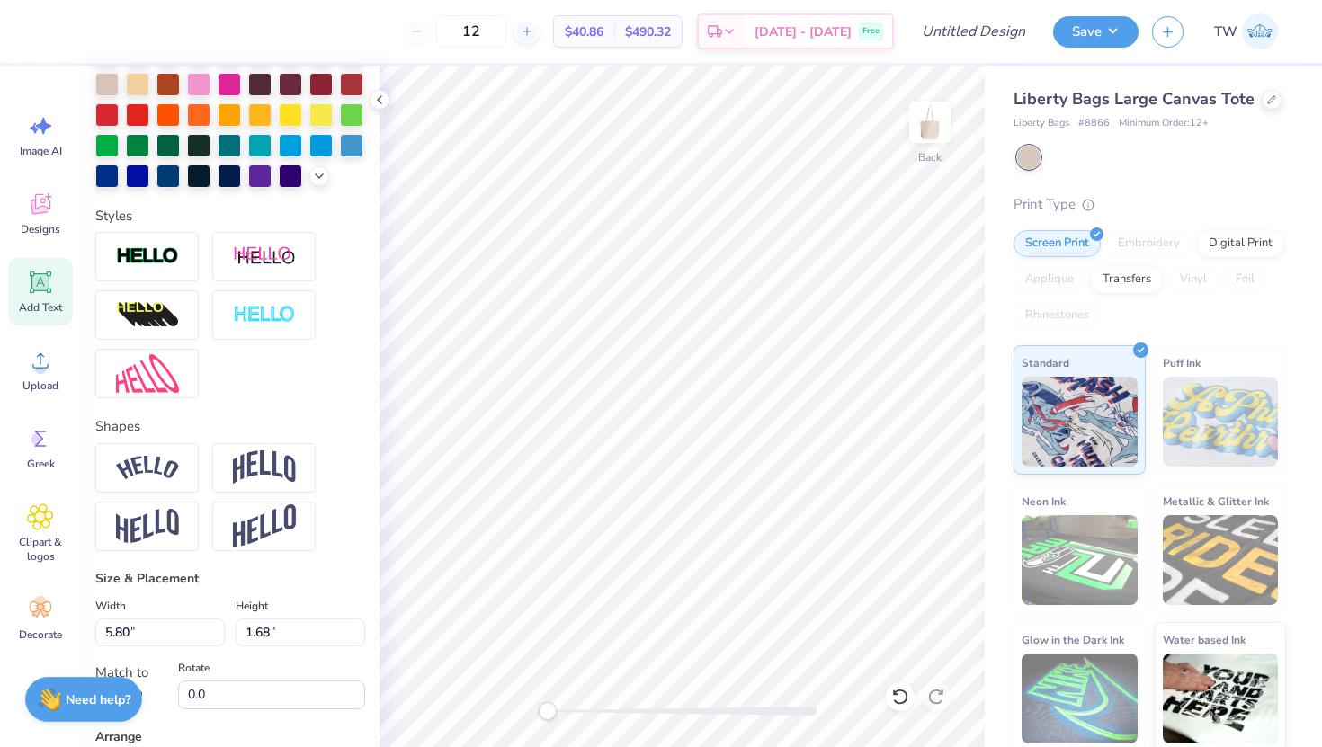
scroll to position [455, 0]
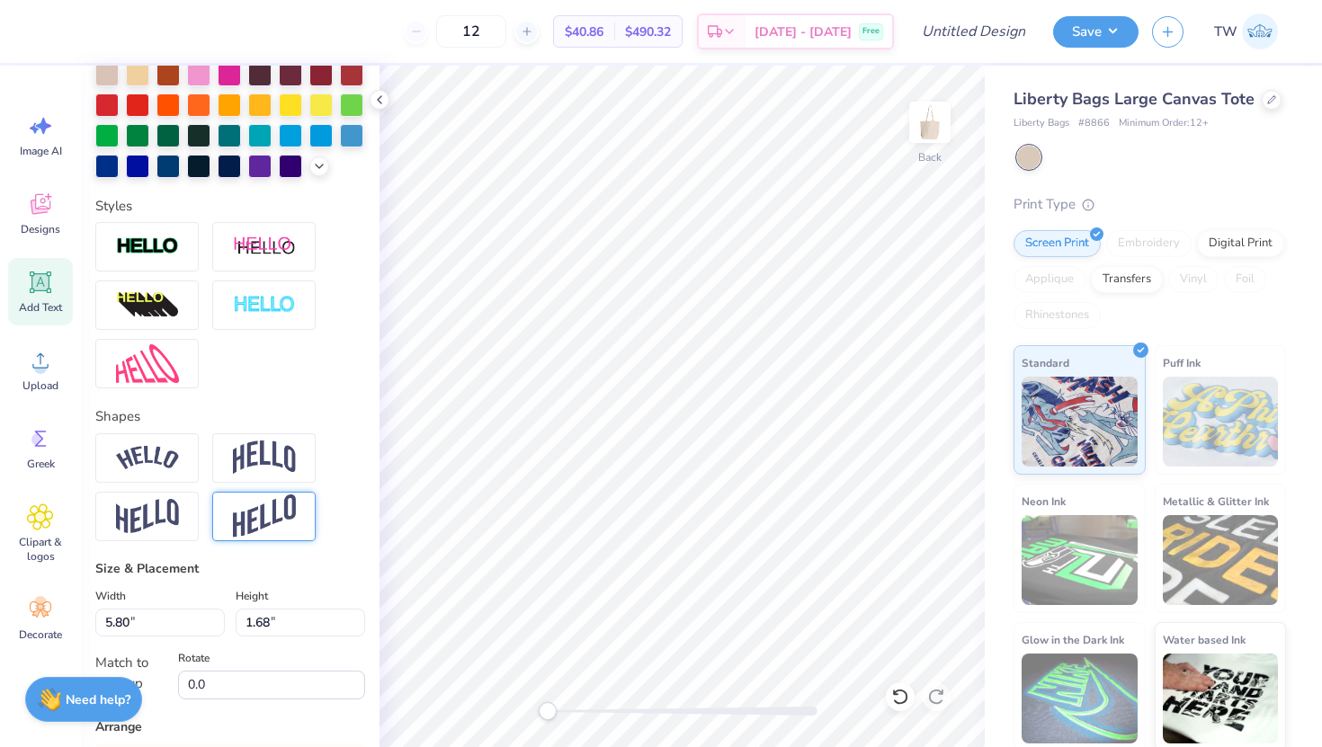
type textarea "[GEOGRAPHIC_DATA]"
click at [236, 511] on img at bounding box center [264, 517] width 63 height 44
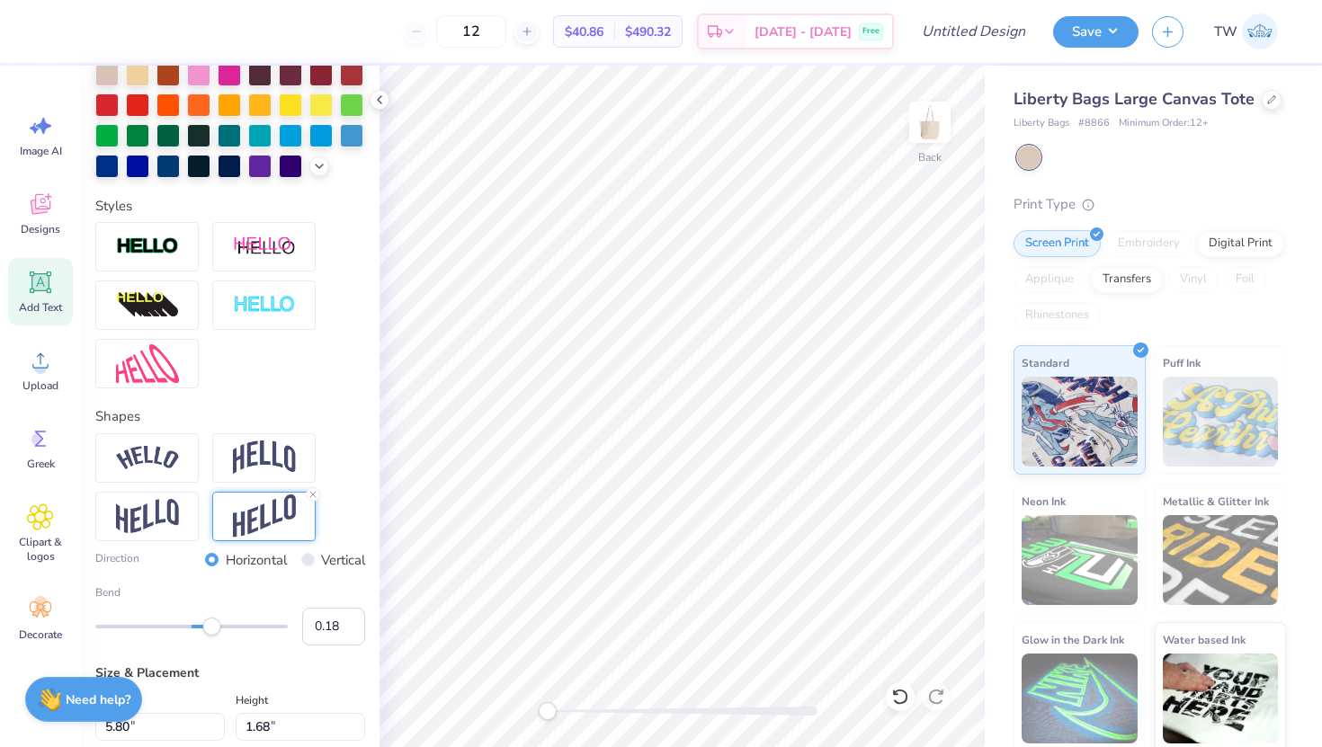
type input "0.17"
drag, startPoint x: 235, startPoint y: 629, endPoint x: 208, endPoint y: 626, distance: 27.1
click at [208, 626] on div "Accessibility label" at bounding box center [211, 627] width 18 height 18
type input "8.23"
type input "5.74"
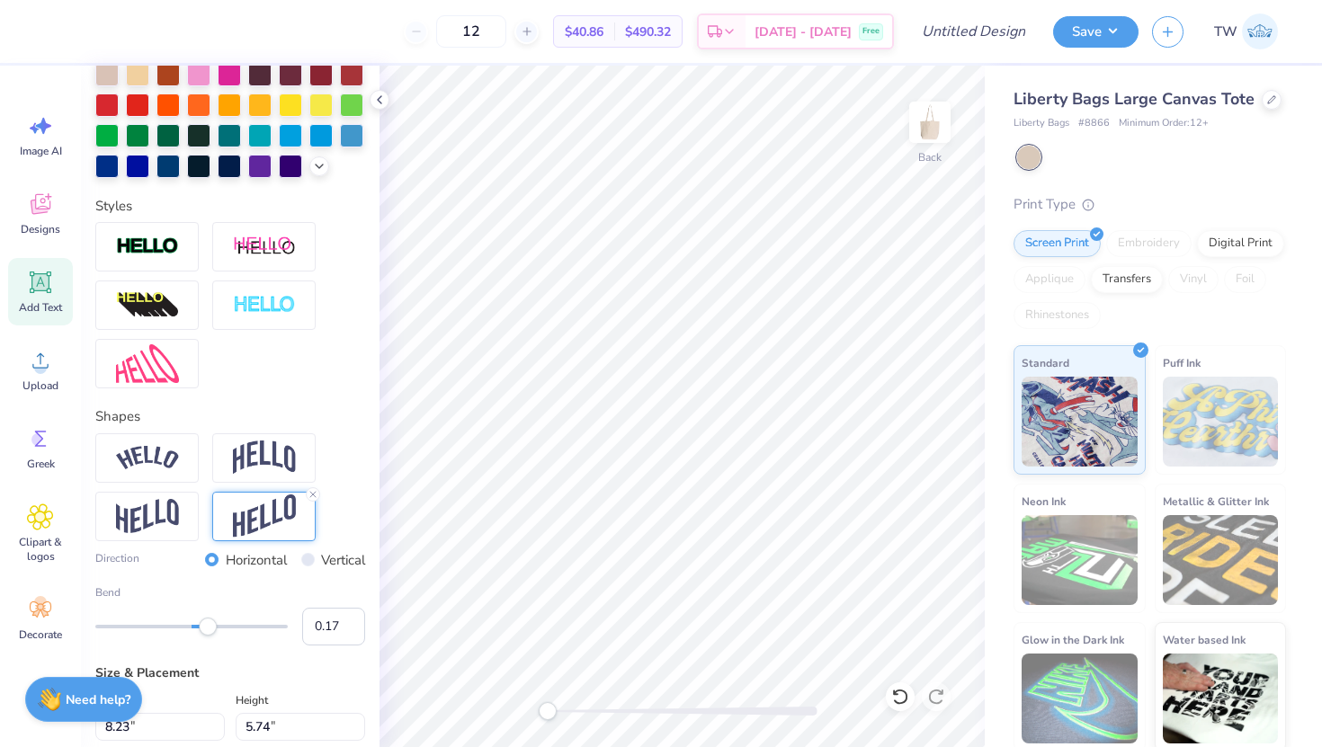
type input "4.65"
type input "3.24"
click at [155, 533] on div at bounding box center [146, 516] width 103 height 49
type input "0.35"
drag, startPoint x: 209, startPoint y: 629, endPoint x: 225, endPoint y: 629, distance: 16.2
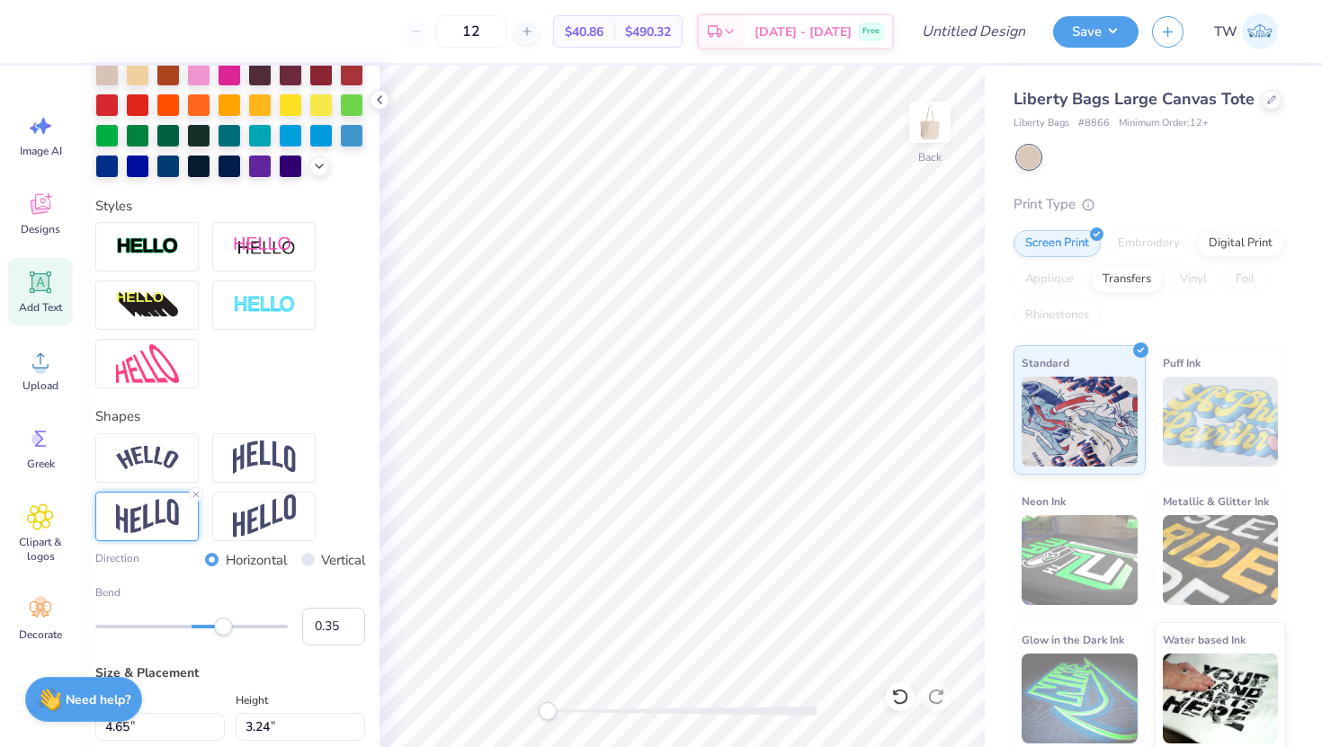
click at [225, 629] on div "Accessibility label" at bounding box center [223, 627] width 18 height 18
click at [255, 514] on img at bounding box center [264, 517] width 63 height 44
type input "0.58"
drag, startPoint x: 232, startPoint y: 624, endPoint x: 247, endPoint y: 626, distance: 15.4
click at [247, 626] on div "Accessibility label" at bounding box center [246, 627] width 18 height 18
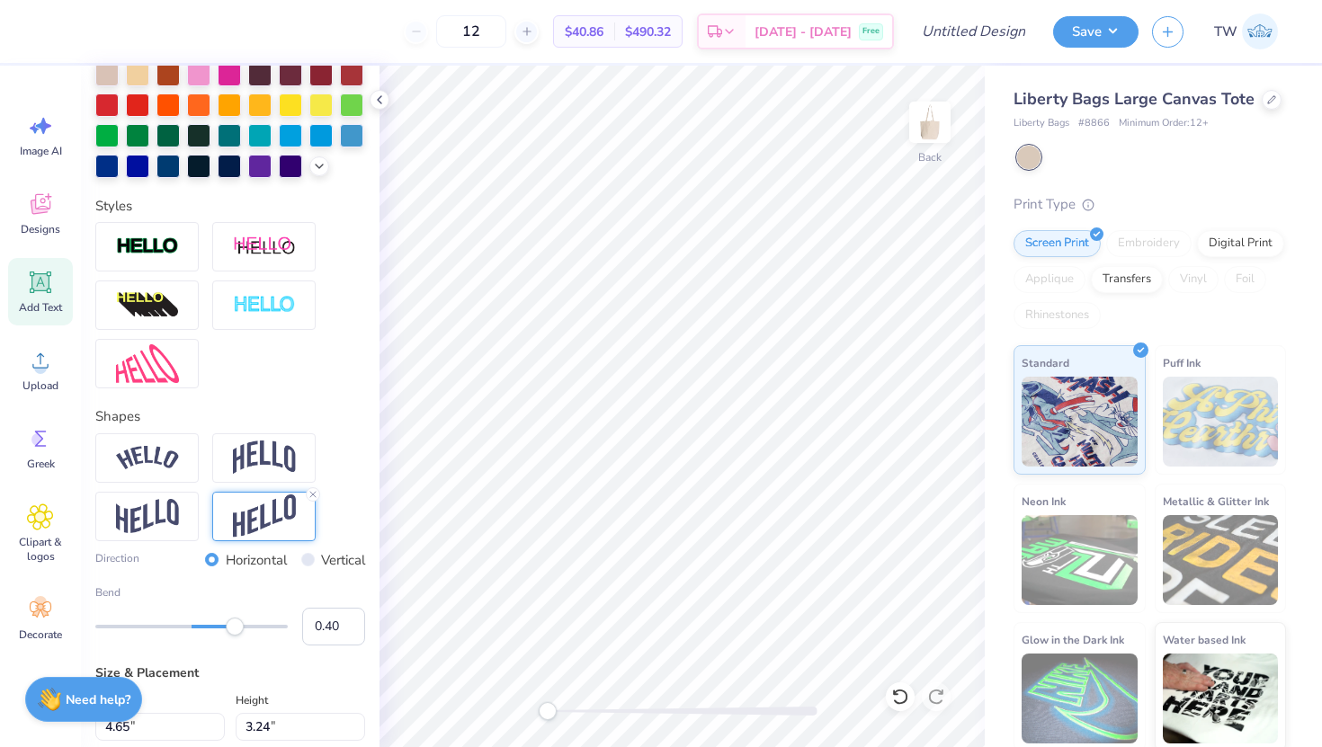
type input "0.39"
drag, startPoint x: 247, startPoint y: 626, endPoint x: 229, endPoint y: 626, distance: 18.0
click at [229, 626] on div "Accessibility label" at bounding box center [229, 627] width 18 height 18
type input "6.6"
type input "4.34"
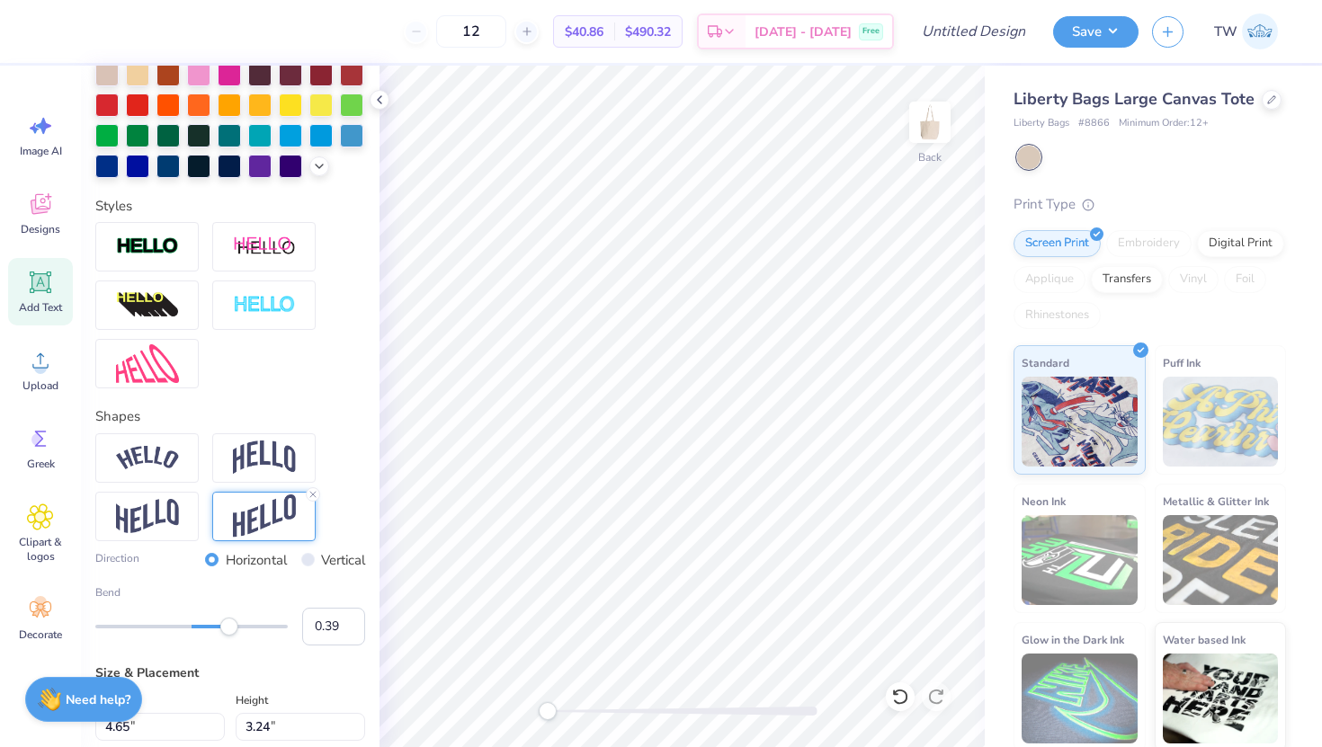
type input "3.41"
type input "6.6"
click at [311, 566] on div "Vertical" at bounding box center [333, 560] width 65 height 21
click at [309, 564] on input "Vertical" at bounding box center [307, 559] width 13 height 13
radio input "true"
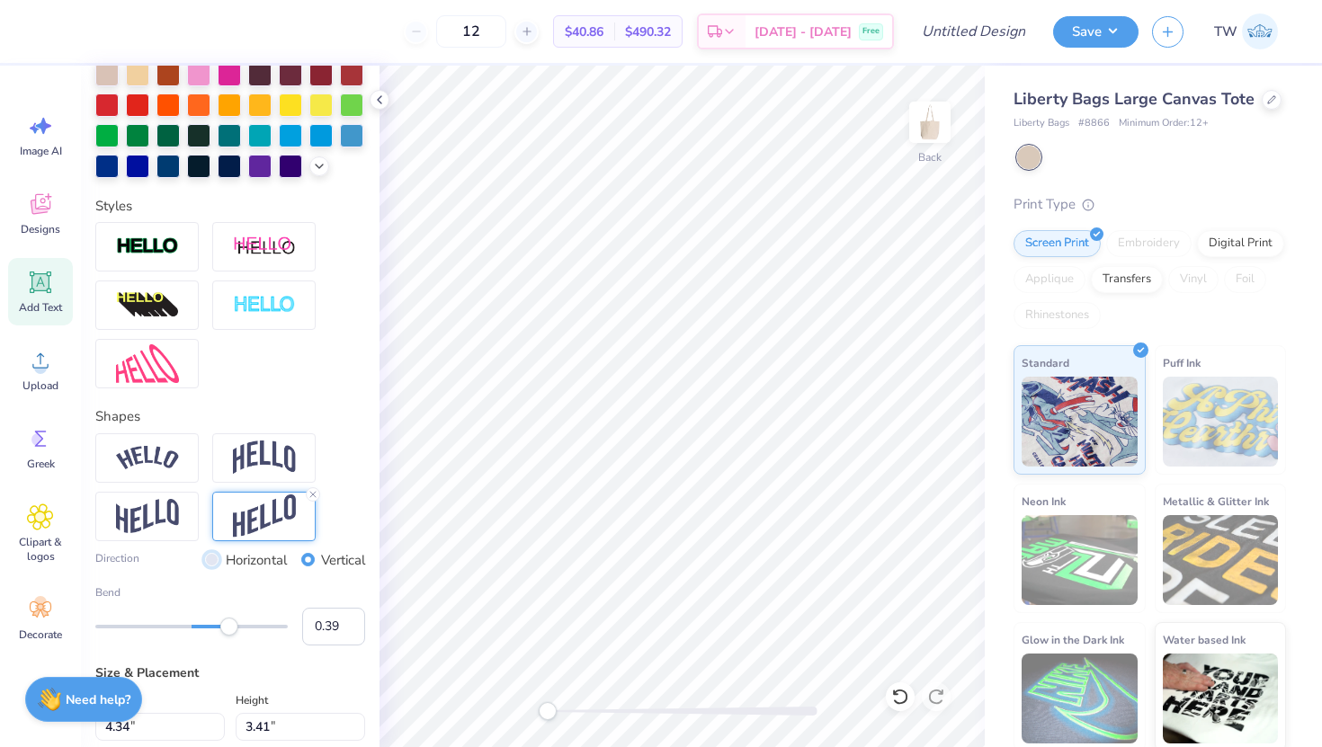
click at [210, 558] on input "Horizontal" at bounding box center [211, 559] width 13 height 13
radio input "true"
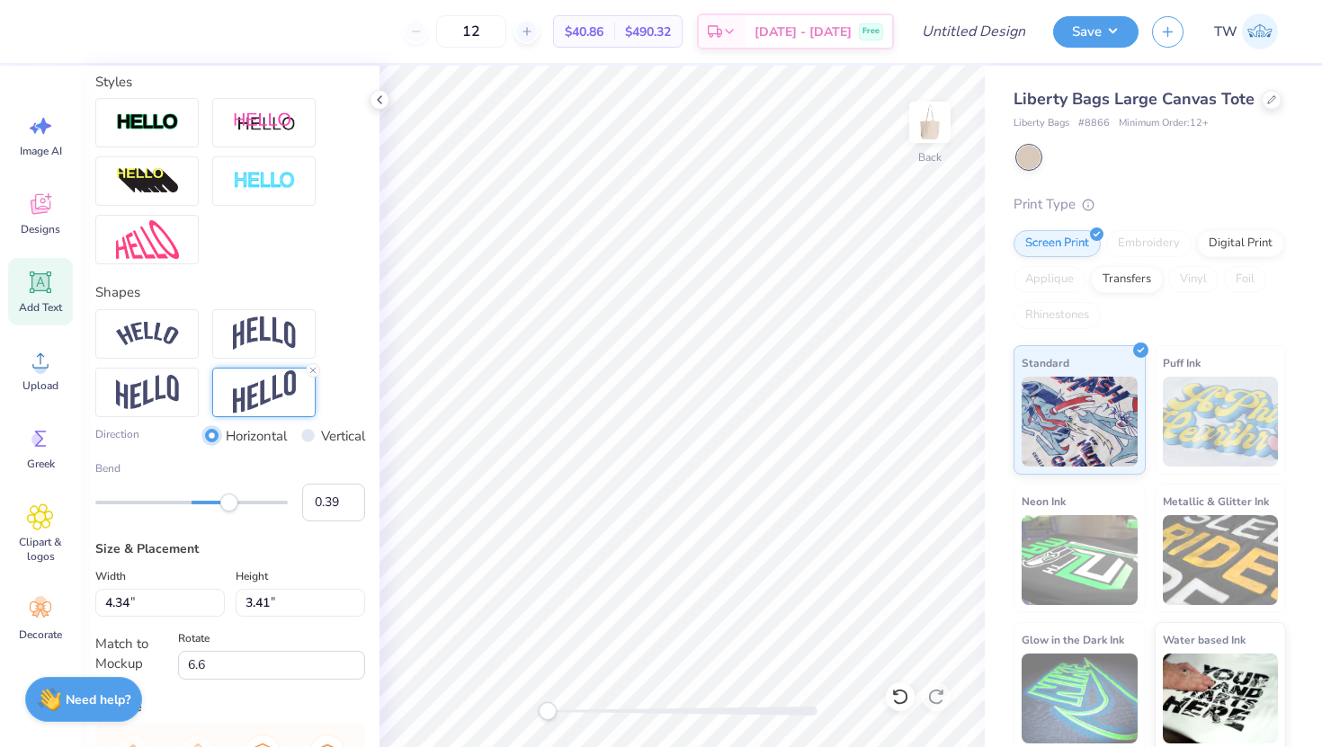
scroll to position [643, 0]
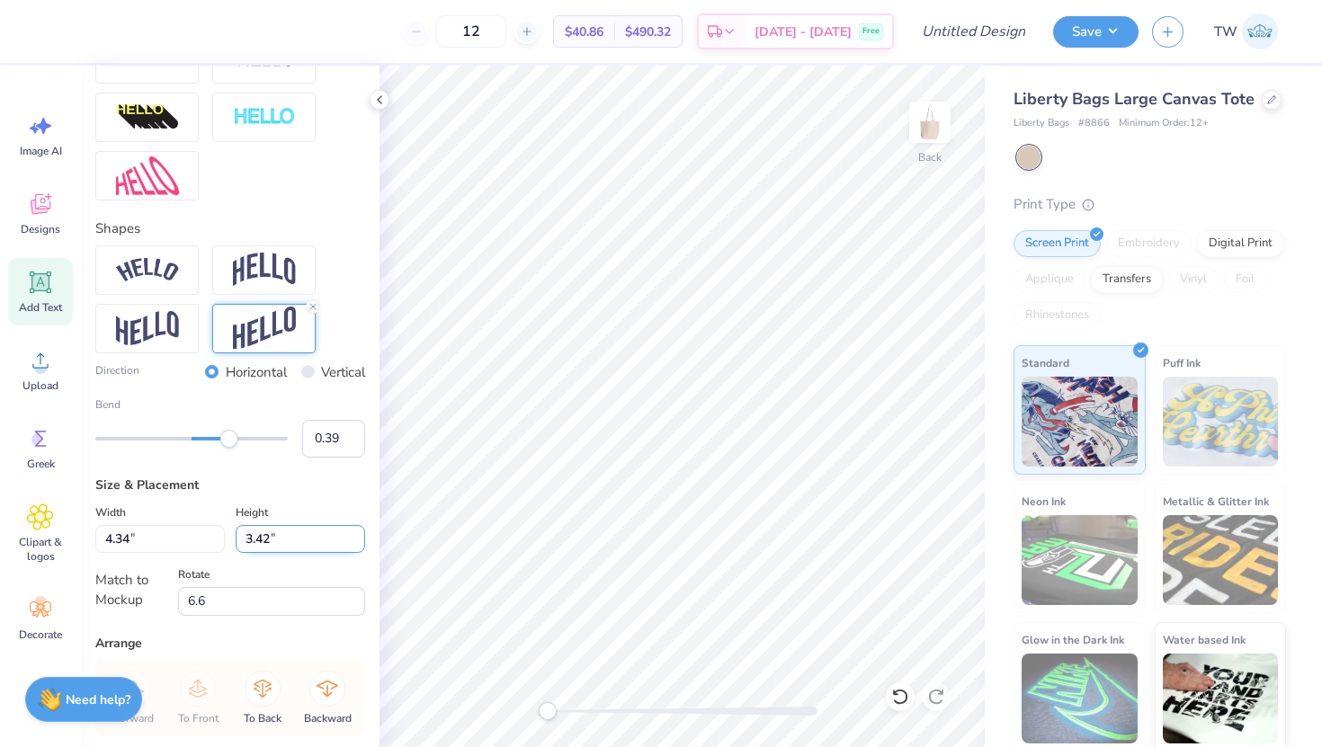
click at [352, 531] on input "3.42" at bounding box center [300, 539] width 129 height 28
click at [355, 545] on input "3.41" at bounding box center [300, 539] width 129 height 28
click at [355, 545] on input "3.4" at bounding box center [300, 539] width 129 height 28
click at [355, 545] on input "3.39" at bounding box center [300, 539] width 129 height 28
click at [355, 545] on input "3.38" at bounding box center [300, 539] width 129 height 28
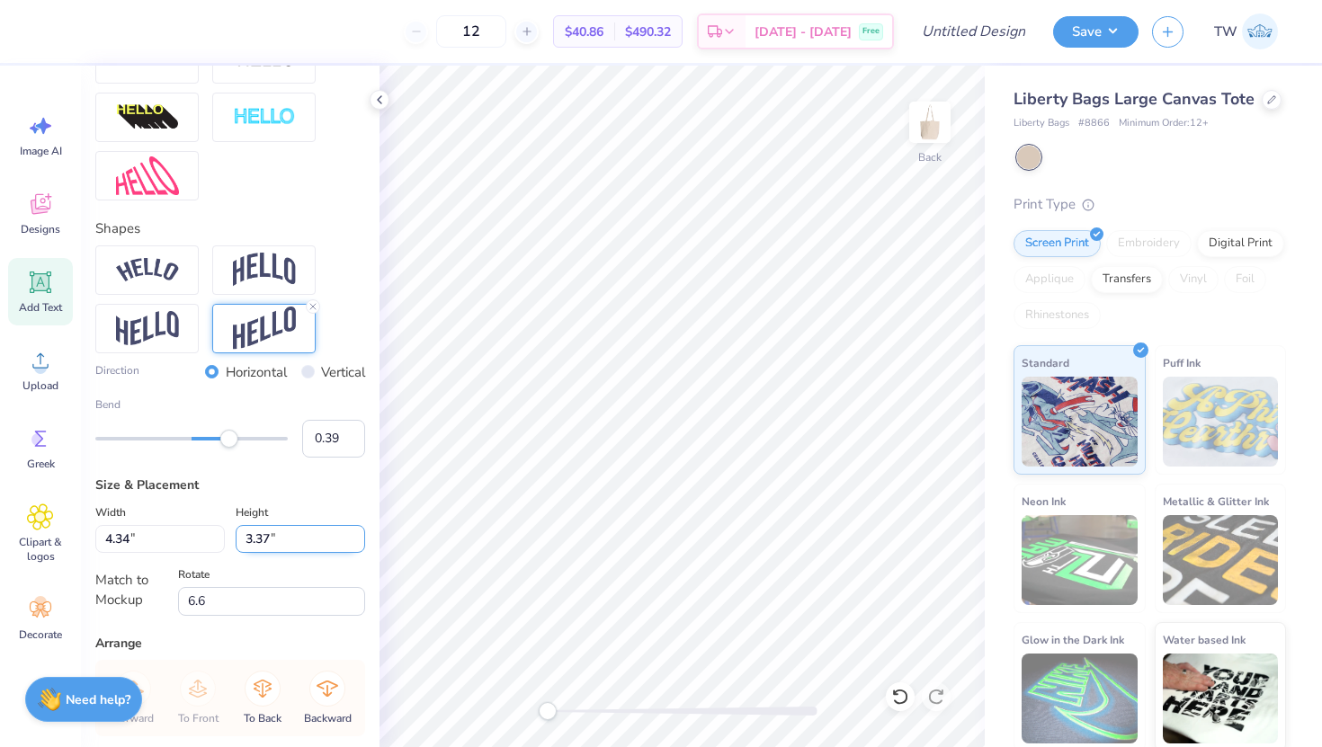
type input "3.37"
click at [355, 545] on input "3.37" at bounding box center [300, 539] width 129 height 28
type input "0.0"
type input "3.41"
type input "6.6"
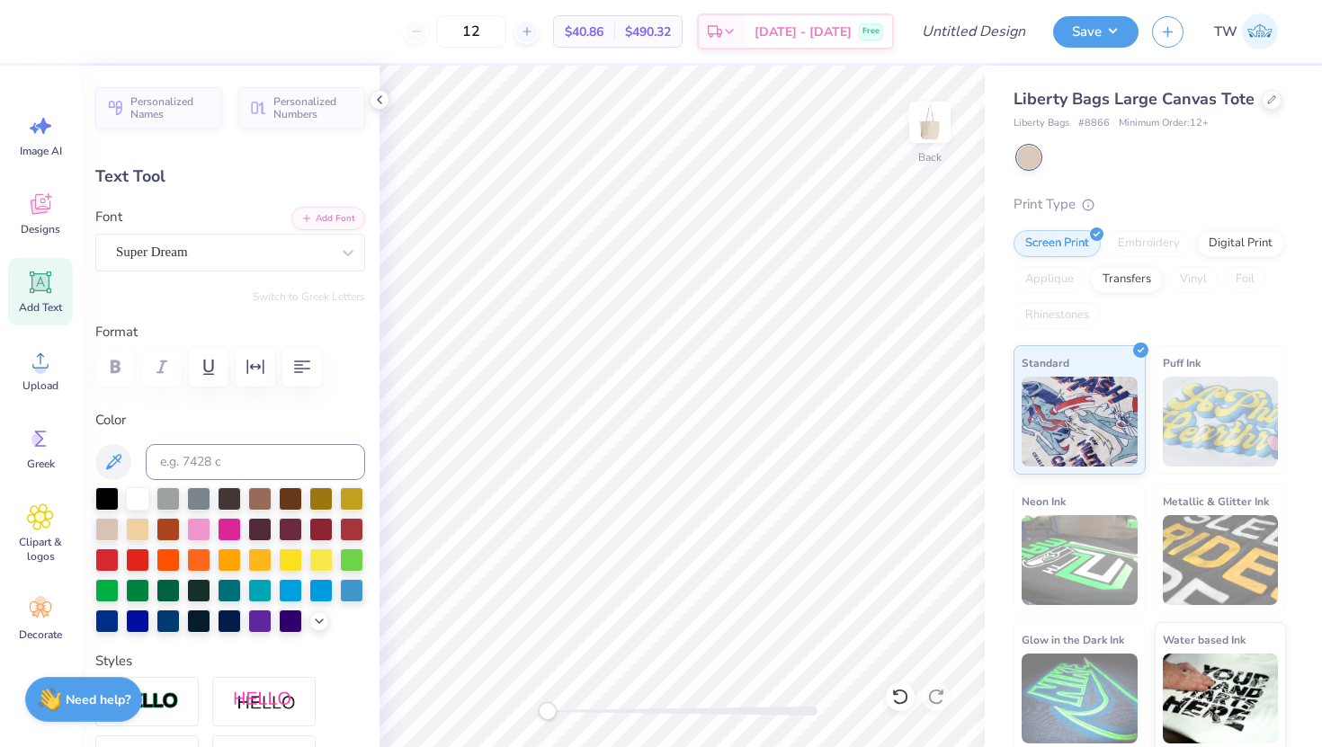
scroll to position [1, 1]
click at [298, 376] on icon "button" at bounding box center [302, 367] width 22 height 22
click at [354, 719] on div at bounding box center [230, 760] width 270 height 166
type input "0.0"
type input "4.37"
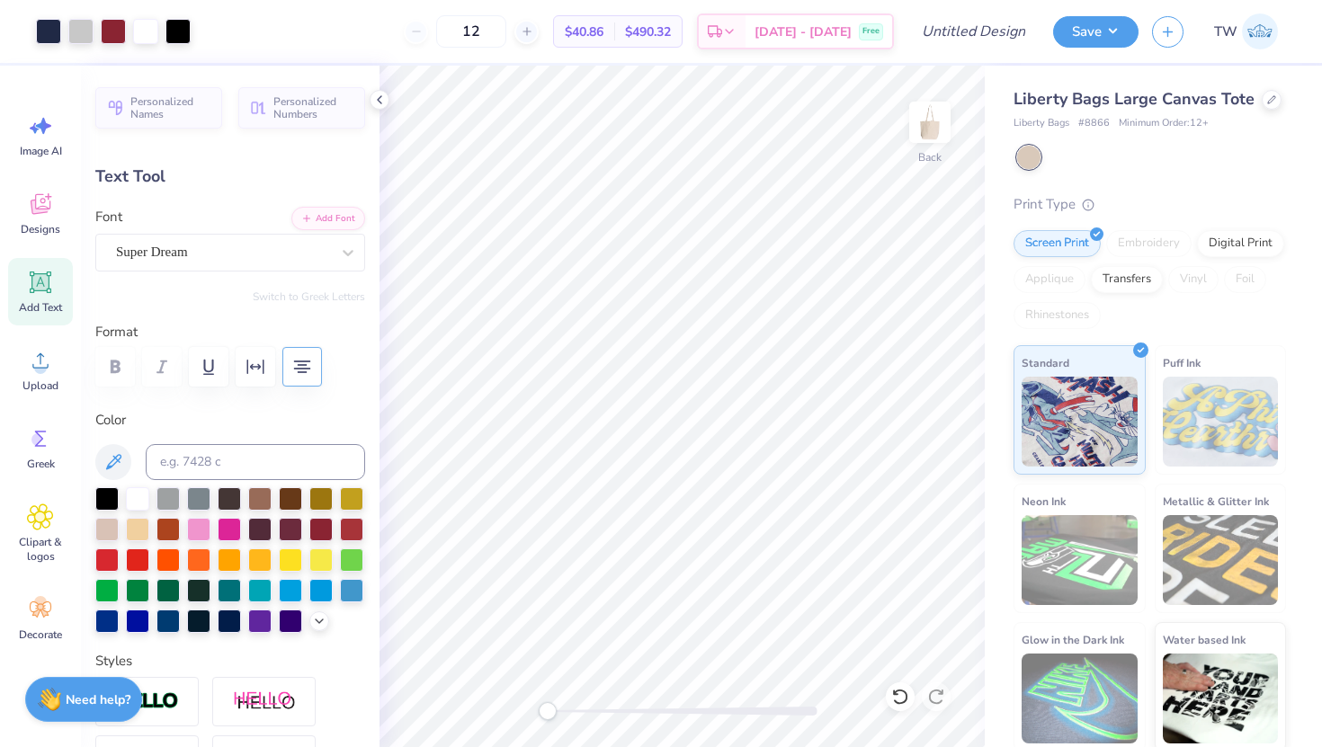
type input "6.6"
type input "4.23"
type input "3.30"
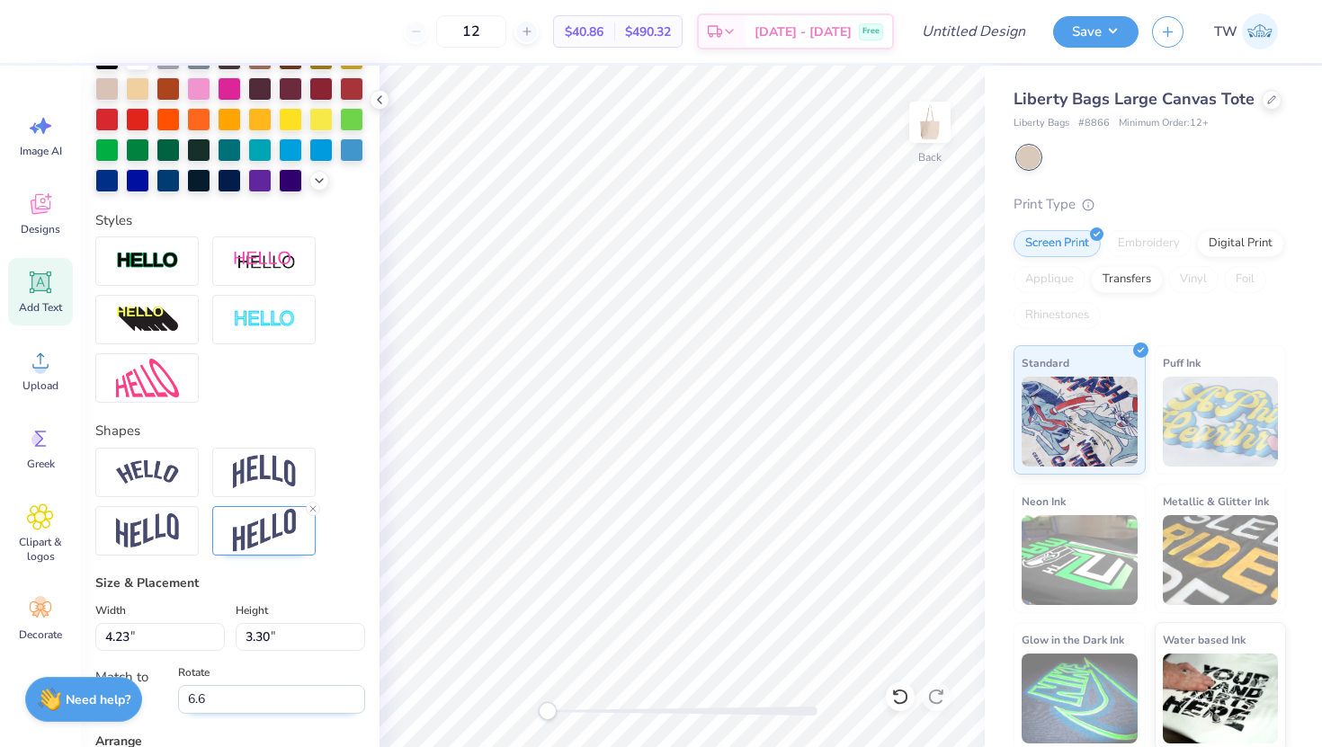
scroll to position [575, 0]
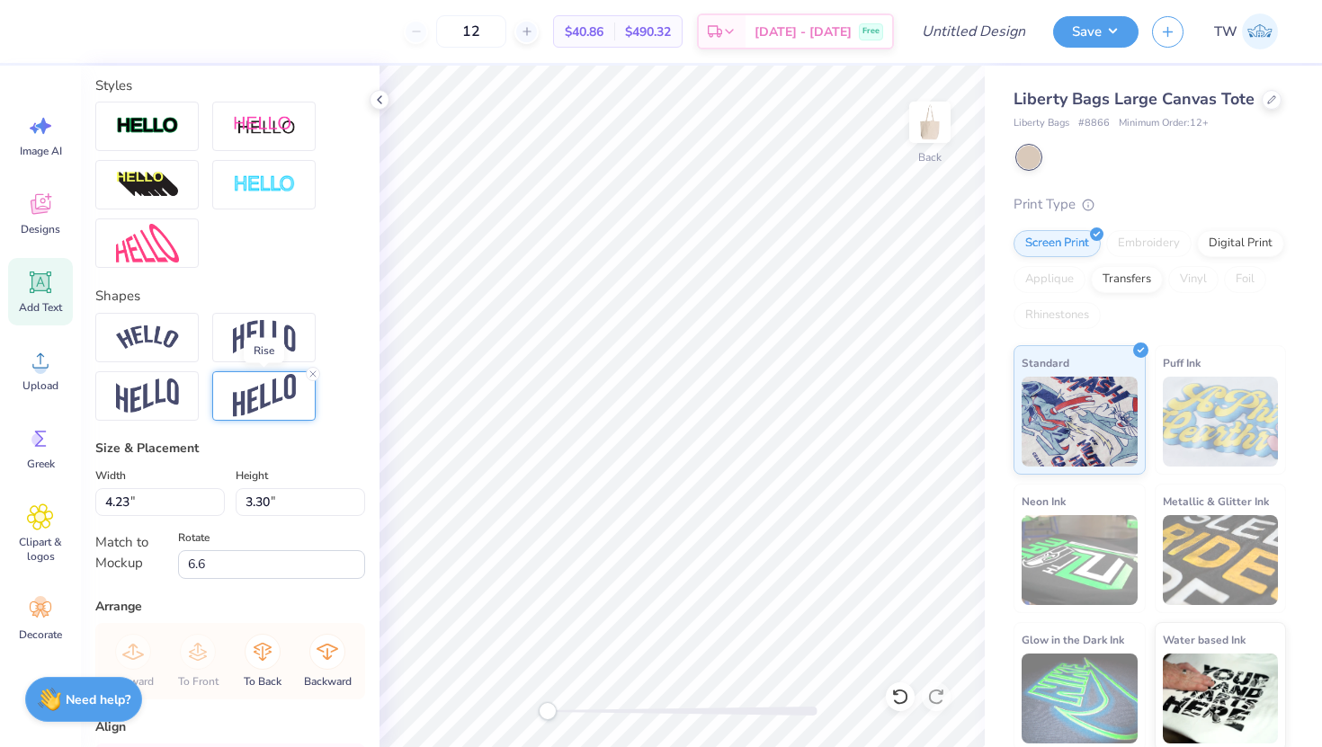
click at [270, 409] on img at bounding box center [264, 396] width 63 height 44
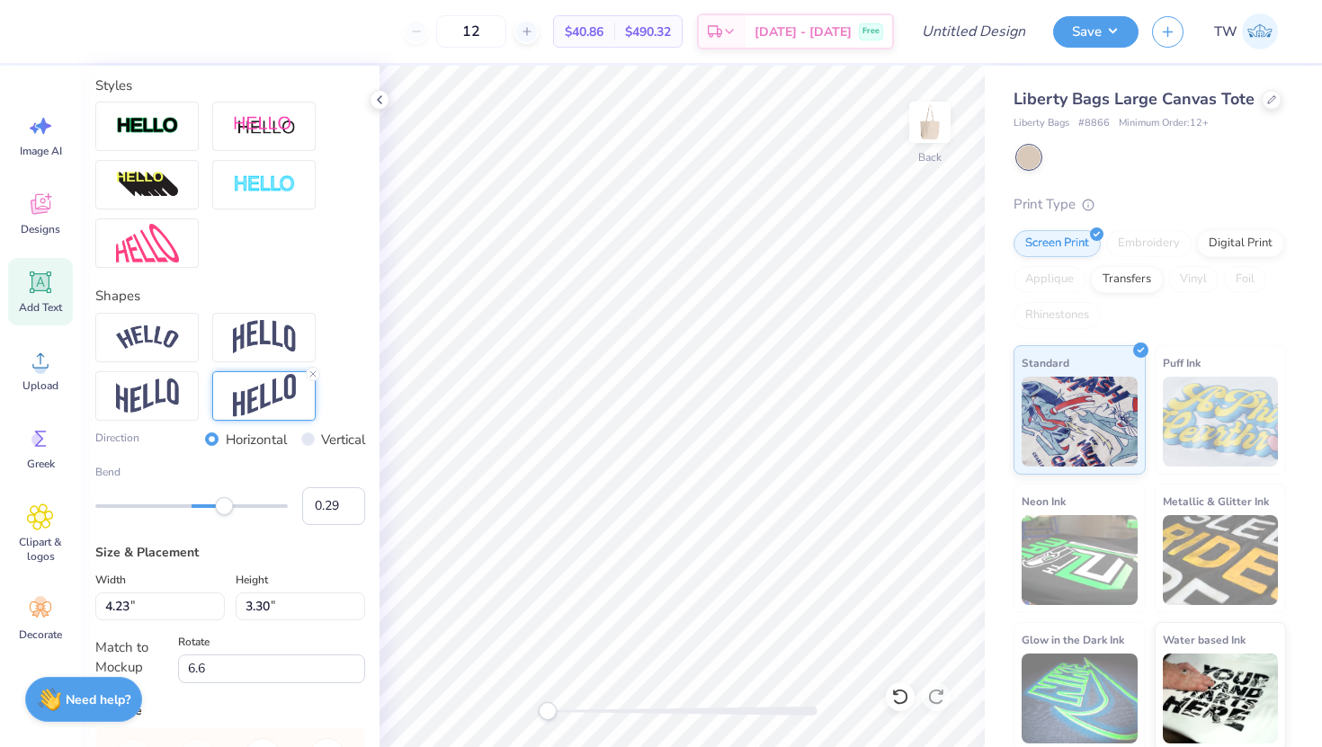
type input "0.28"
drag, startPoint x: 228, startPoint y: 513, endPoint x: 219, endPoint y: 513, distance: 9.9
click at [219, 513] on div "Accessibility label" at bounding box center [219, 506] width 18 height 18
type input "0.0"
type input "4.17"
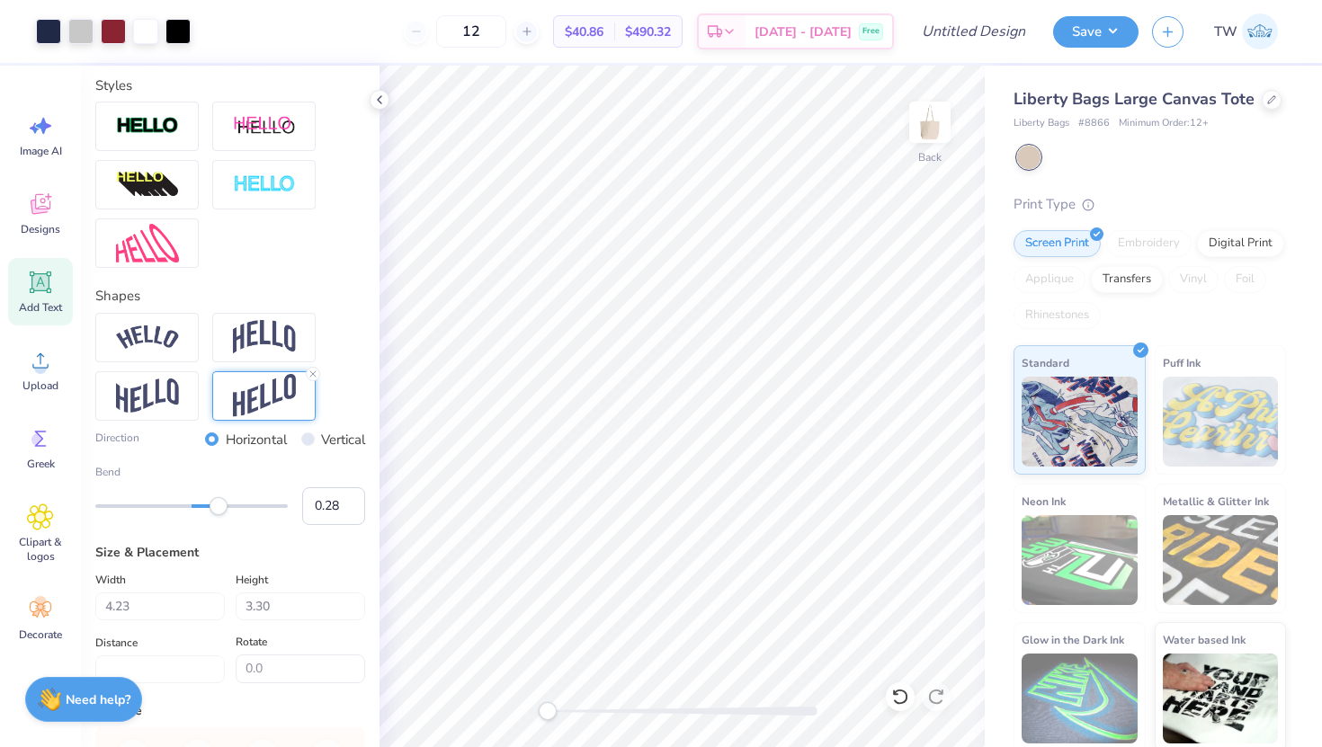
type input "2.83"
type input "0.0"
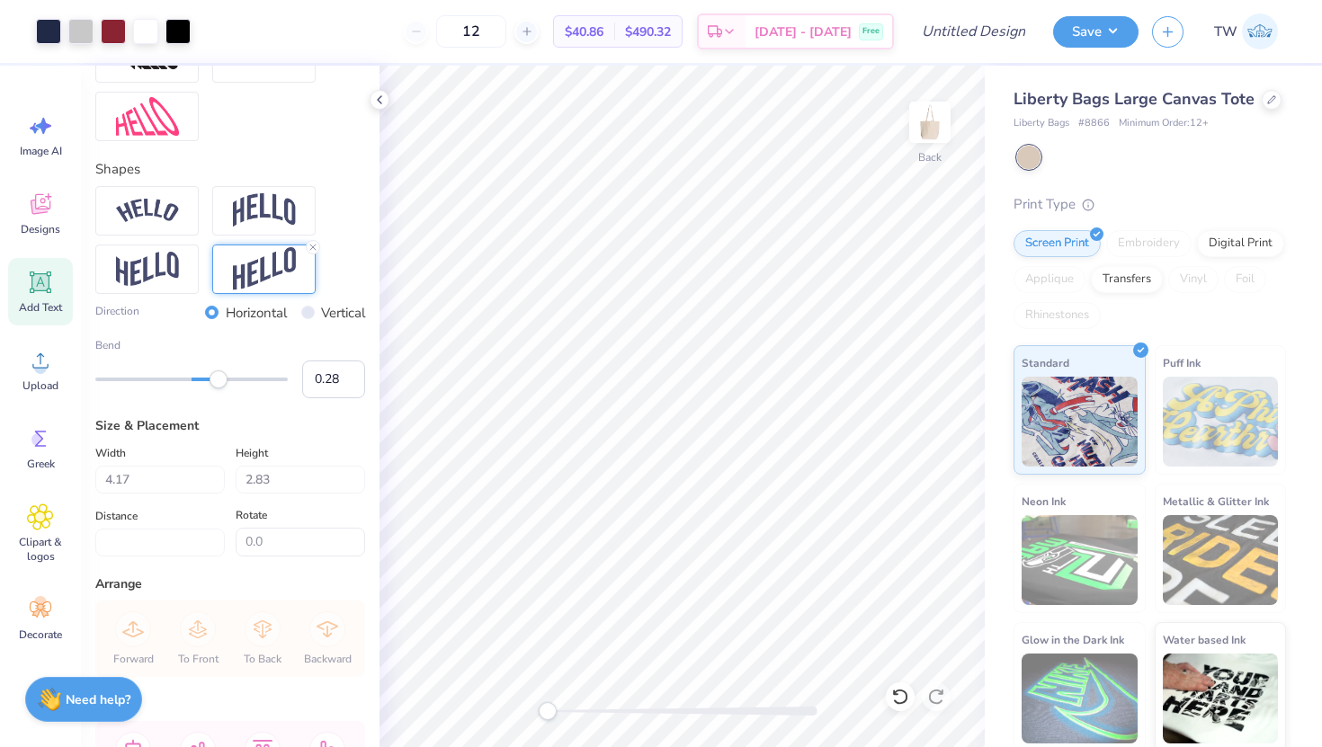
scroll to position [686, 0]
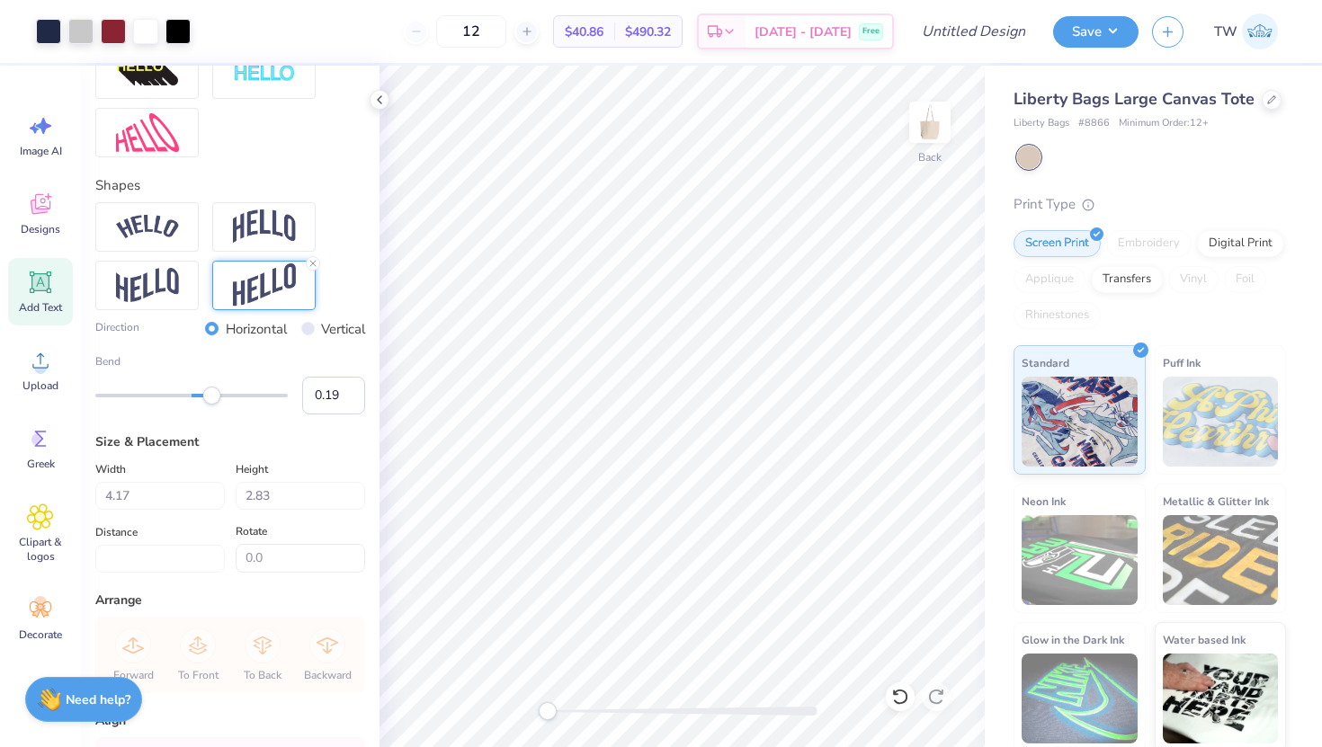
type input "0.18"
click at [209, 396] on div "Accessibility label" at bounding box center [209, 396] width 18 height 18
type input "0.49"
drag, startPoint x: 209, startPoint y: 396, endPoint x: 239, endPoint y: 398, distance: 30.7
click at [239, 398] on div "Accessibility label" at bounding box center [233, 396] width 18 height 18
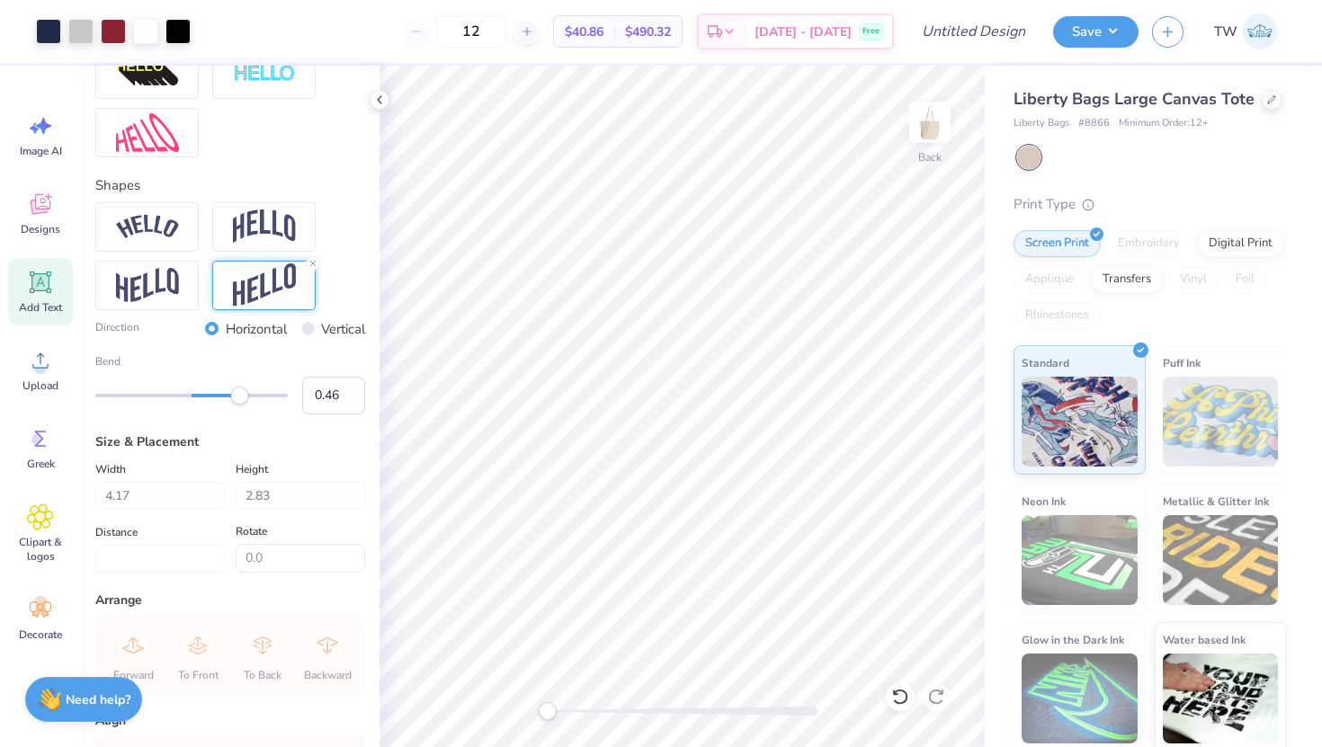
type input "0.45"
click at [235, 398] on div "Accessibility label" at bounding box center [235, 396] width 18 height 18
type input "0.36"
click at [226, 398] on div "Accessibility label" at bounding box center [227, 396] width 18 height 18
type input "4.21"
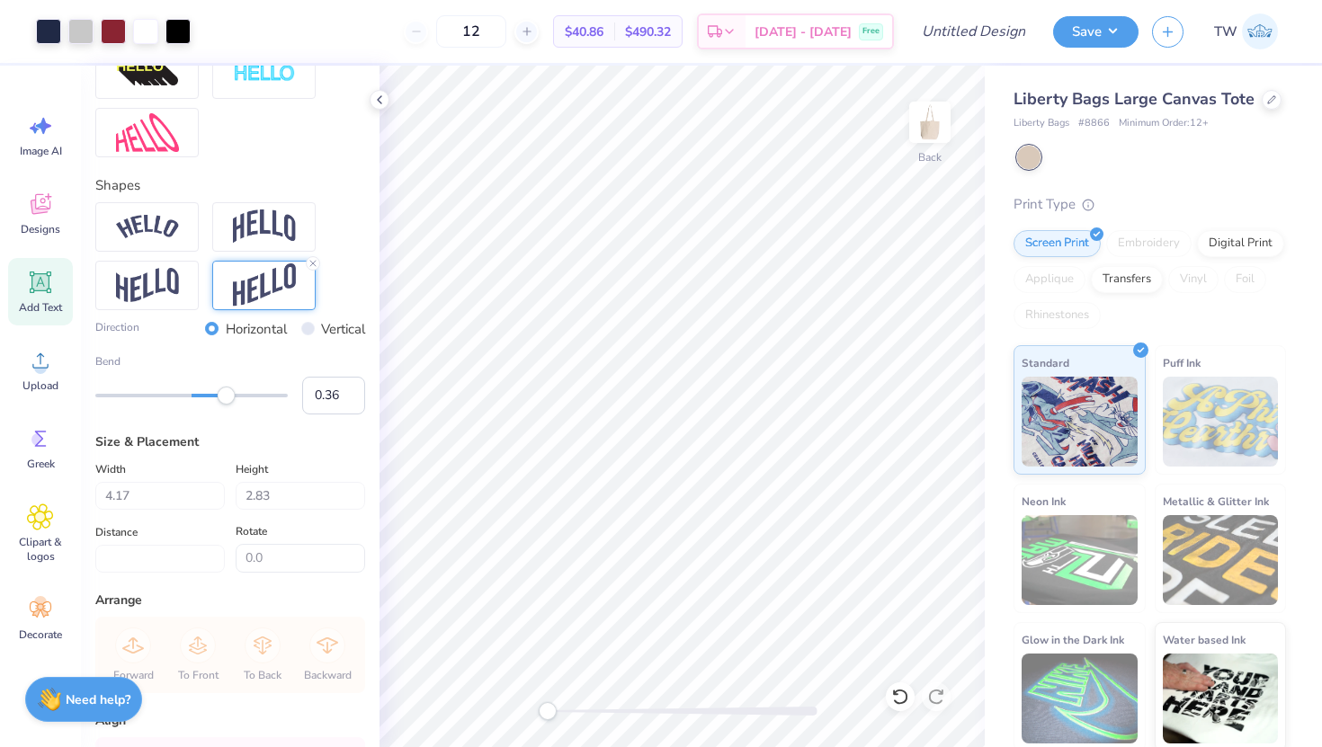
type input "3.17"
type input "6.6"
type input "3.97"
type input "2.98"
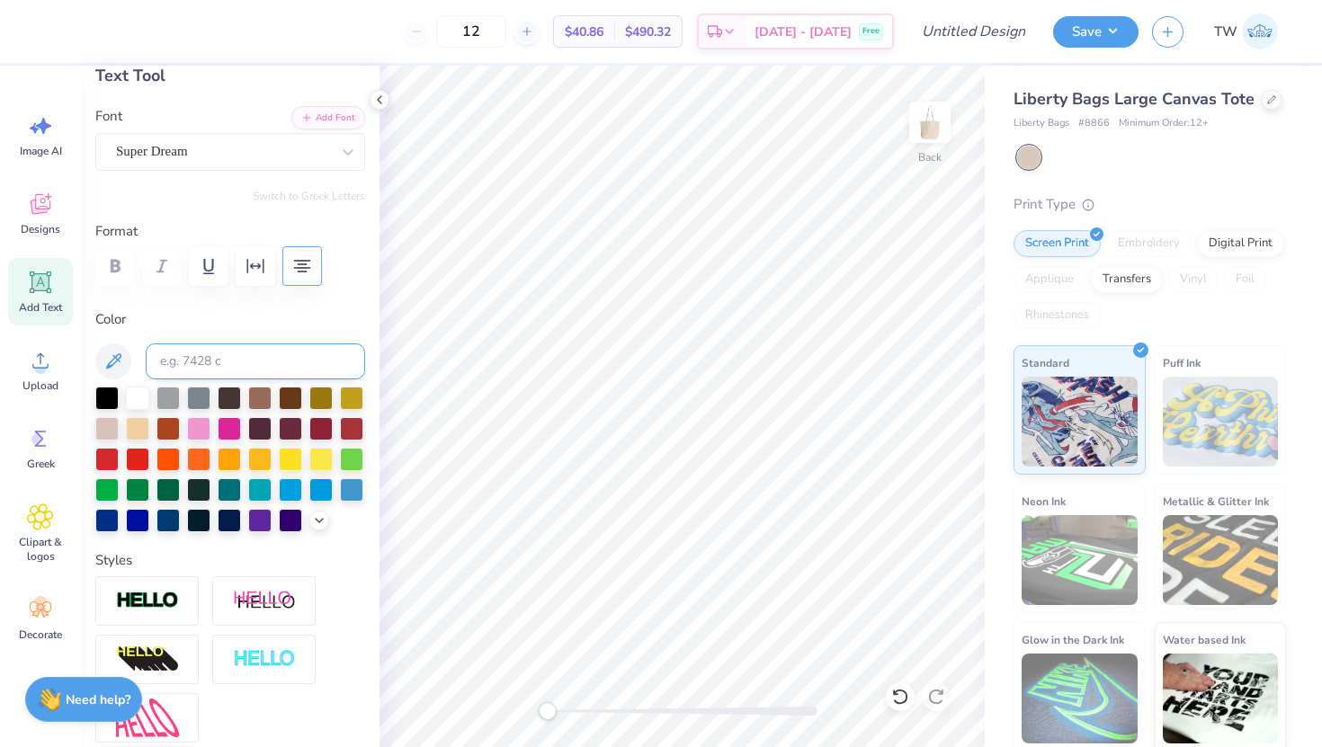
scroll to position [104, 0]
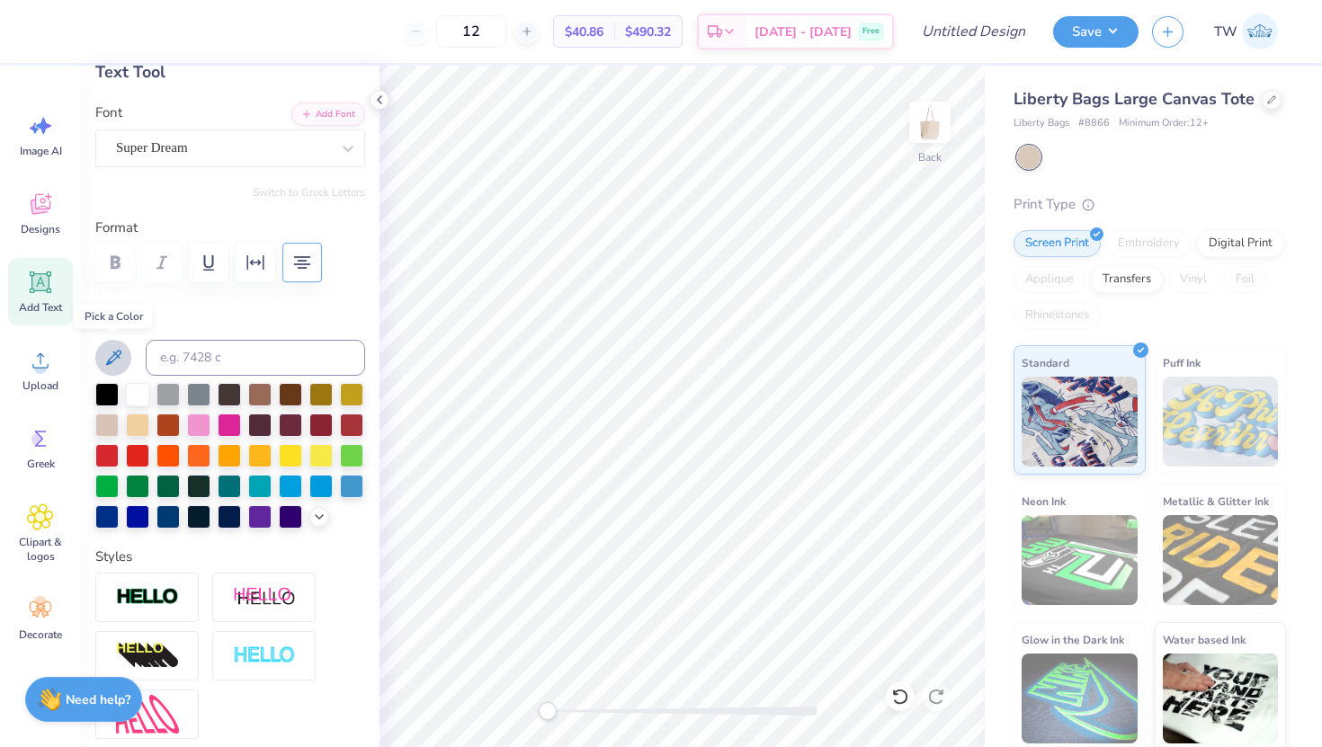
click at [106, 352] on icon at bounding box center [114, 358] width 22 height 22
click at [143, 388] on div at bounding box center [137, 392] width 23 height 23
type input "0.0"
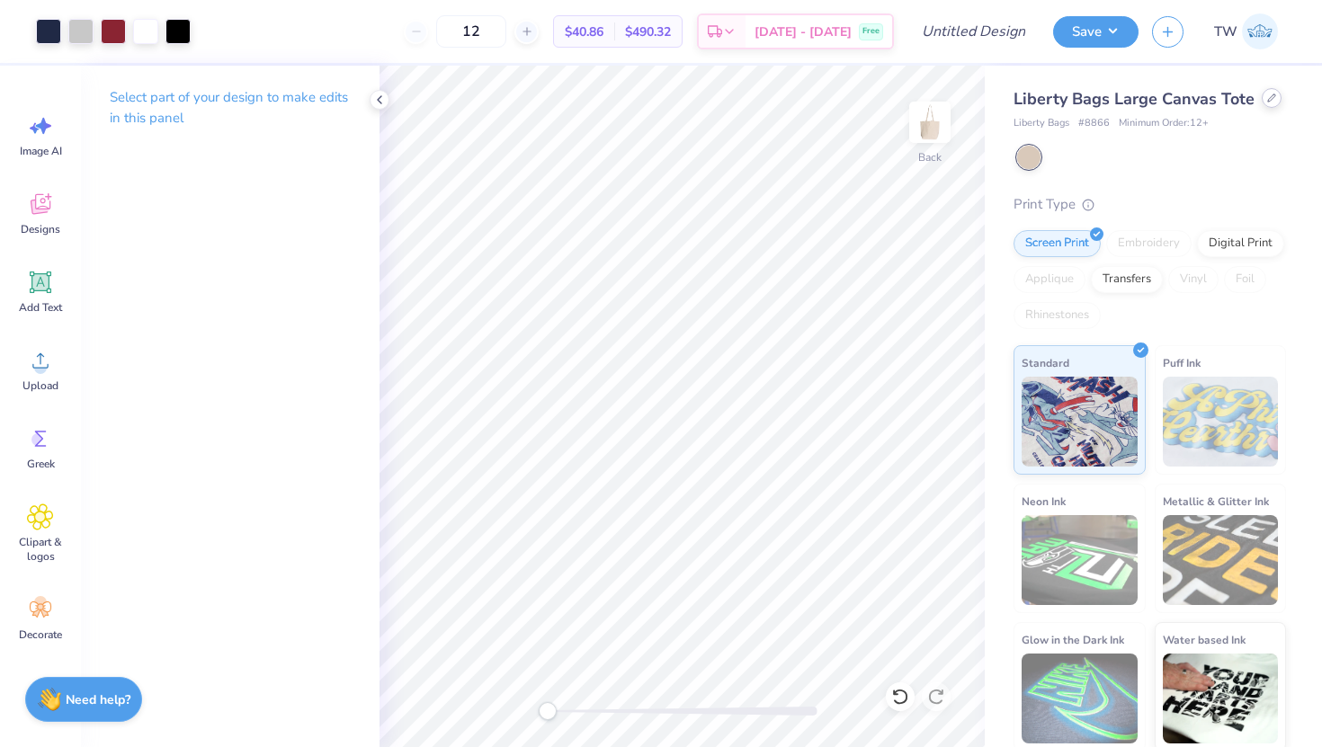
click at [1262, 98] on div at bounding box center [1272, 98] width 20 height 20
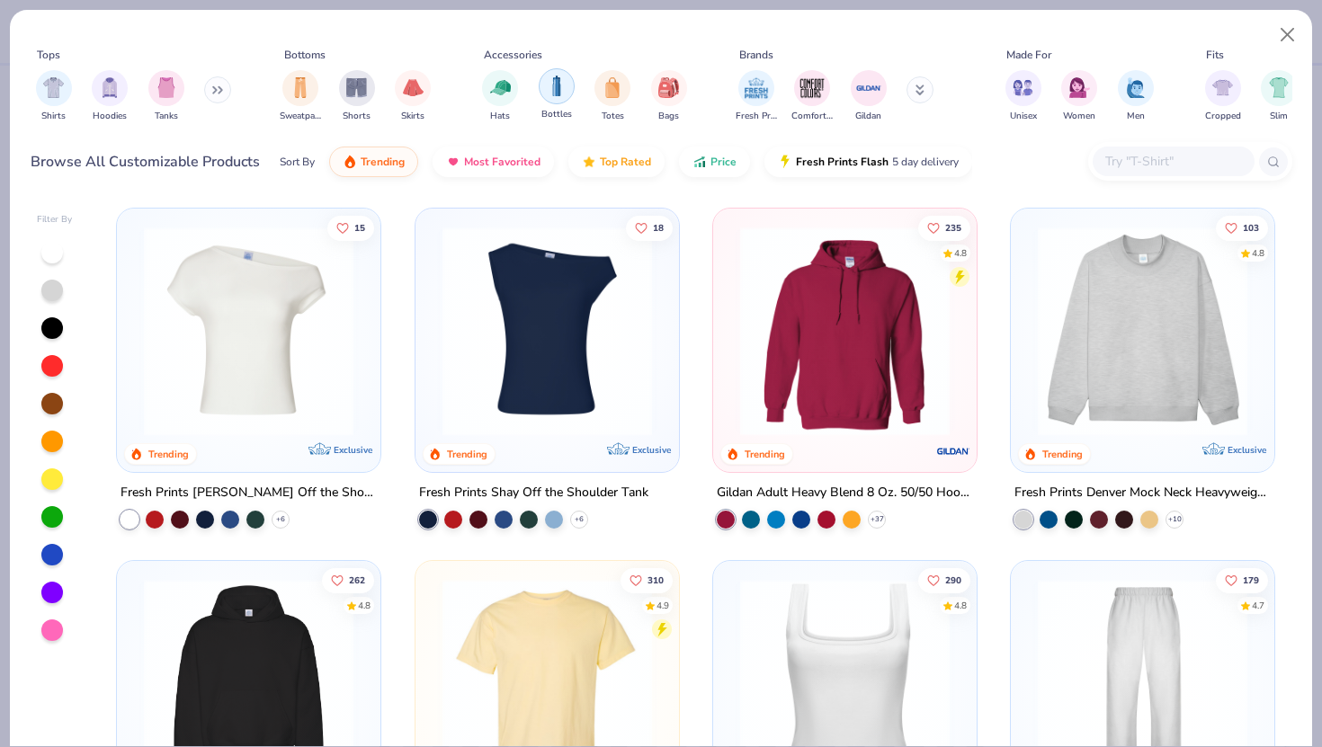
click at [554, 94] on img "filter for Bottles" at bounding box center [557, 86] width 20 height 21
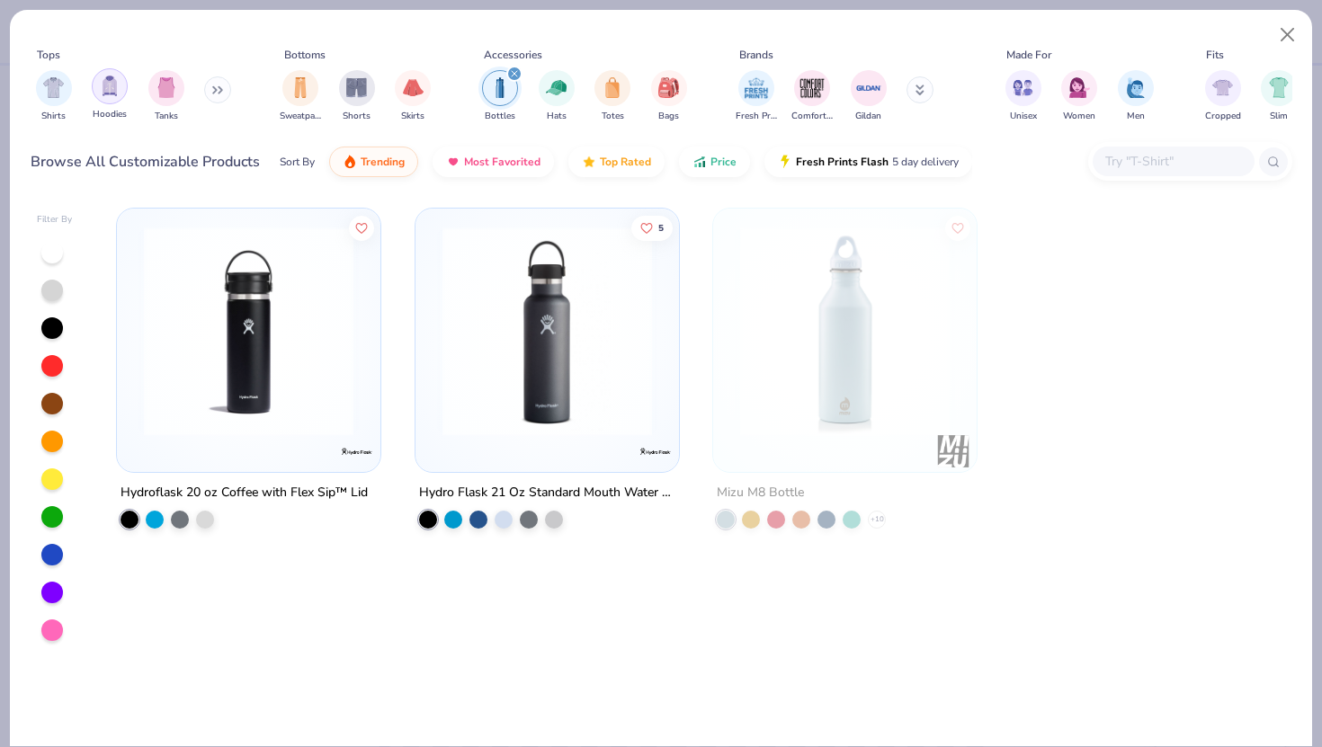
click at [99, 90] on div "filter for Hoodies" at bounding box center [110, 86] width 36 height 36
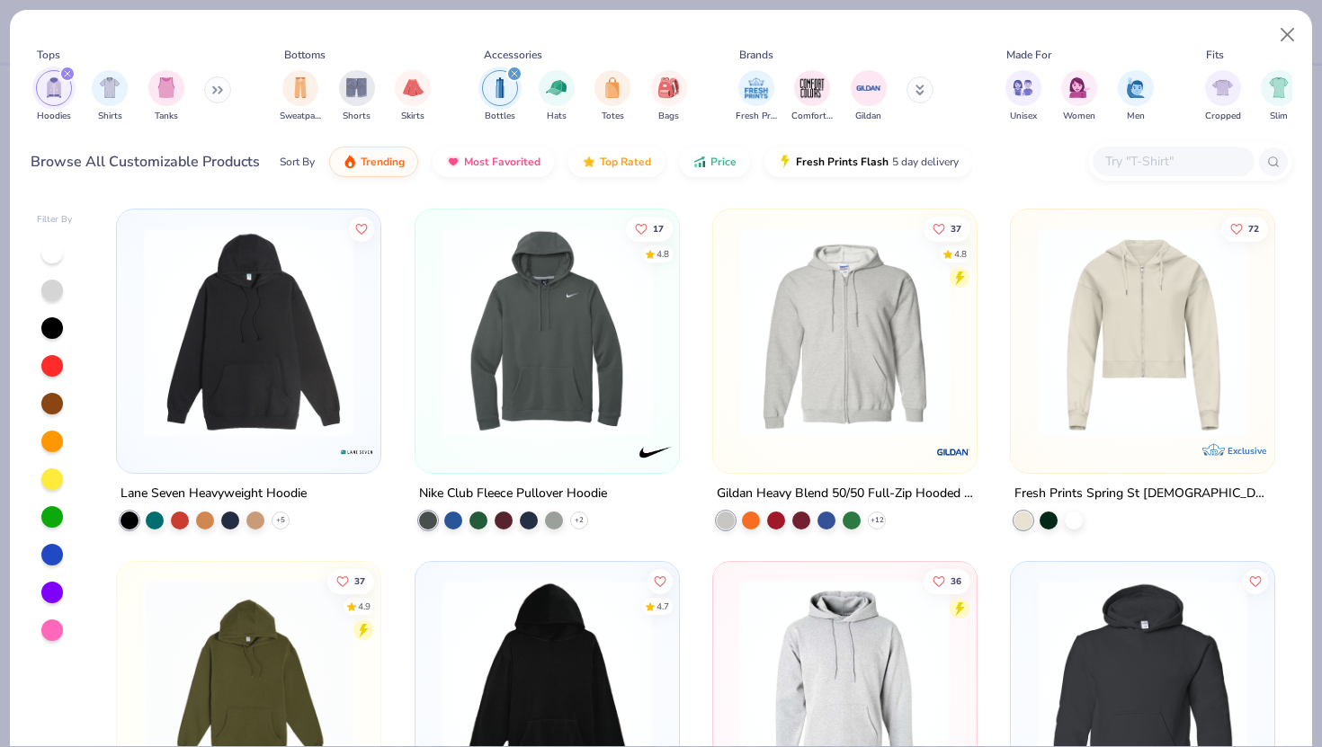
scroll to position [1682, 0]
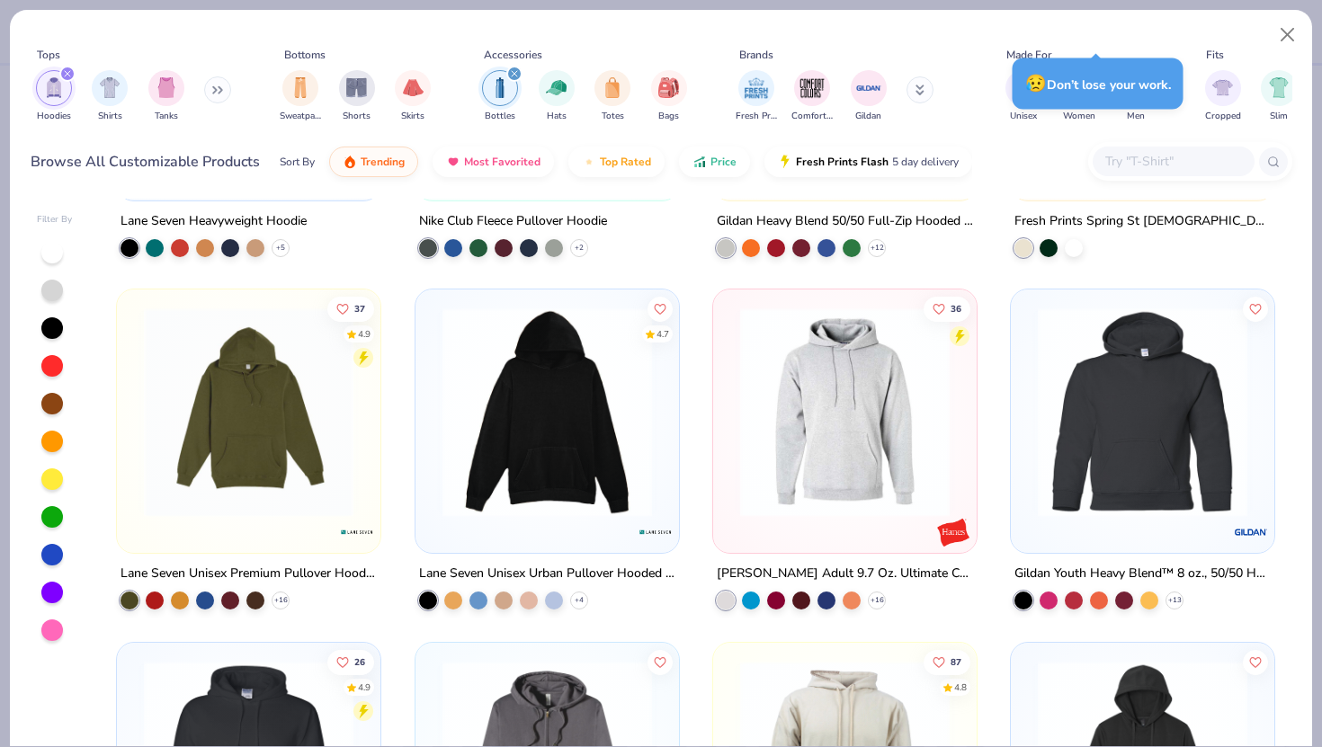
click at [221, 88] on icon at bounding box center [217, 89] width 11 height 9
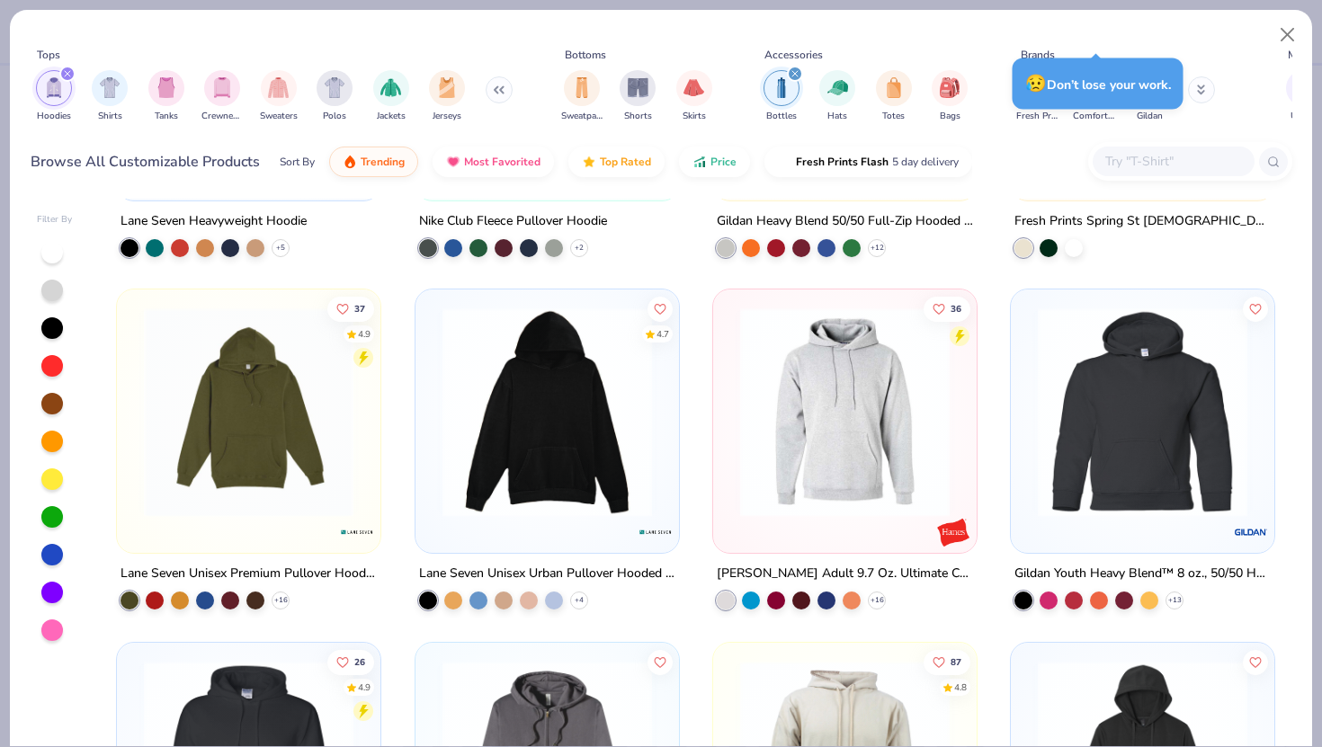
click at [221, 88] on img "filter for Crewnecks" at bounding box center [222, 87] width 20 height 21
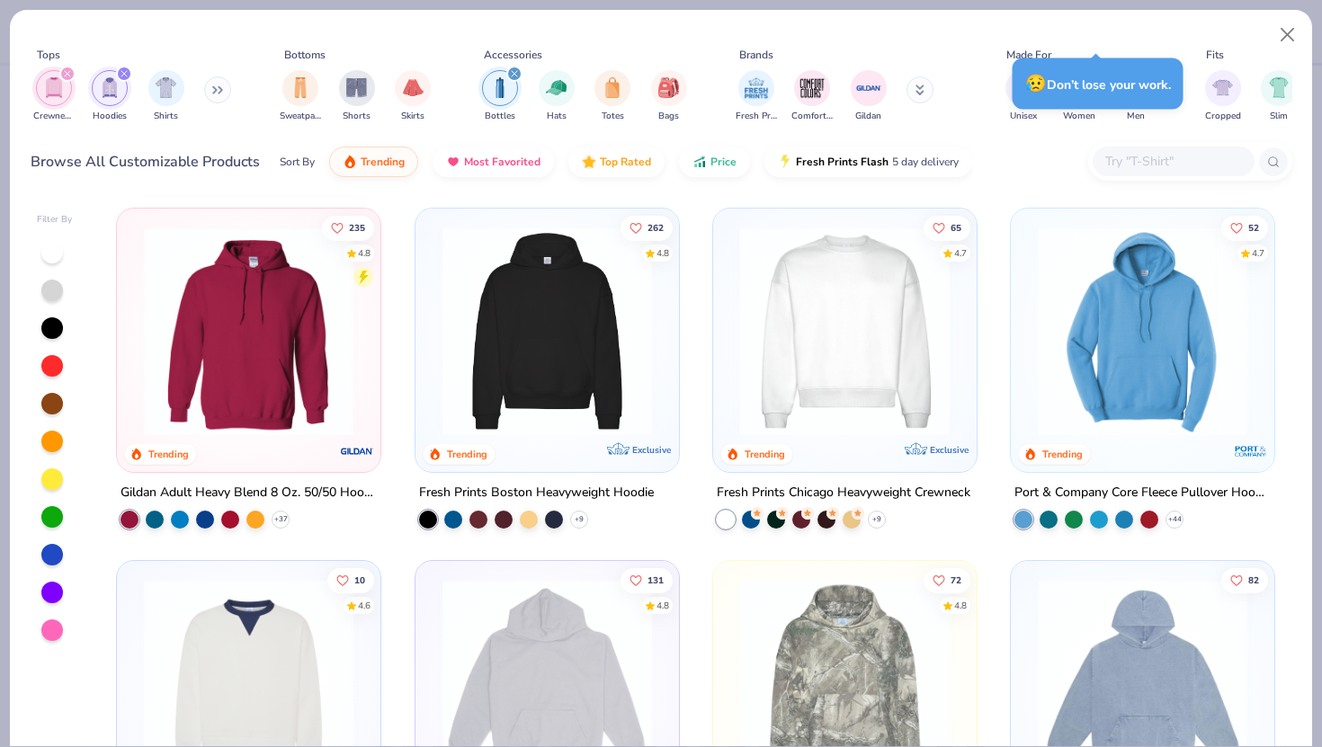
click at [844, 360] on div at bounding box center [616, 332] width 683 height 210
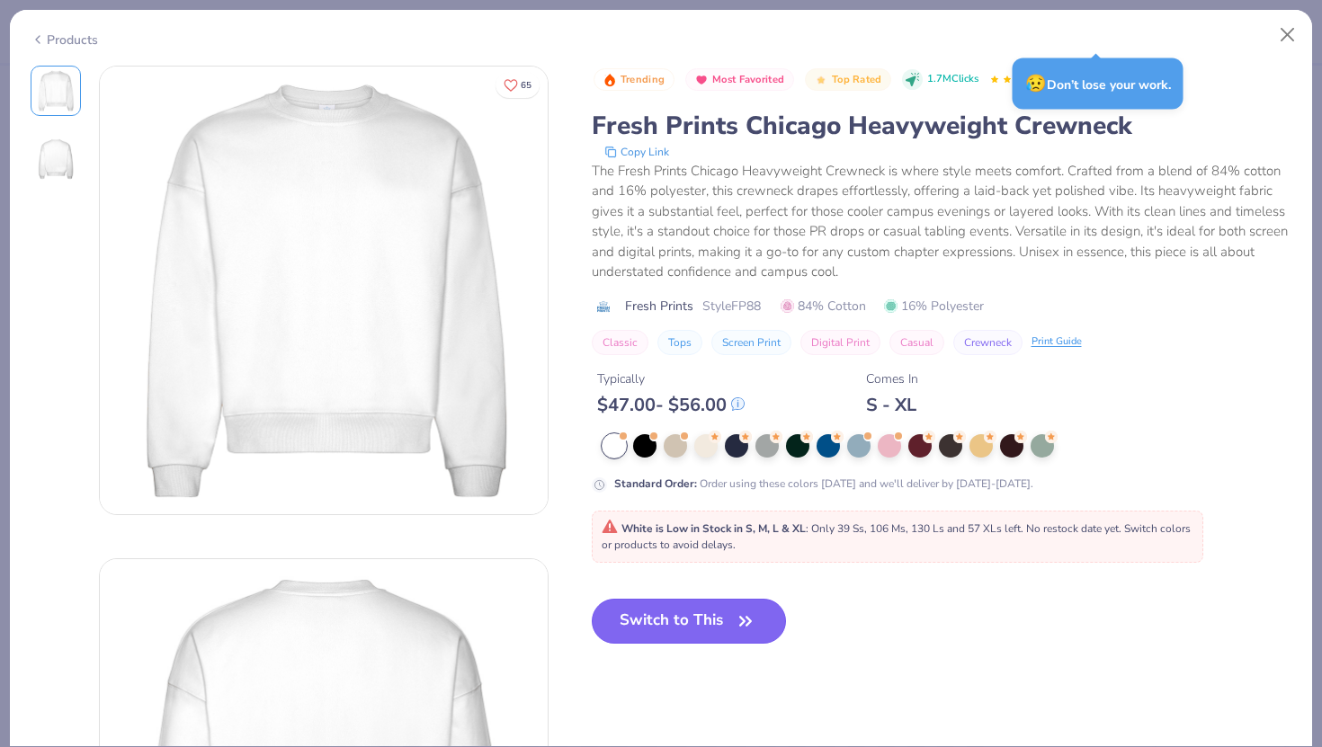
click at [726, 623] on button "Switch to This" at bounding box center [689, 621] width 195 height 45
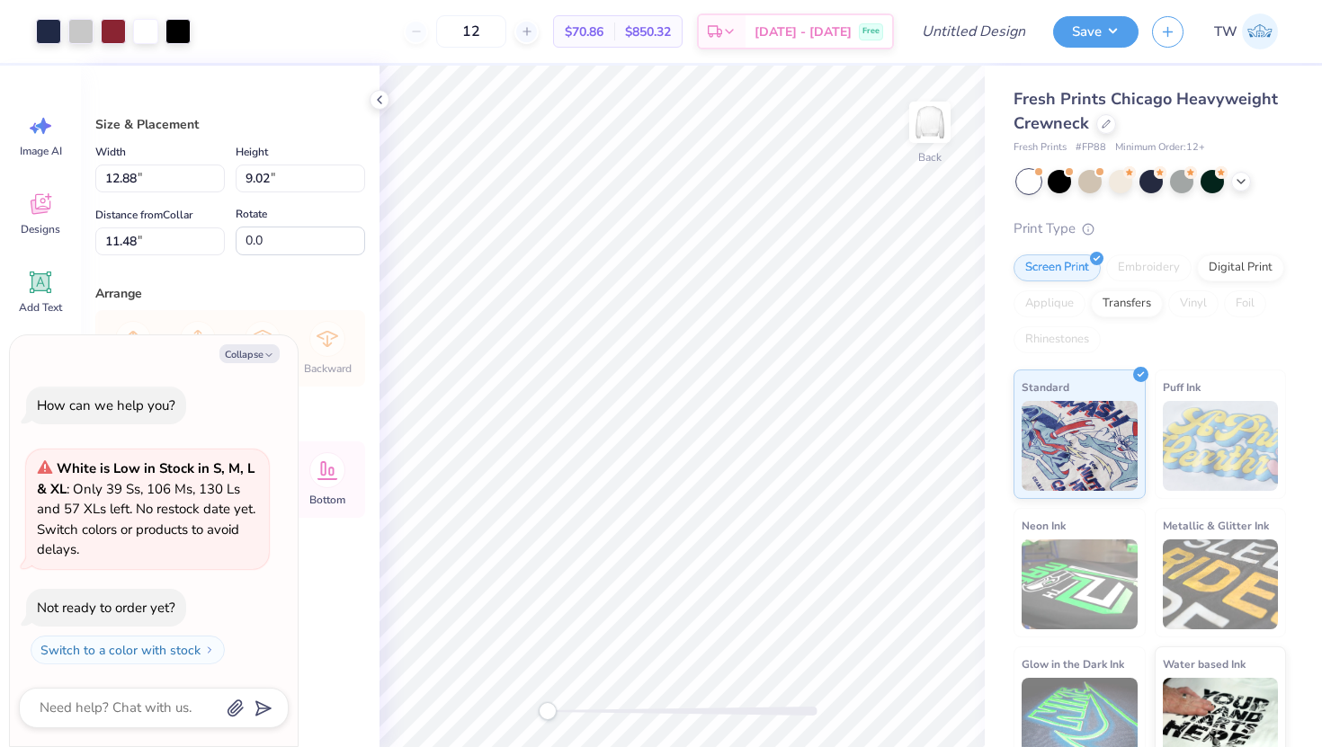
type textarea "x"
type input "4.33"
type textarea "x"
type input "4.34"
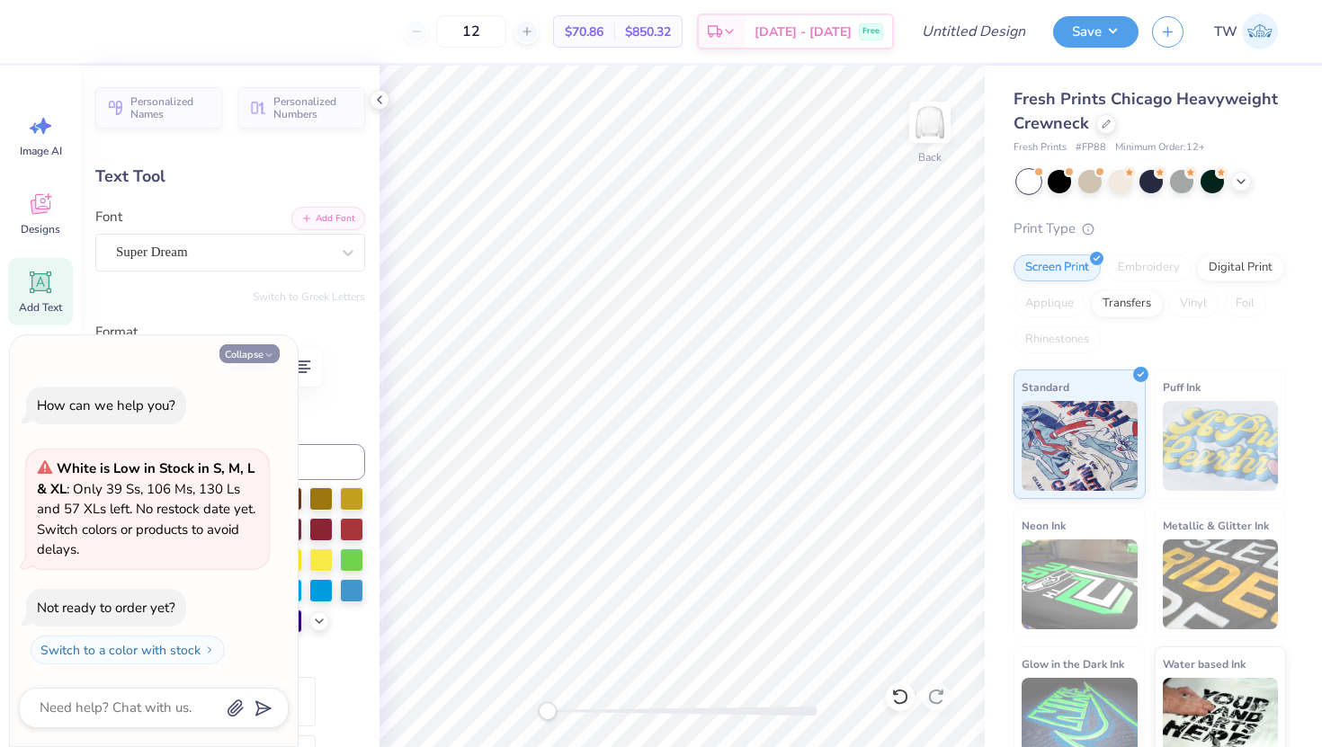
click at [270, 354] on polyline "button" at bounding box center [268, 354] width 5 height 3
type textarea "x"
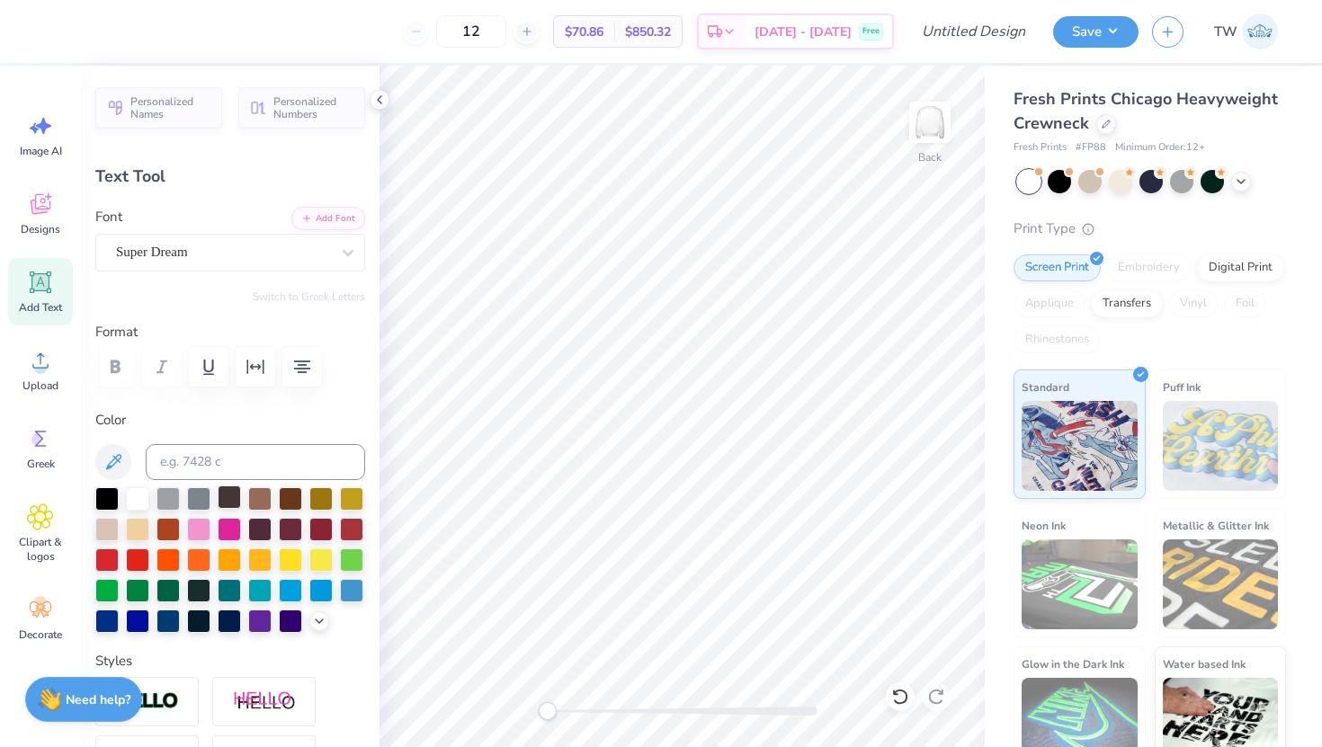
click at [228, 496] on div at bounding box center [229, 497] width 23 height 23
type input "0.0"
click at [205, 33] on div at bounding box center [210, 29] width 25 height 25
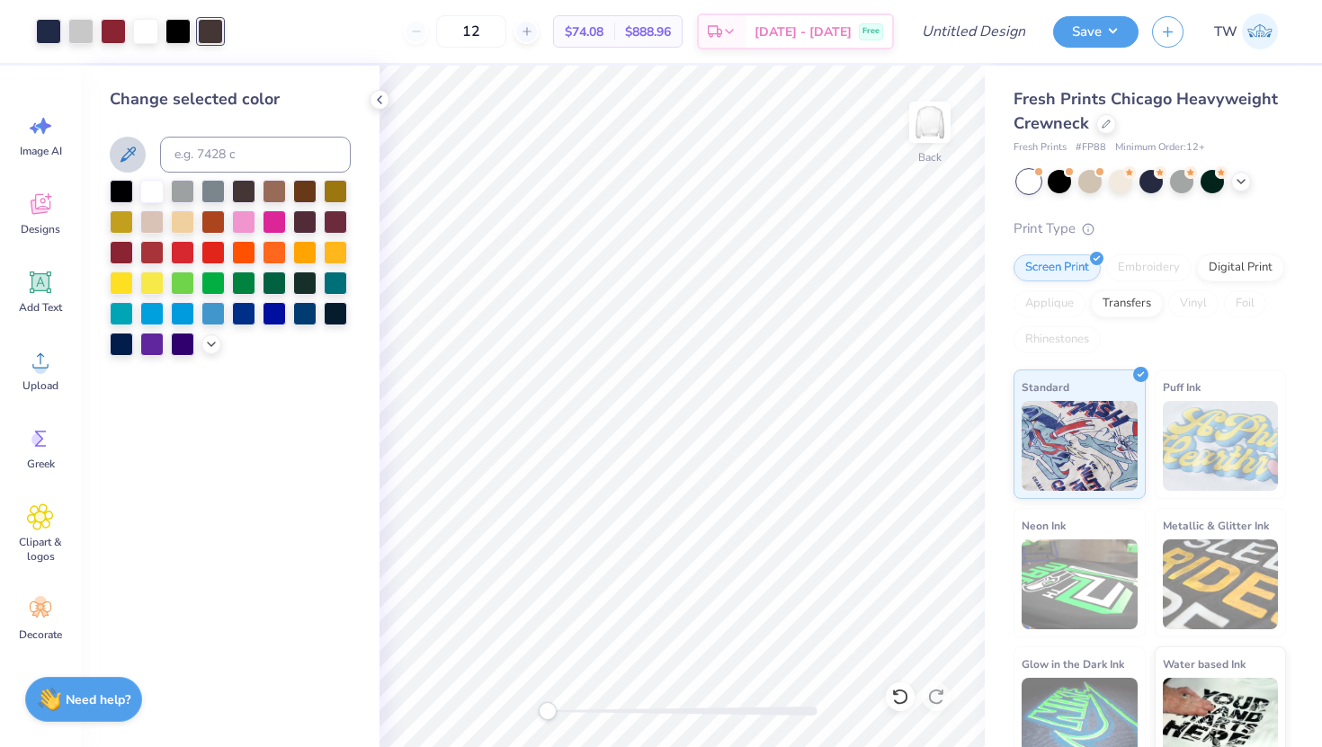
click at [128, 161] on icon at bounding box center [128, 155] width 22 height 22
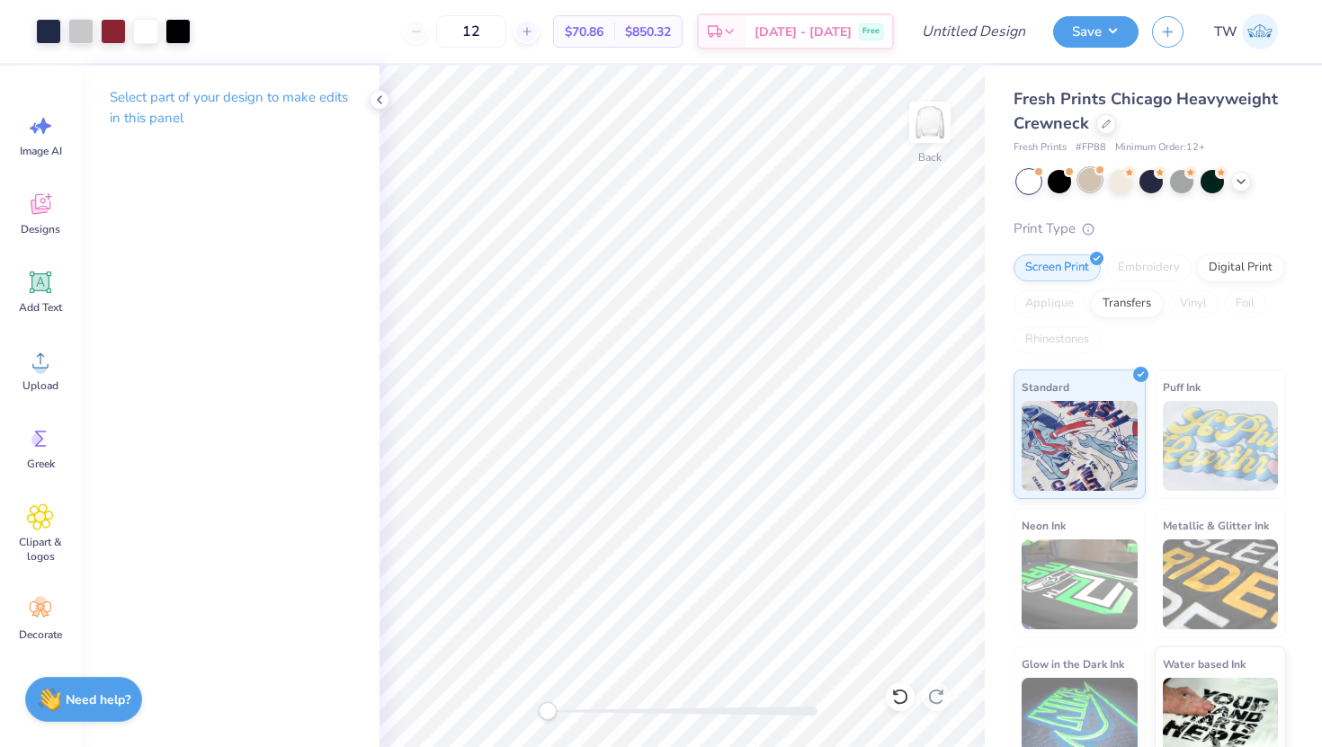
click at [1095, 184] on div at bounding box center [1089, 179] width 23 height 23
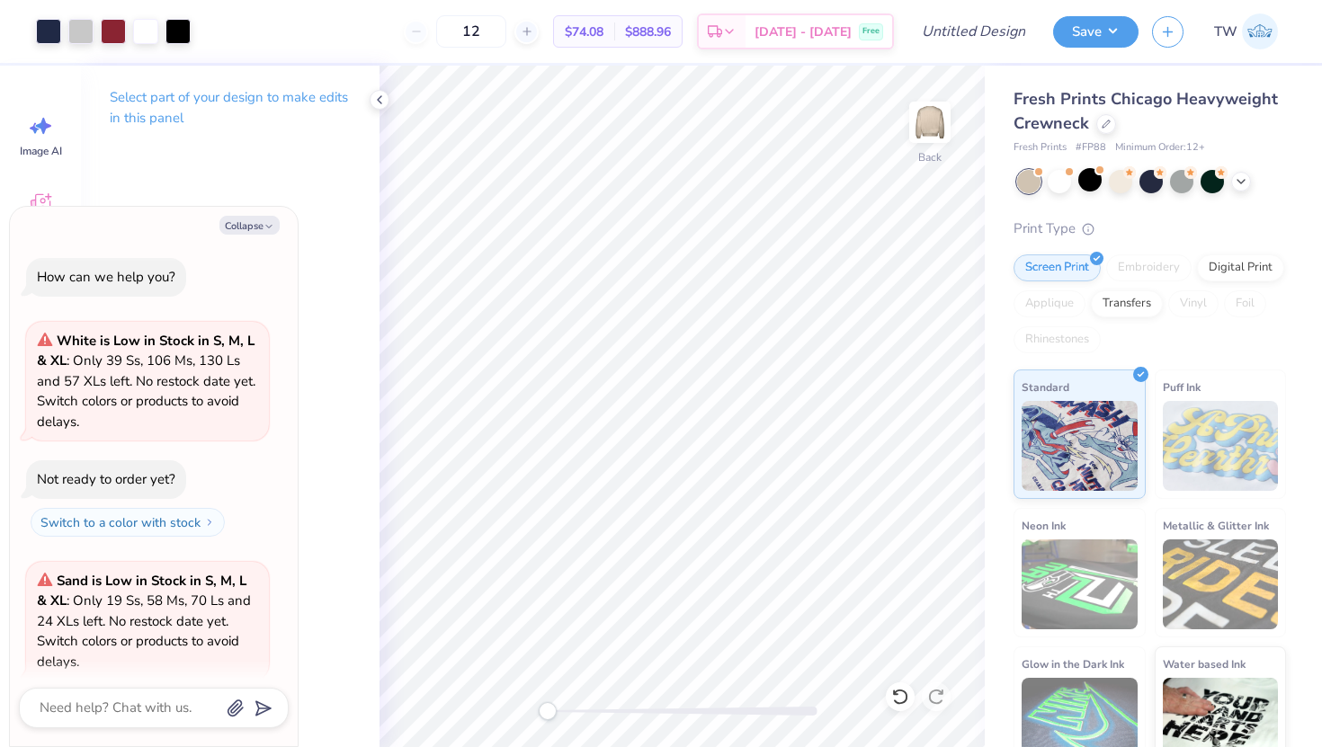
click at [1250, 185] on div at bounding box center [1151, 181] width 269 height 23
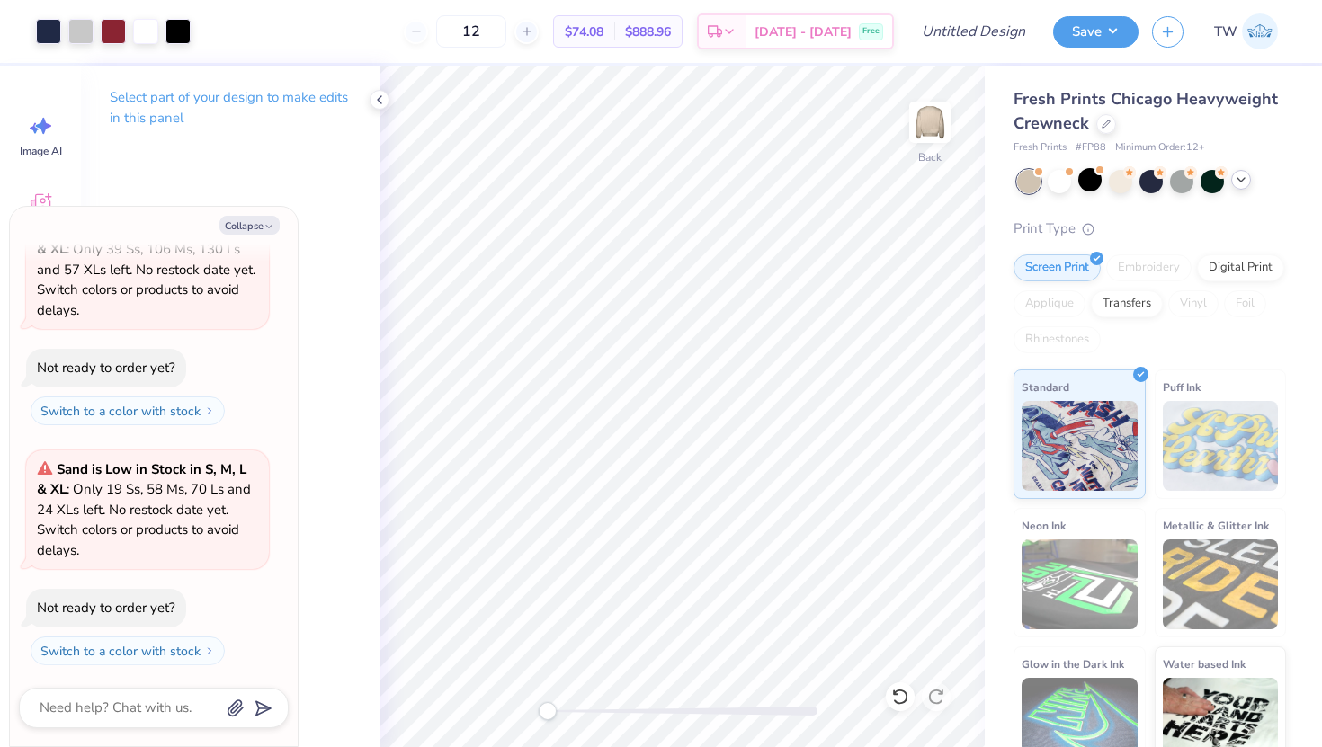
click at [1239, 189] on div at bounding box center [1241, 180] width 20 height 20
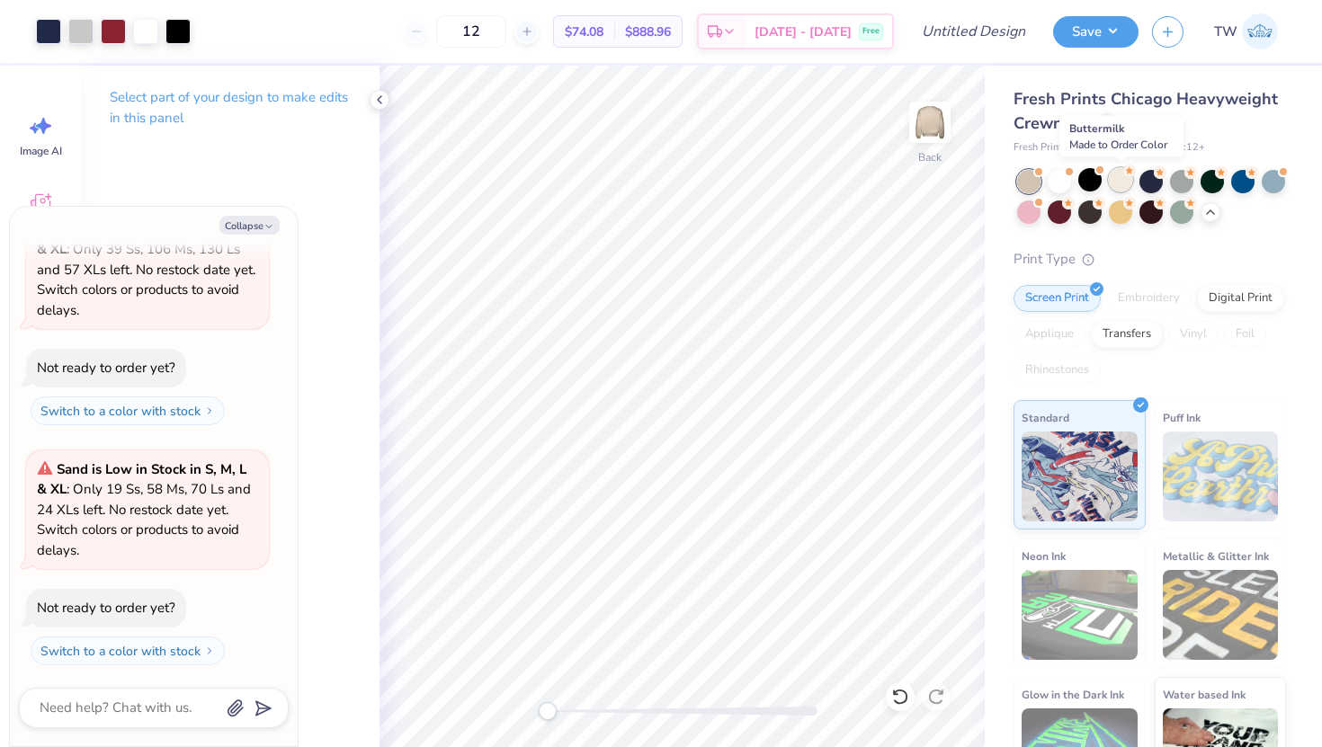
click at [1120, 185] on div at bounding box center [1120, 179] width 23 height 23
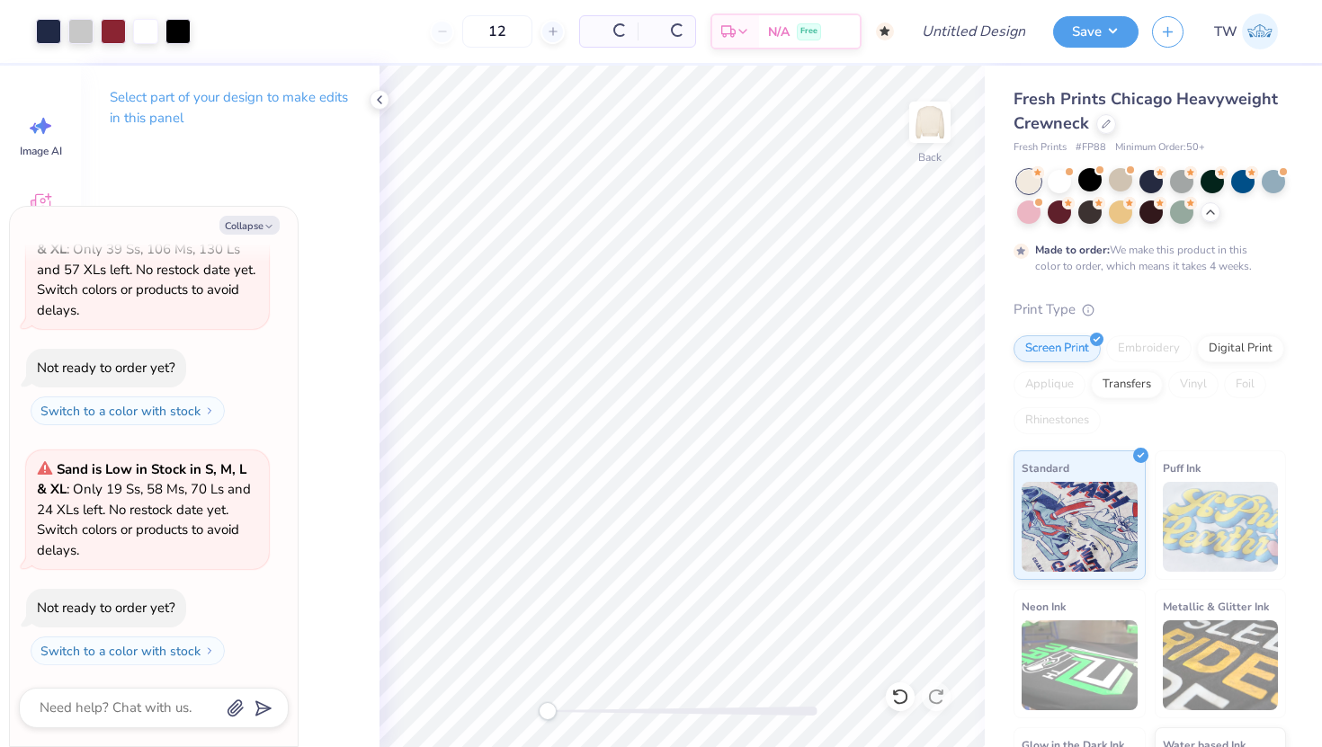
type textarea "x"
type input "50"
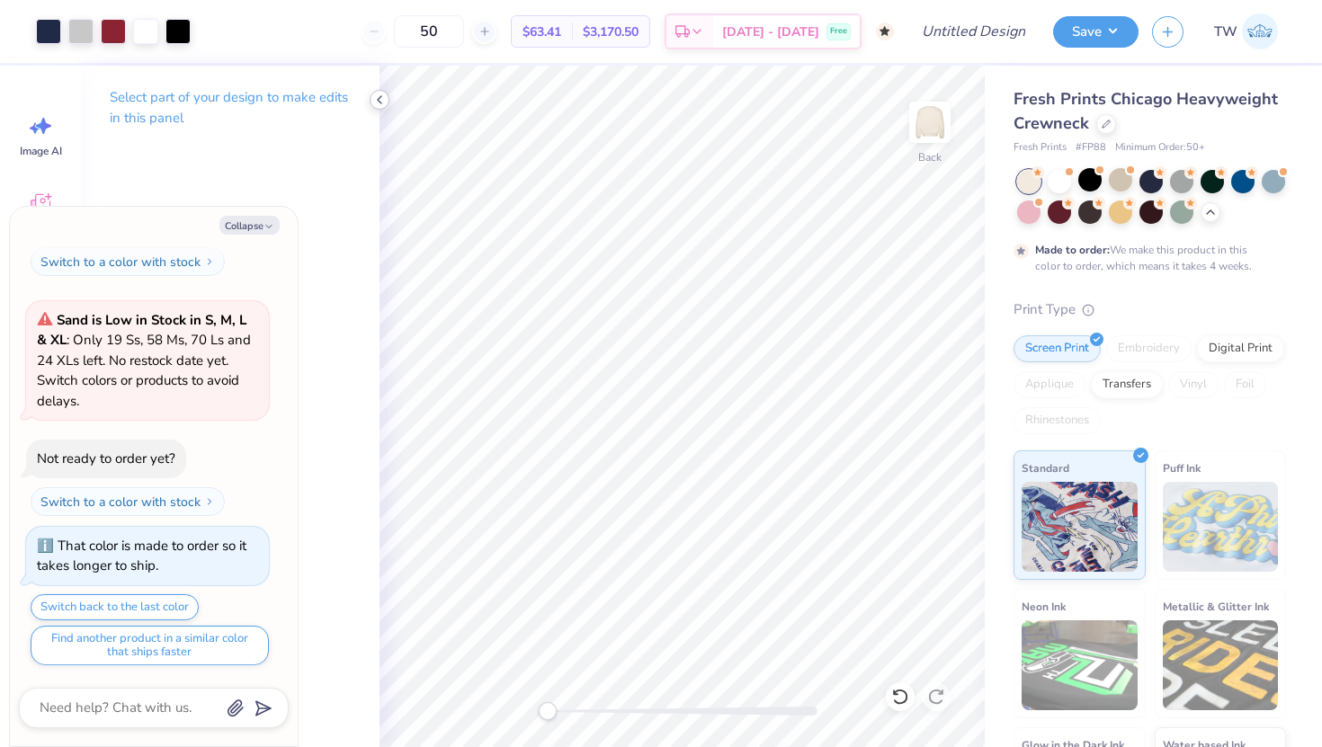
click at [379, 95] on icon at bounding box center [379, 100] width 14 height 14
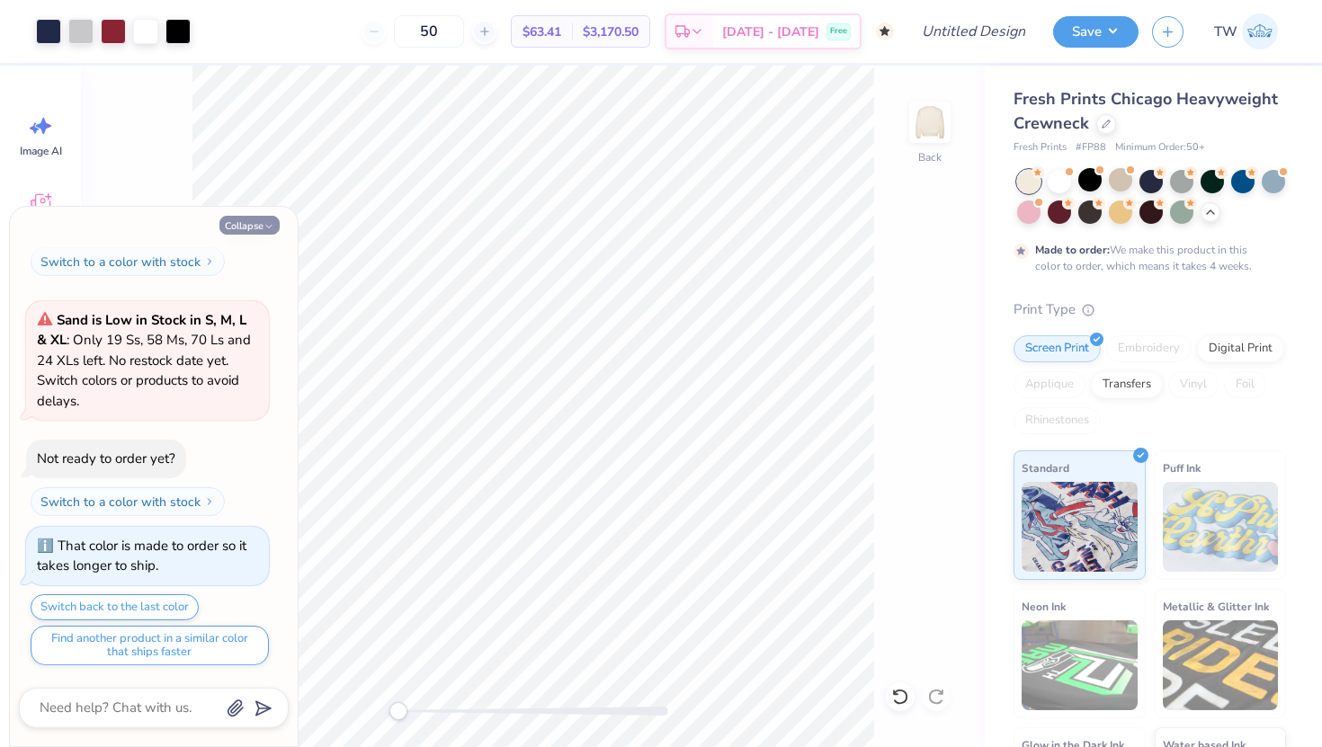
click at [245, 218] on button "Collapse" at bounding box center [249, 225] width 60 height 19
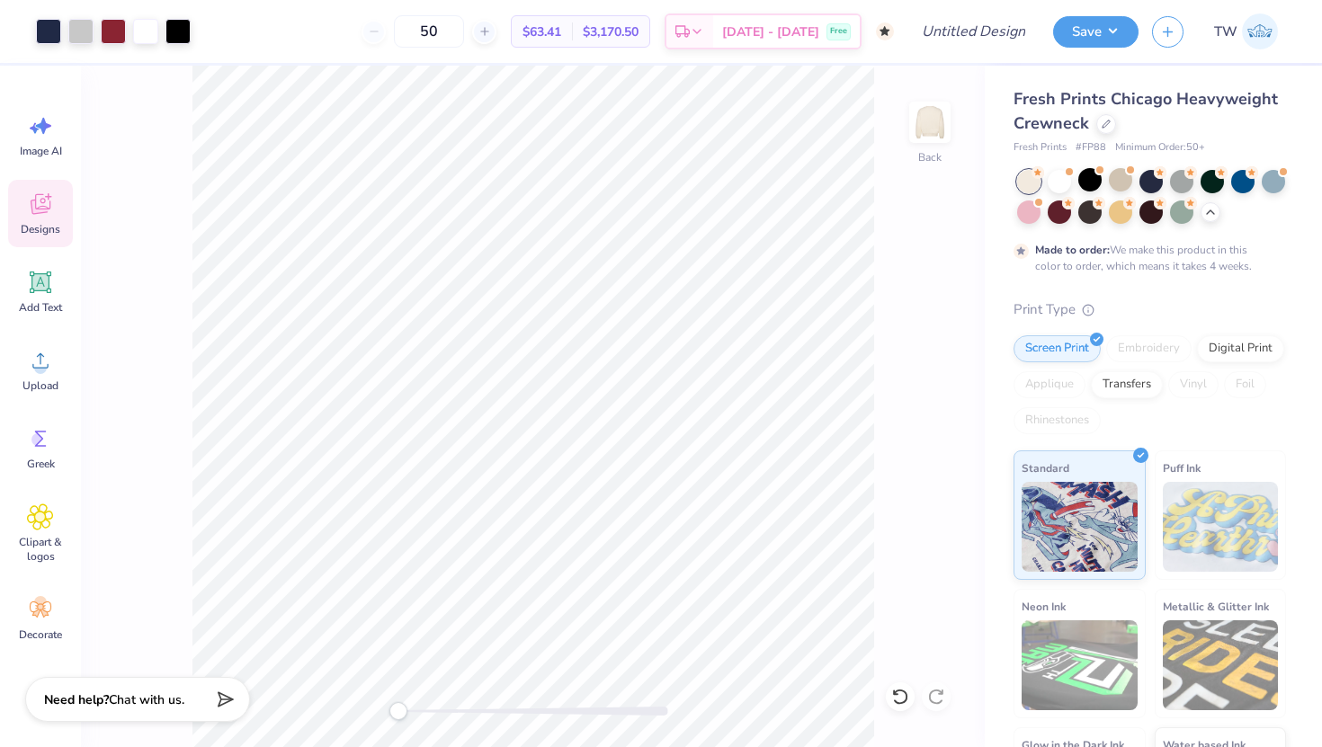
click at [51, 219] on div "Designs" at bounding box center [40, 213] width 65 height 67
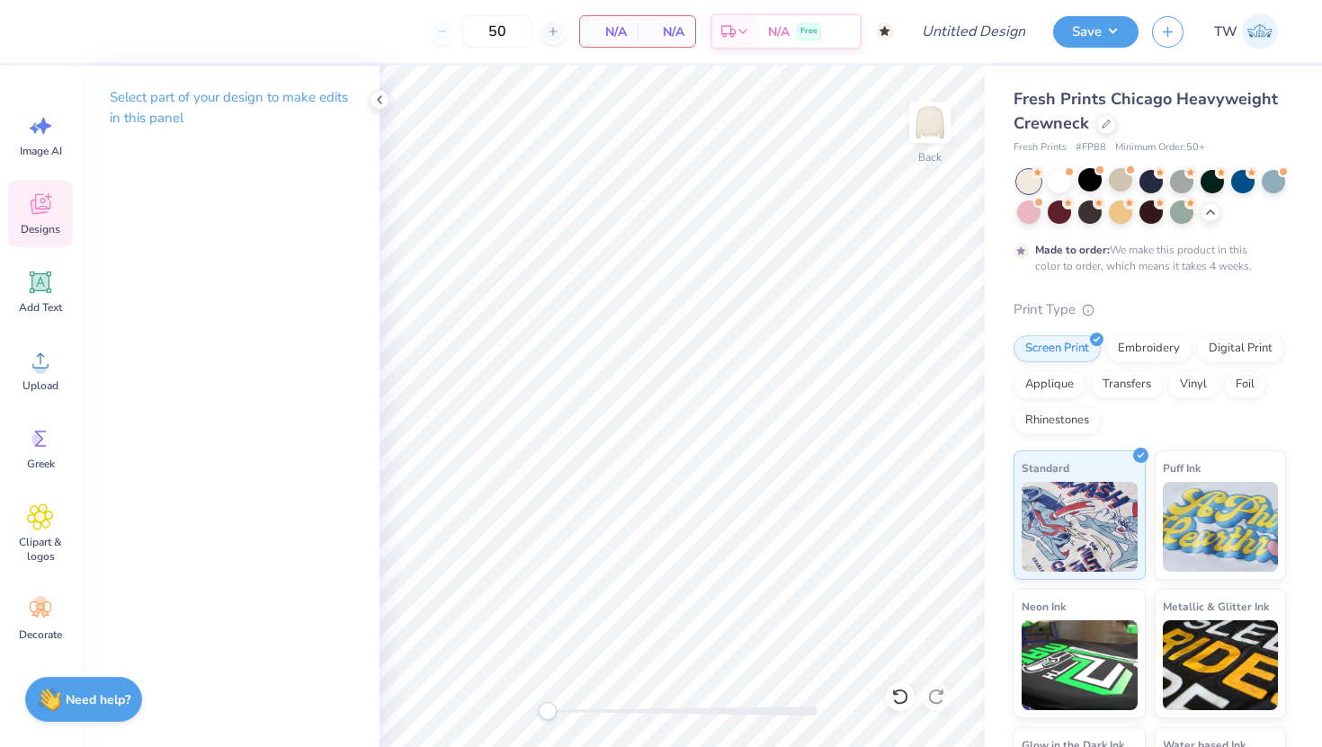
click at [40, 201] on icon at bounding box center [41, 204] width 20 height 21
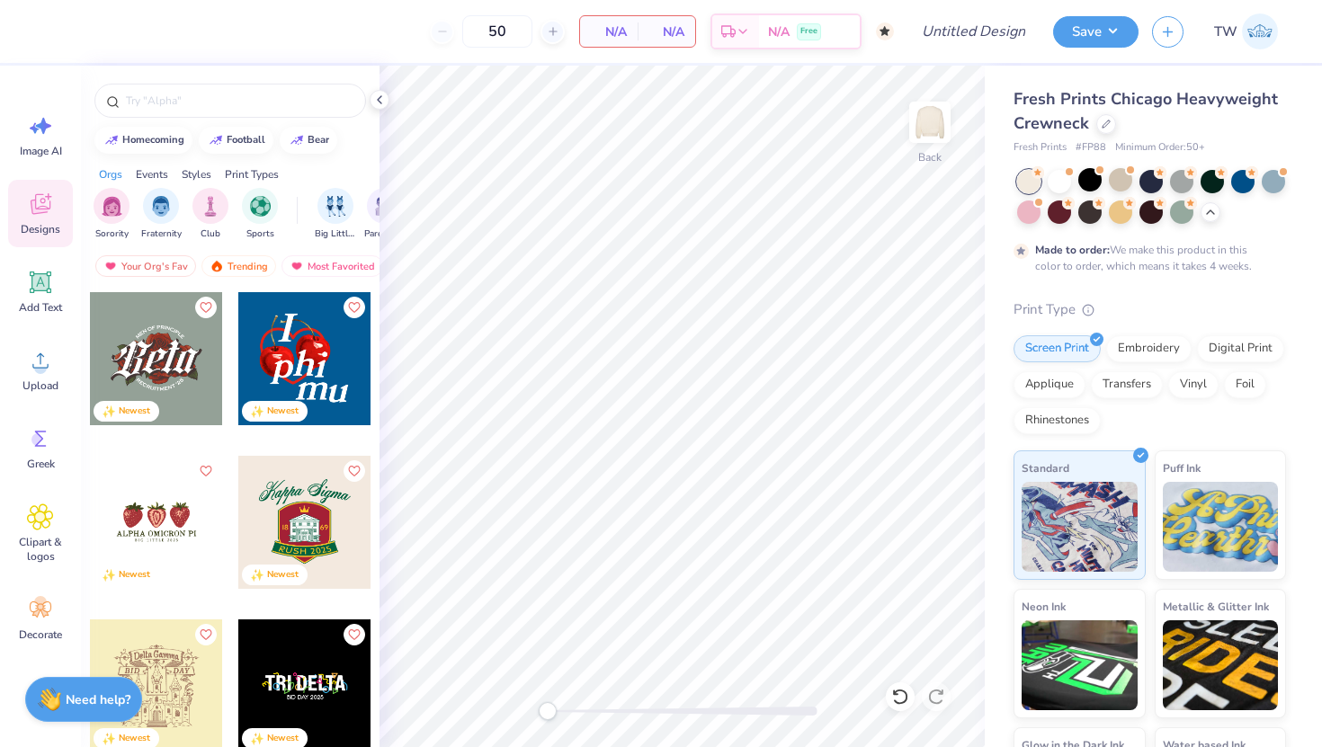
click at [237, 362] on div at bounding box center [170, 358] width 133 height 133
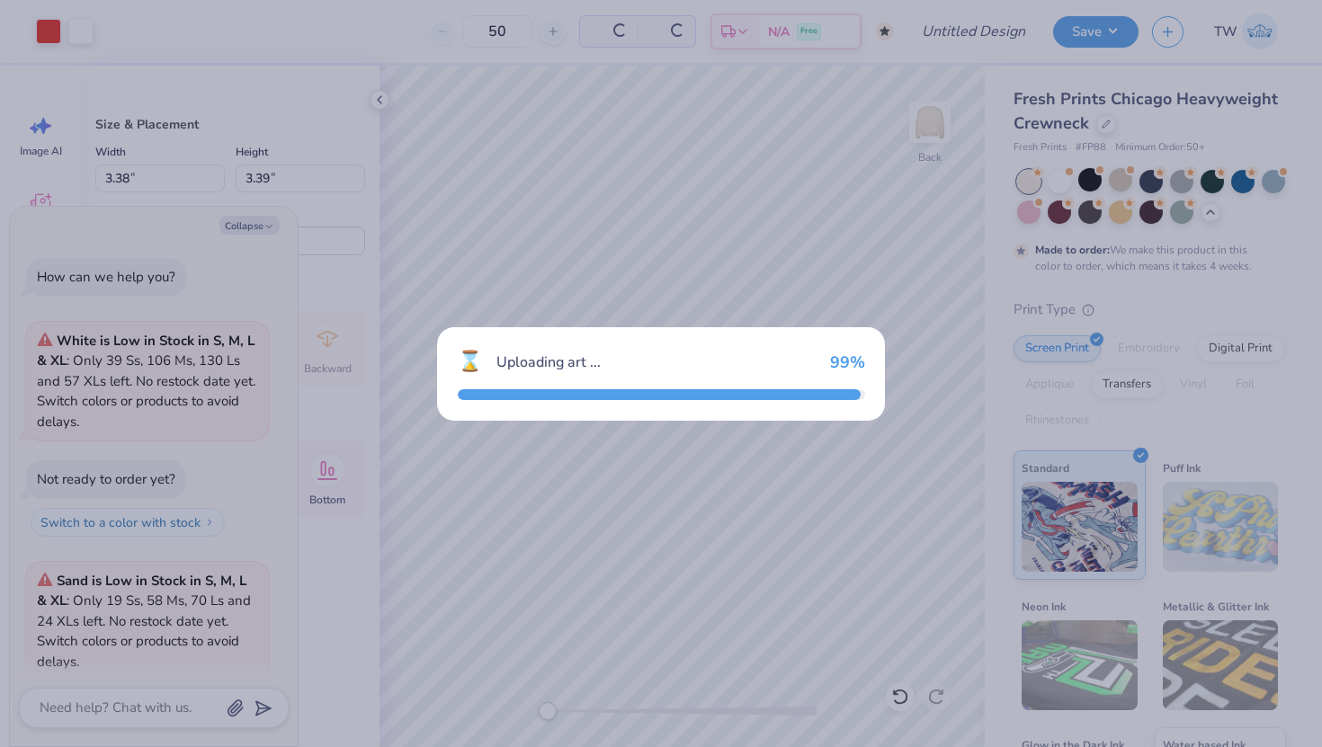
scroll to position [410, 0]
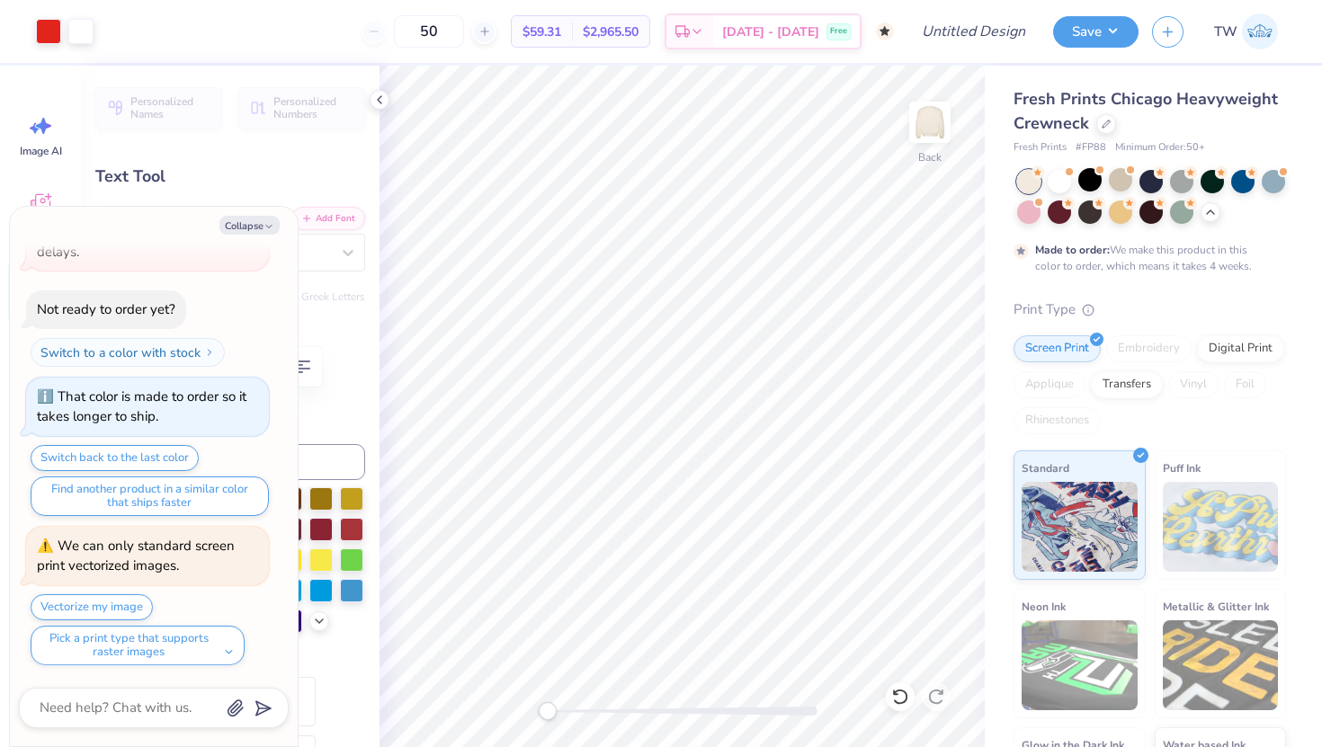
click at [899, 696] on icon at bounding box center [900, 697] width 18 height 18
click at [897, 696] on icon at bounding box center [900, 697] width 18 height 18
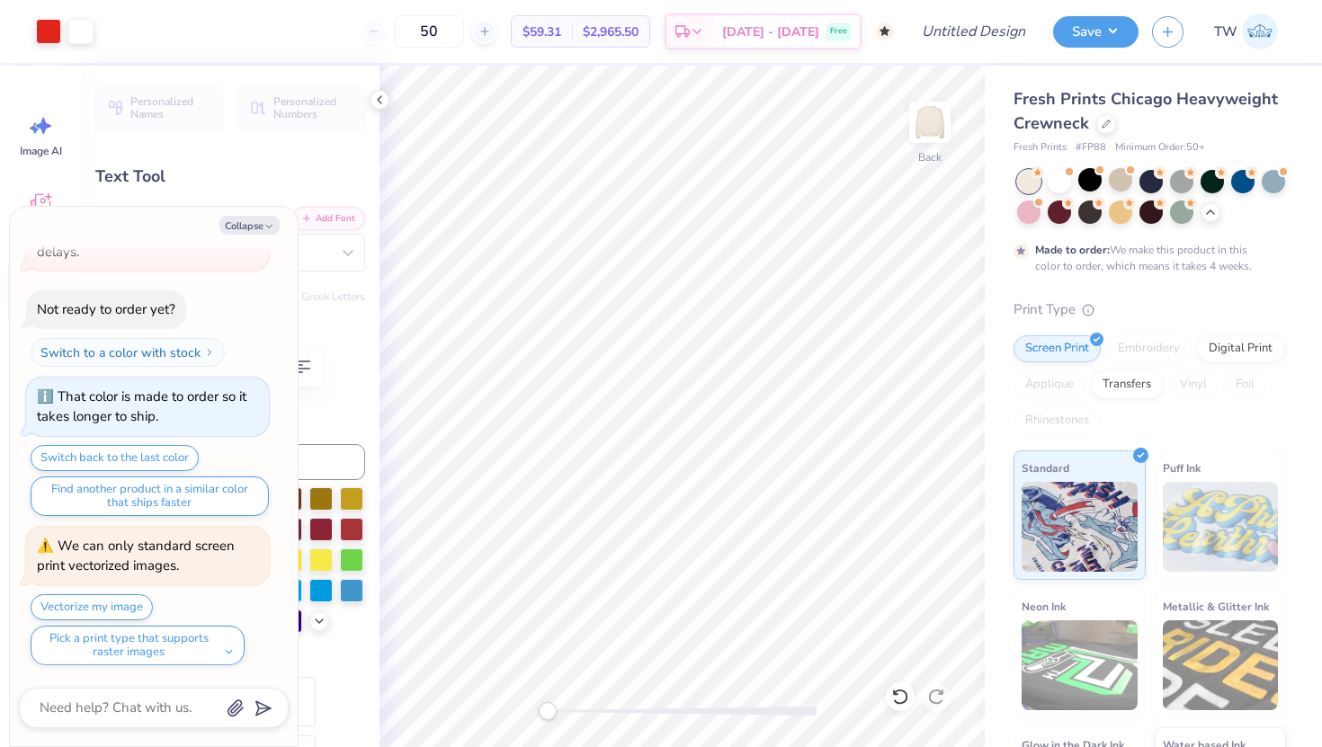
click at [897, 696] on icon at bounding box center [900, 697] width 18 height 18
click at [902, 696] on icon at bounding box center [900, 697] width 18 height 18
click at [242, 227] on button "Collapse" at bounding box center [249, 225] width 60 height 19
click at [271, 223] on icon "button" at bounding box center [268, 226] width 11 height 11
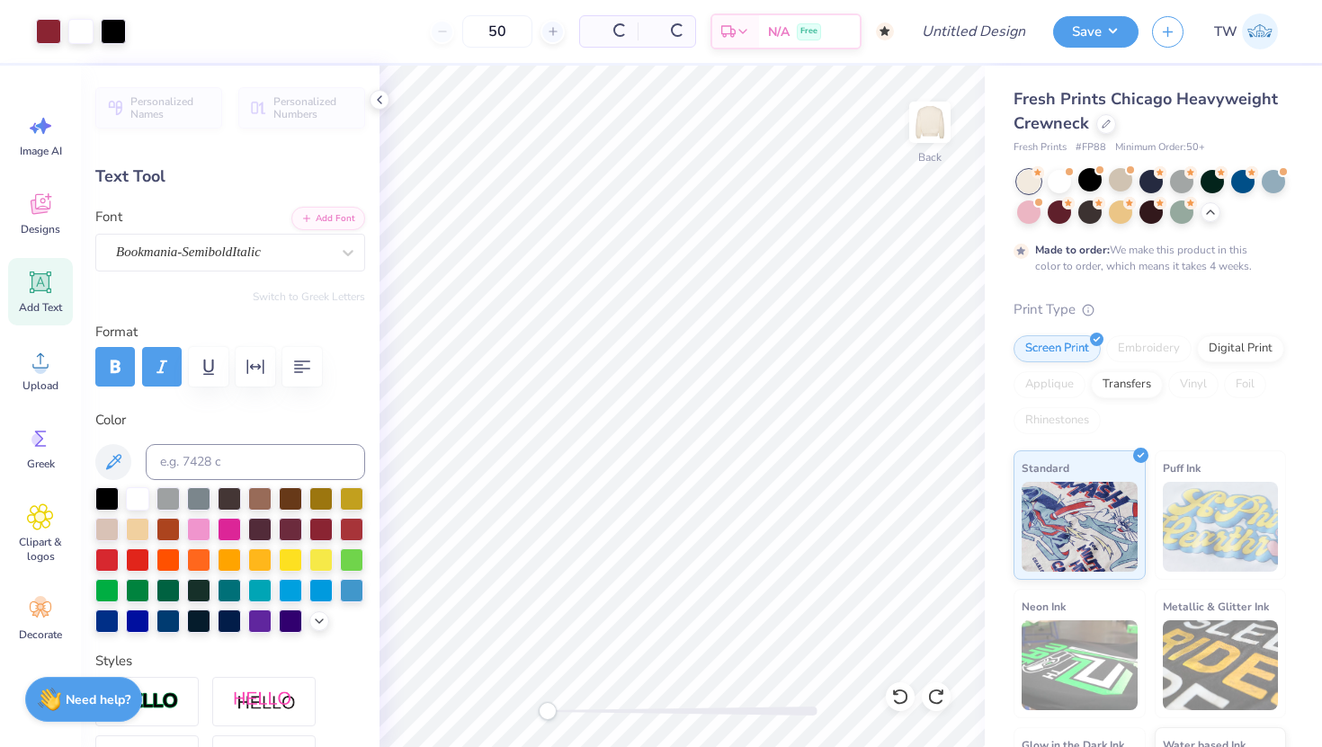
type textarea "x"
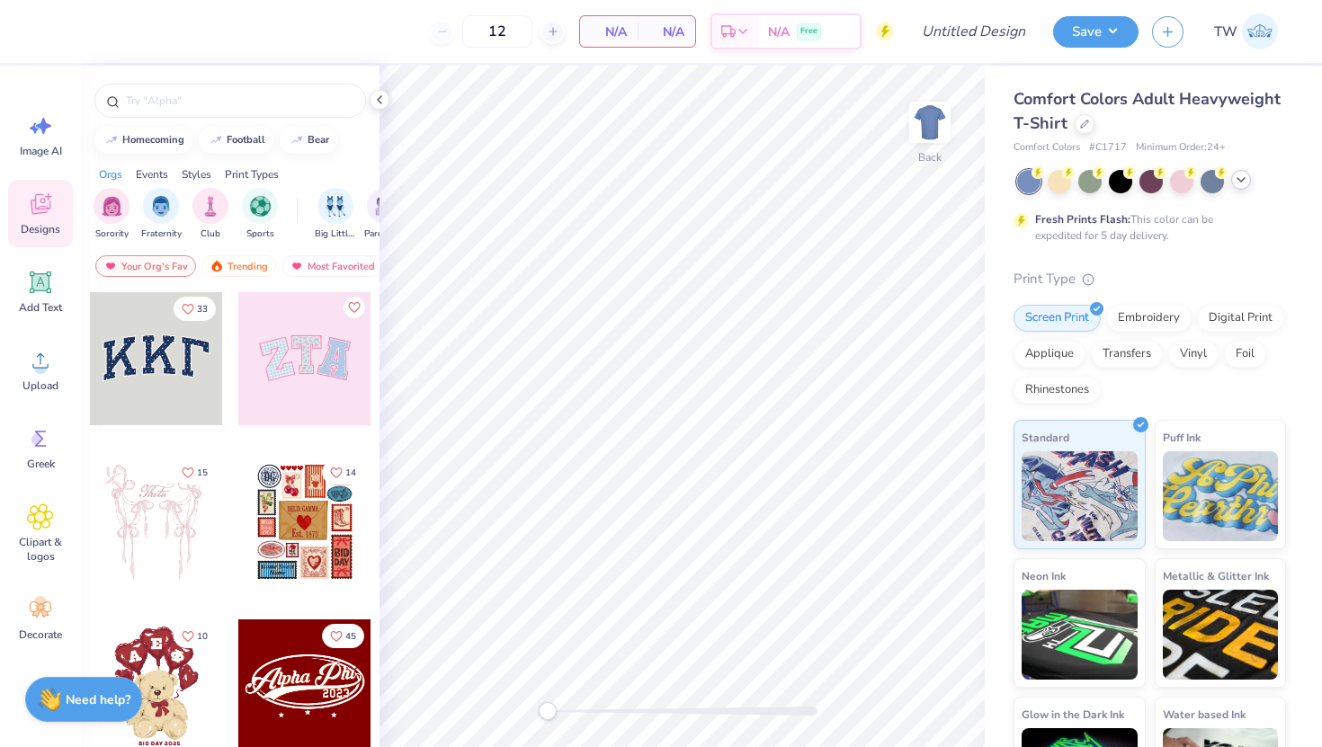
click at [1232, 185] on div at bounding box center [1241, 180] width 20 height 20
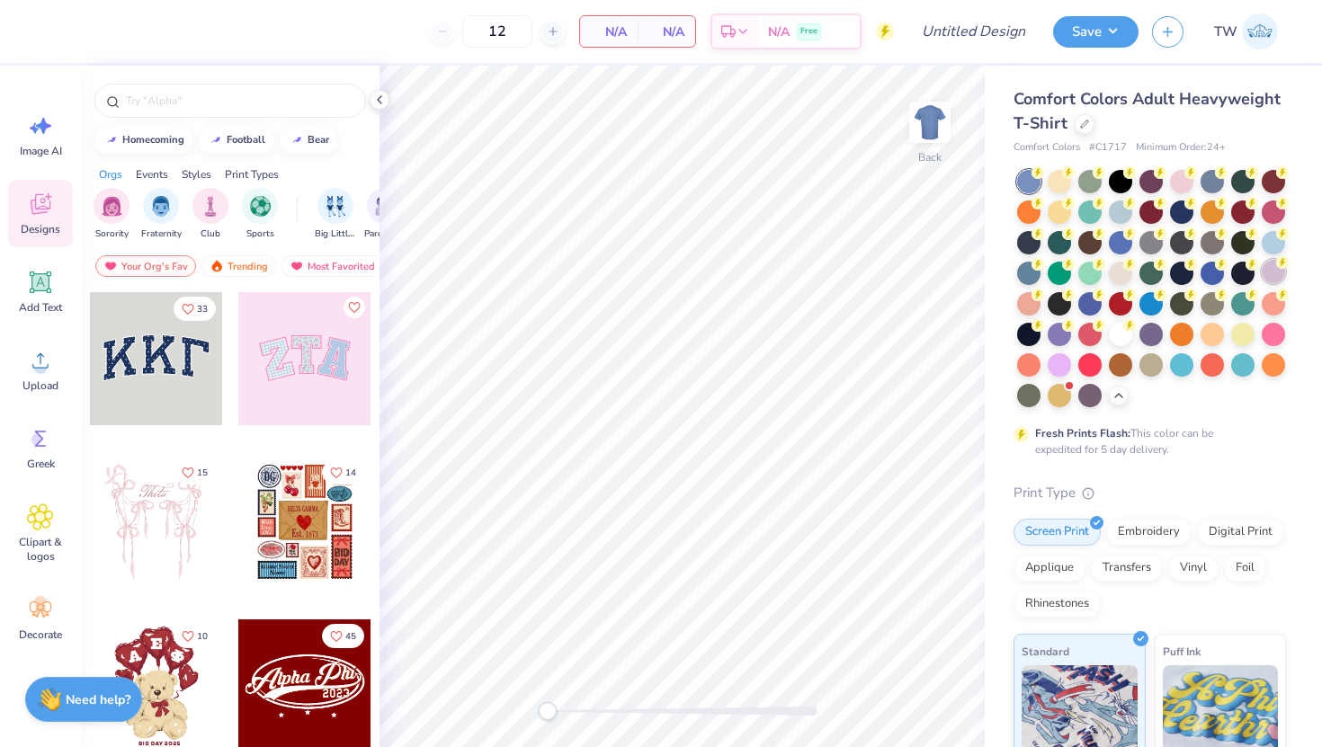
click at [1273, 274] on div at bounding box center [1273, 271] width 23 height 23
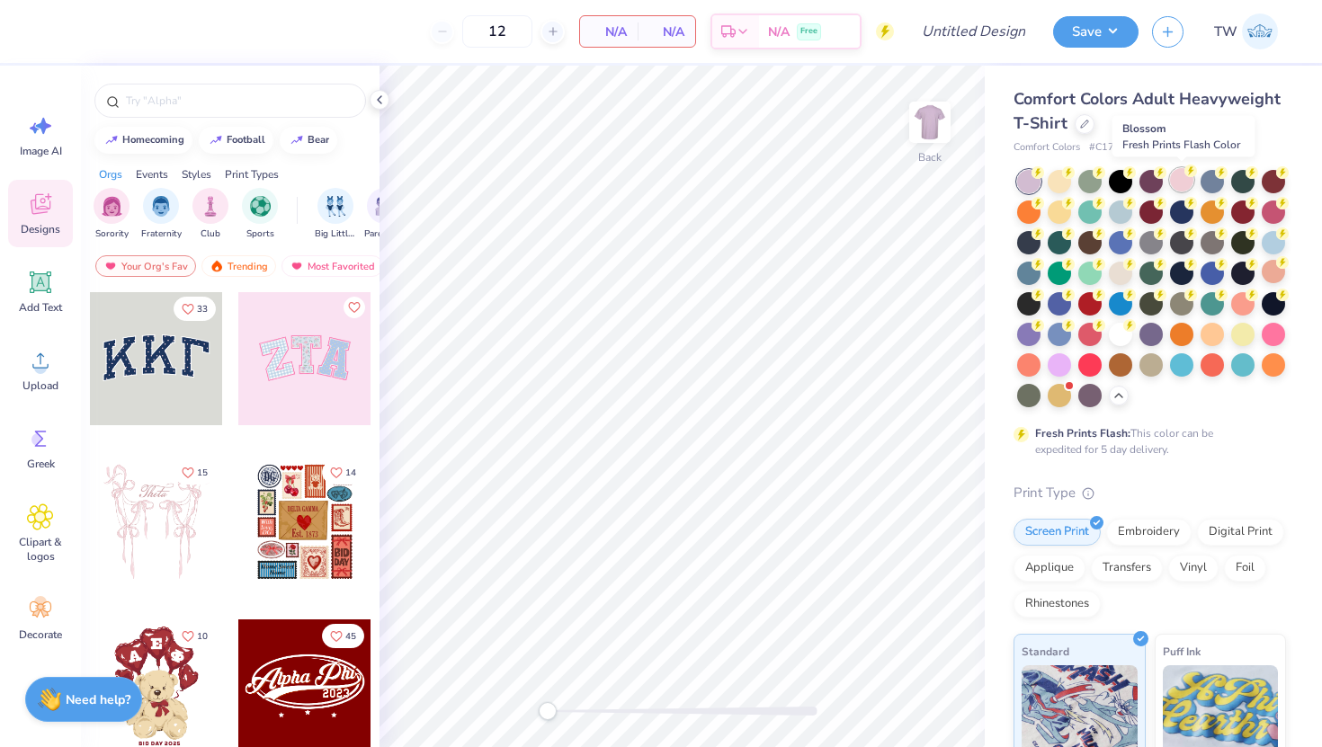
click at [1180, 190] on div at bounding box center [1181, 179] width 23 height 23
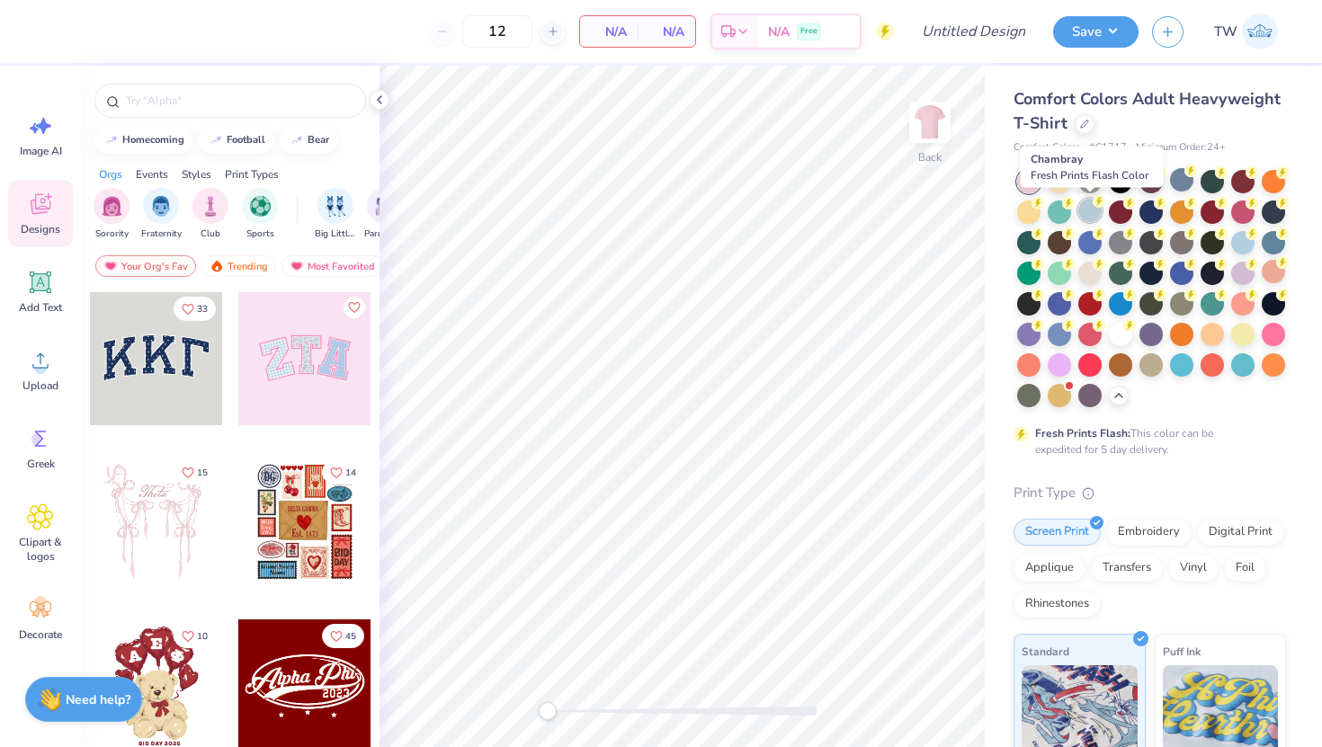
click at [1087, 216] on div at bounding box center [1089, 210] width 23 height 23
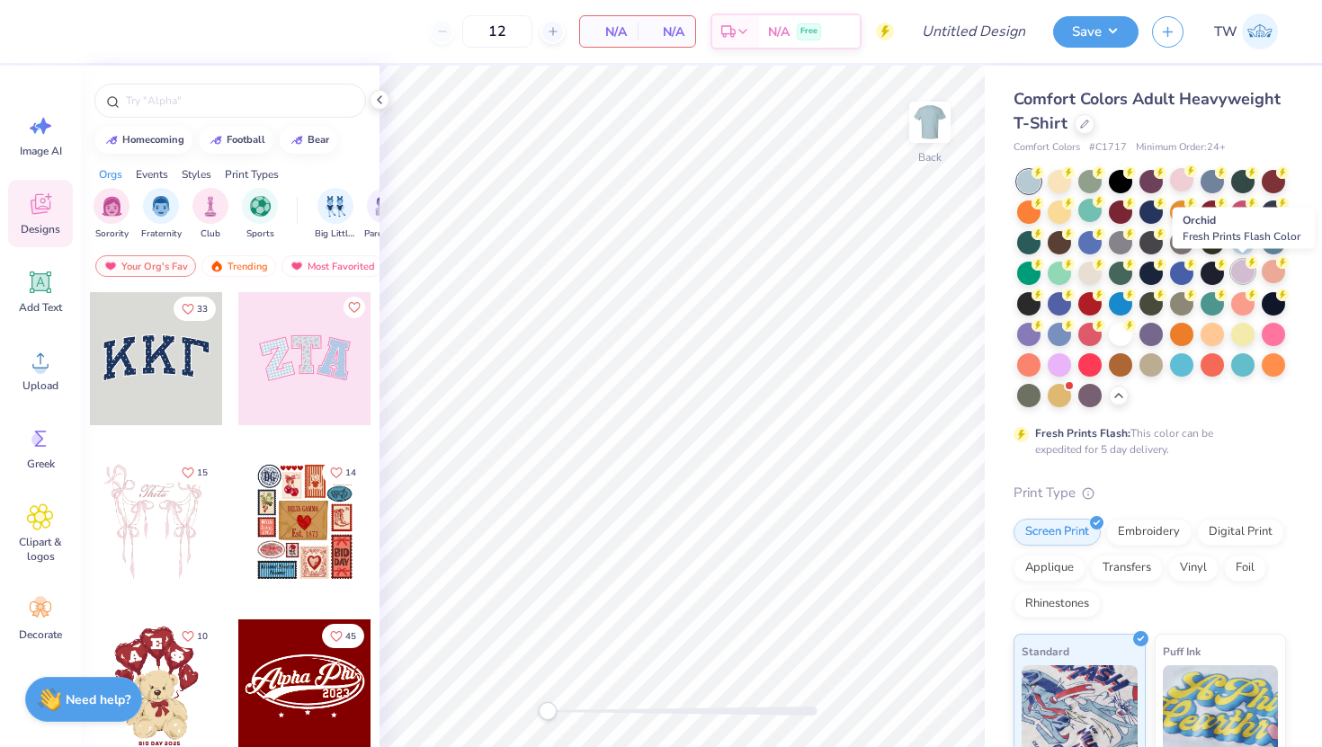
click at [1244, 264] on div at bounding box center [1242, 271] width 23 height 23
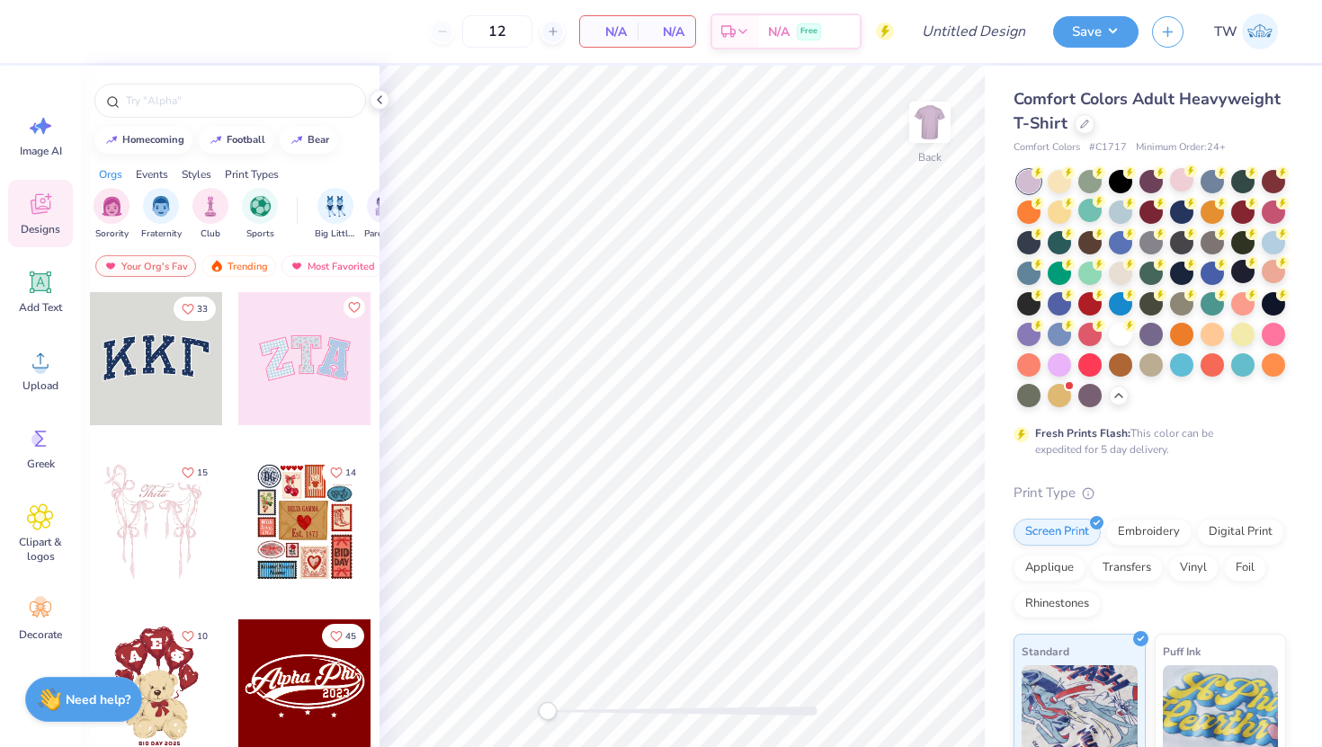
click at [1075, 136] on div "Comfort Colors Adult Heavyweight T-Shirt Comfort Colors # C1717 Minimum Order: …" at bounding box center [1149, 121] width 272 height 68
click at [1085, 125] on icon at bounding box center [1084, 122] width 9 height 9
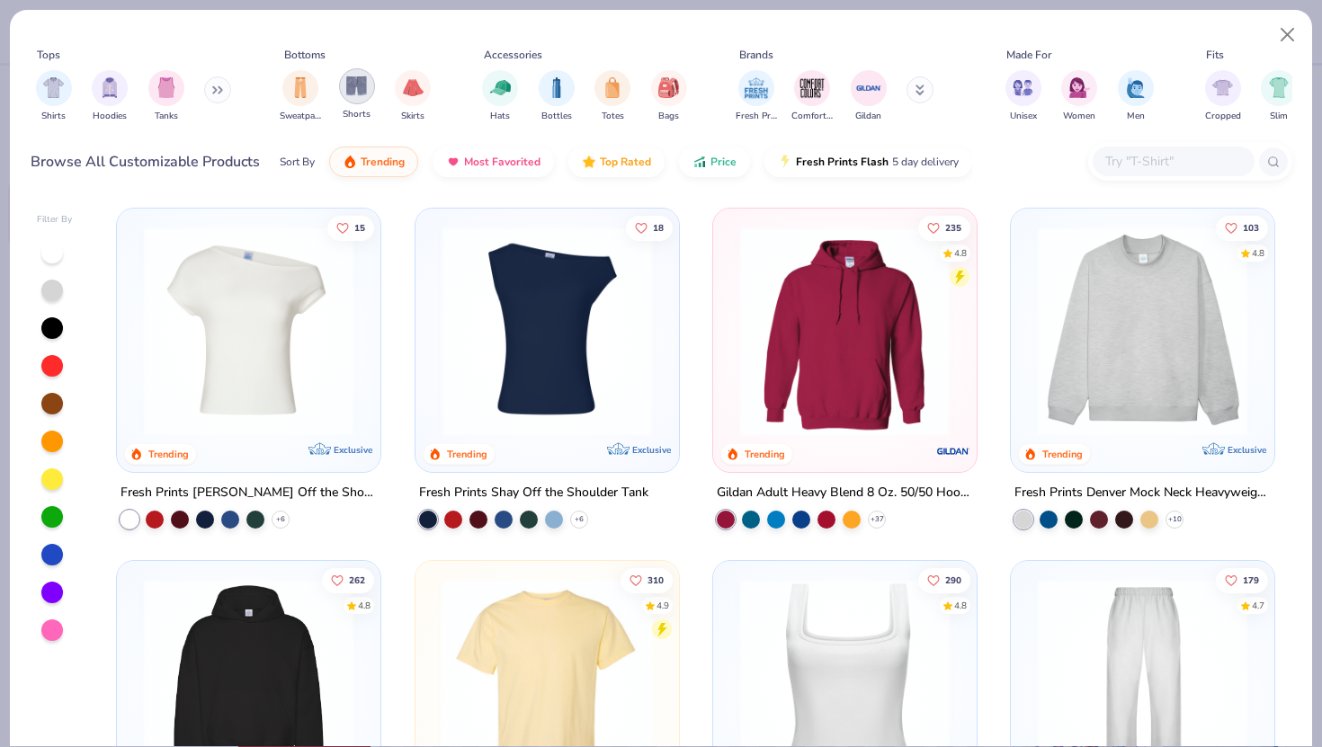
click at [352, 93] on img "filter for Shorts" at bounding box center [356, 86] width 21 height 21
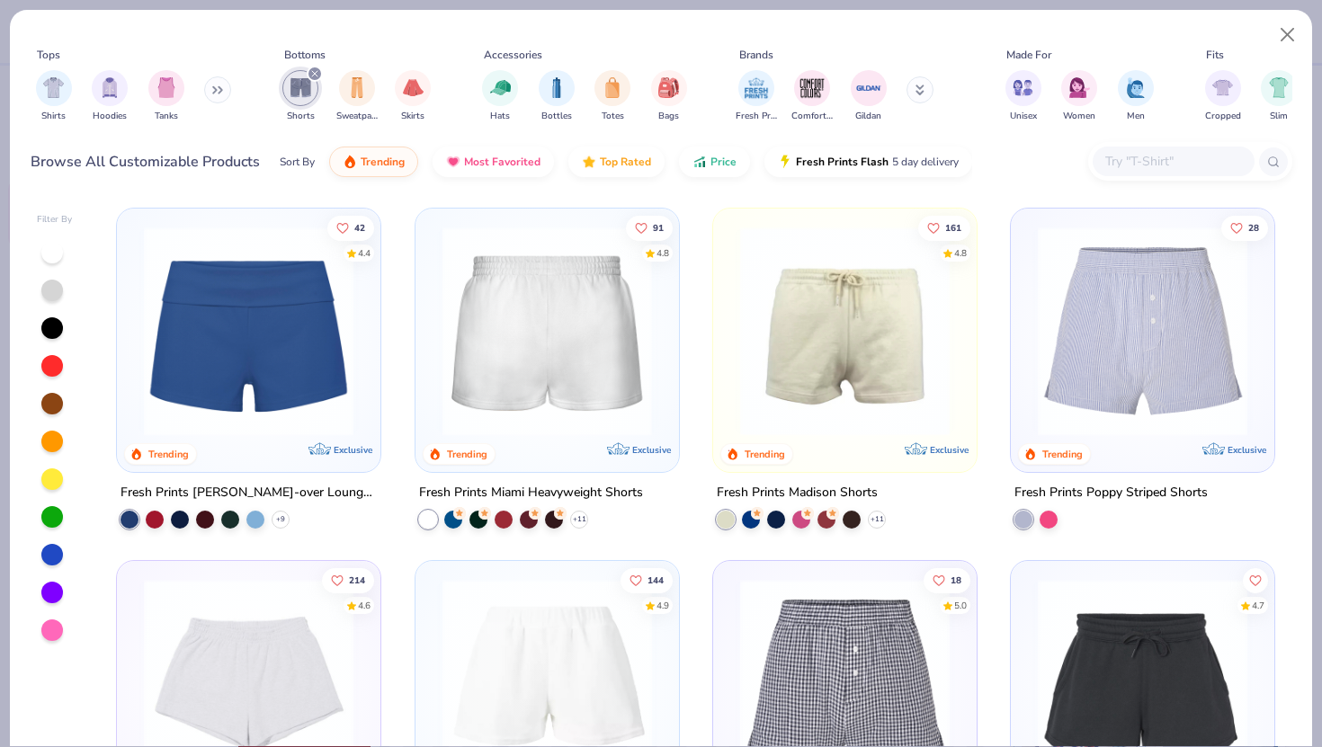
click at [549, 310] on img at bounding box center [546, 332] width 227 height 210
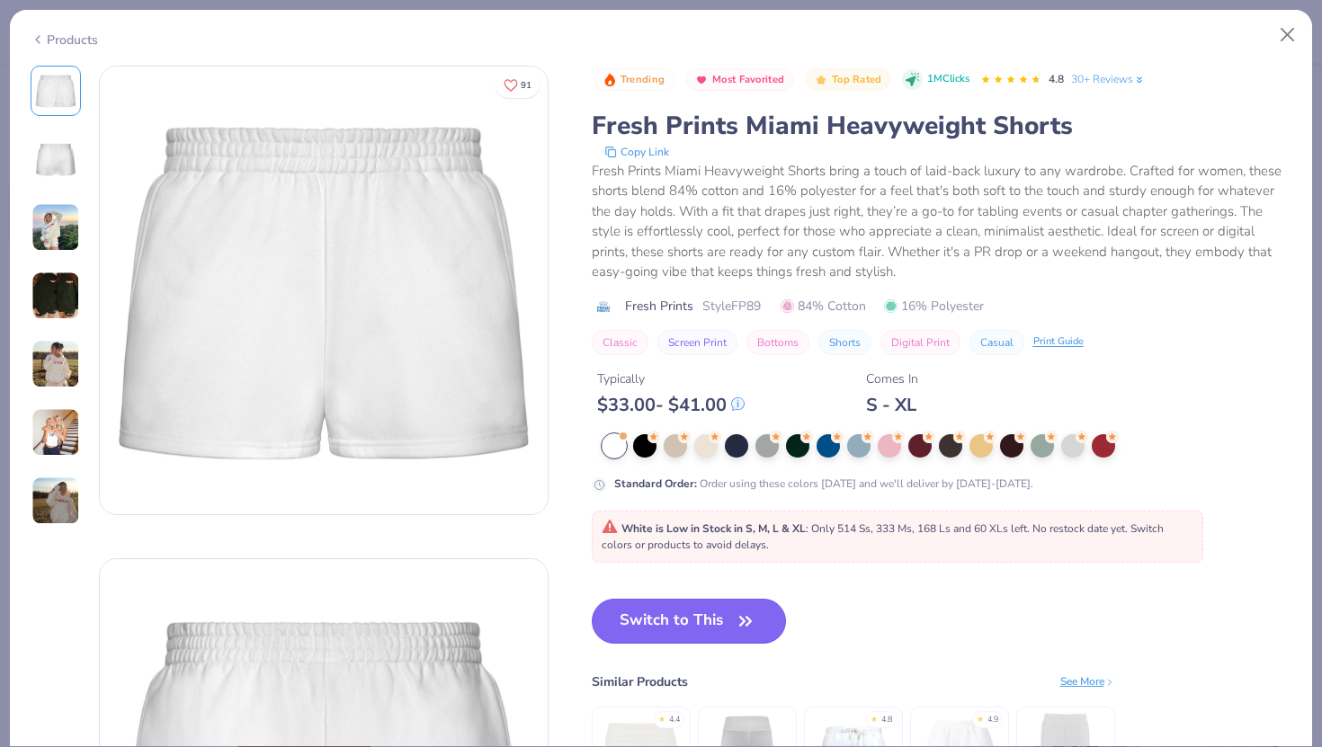
click at [667, 623] on button "Switch to This" at bounding box center [689, 621] width 195 height 45
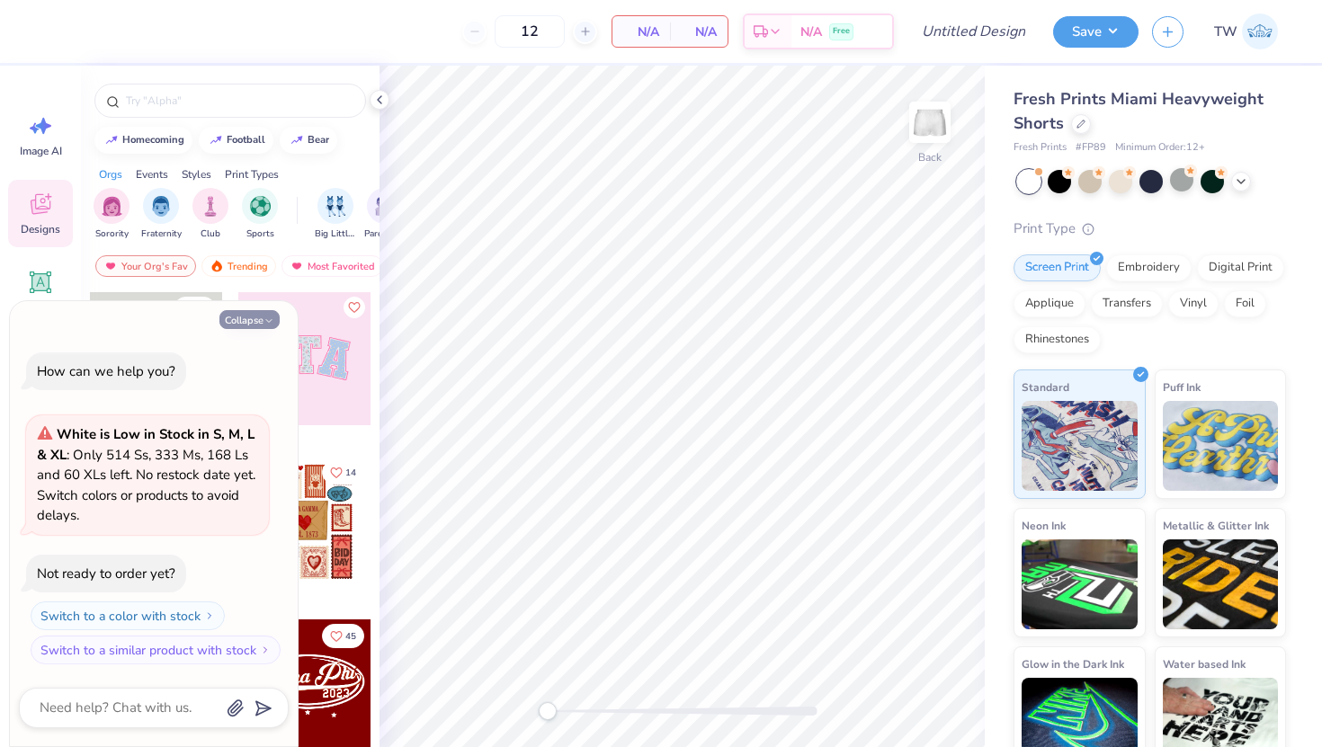
click at [263, 317] on button "Collapse" at bounding box center [249, 319] width 60 height 19
type textarea "x"
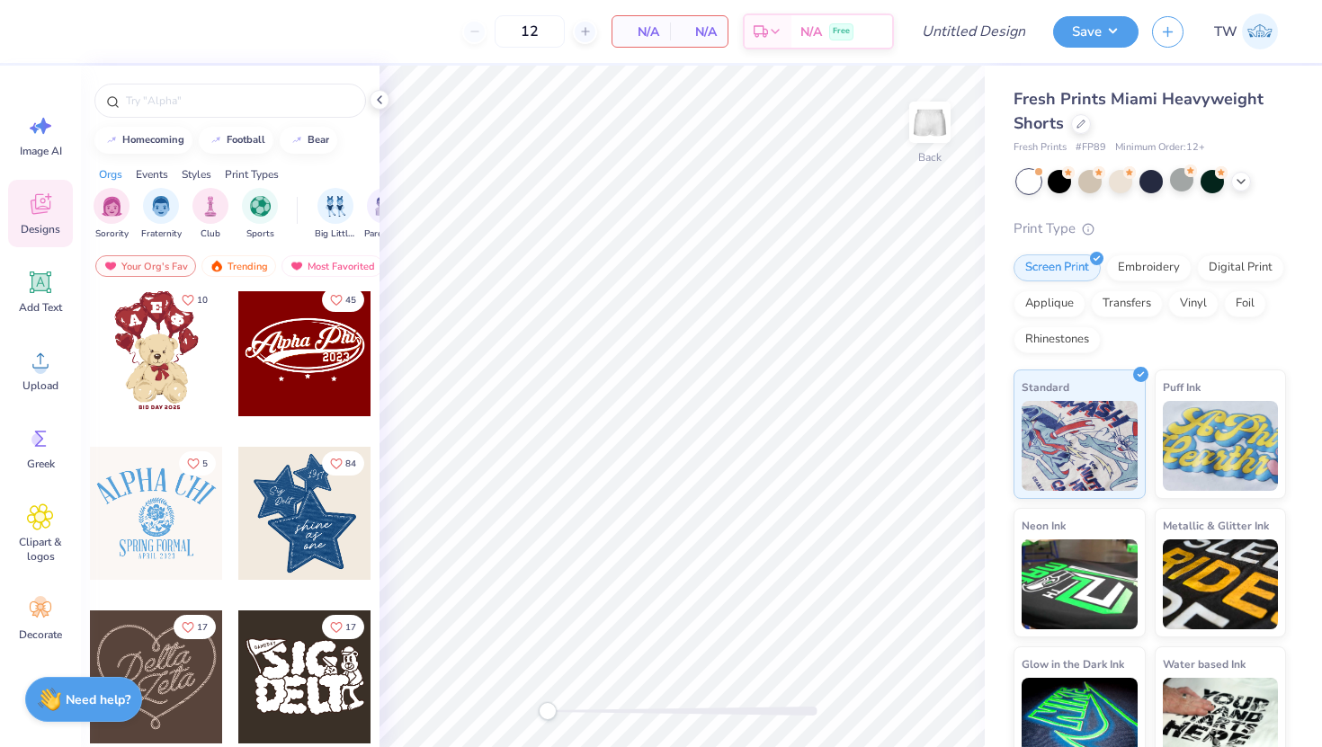
scroll to position [347, 0]
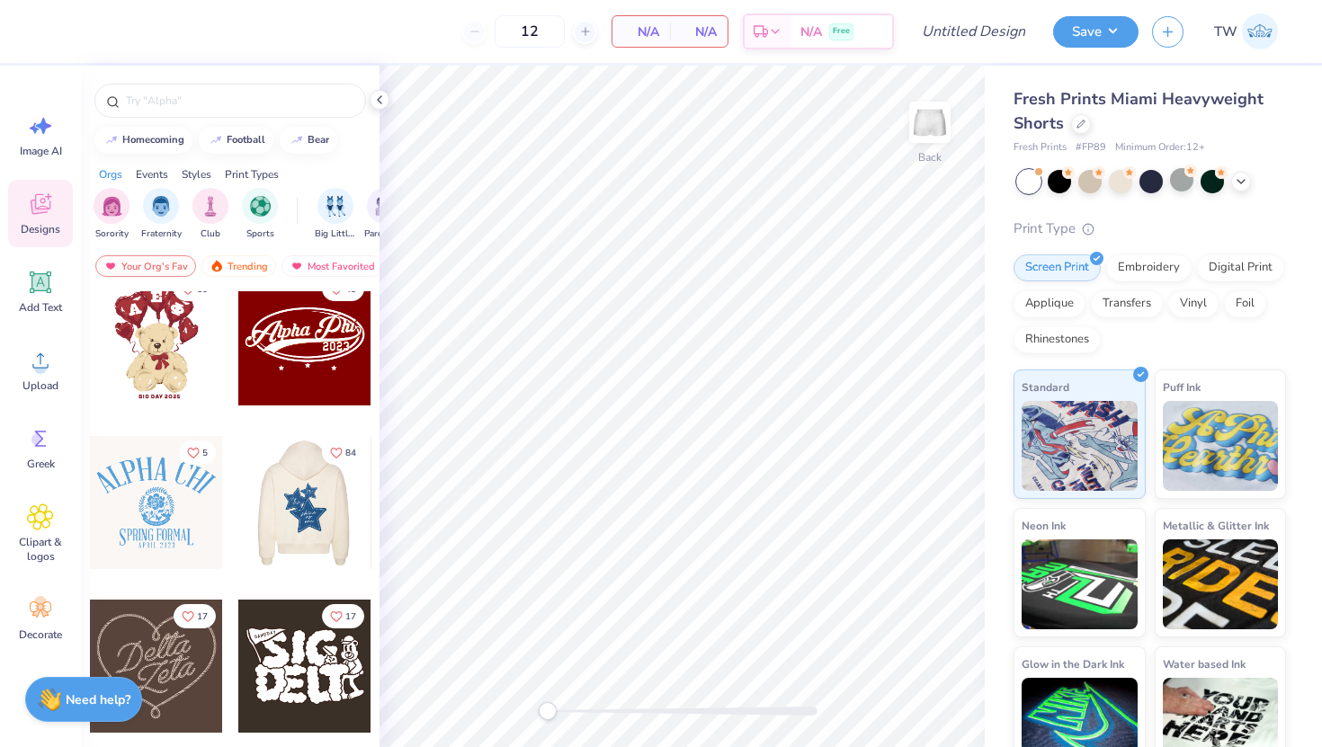
click at [313, 512] on div at bounding box center [304, 502] width 399 height 133
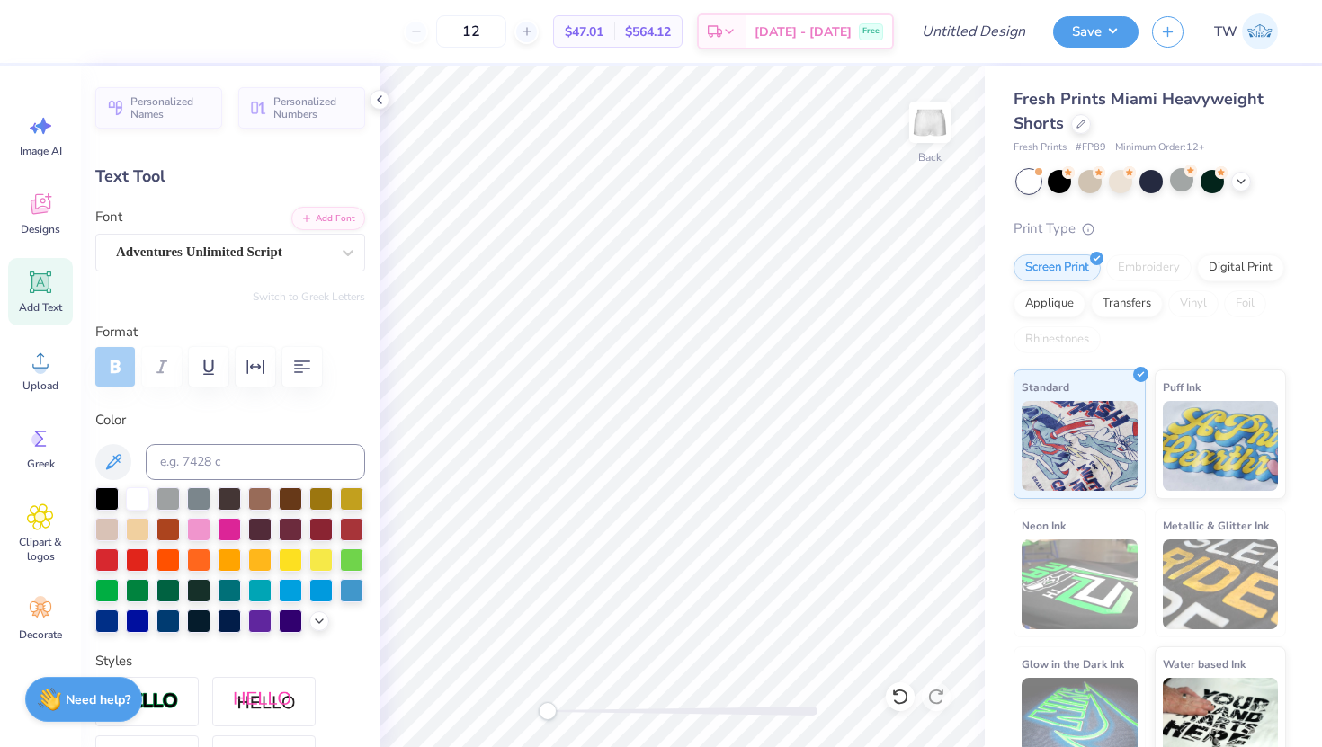
type textarea "Phi"
type input "1.03"
type input "0.45"
type input "4.36"
type input "-4.3"
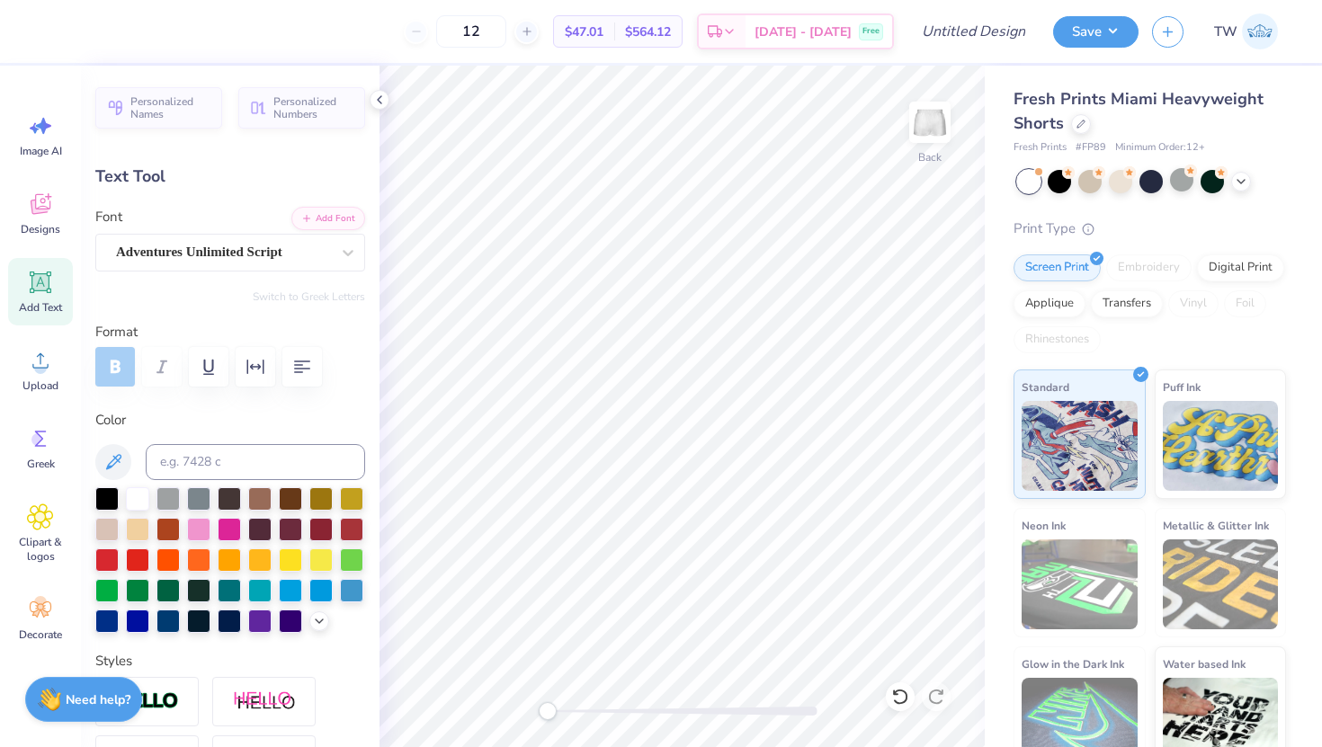
type textarea "Lamb"
type input "2.00"
type input "0.76"
type input "5.59"
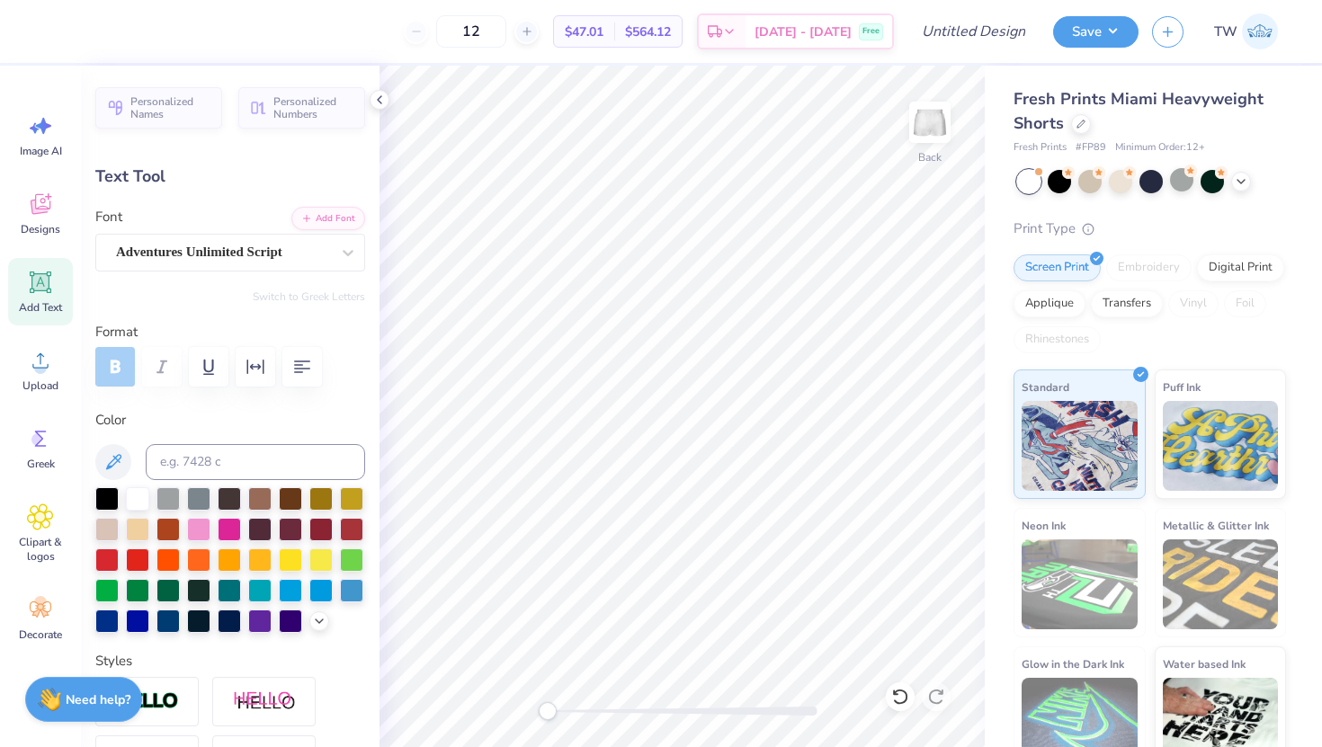
type input "-5.3"
type textarea "Sisters"
type textarea "F"
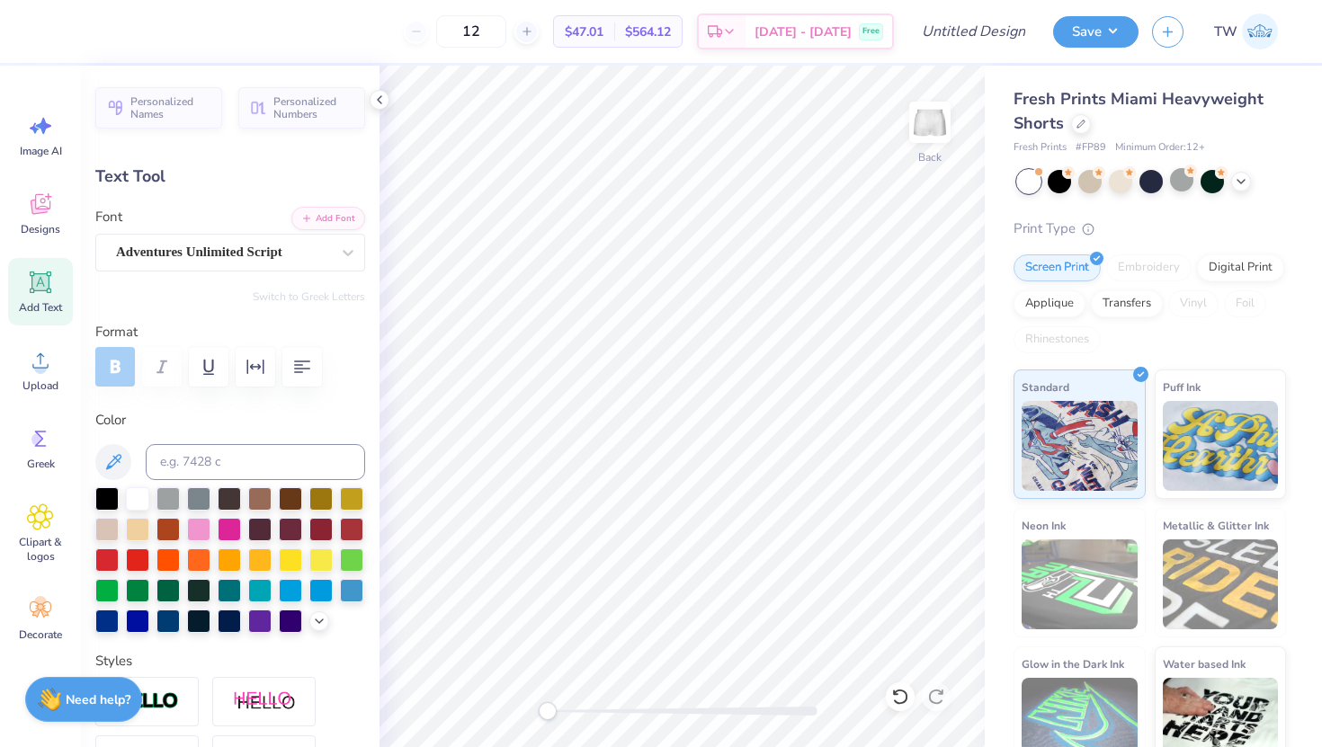
type textarea "for the"
type input "2.43"
type input "0.99"
type input "6.02"
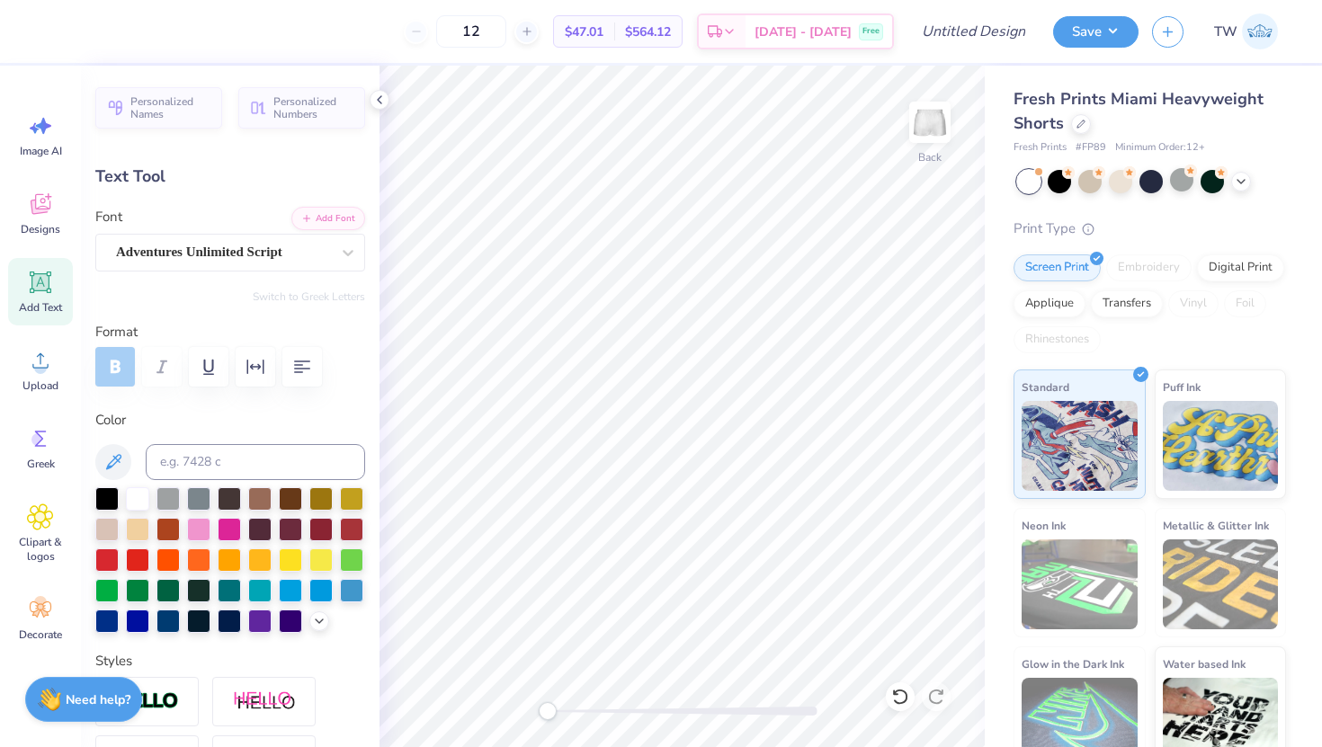
type input "2.20"
type input "0.90"
type input "6.04"
type input "-5.3"
type input "2.50"
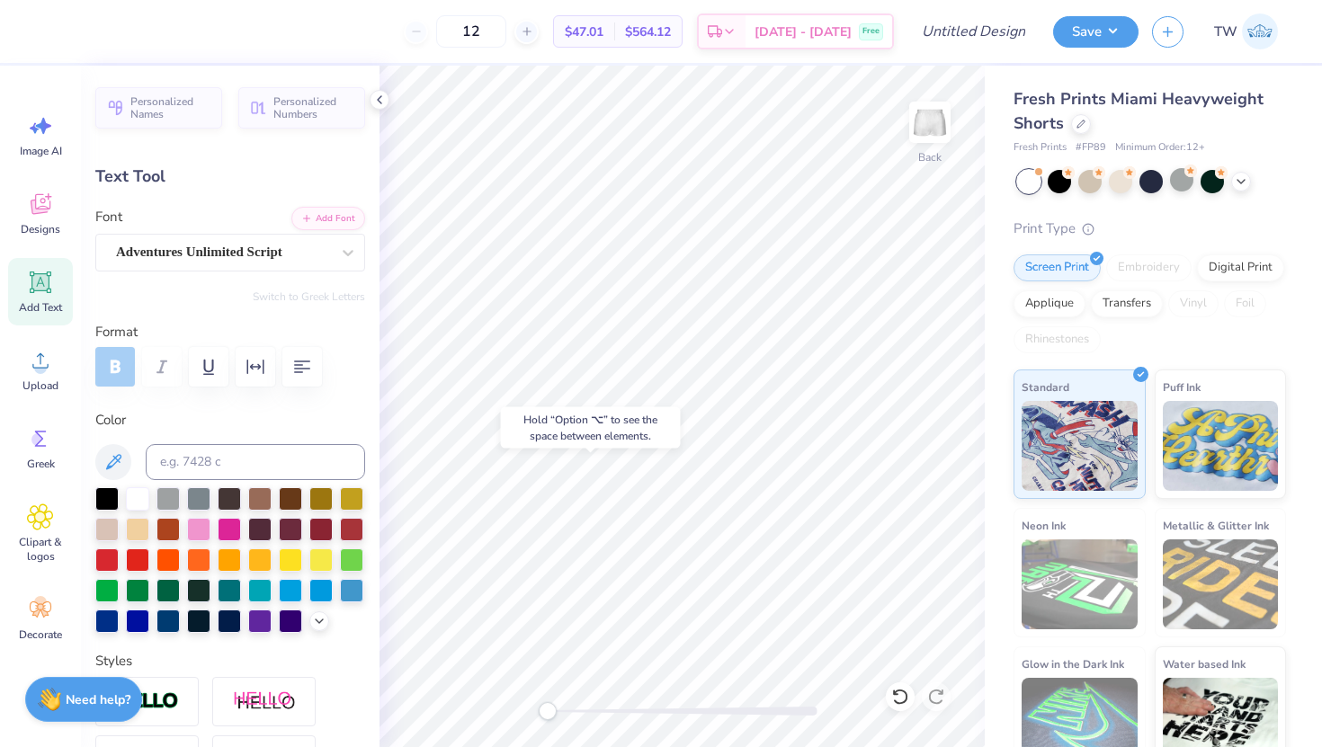
type input "0.76"
type input "5.58"
type input "2.29"
type input "0.69"
type input "5.53"
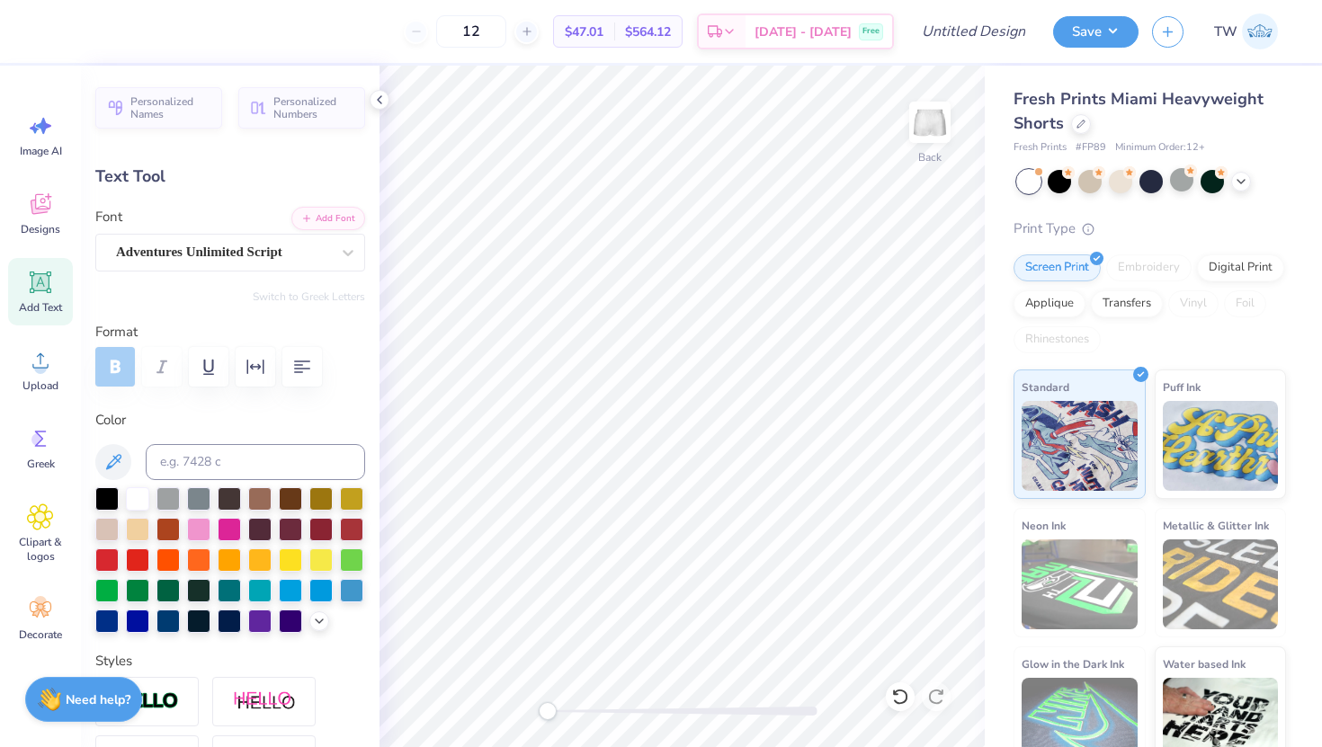
type input "0.0"
type input "2.20"
type input "0.90"
type input "6.11"
type input "-5.3"
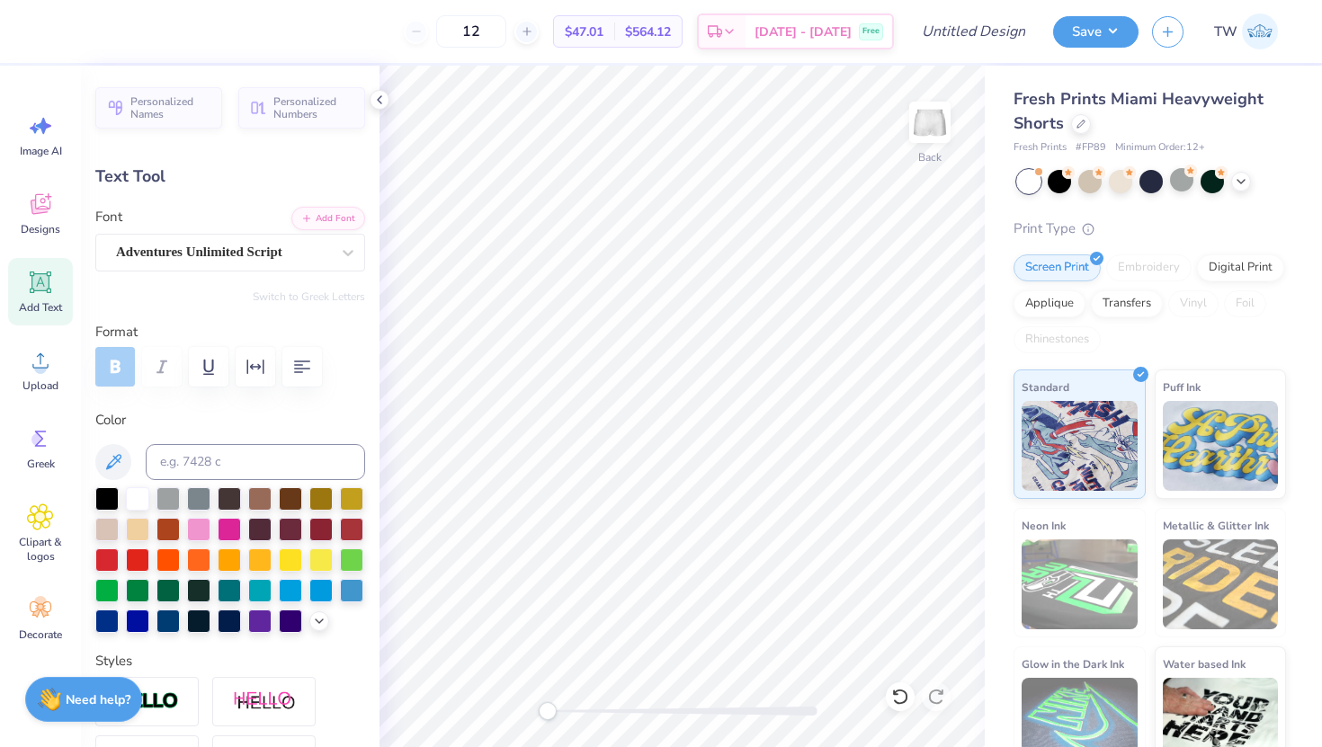
type input "1.79"
type input "0.73"
type input "6.14"
type textarea "Lord"
type textarea "("
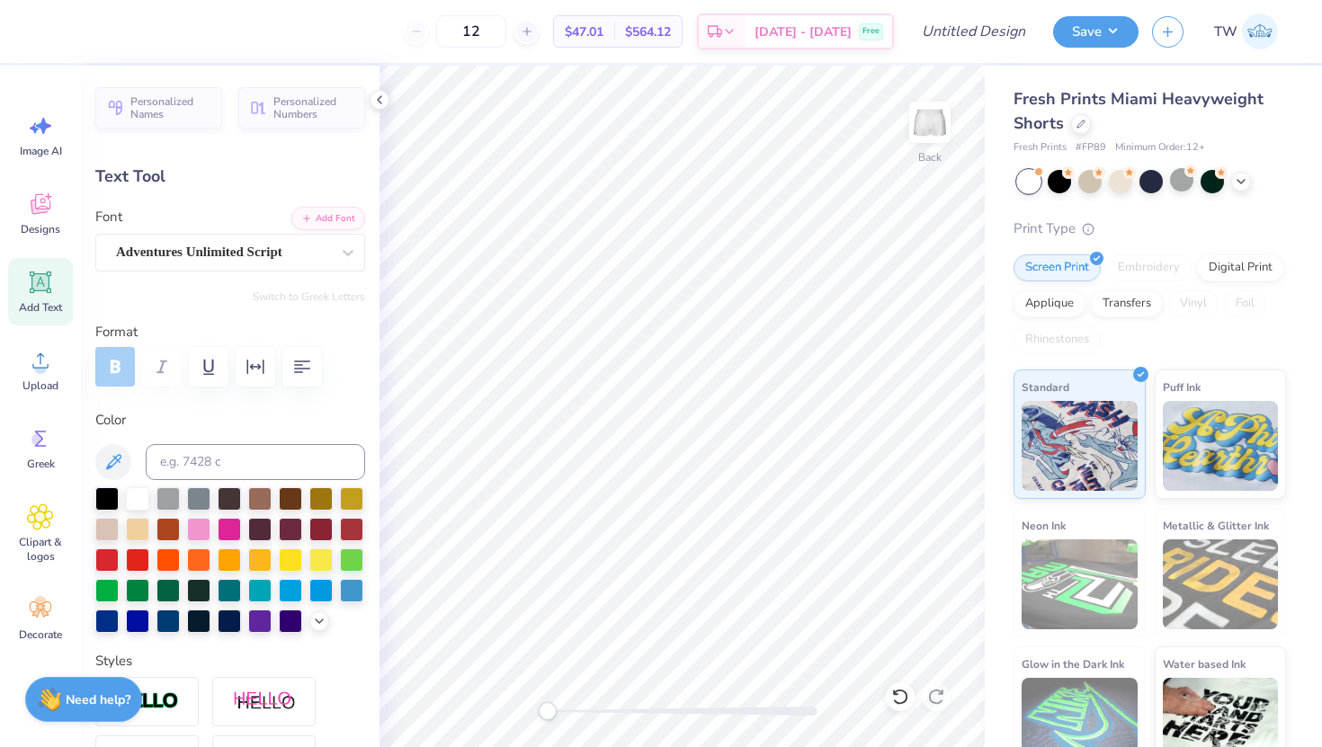
type textarea "90"
type input "0.0"
type input "0.42"
type input "0.49"
type input "0.0"
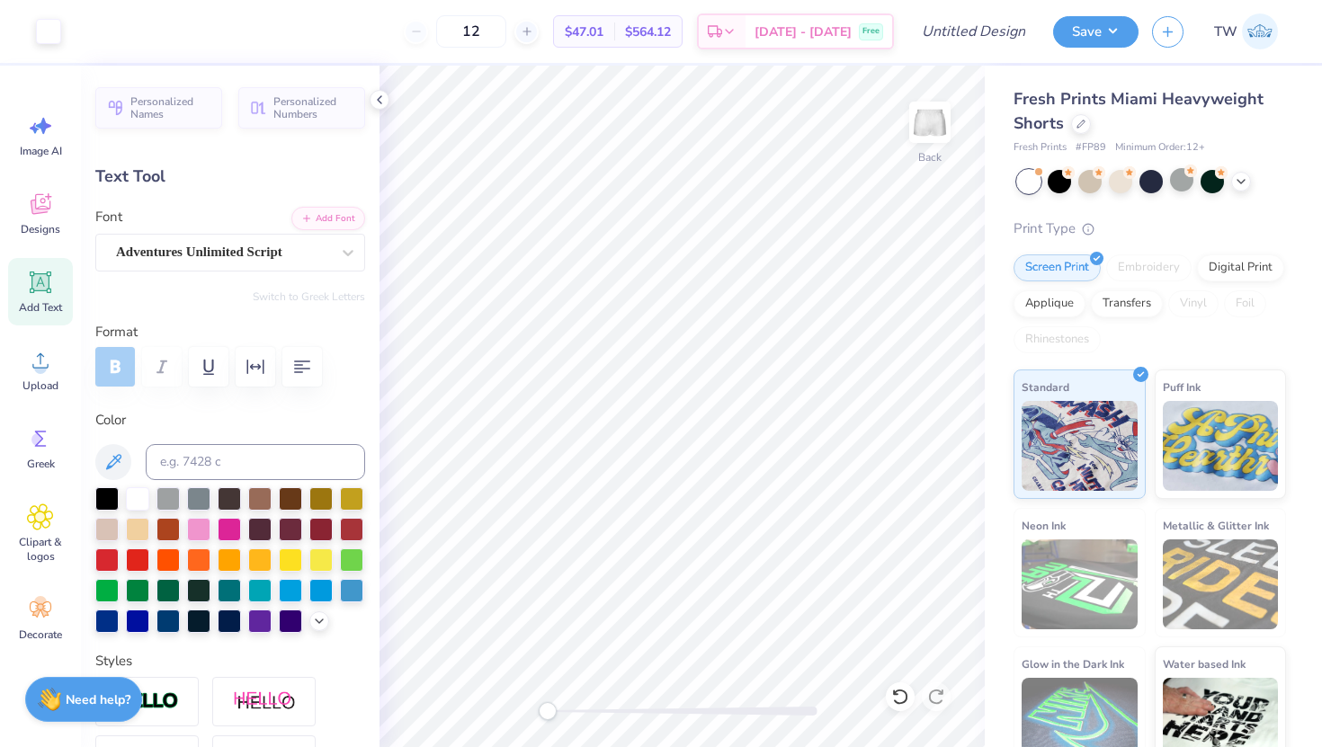
type input "1.79"
type input "0.73"
type input "6.10"
type input "0.0"
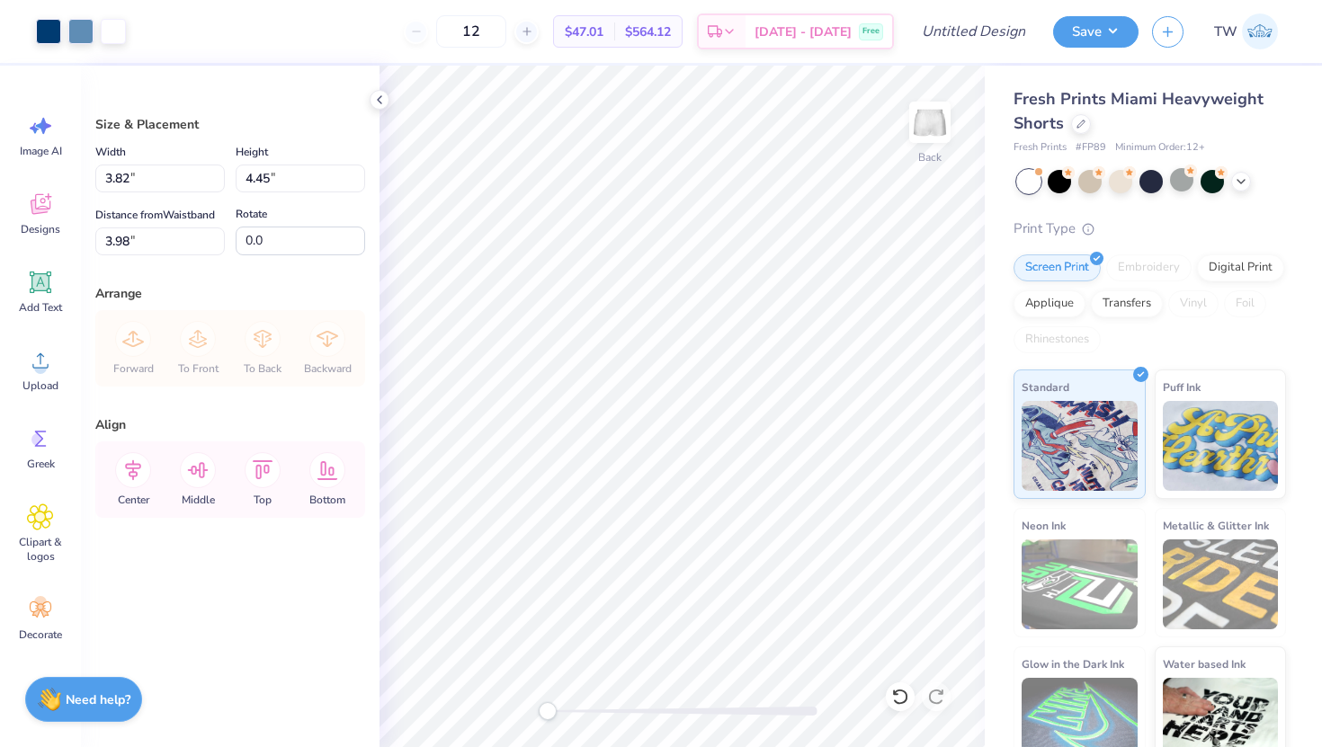
type input "5.25"
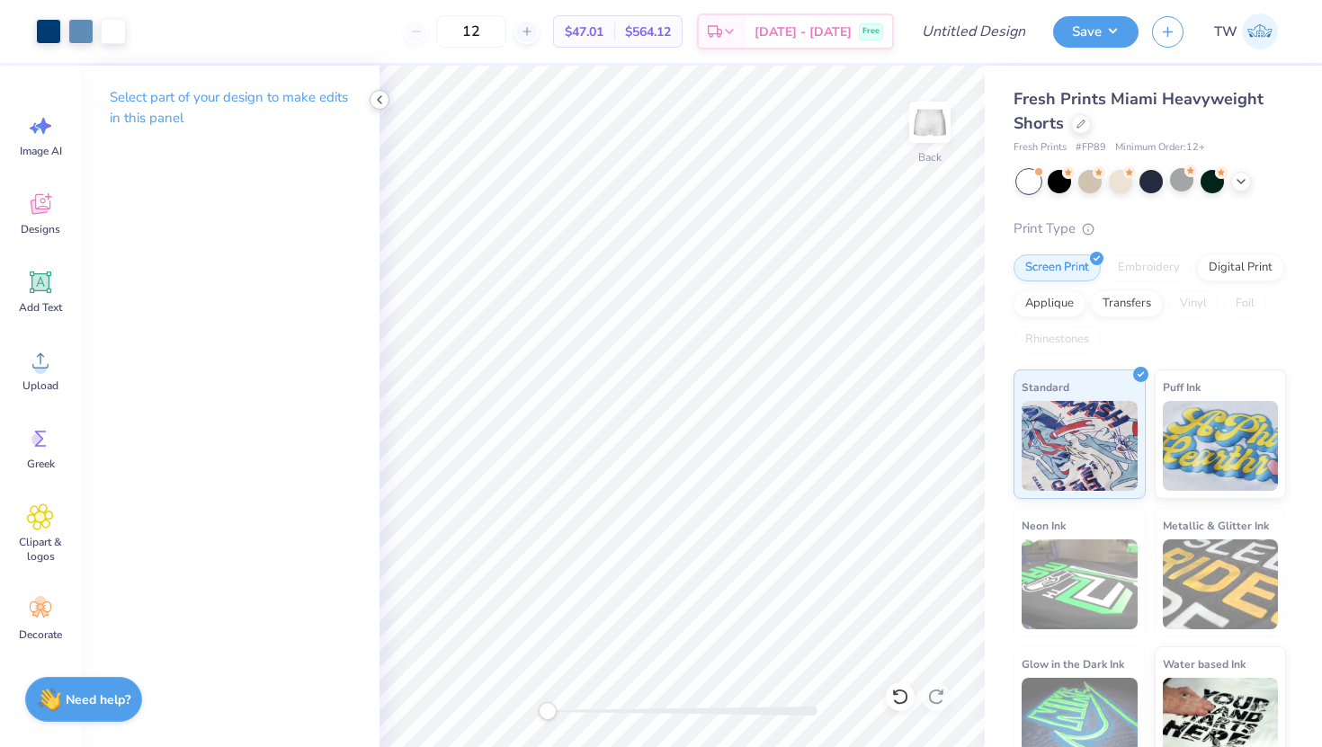
click at [385, 93] on icon at bounding box center [379, 100] width 14 height 14
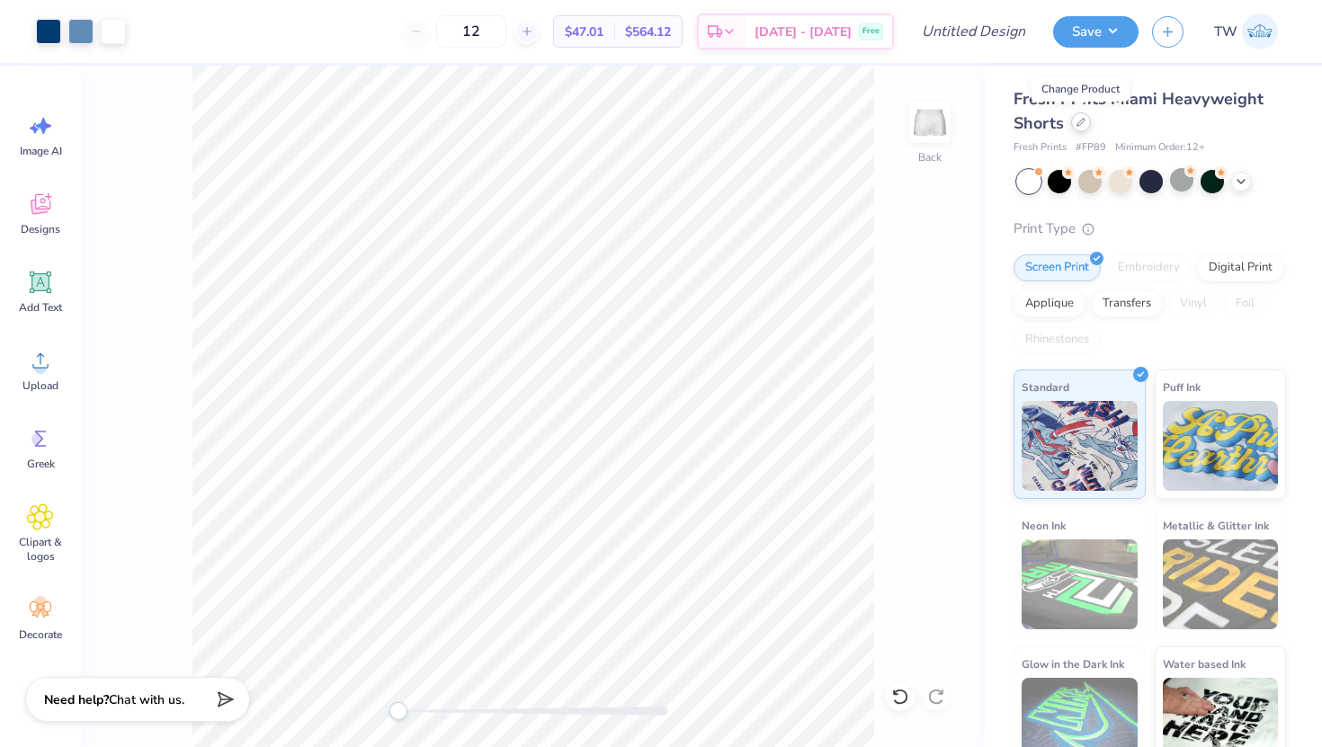
click at [1081, 124] on icon at bounding box center [1080, 122] width 9 height 9
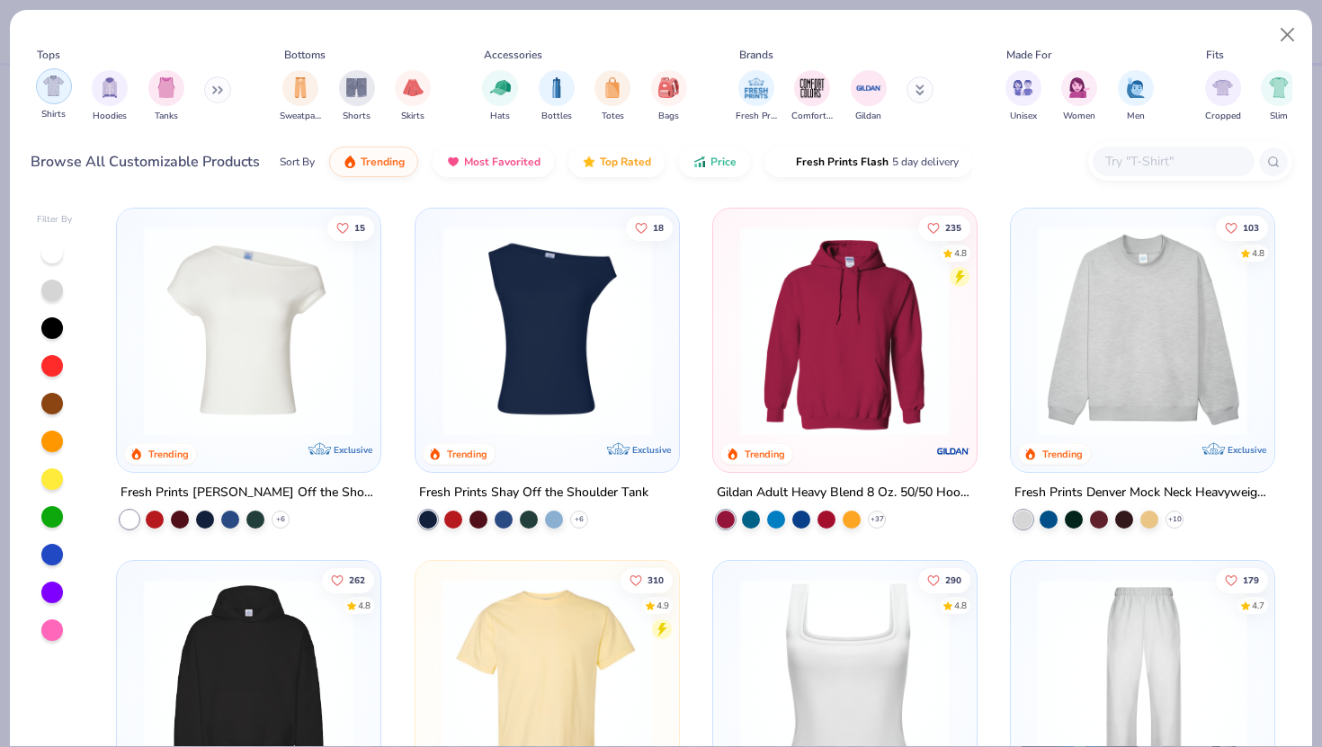
click at [62, 89] on img "filter for Shirts" at bounding box center [53, 86] width 21 height 21
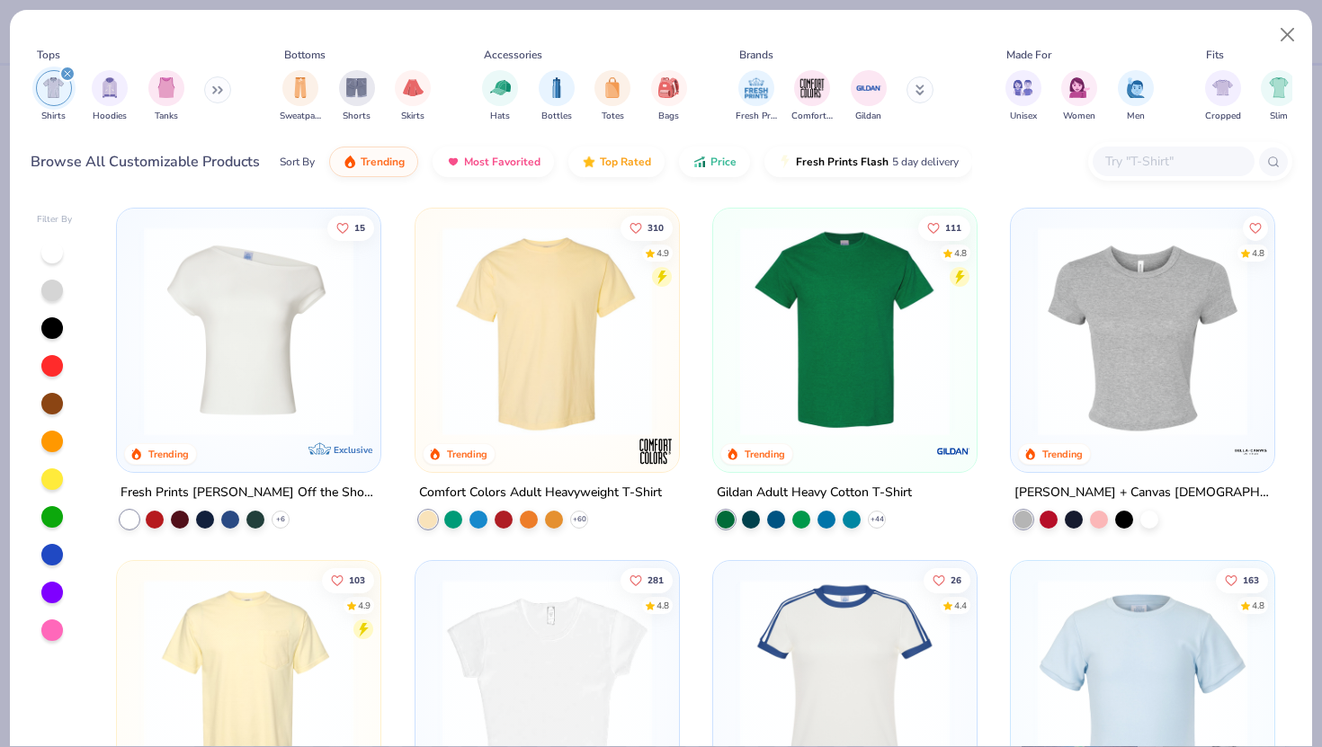
click at [503, 352] on img at bounding box center [546, 332] width 227 height 210
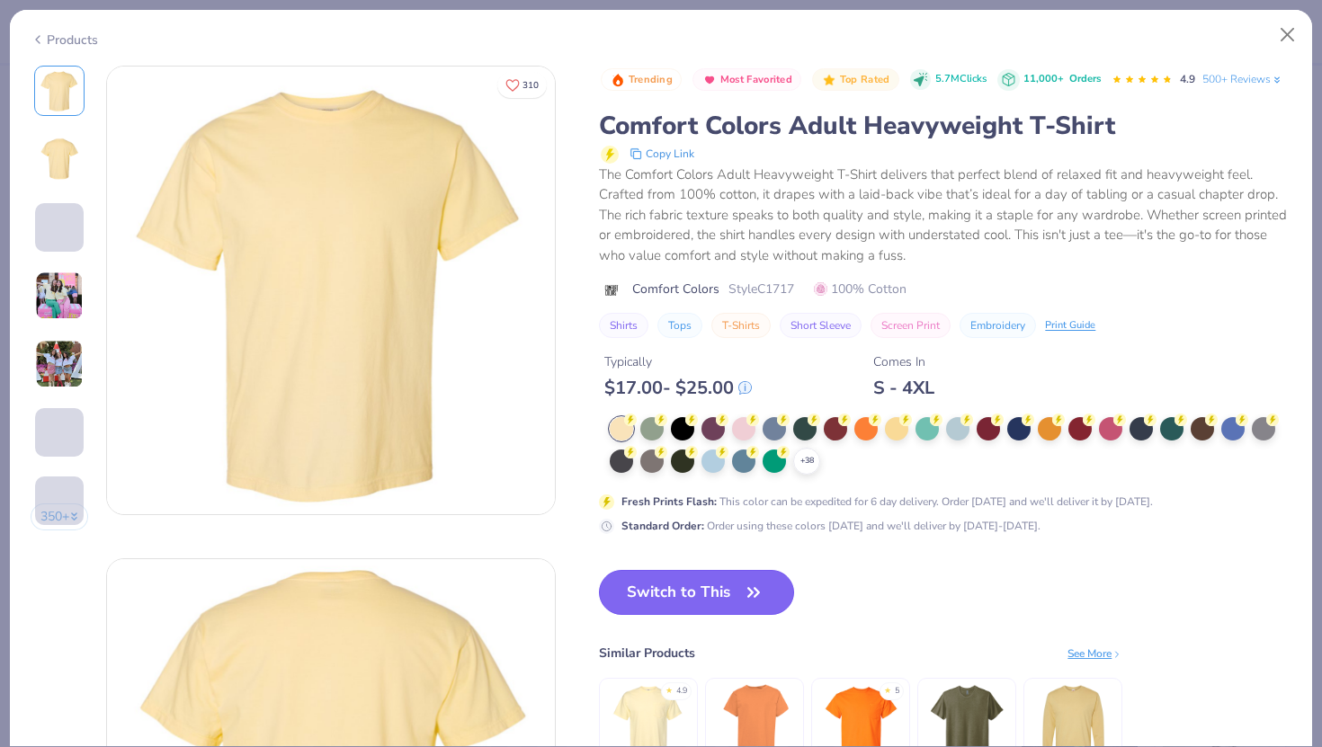
click at [671, 594] on button "Switch to This" at bounding box center [696, 592] width 195 height 45
click at [743, 433] on div at bounding box center [743, 426] width 23 height 23
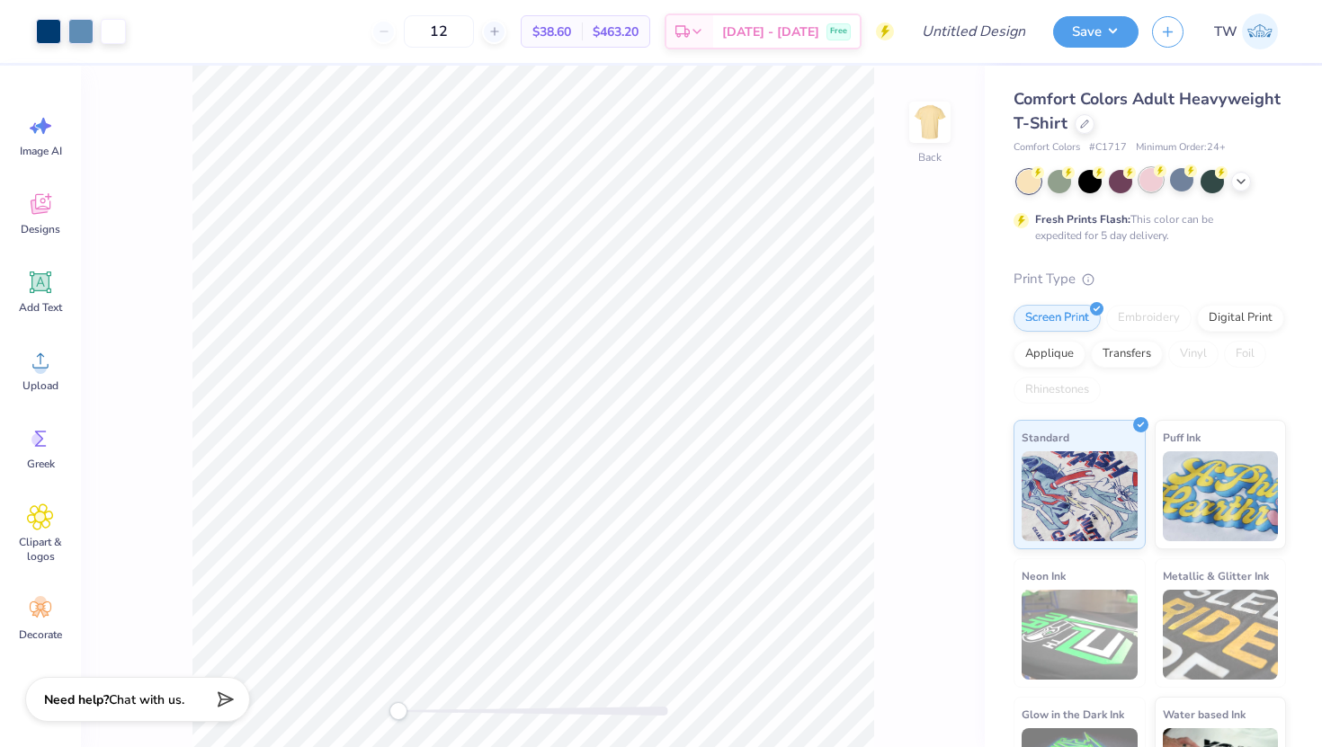
click at [1144, 176] on div at bounding box center [1150, 179] width 23 height 23
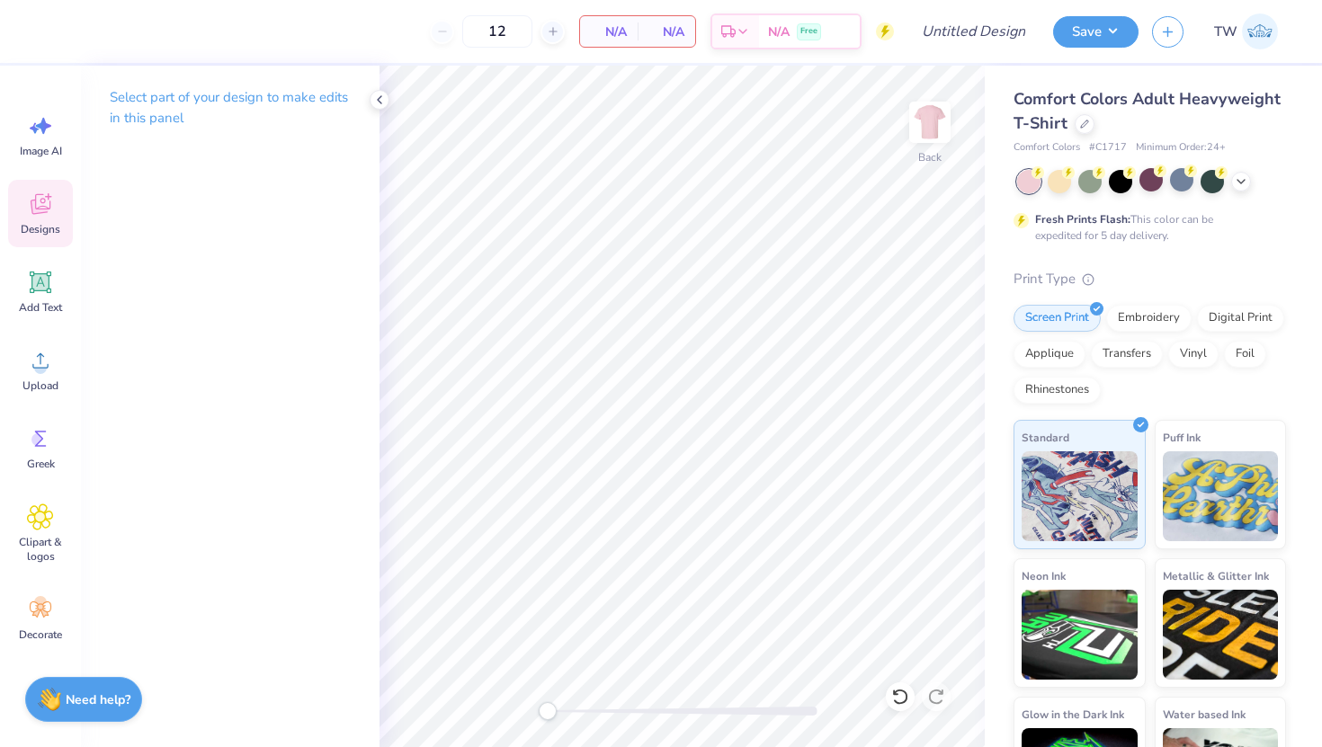
click at [29, 228] on span "Designs" at bounding box center [41, 229] width 40 height 14
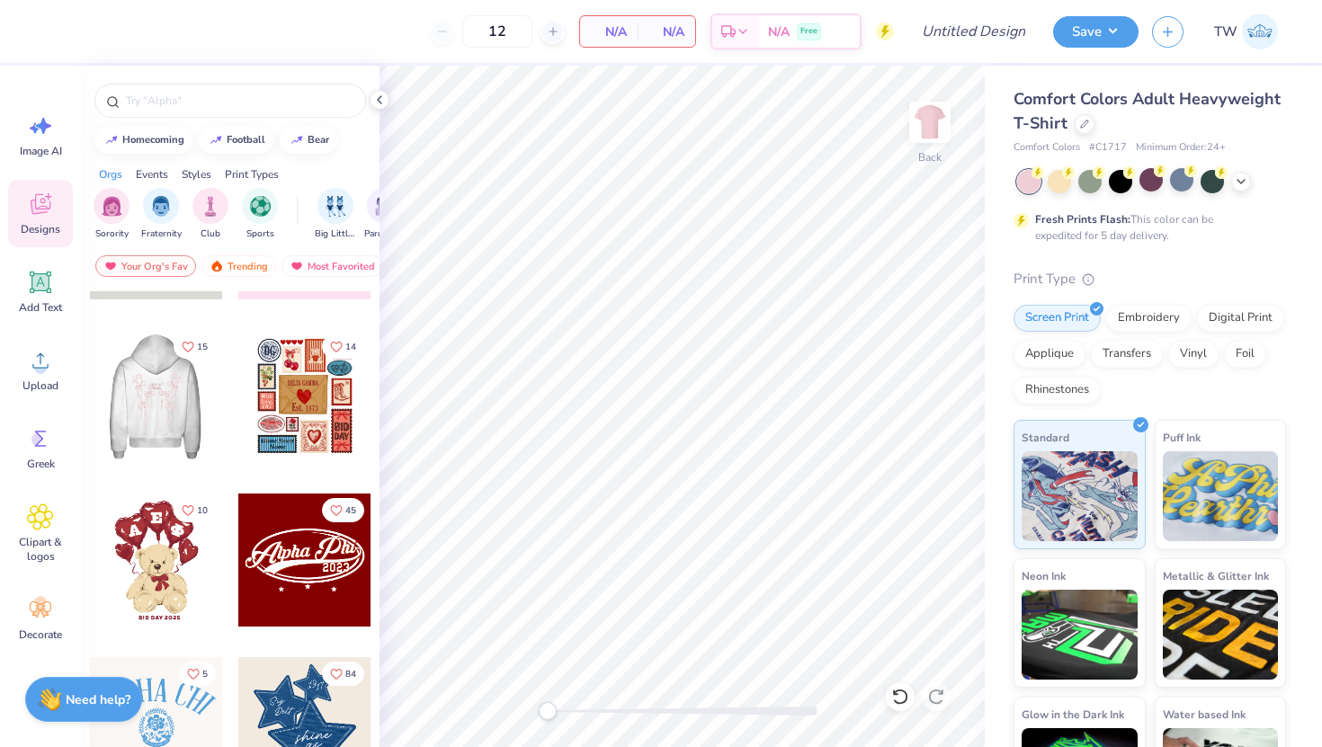
scroll to position [145, 0]
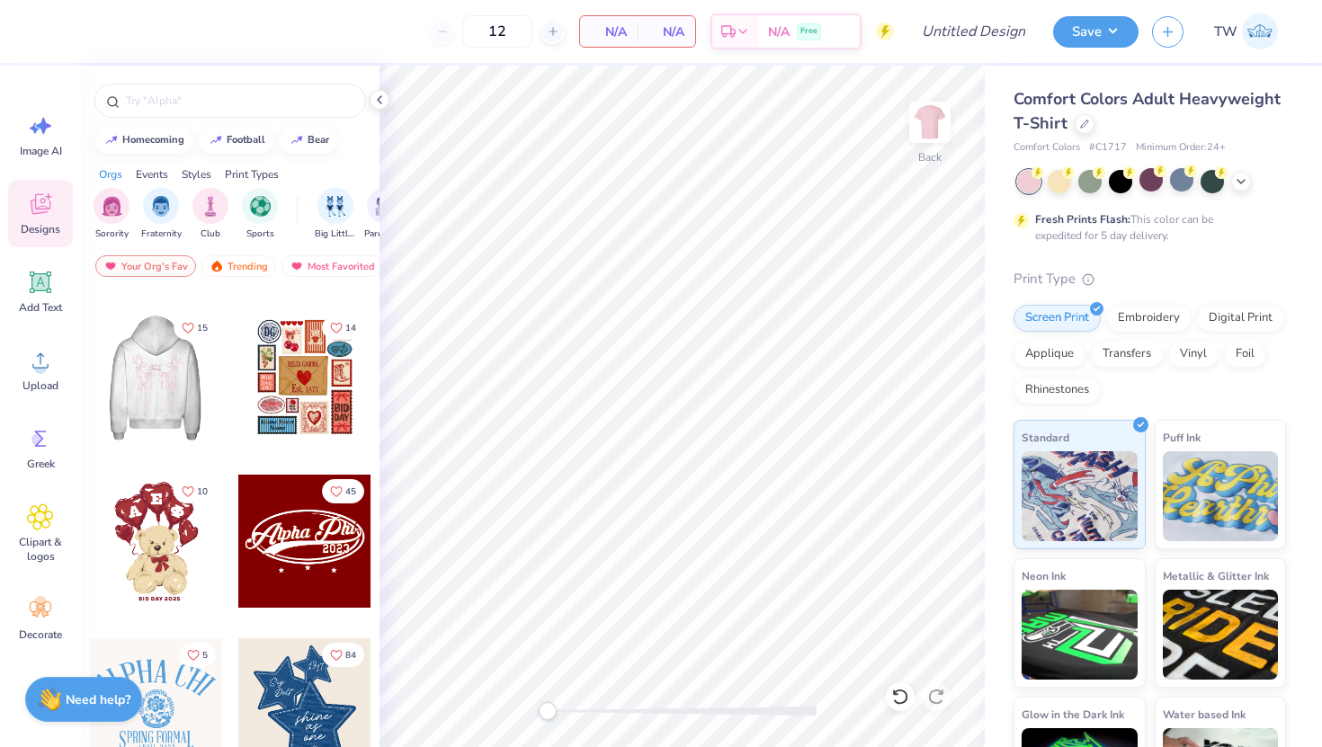
click at [165, 376] on div at bounding box center [155, 377] width 133 height 133
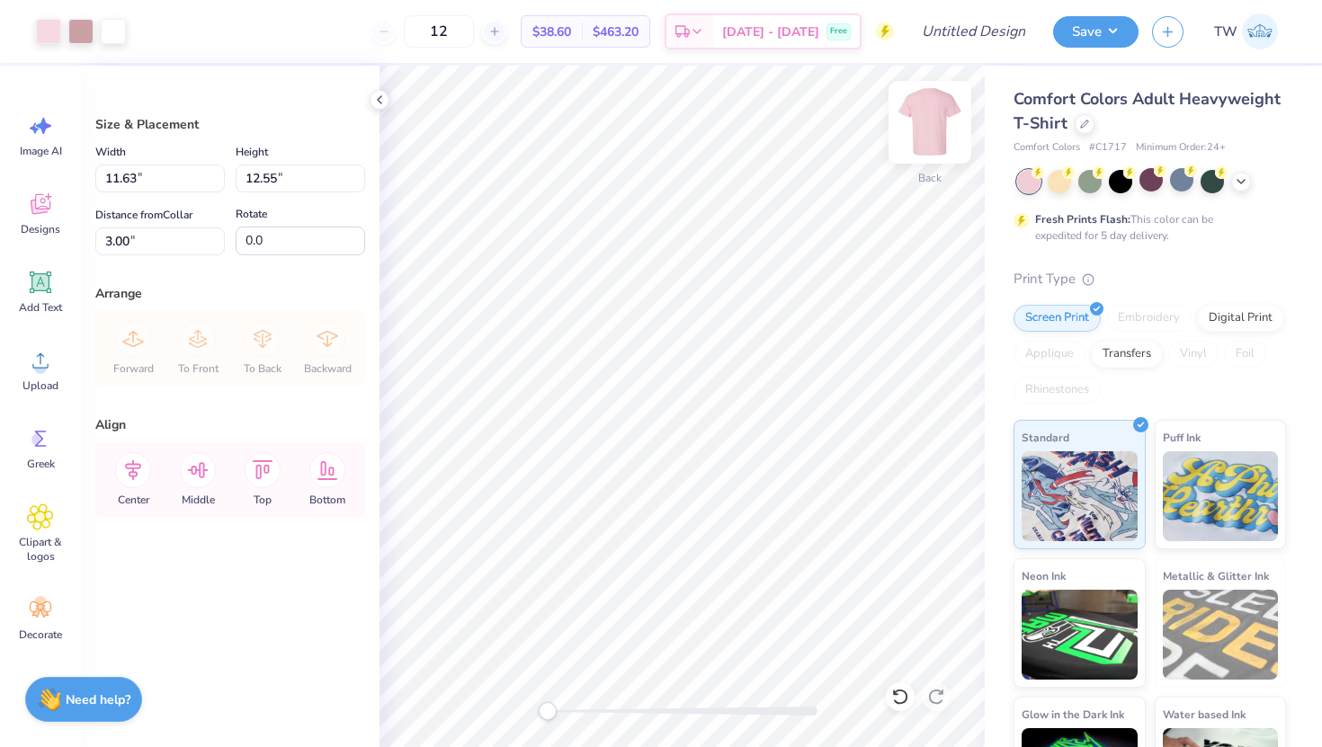
click at [941, 125] on img at bounding box center [930, 122] width 72 height 72
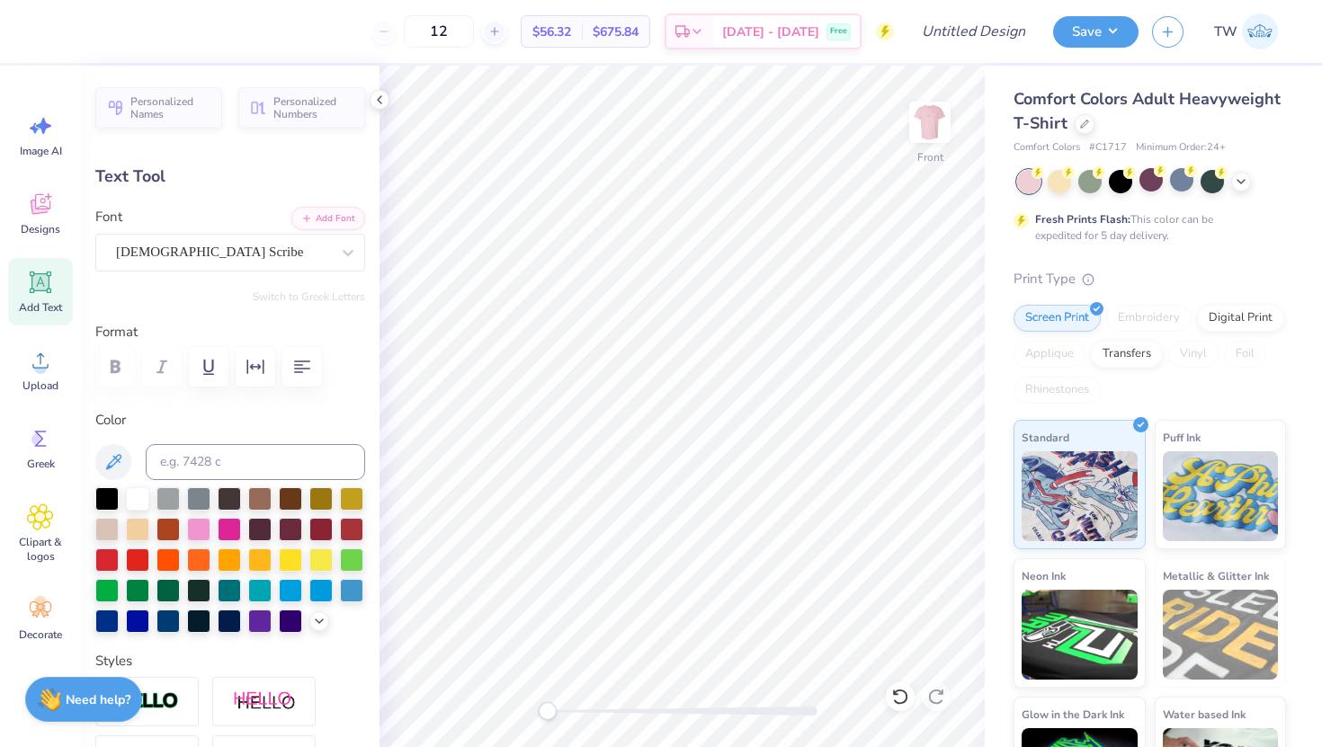
scroll to position [0, 0]
type textarea "Phi Lamb"
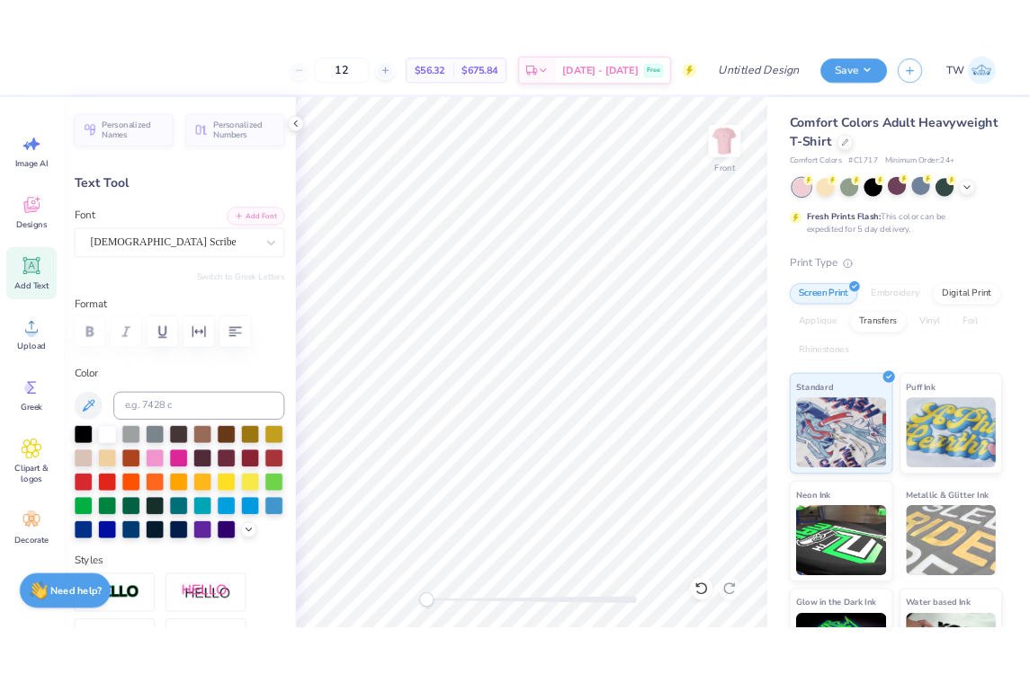
scroll to position [0, 2]
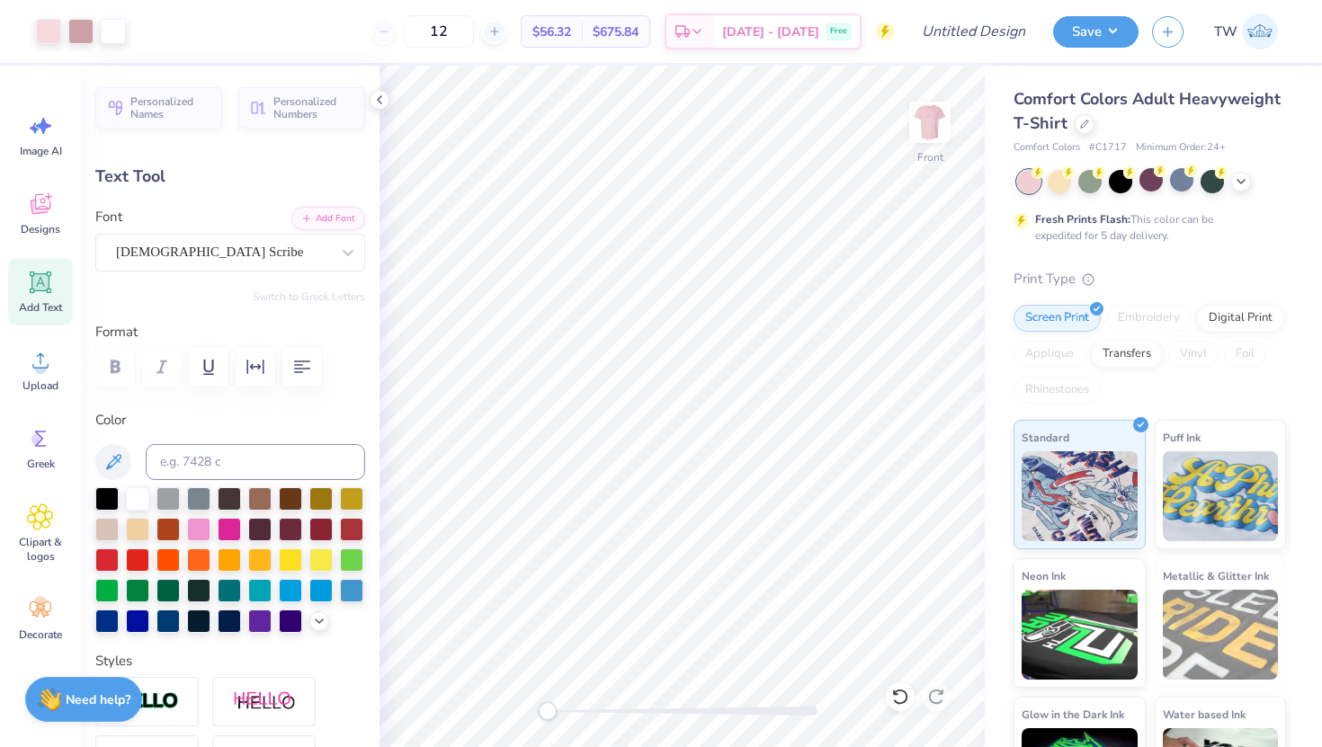
type input "6.23"
type input "1.36"
type input "7.61"
click at [1246, 179] on icon at bounding box center [1241, 180] width 14 height 14
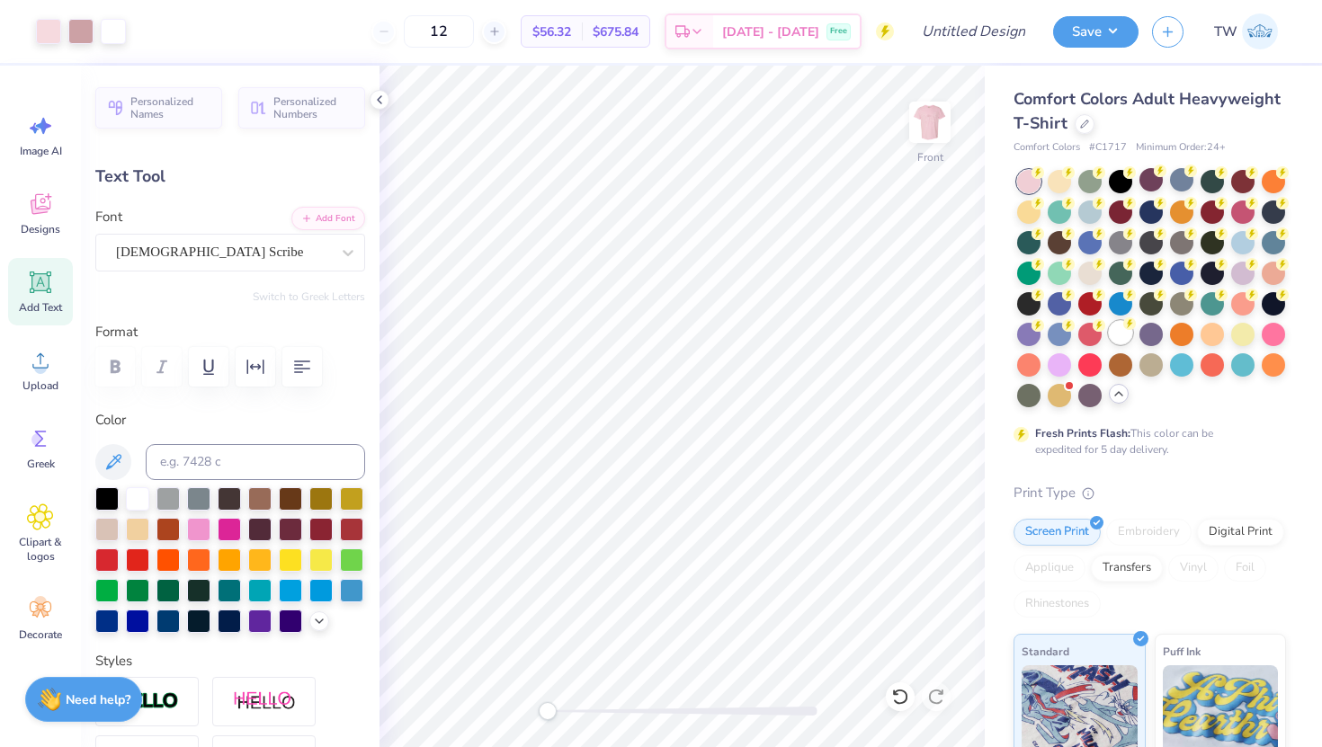
click at [1126, 337] on div at bounding box center [1120, 332] width 23 height 23
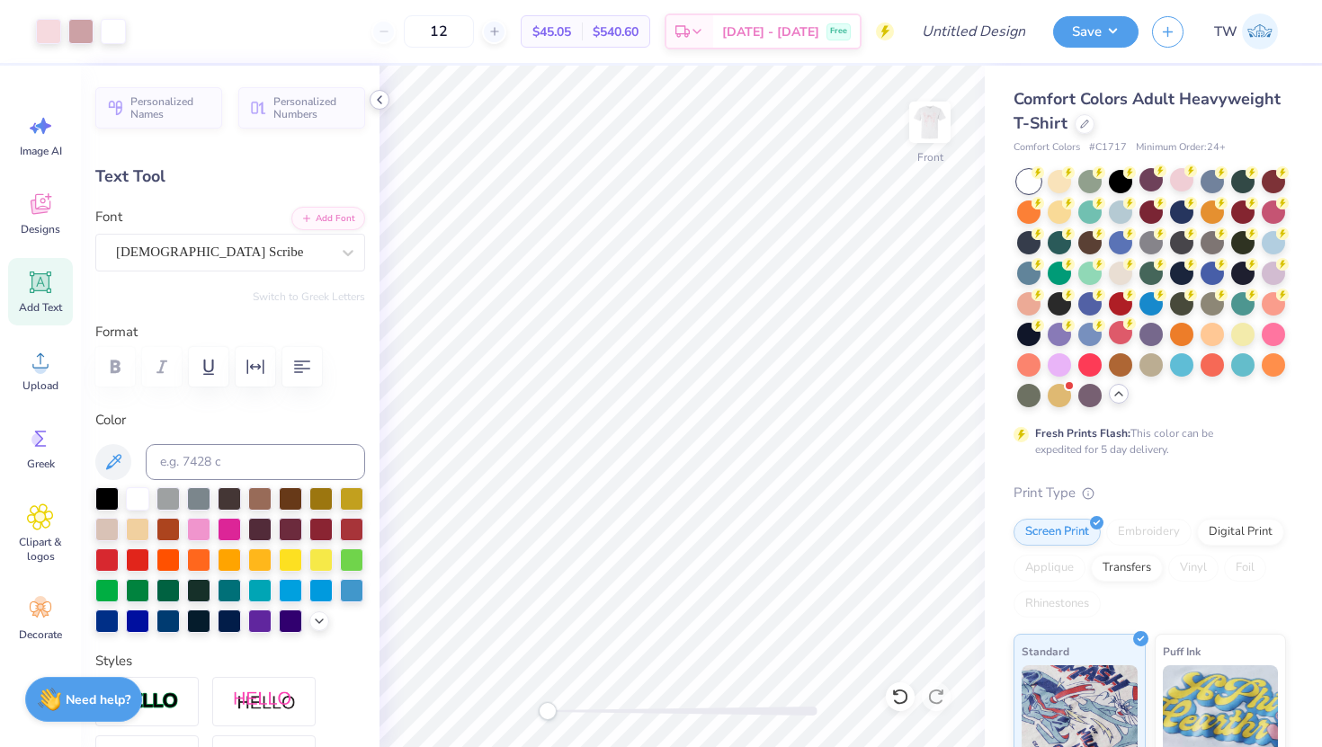
click at [382, 98] on icon at bounding box center [379, 100] width 14 height 14
